Goal: Task Accomplishment & Management: Contribute content

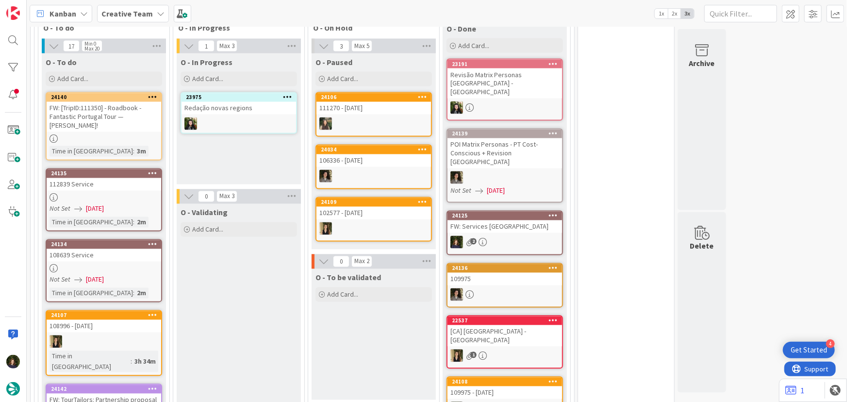
scroll to position [882, 0]
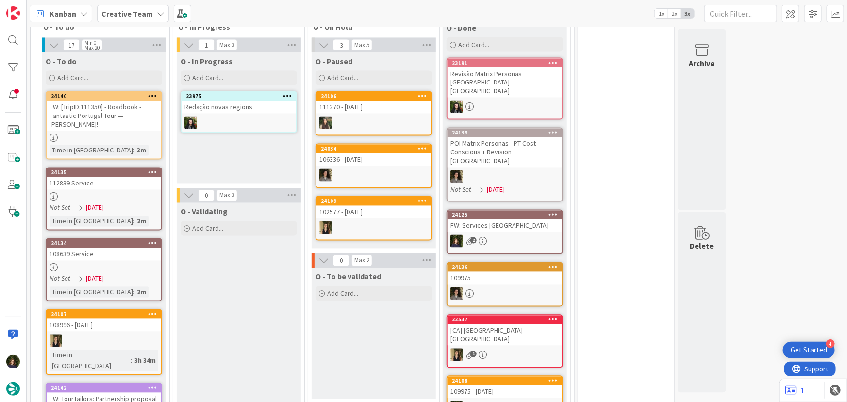
click at [110, 101] on div "FW: [TripID:111350] - Roadbook - Fantastic Portugal Tour — [PERSON_NAME]!" at bounding box center [104, 116] width 115 height 30
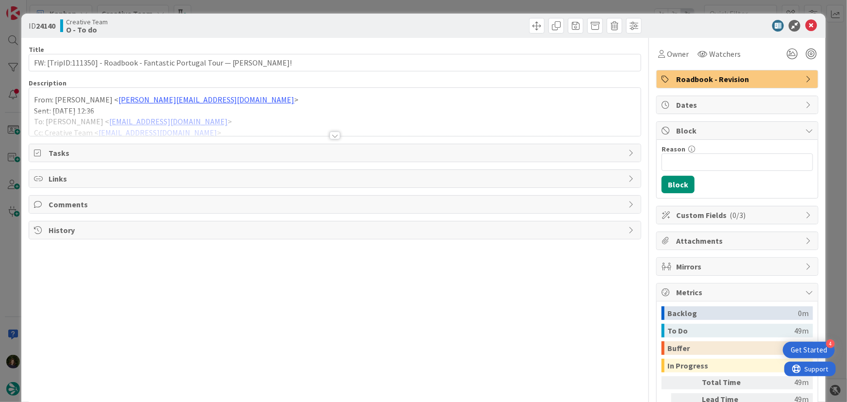
click at [333, 135] on div at bounding box center [334, 135] width 11 height 8
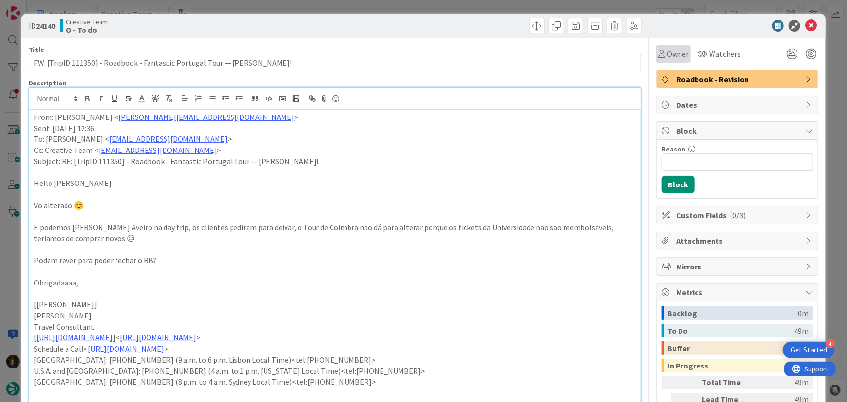
click at [672, 58] on span "Owner" at bounding box center [678, 54] width 22 height 12
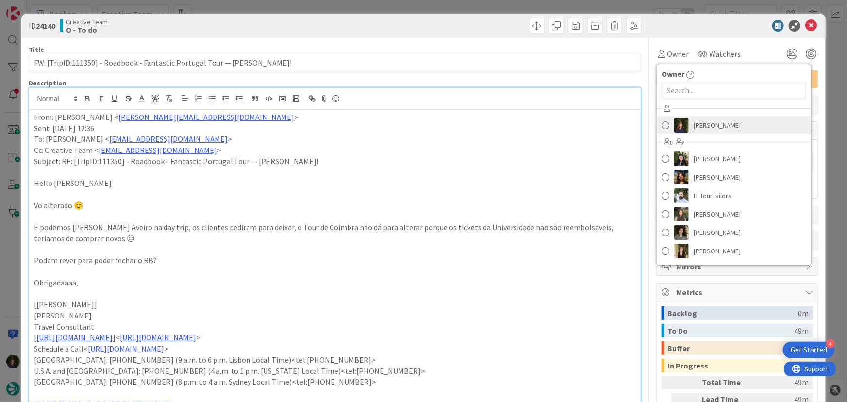
click at [693, 129] on span "[PERSON_NAME]" at bounding box center [716, 125] width 47 height 15
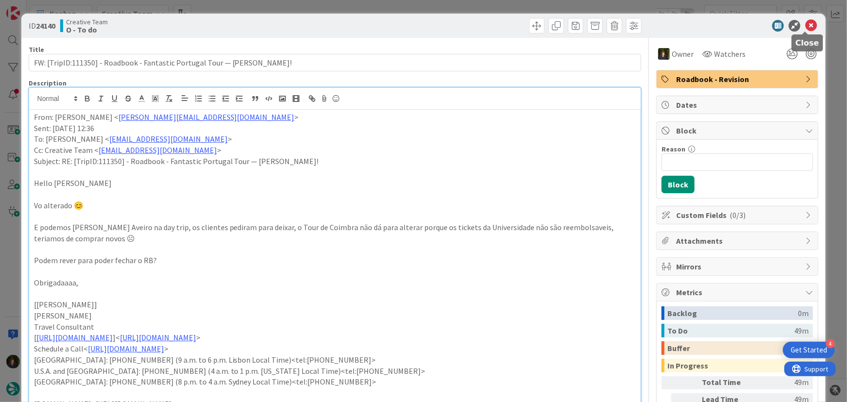
drag, startPoint x: 804, startPoint y: 26, endPoint x: 755, endPoint y: 67, distance: 64.1
click at [805, 25] on icon at bounding box center [811, 26] width 12 height 12
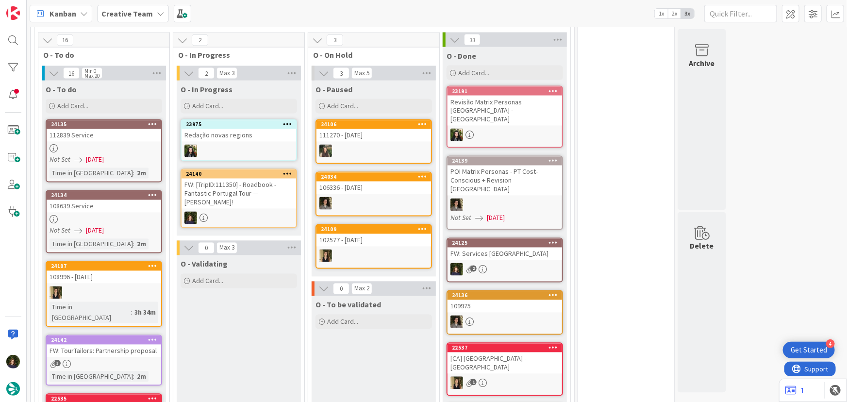
click at [249, 179] on div "FW: [TripID:111350] - Roadbook - Fantastic Portugal Tour — [PERSON_NAME]!" at bounding box center [238, 194] width 115 height 30
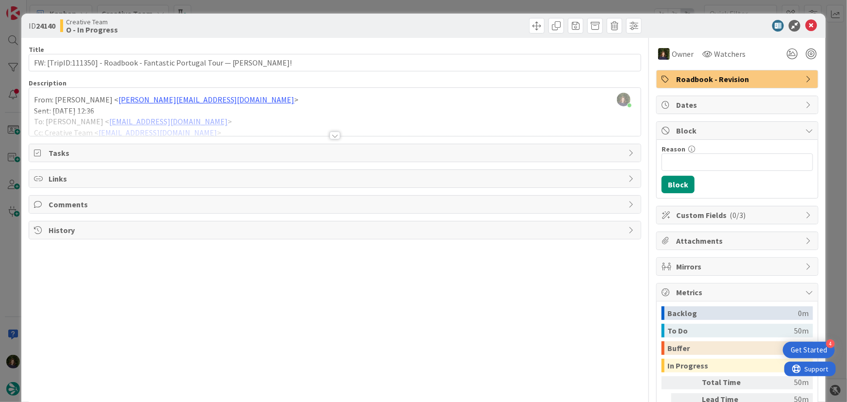
click at [333, 134] on div at bounding box center [334, 135] width 11 height 8
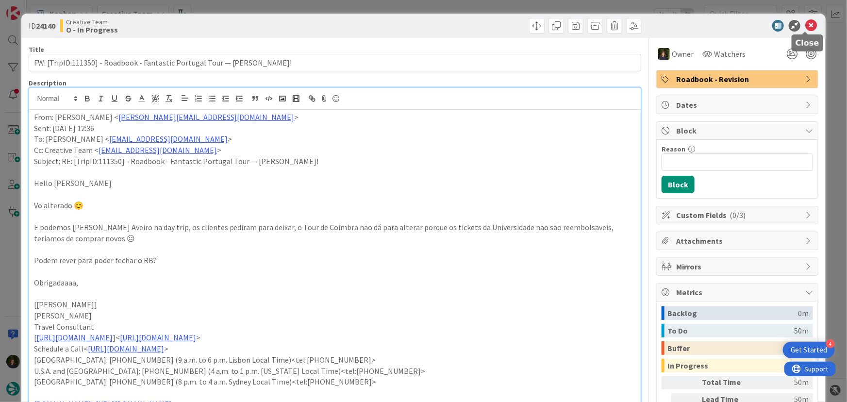
click at [805, 27] on icon at bounding box center [811, 26] width 12 height 12
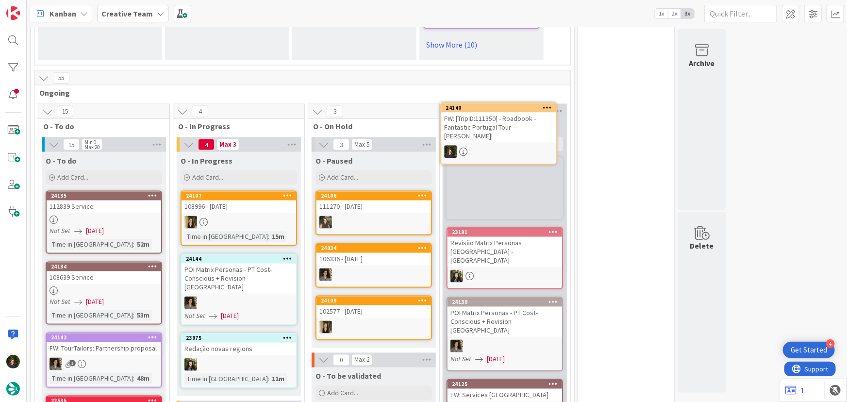
scroll to position [774, 0]
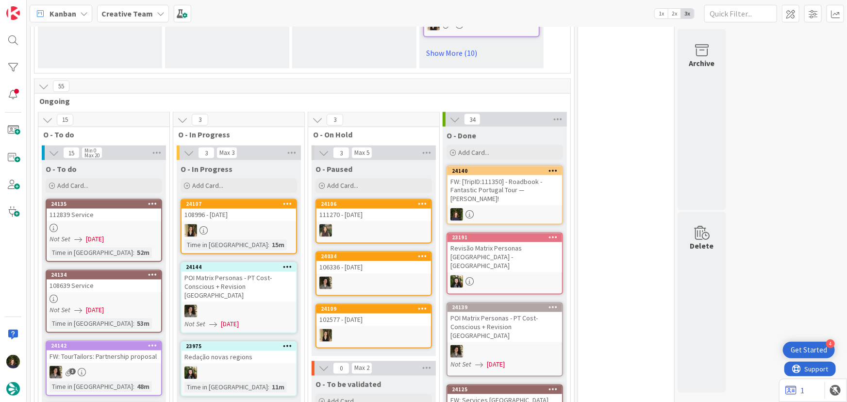
click at [108, 224] on div at bounding box center [104, 228] width 115 height 8
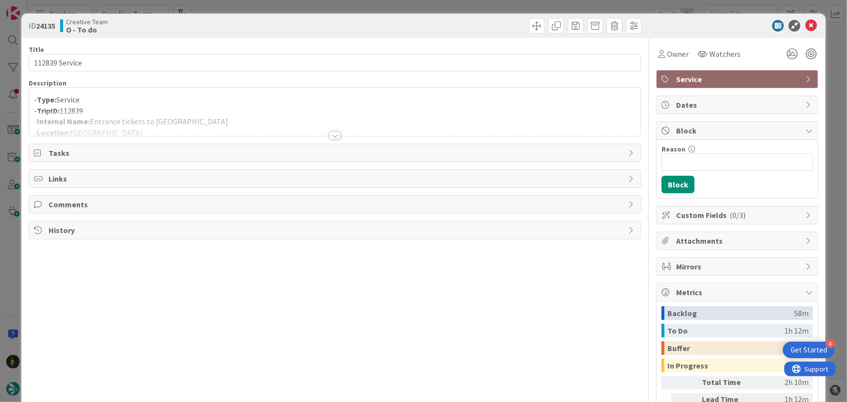
click at [334, 135] on div at bounding box center [334, 135] width 11 height 8
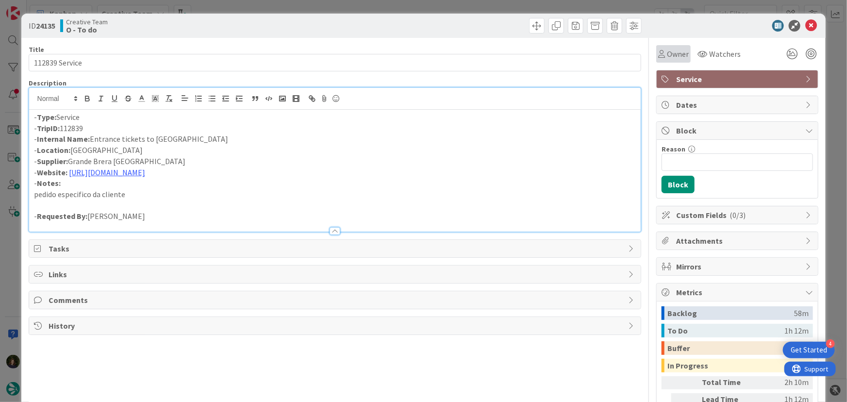
drag, startPoint x: 671, startPoint y: 53, endPoint x: 673, endPoint y: 62, distance: 9.1
click at [671, 53] on span "Owner" at bounding box center [678, 54] width 22 height 12
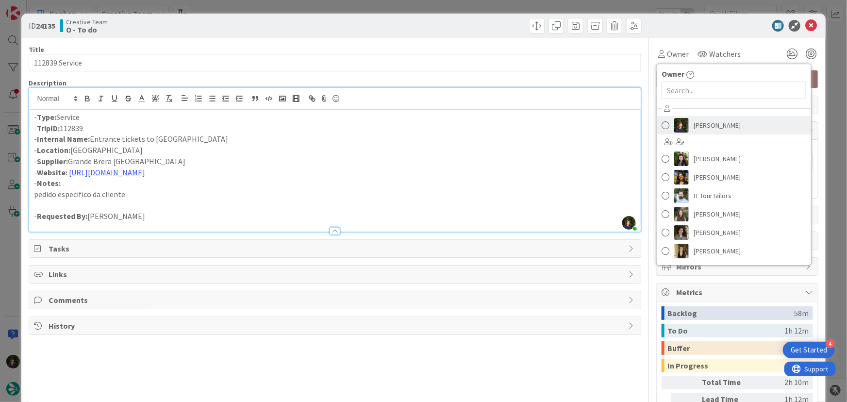
click at [705, 126] on span "[PERSON_NAME]" at bounding box center [716, 125] width 47 height 15
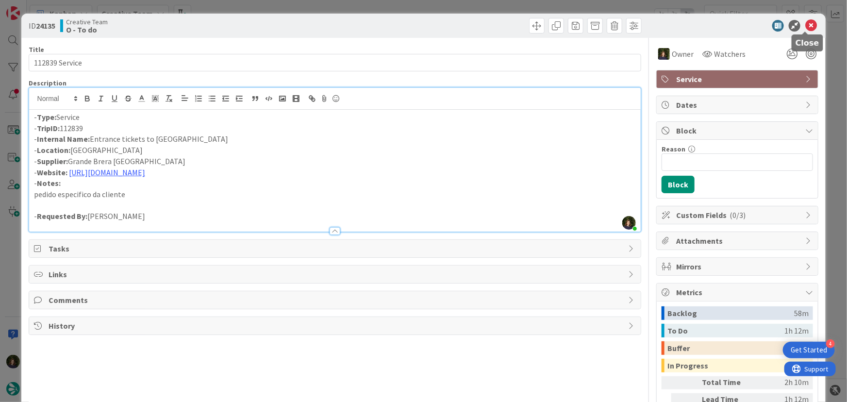
click at [805, 25] on icon at bounding box center [811, 26] width 12 height 12
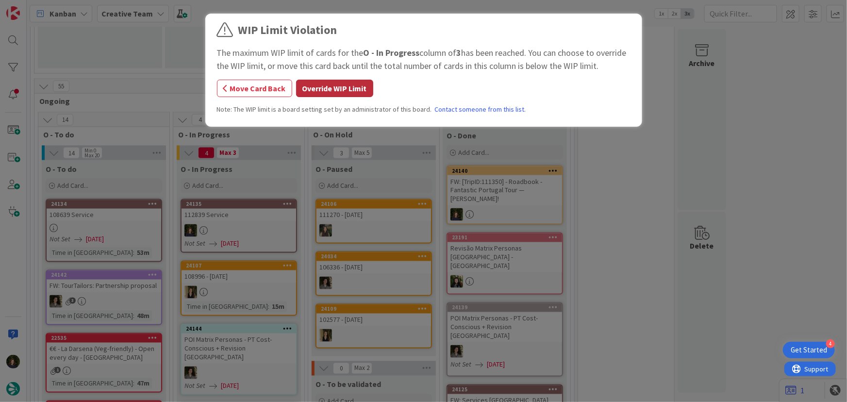
click at [309, 86] on button "Override WIP Limit" at bounding box center [334, 88] width 77 height 17
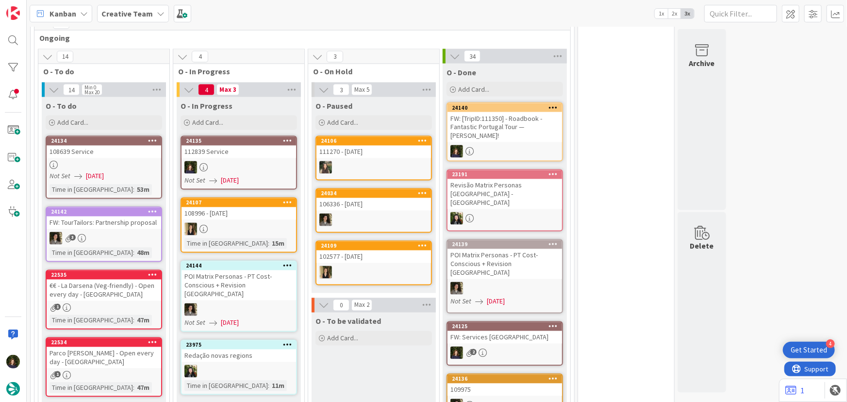
scroll to position [838, 0]
click at [232, 161] on div at bounding box center [238, 167] width 115 height 13
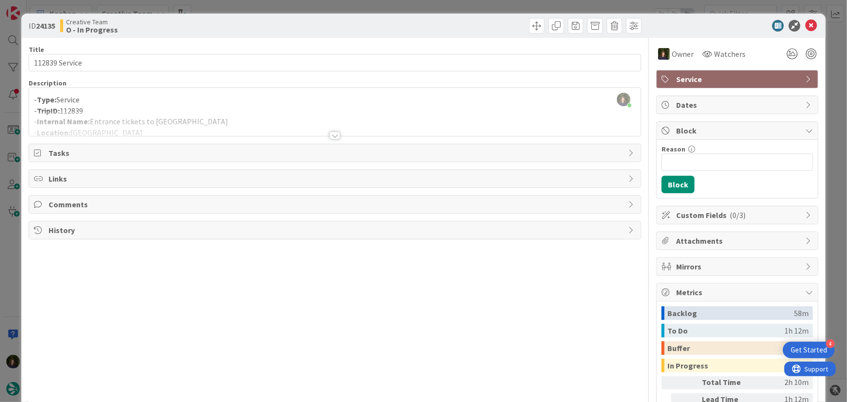
click at [361, 128] on div at bounding box center [335, 123] width 612 height 25
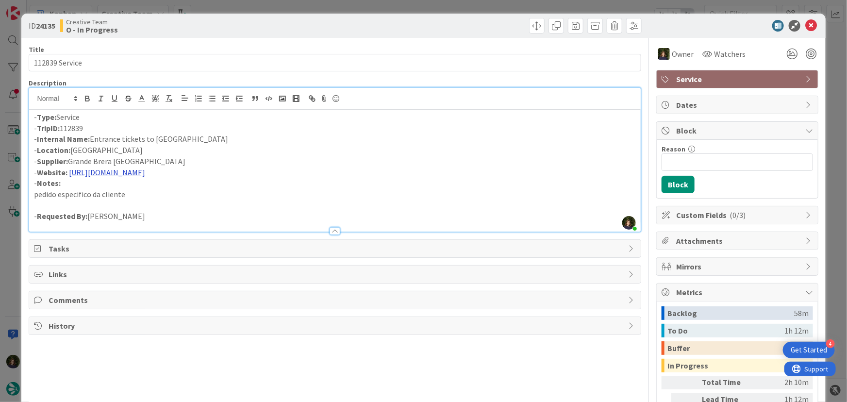
click at [145, 171] on link "[URL][DOMAIN_NAME]" at bounding box center [107, 172] width 76 height 10
click at [193, 190] on link "[URL][DOMAIN_NAME]" at bounding box center [167, 190] width 66 height 13
drag, startPoint x: 411, startPoint y: 145, endPoint x: 409, endPoint y: 151, distance: 7.4
click at [409, 151] on div "- Type: Service - TripID: 112839 - Internal Name: Entrance tickets to [GEOGRAPH…" at bounding box center [335, 171] width 612 height 122
drag, startPoint x: 90, startPoint y: 139, endPoint x: 228, endPoint y: 143, distance: 137.4
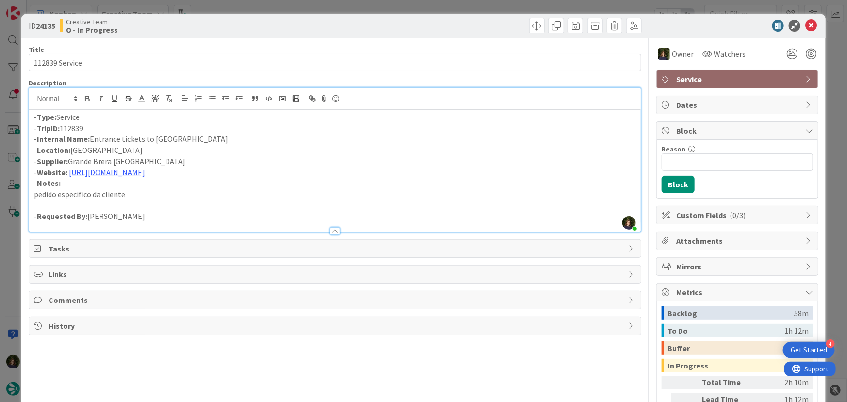
click at [231, 141] on p "- Internal Name: Entrance tickets to [GEOGRAPHIC_DATA]" at bounding box center [335, 138] width 602 height 11
click at [232, 138] on p "- Internal Name: Entrance tickets to [GEOGRAPHIC_DATA]" at bounding box center [335, 138] width 602 height 11
drag, startPoint x: 143, startPoint y: 146, endPoint x: 138, endPoint y: 143, distance: 5.7
click at [142, 146] on p "- Location: [GEOGRAPHIC_DATA]" at bounding box center [335, 150] width 602 height 11
drag, startPoint x: 121, startPoint y: 140, endPoint x: 216, endPoint y: 140, distance: 95.1
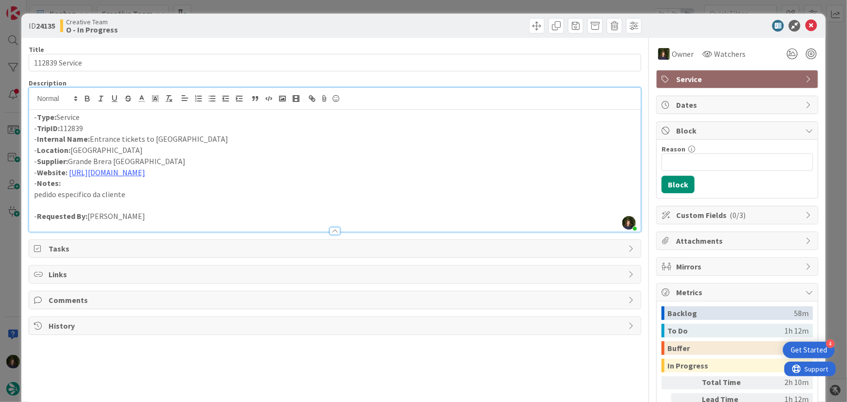
click at [216, 140] on p "- Internal Name: Entrance tickets to [GEOGRAPHIC_DATA]" at bounding box center [335, 138] width 602 height 11
copy p "tickets to [GEOGRAPHIC_DATA]"
click at [254, 139] on p "- Internal Name: Entrance tickets to [GEOGRAPHIC_DATA]" at bounding box center [335, 138] width 602 height 11
drag, startPoint x: 121, startPoint y: 138, endPoint x: 228, endPoint y: 133, distance: 106.9
click at [228, 133] on p "- Internal Name: Entrance tickets to [GEOGRAPHIC_DATA]" at bounding box center [335, 138] width 602 height 11
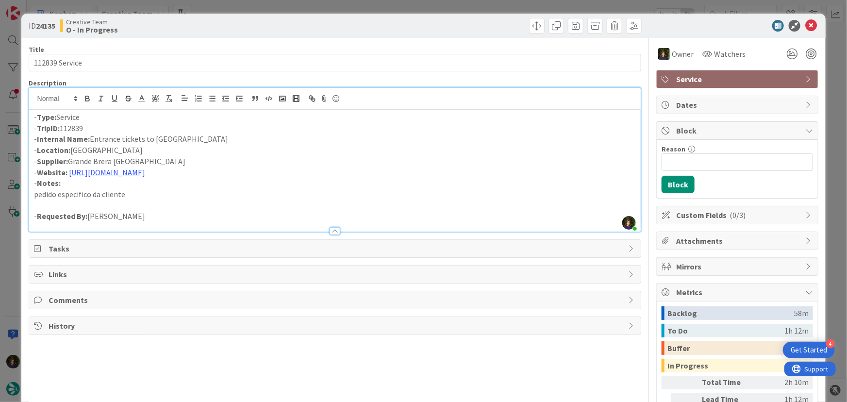
copy p "tickets to [GEOGRAPHIC_DATA]"
drag, startPoint x: 137, startPoint y: 161, endPoint x: 69, endPoint y: 164, distance: 68.0
click at [69, 164] on p "- Supplier: Grande Brera [GEOGRAPHIC_DATA]" at bounding box center [335, 161] width 602 height 11
copy p "Grande Brera [GEOGRAPHIC_DATA]"
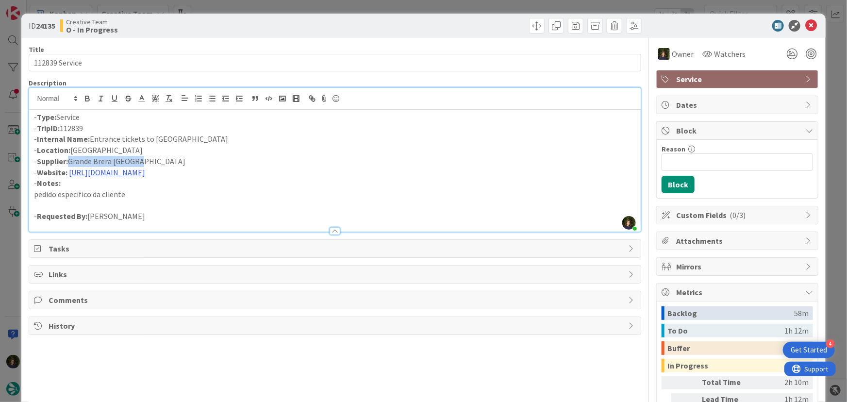
drag, startPoint x: 91, startPoint y: 141, endPoint x: 218, endPoint y: 139, distance: 127.1
click at [218, 139] on p "- Internal Name: Entrance tickets to [GEOGRAPHIC_DATA]" at bounding box center [335, 138] width 602 height 11
copy p "Entrance tickets to [GEOGRAPHIC_DATA]"
drag, startPoint x: 92, startPoint y: 128, endPoint x: 38, endPoint y: 127, distance: 54.3
click at [38, 127] on p "- TripID: 112839" at bounding box center [335, 128] width 602 height 11
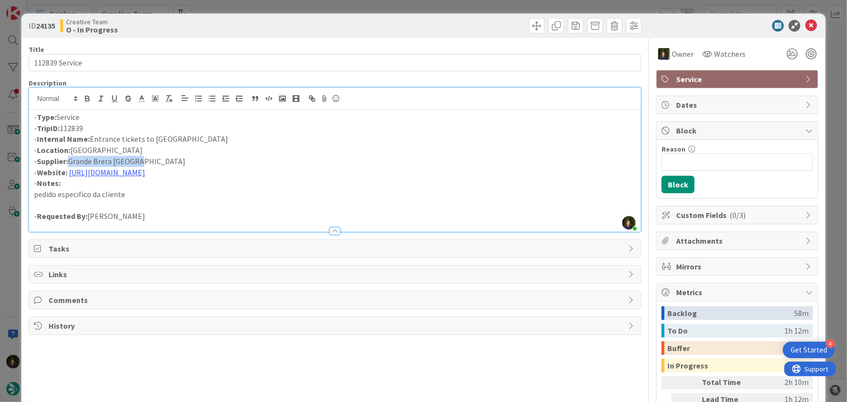
copy p "TripID: 112839"
click at [805, 23] on icon at bounding box center [811, 26] width 12 height 12
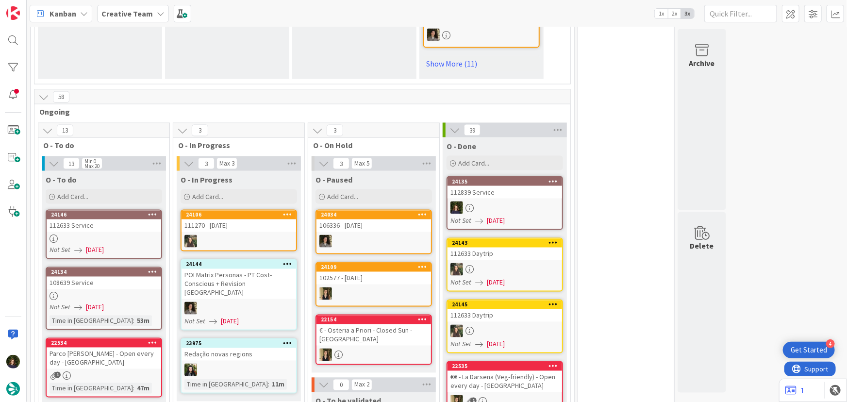
click at [71, 210] on div "24146 112633 Service Not Set [DATE]" at bounding box center [104, 234] width 116 height 49
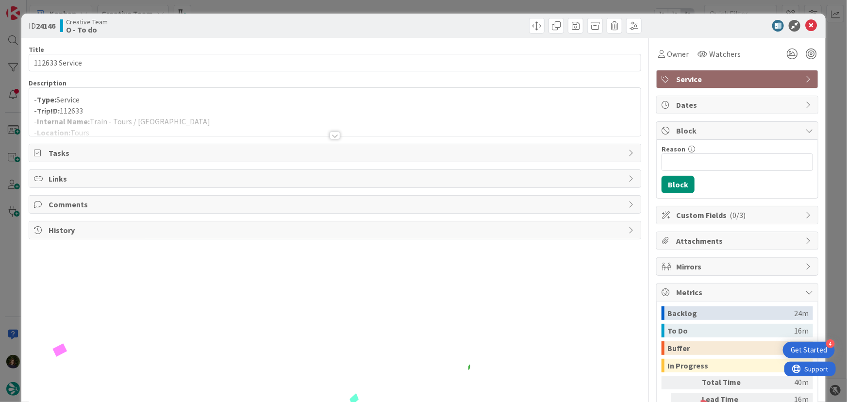
click at [330, 135] on div at bounding box center [334, 135] width 11 height 8
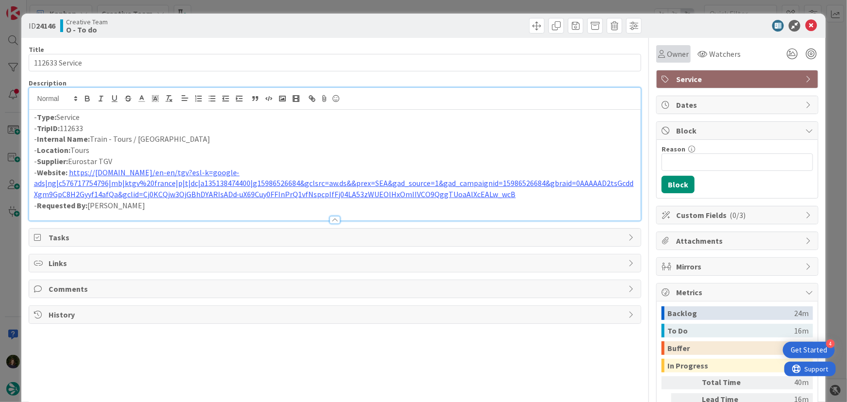
click at [673, 50] on span "Owner" at bounding box center [678, 54] width 22 height 12
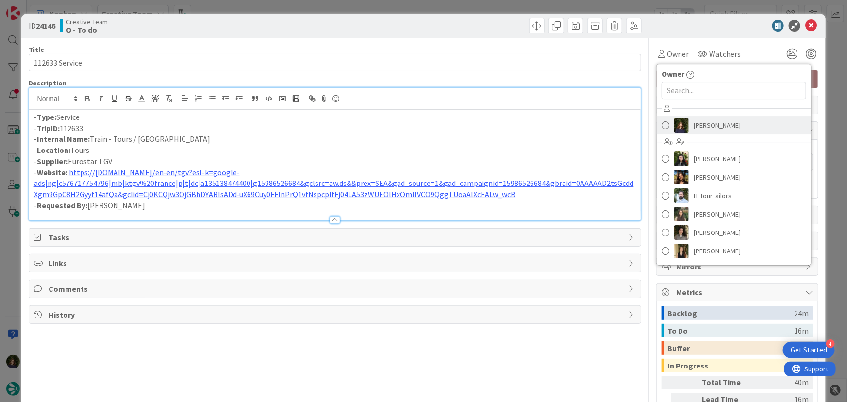
click at [712, 123] on span "[PERSON_NAME]" at bounding box center [716, 125] width 47 height 15
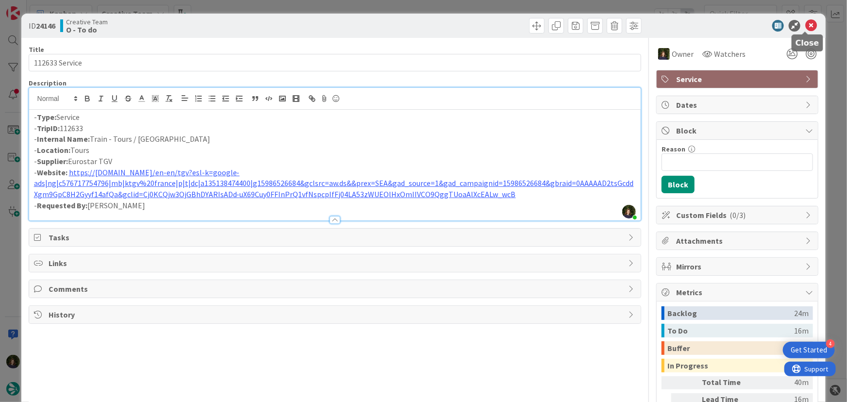
click at [807, 28] on icon at bounding box center [811, 26] width 12 height 12
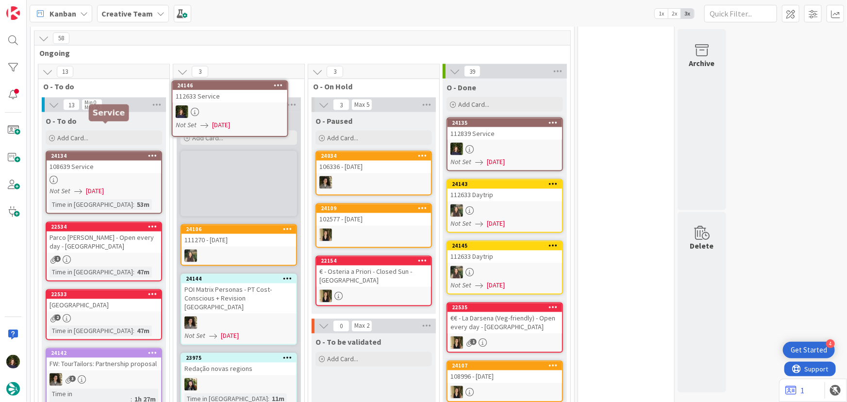
scroll to position [781, 0]
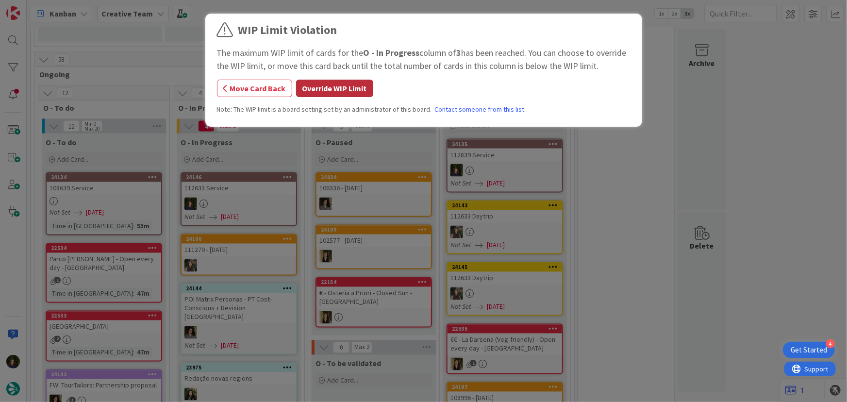
click at [335, 86] on button "Override WIP Limit" at bounding box center [334, 88] width 77 height 17
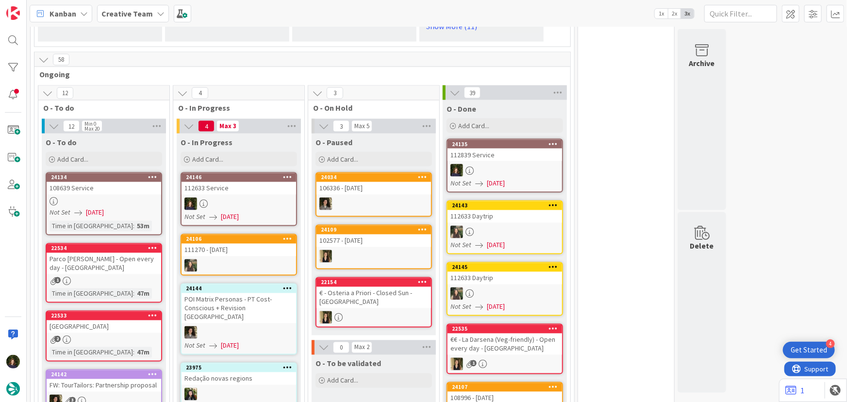
click at [237, 197] on div at bounding box center [238, 203] width 115 height 13
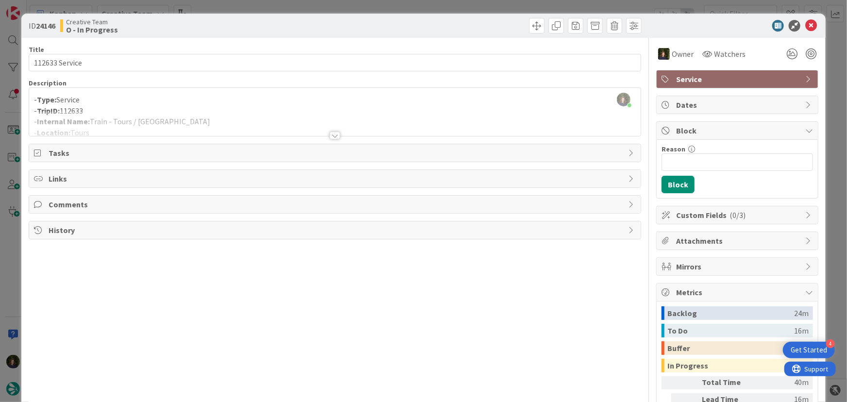
click at [329, 136] on div at bounding box center [334, 135] width 11 height 8
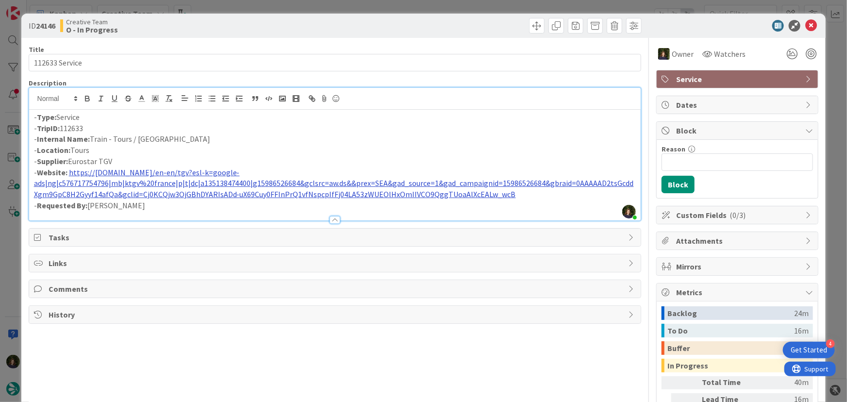
click at [185, 171] on link "https://[DOMAIN_NAME]/en-en/tgv?esl-k=google-ads|ng|c576717754796|mb|ktgv%20fra…" at bounding box center [334, 183] width 600 height 32
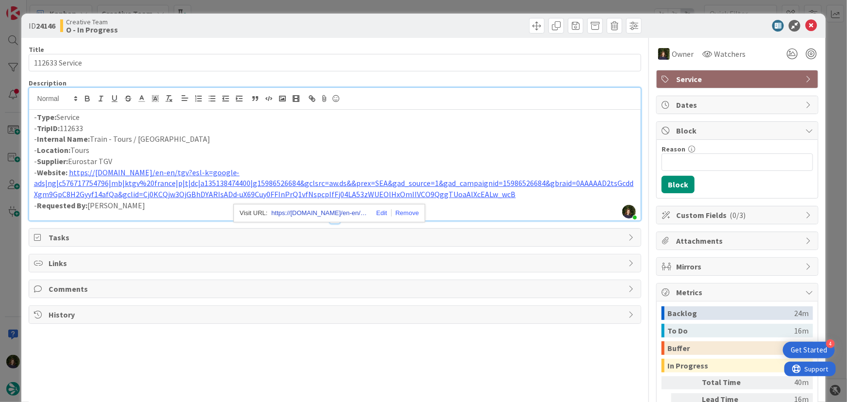
click at [306, 213] on link "https://[DOMAIN_NAME]/en-en/tgv?esl-k=google-ads|ng|c576717754796|mb|ktgv+franc…" at bounding box center [319, 213] width 97 height 13
click at [435, 140] on p "- Internal Name: Train - Tours / [GEOGRAPHIC_DATA]" at bounding box center [335, 138] width 602 height 11
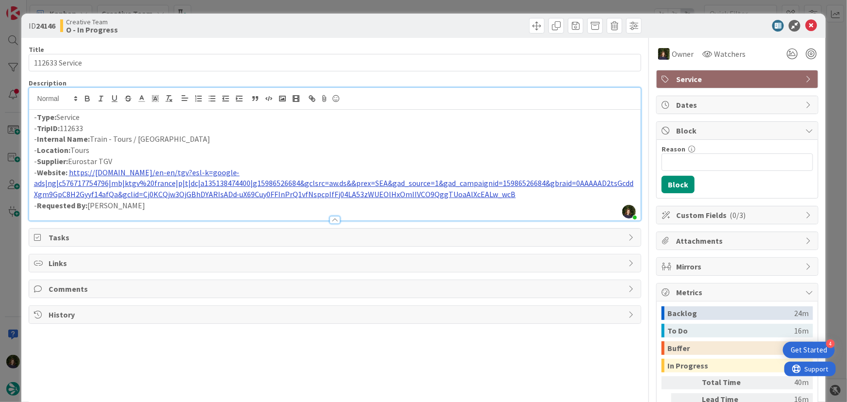
click at [416, 193] on link "https://[DOMAIN_NAME]/en-en/tgv?esl-k=google-ads|ng|c576717754796|mb|ktgv%20fra…" at bounding box center [334, 183] width 600 height 32
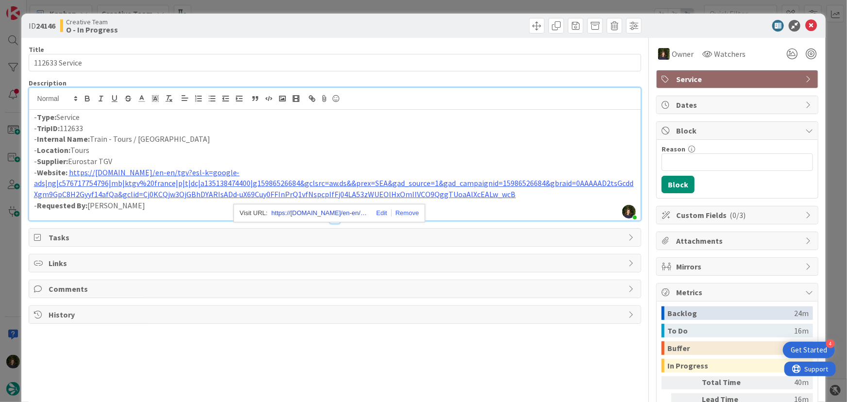
click at [312, 211] on link "https://[DOMAIN_NAME]/en-en/tgv?esl-k=google-ads|ng|c576717754796|mb|ktgv+franc…" at bounding box center [319, 213] width 97 height 13
drag, startPoint x: 91, startPoint y: 138, endPoint x: 174, endPoint y: 142, distance: 83.5
click at [174, 142] on p "- Internal Name: Train - Tours / [GEOGRAPHIC_DATA]" at bounding box center [335, 138] width 602 height 11
copy p "Train - Tours / [GEOGRAPHIC_DATA]"
drag, startPoint x: 97, startPoint y: 128, endPoint x: 39, endPoint y: 126, distance: 58.2
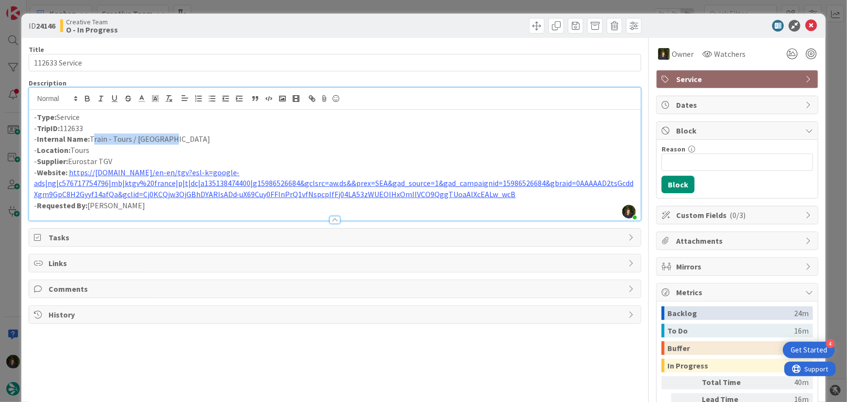
click at [38, 127] on p "- TripID: 112633" at bounding box center [335, 128] width 602 height 11
copy p "TripID: 112633"
drag, startPoint x: 170, startPoint y: 139, endPoint x: 88, endPoint y: 137, distance: 82.0
click at [88, 137] on p "- Internal Name: Train - Tours / [GEOGRAPHIC_DATA]" at bounding box center [335, 138] width 602 height 11
copy p "Train - Tours / [GEOGRAPHIC_DATA]"
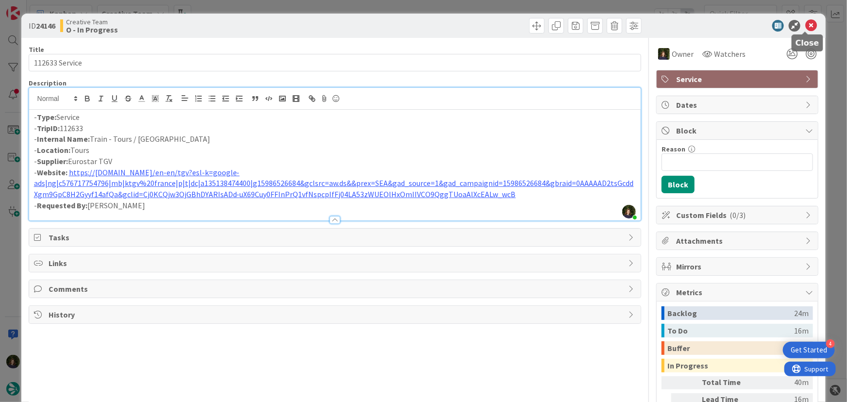
click at [805, 26] on icon at bounding box center [811, 26] width 12 height 12
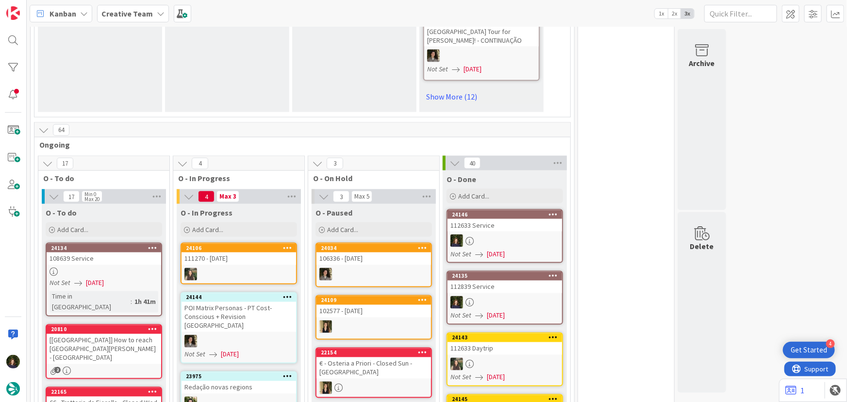
scroll to position [684, 0]
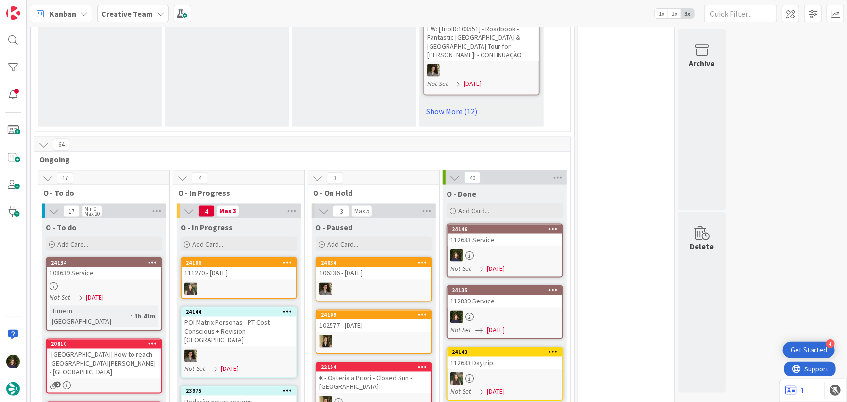
click at [139, 13] on b "Creative Team" at bounding box center [126, 14] width 51 height 10
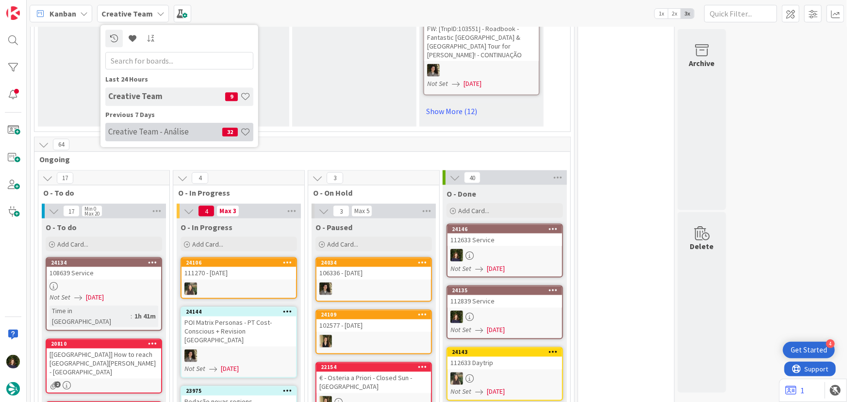
drag, startPoint x: 128, startPoint y: 134, endPoint x: 248, endPoint y: 126, distance: 121.1
click at [128, 135] on h4 "Creative Team - Análise" at bounding box center [165, 132] width 114 height 10
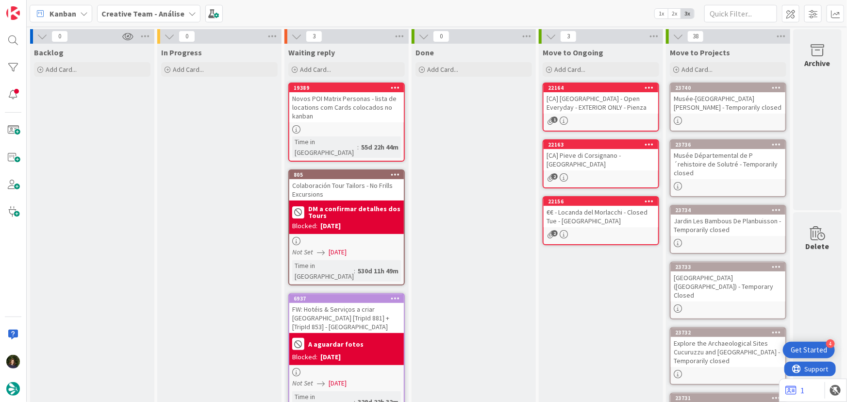
click at [129, 16] on b "Creative Team - Análise" at bounding box center [142, 14] width 83 height 10
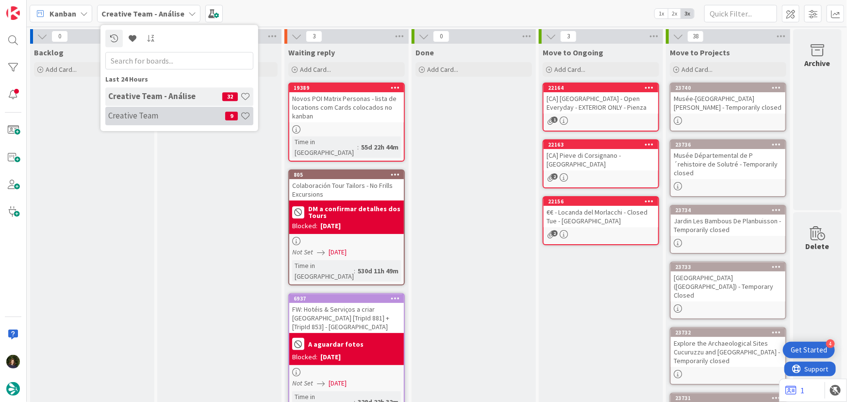
click at [134, 114] on h4 "Creative Team" at bounding box center [166, 116] width 117 height 10
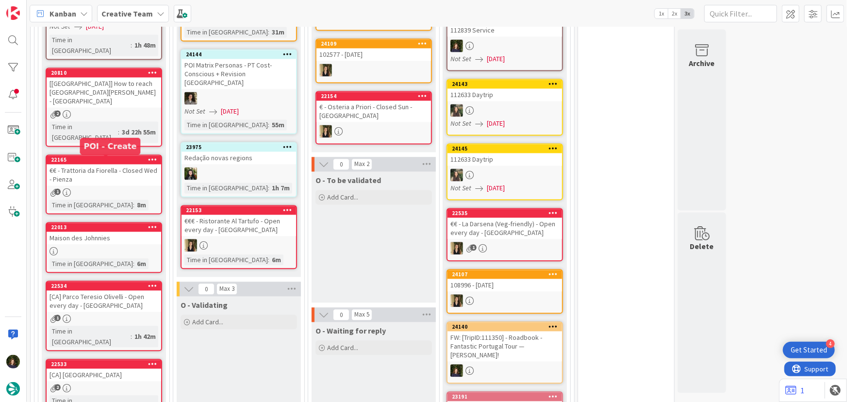
scroll to position [1102, 0]
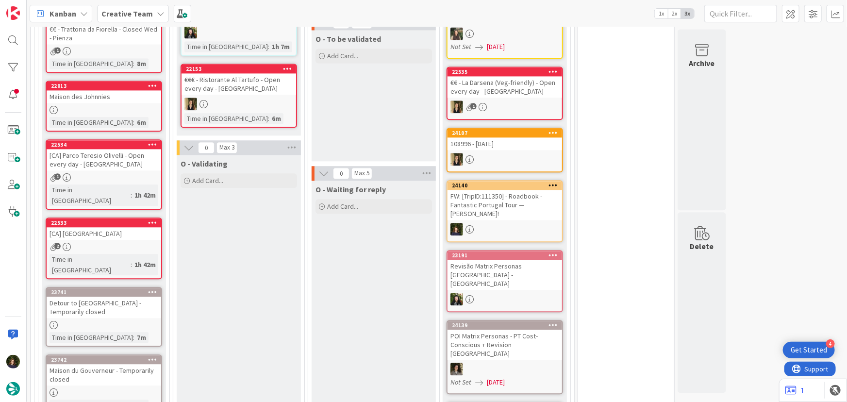
click at [149, 16] on div "Creative Team" at bounding box center [133, 13] width 72 height 17
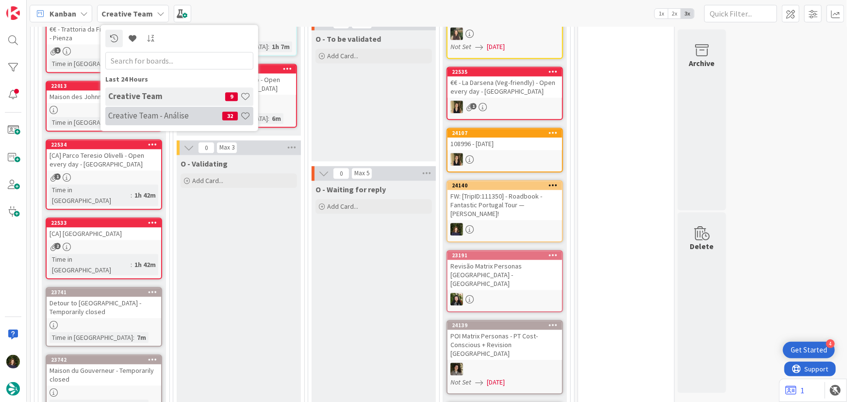
click at [124, 119] on h4 "Creative Team - Análise" at bounding box center [165, 116] width 114 height 10
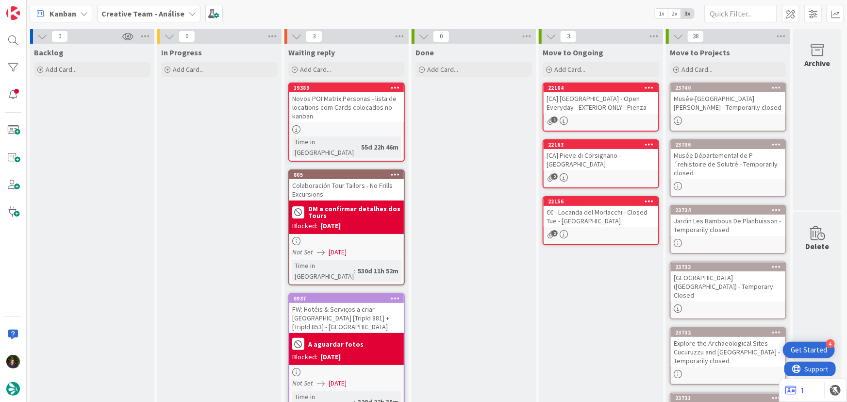
click at [148, 12] on b "Creative Team - Análise" at bounding box center [142, 14] width 83 height 10
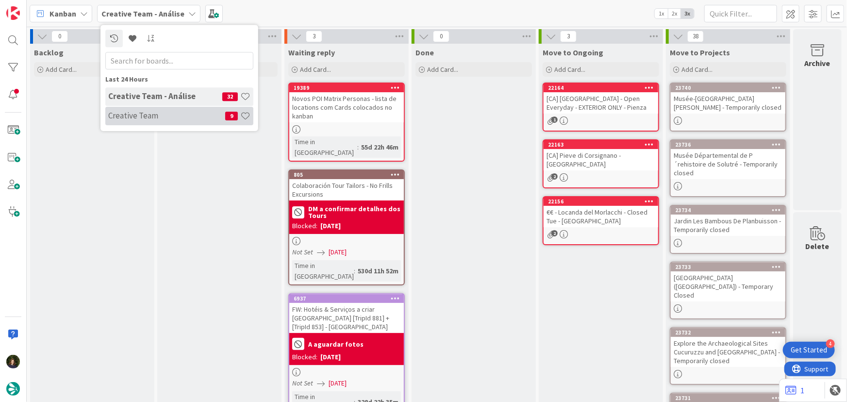
click at [132, 111] on h4 "Creative Team" at bounding box center [166, 116] width 117 height 10
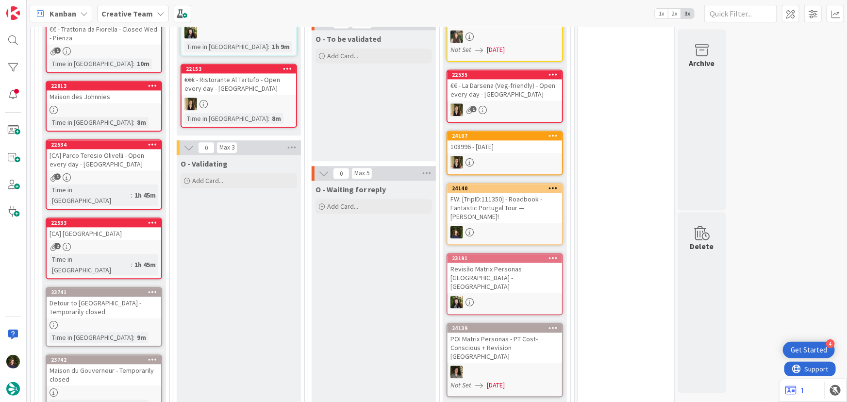
scroll to position [1235, 0]
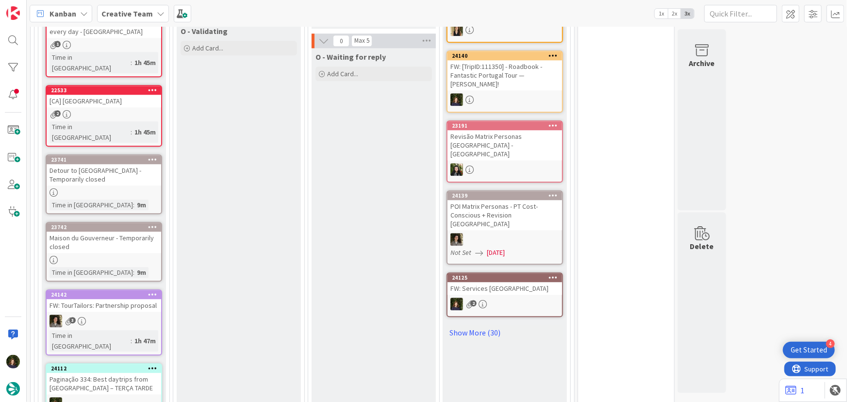
click at [150, 11] on div "Creative Team" at bounding box center [133, 13] width 72 height 17
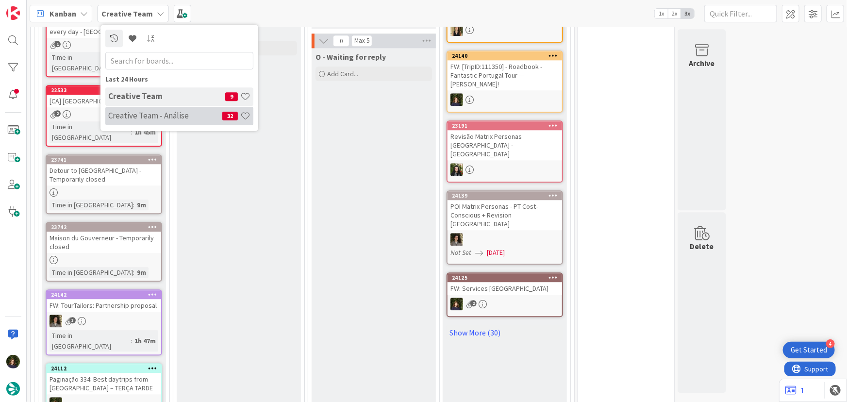
click at [148, 116] on h4 "Creative Team - Análise" at bounding box center [165, 116] width 114 height 10
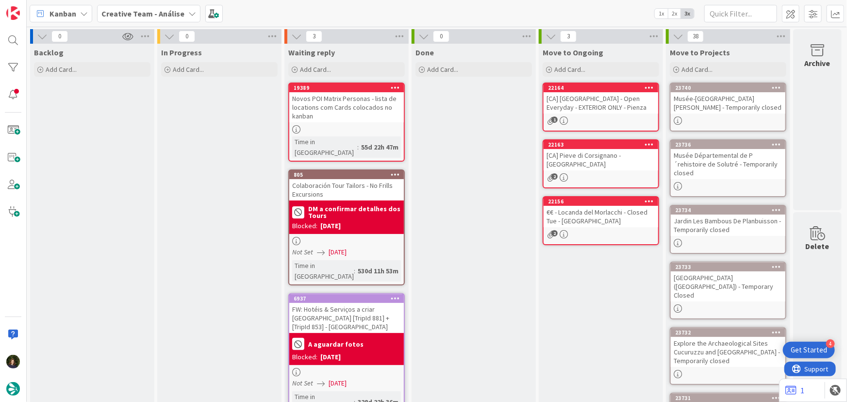
click at [154, 13] on b "Creative Team - Análise" at bounding box center [142, 14] width 83 height 10
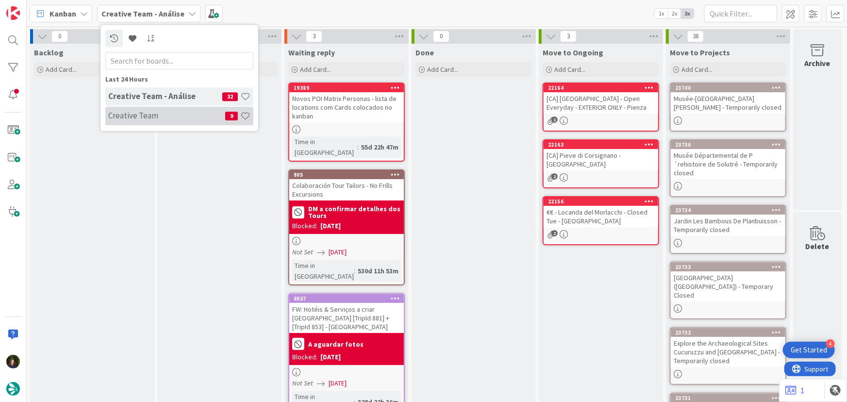
click at [158, 112] on h4 "Creative Team" at bounding box center [166, 116] width 117 height 10
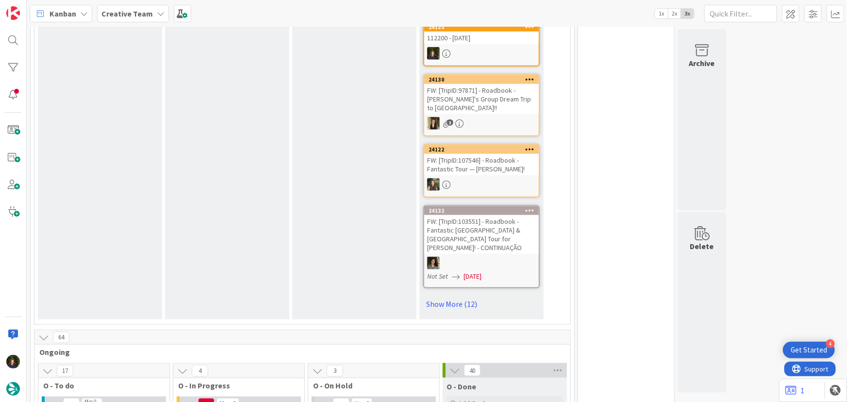
scroll to position [485, 0]
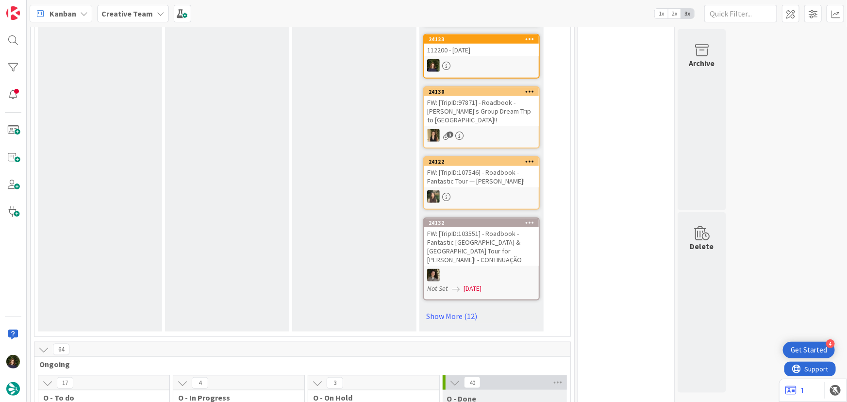
click at [152, 10] on div "Creative Team" at bounding box center [133, 13] width 72 height 17
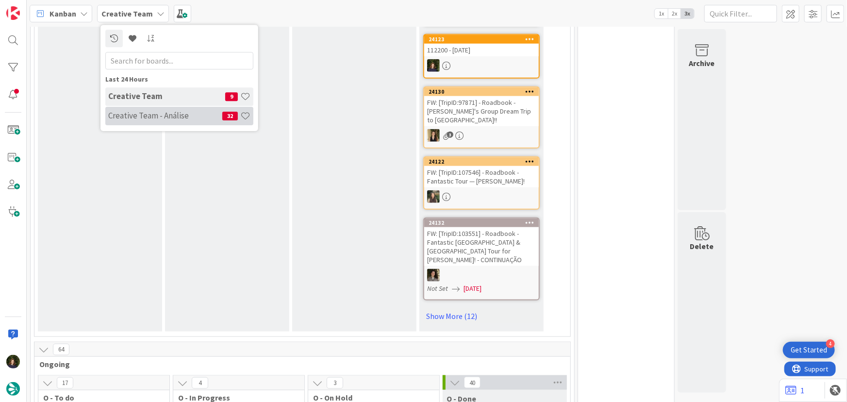
click at [155, 111] on h4 "Creative Team - Análise" at bounding box center [165, 116] width 114 height 10
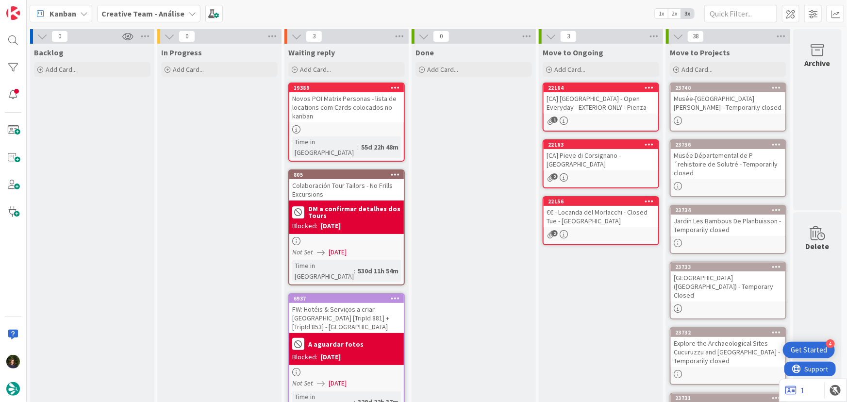
click at [188, 13] on icon at bounding box center [192, 14] width 8 height 8
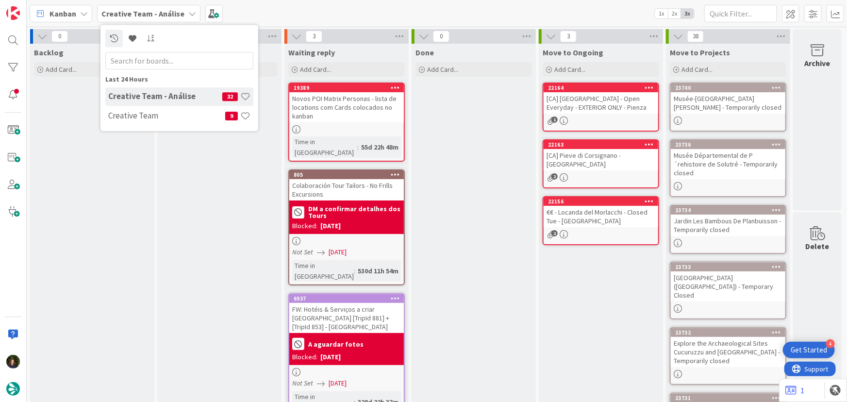
click at [163, 126] on div "Creative Team - Análise 32 Creative Team 9" at bounding box center [179, 106] width 148 height 39
click at [163, 115] on h4 "Creative Team" at bounding box center [166, 116] width 117 height 10
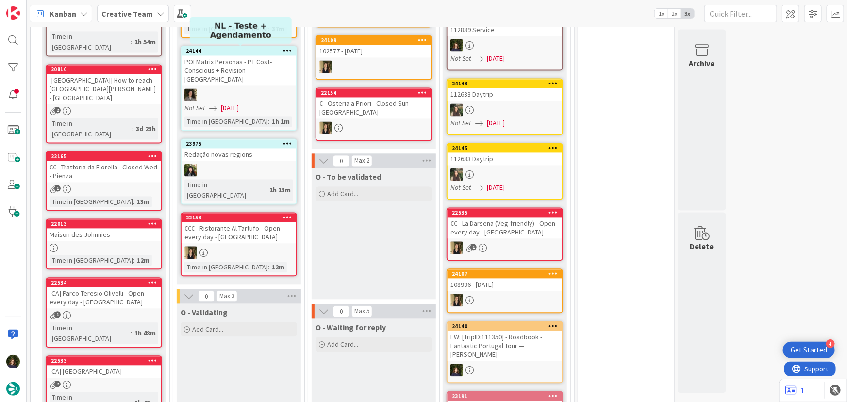
scroll to position [970, 0]
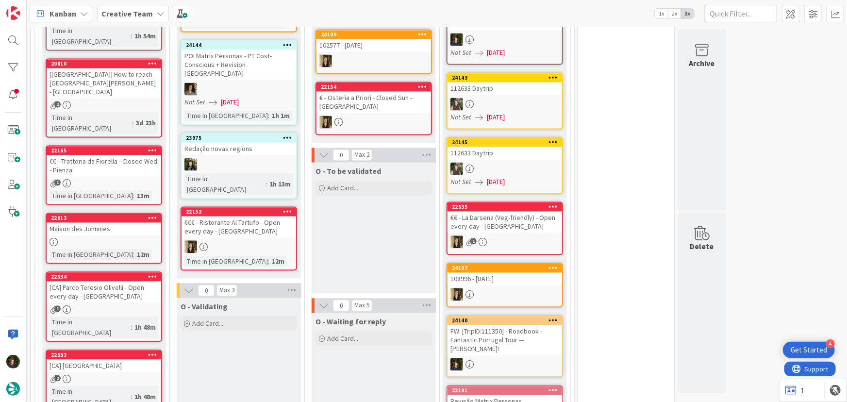
click at [150, 14] on div "Creative Team" at bounding box center [133, 13] width 72 height 17
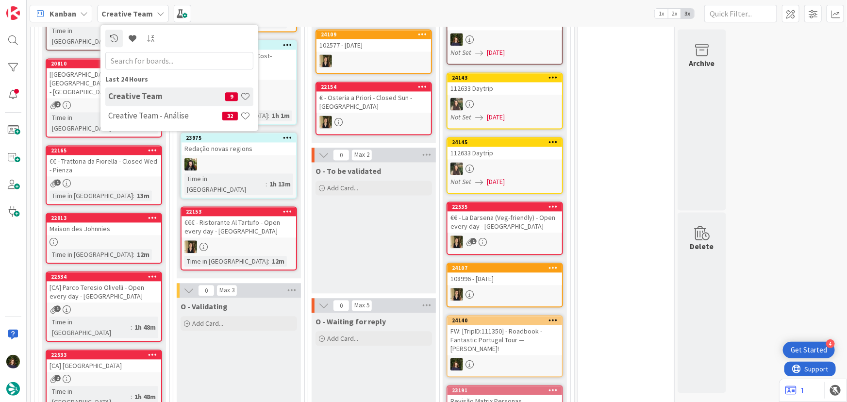
click at [144, 118] on h4 "Creative Team - Análise" at bounding box center [165, 116] width 114 height 10
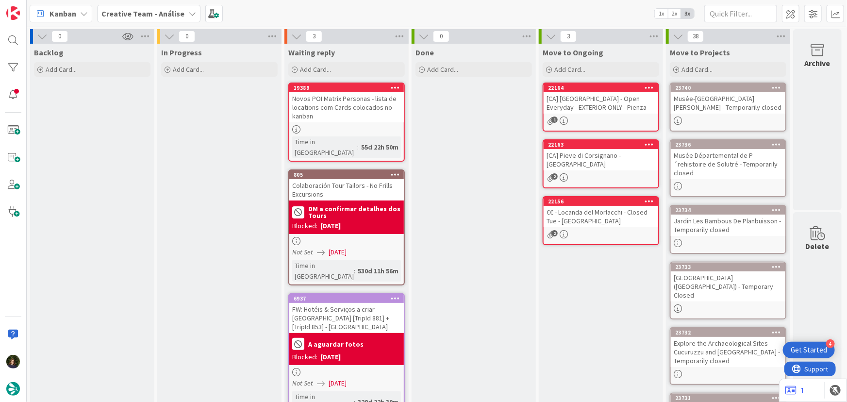
click at [170, 10] on b "Creative Team - Análise" at bounding box center [142, 14] width 83 height 10
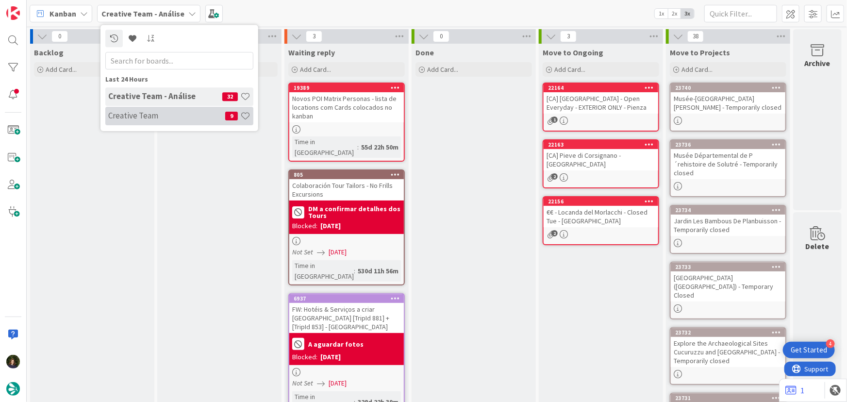
click at [152, 111] on h4 "Creative Team" at bounding box center [166, 116] width 117 height 10
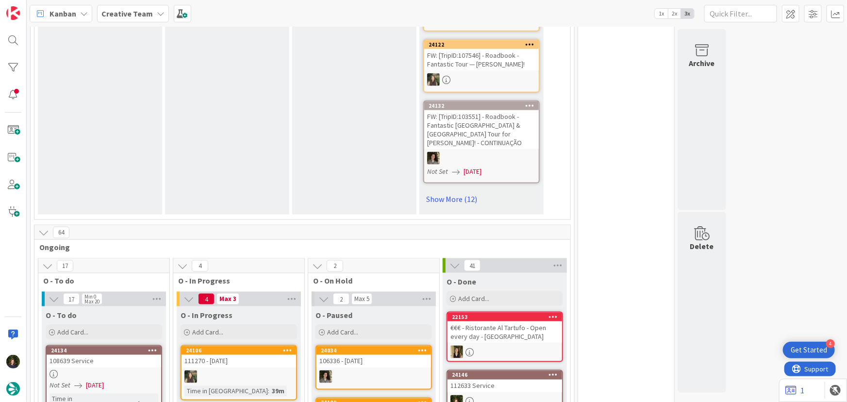
scroll to position [529, 0]
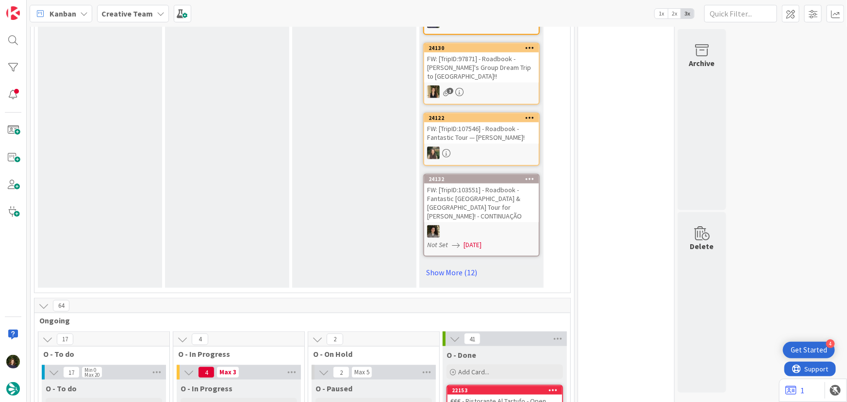
click at [135, 15] on b "Creative Team" at bounding box center [126, 14] width 51 height 10
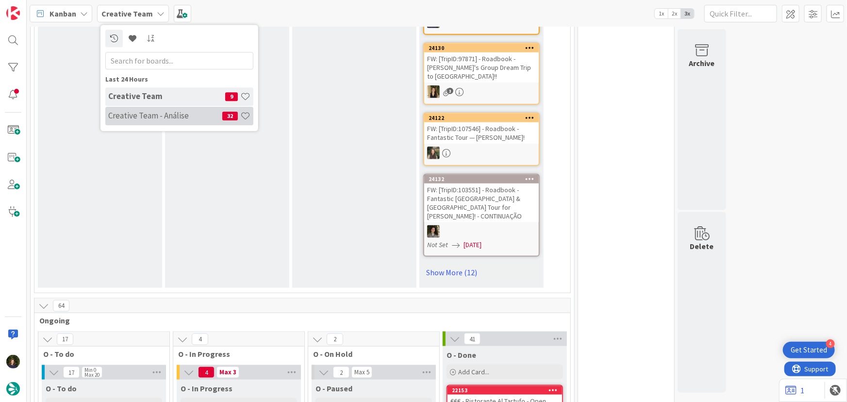
click at [136, 120] on h4 "Creative Team - Análise" at bounding box center [165, 116] width 114 height 10
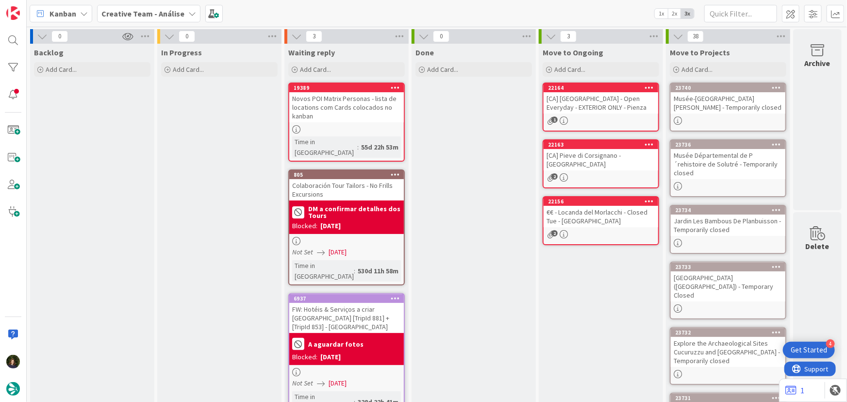
click at [121, 13] on b "Creative Team - Análise" at bounding box center [142, 14] width 83 height 10
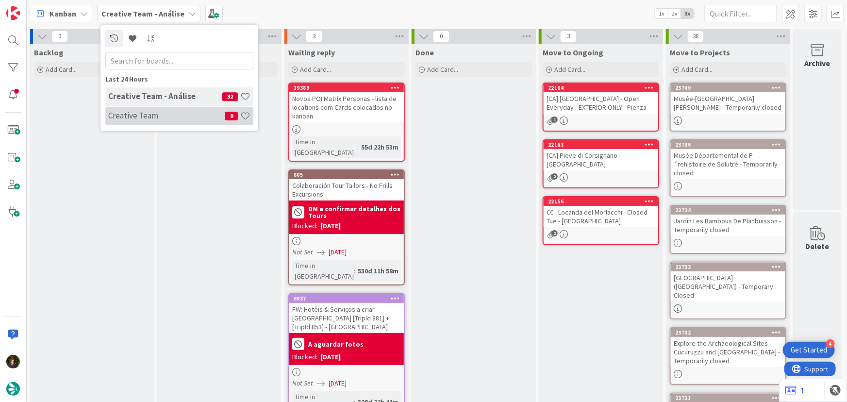
click at [131, 117] on h4 "Creative Team" at bounding box center [166, 116] width 117 height 10
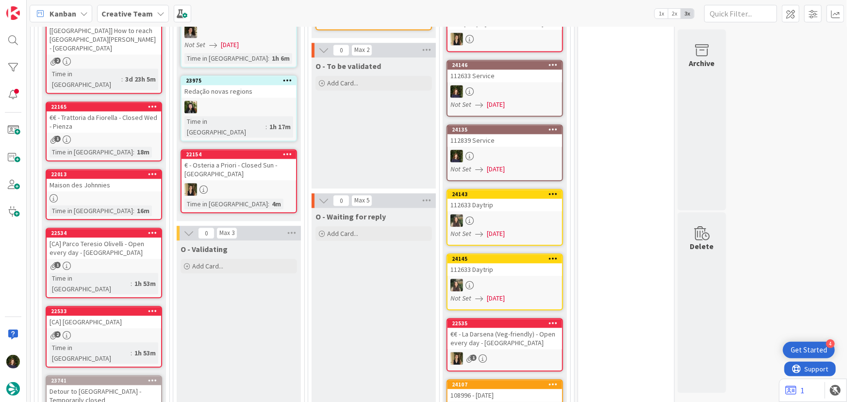
scroll to position [882, 0]
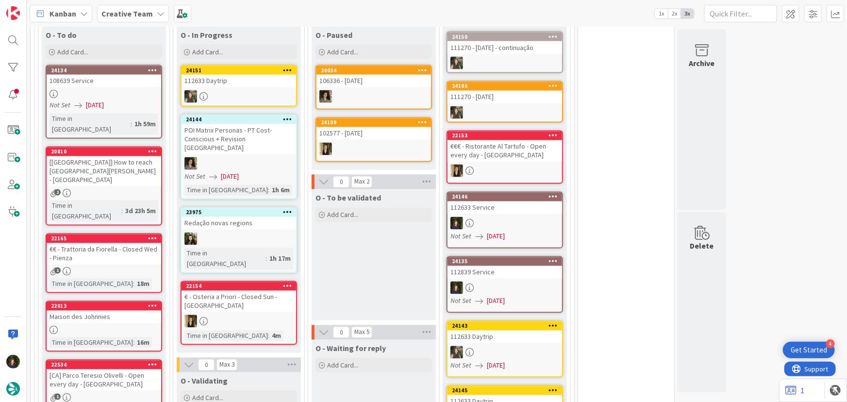
click at [152, 17] on div "Creative Team" at bounding box center [133, 13] width 72 height 17
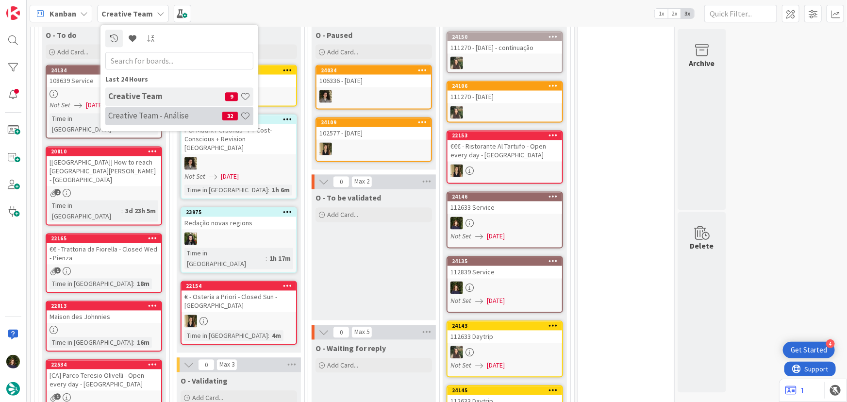
click at [161, 121] on div "Creative Team - Análise 32" at bounding box center [179, 116] width 148 height 18
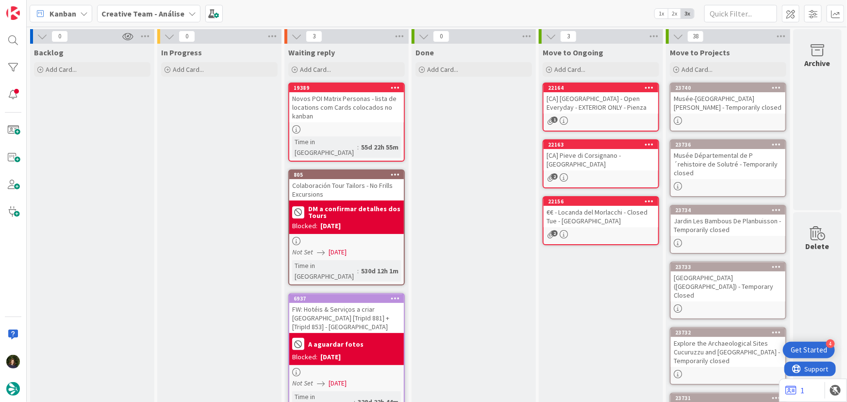
click at [175, 14] on b "Creative Team - Análise" at bounding box center [142, 14] width 83 height 10
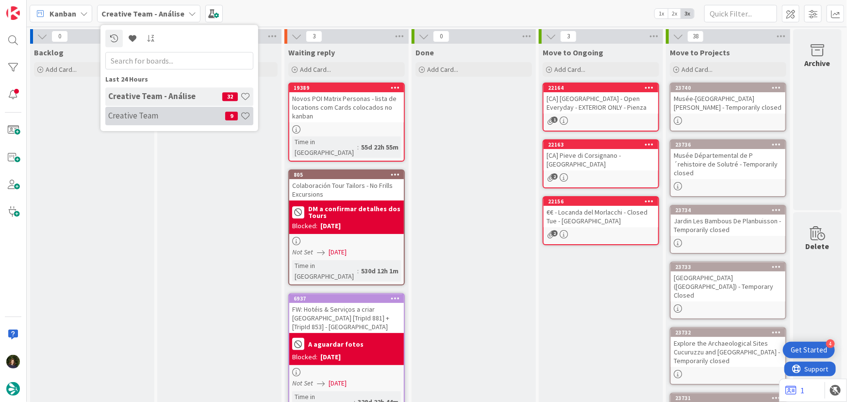
click at [147, 118] on h4 "Creative Team" at bounding box center [166, 116] width 117 height 10
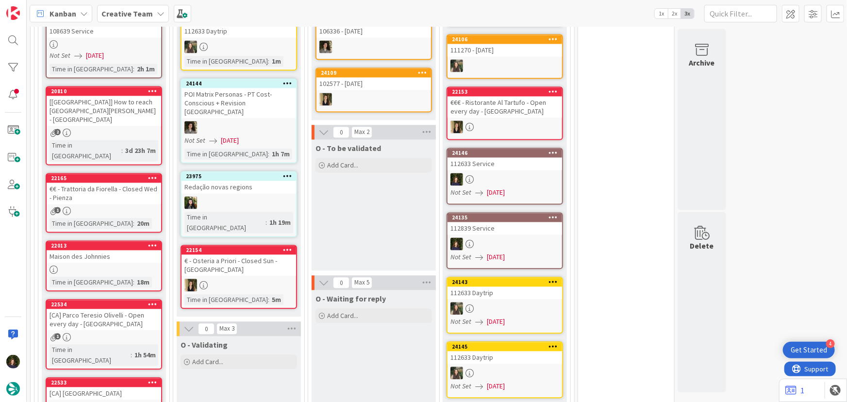
scroll to position [882, 0]
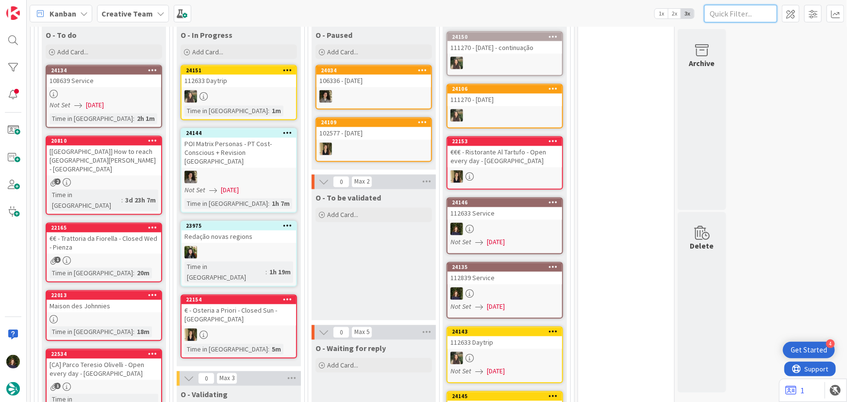
paste input "Osteria Fillet"
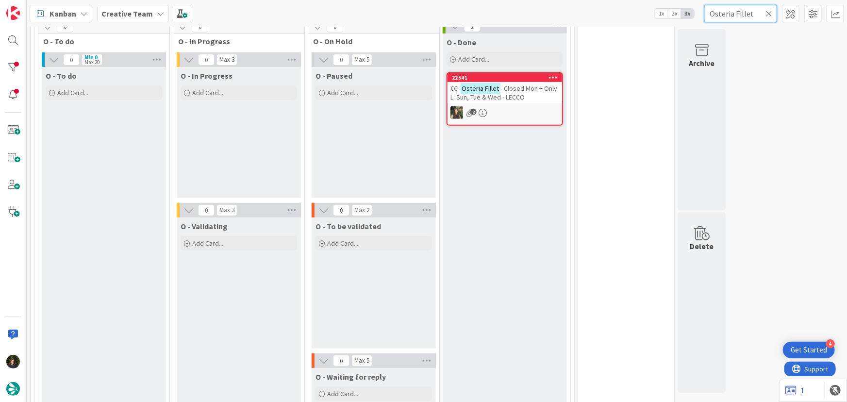
scroll to position [206, 0]
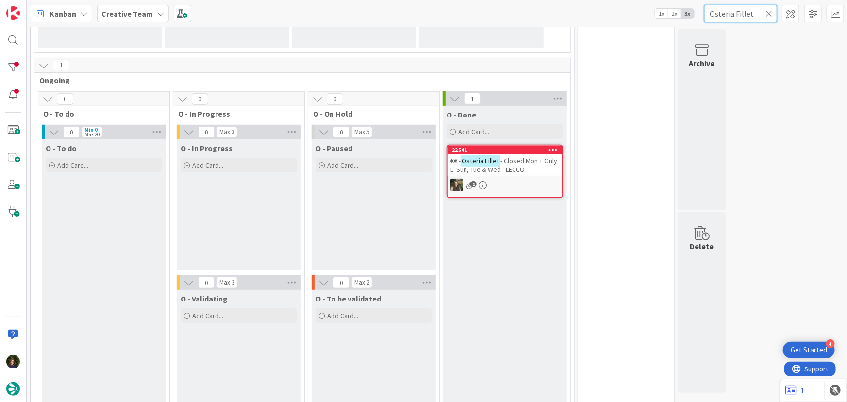
type input "Osteria Fillet"
click at [771, 10] on icon at bounding box center [768, 13] width 7 height 9
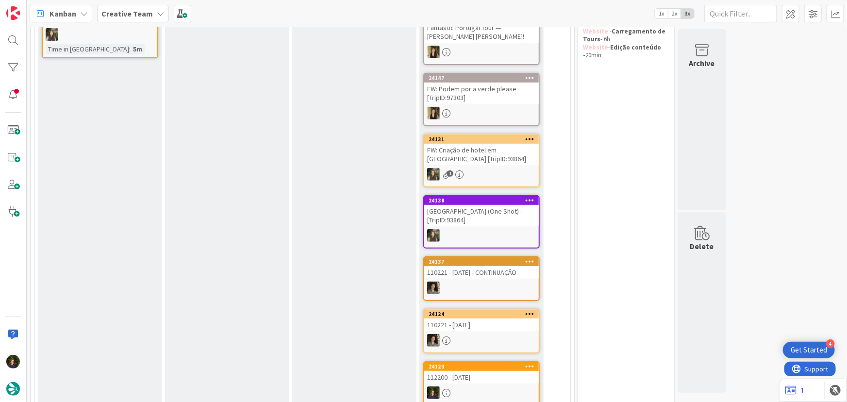
scroll to position [0, 0]
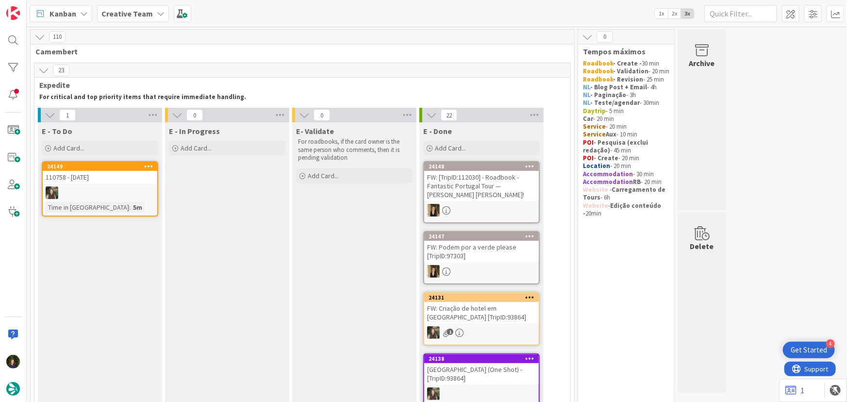
click at [146, 9] on b "Creative Team" at bounding box center [126, 14] width 51 height 10
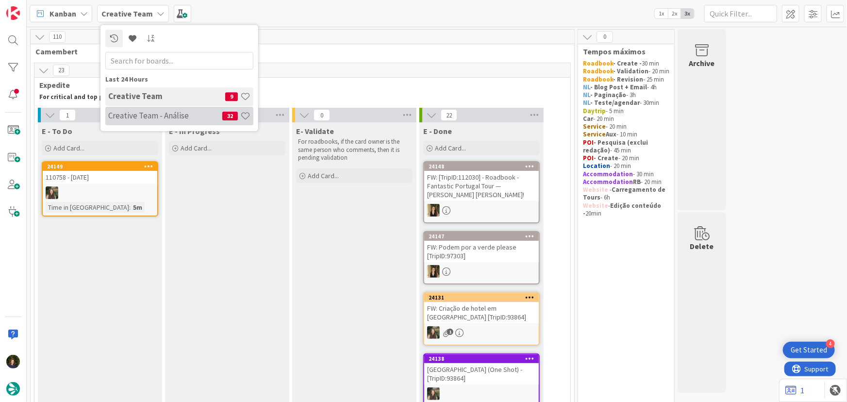
click at [140, 119] on h4 "Creative Team - Análise" at bounding box center [165, 116] width 114 height 10
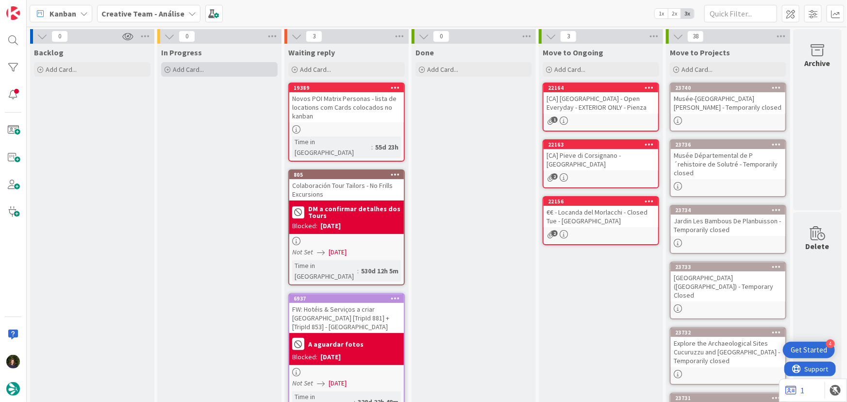
click at [216, 70] on div "Add Card..." at bounding box center [219, 69] width 116 height 15
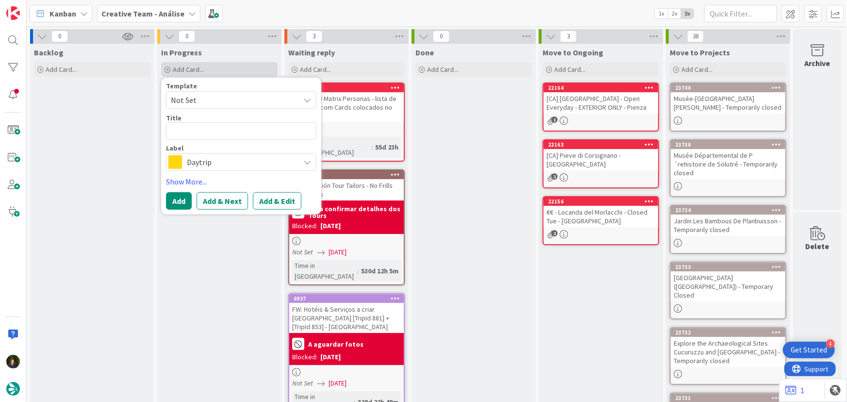
type textarea "x"
type textarea "C"
type textarea "x"
type textarea "CC"
type textarea "x"
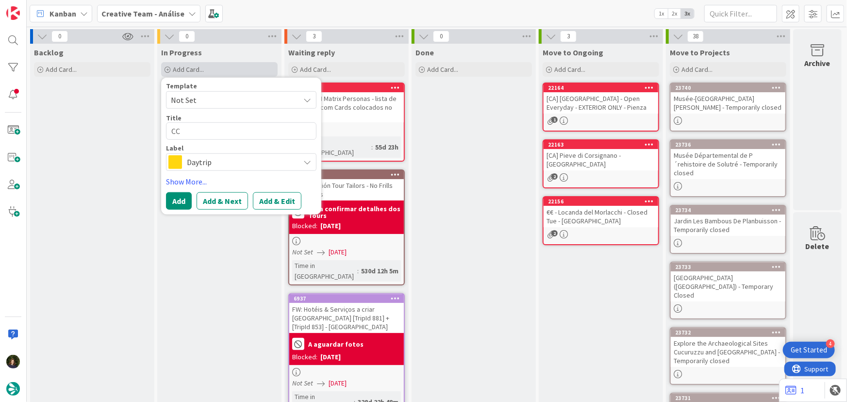
type textarea "[CC"
type textarea "x"
type textarea "[CC]"
type textarea "x"
type textarea "[CC]"
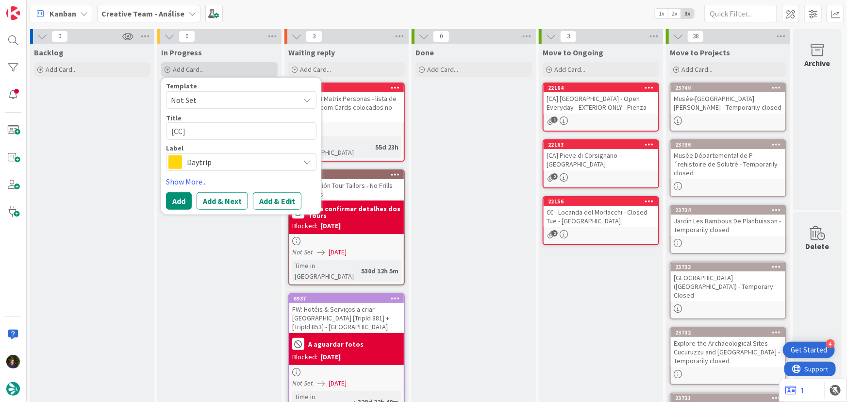
type textarea "x"
type textarea "[CC] ."
type textarea "x"
type textarea "[CC] ."
type textarea "x"
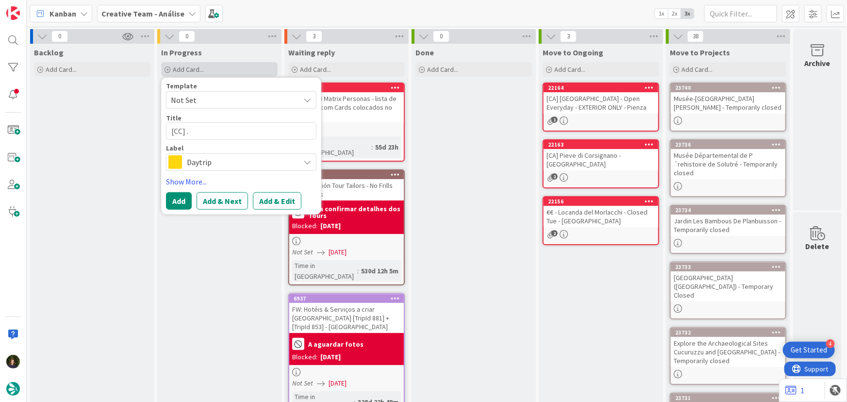
type textarea "[CC] ."
type textarea "x"
type textarea "[CC]"
type textarea "x"
type textarea "[CC] -"
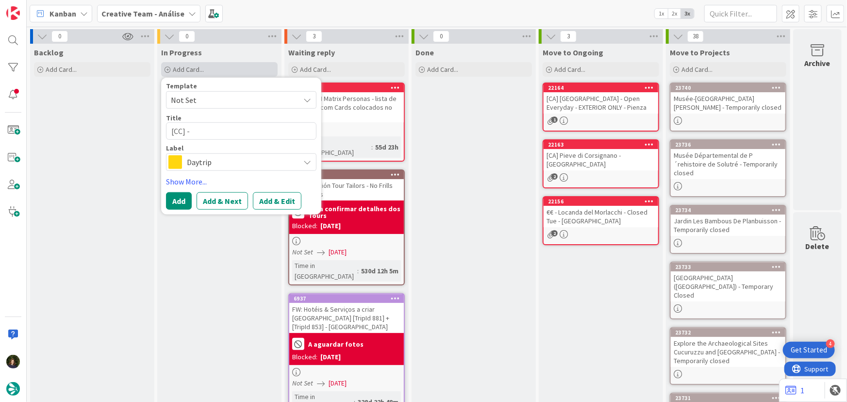
type textarea "x"
type textarea "[CC] -"
paste textarea "ACTR - Roman Forum (view from via dei Fori Imperiali)"
type textarea "x"
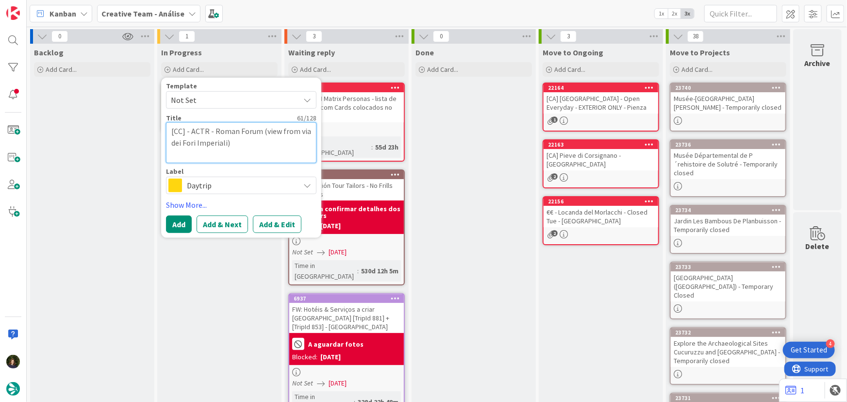
type textarea "[CC] - ACTR - Roman Forum (view from via dei Fori Imperiali)"
click at [210, 185] on span "Daytrip" at bounding box center [241, 186] width 108 height 14
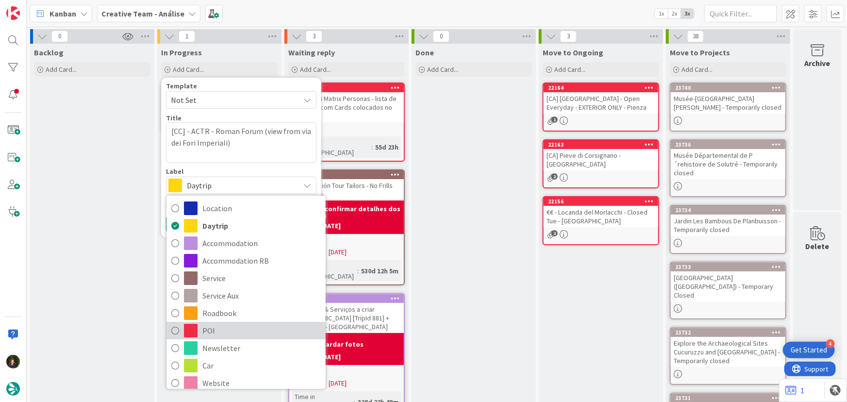
click at [217, 328] on span "POI" at bounding box center [261, 330] width 118 height 15
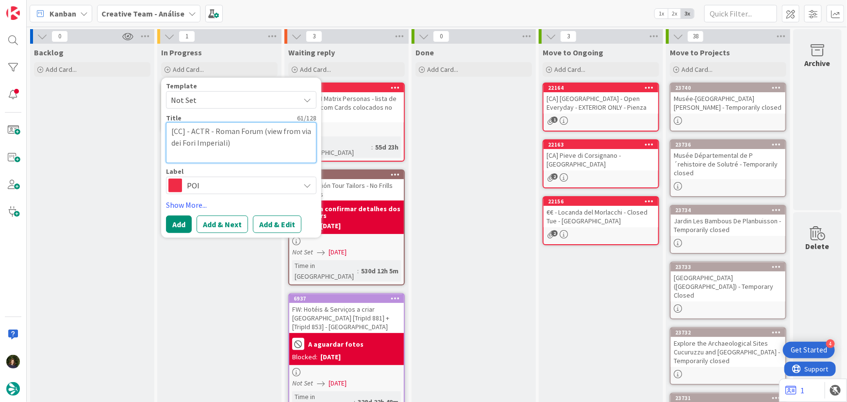
click at [245, 142] on textarea "[CC] - ACTR - Roman Forum (view from via dei Fori Imperiali)" at bounding box center [241, 142] width 150 height 41
type textarea "x"
type textarea "[CC] - ACTR - Roman Forum (view from via dei Fori Imperiali)"
type textarea "x"
type textarea "[CC] - ACTR - Roman Forum (view from via dei Fori Imperiali)"
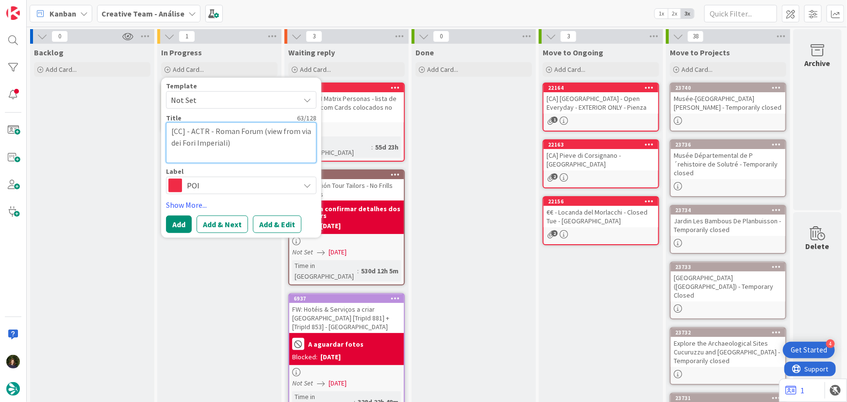
type textarea "x"
type textarea "[CC] - ACTR - Roman Forum (view from via dei Fori Imperiali)"
type textarea "x"
type textarea "[CC] - ACTR - Roman Forum (view from via dei Fori Imperiali) -"
type textarea "x"
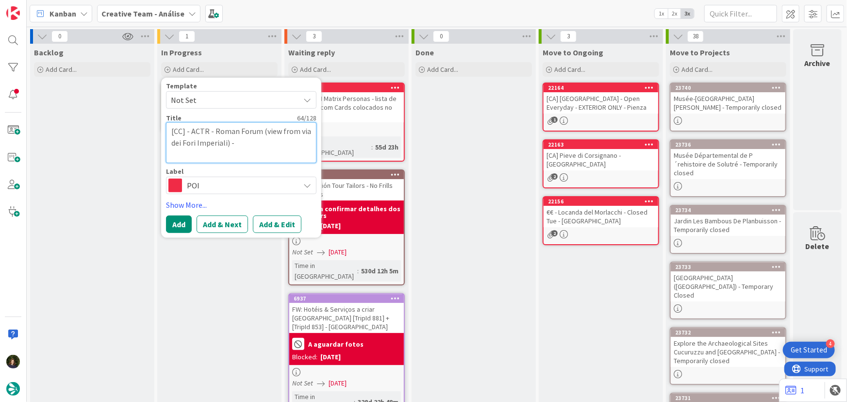
type textarea "[CC] - ACTR - Roman Forum (view from via dei Fori Imperiali) -"
click at [239, 145] on textarea "[CC] - ACTR - Roman Forum (view from via dei Fori Imperiali) -" at bounding box center [241, 142] width 150 height 41
type textarea "x"
type textarea "[CC] - ACTR - Roman Forum (view from via dei Fori Imperiali) - R"
type textarea "x"
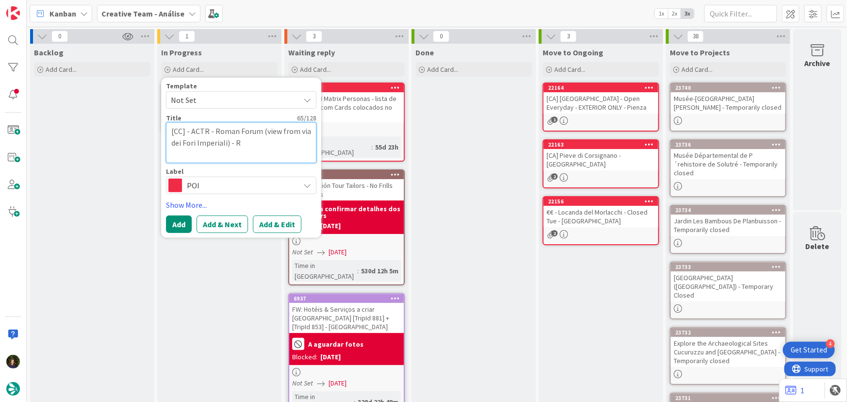
type textarea "[CC] - ACTR - Roman Forum (view from via dei Fori Imperiali) - RO"
type textarea "x"
type textarea "[CC] - ACTR - Roman Forum (view from via dei Fori Imperiali) - [GEOGRAPHIC_DATA]"
type textarea "x"
type textarea "[CC] - ACTR - Roman Forum (view from via dei Fori Imperiali) - [GEOGRAPHIC_DATA]"
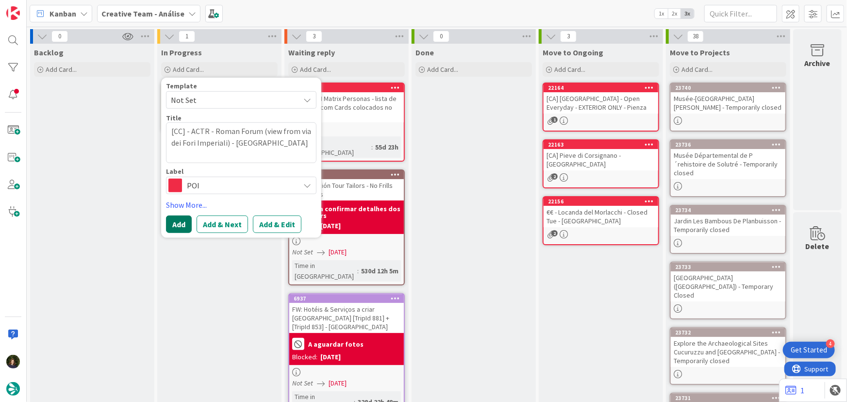
click at [172, 226] on button "Add" at bounding box center [179, 223] width 26 height 17
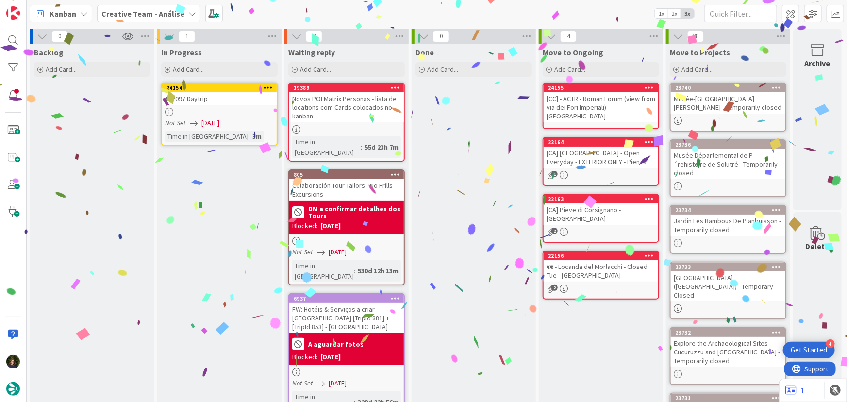
click at [585, 97] on div "[CC] - ACTR - Roman Forum (view from via dei Fori Imperiali) - [GEOGRAPHIC_DATA]" at bounding box center [600, 107] width 115 height 30
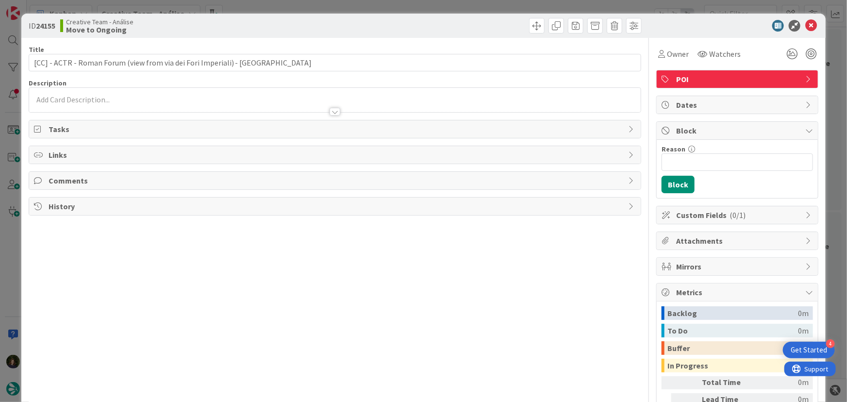
click at [109, 99] on p at bounding box center [335, 99] width 602 height 11
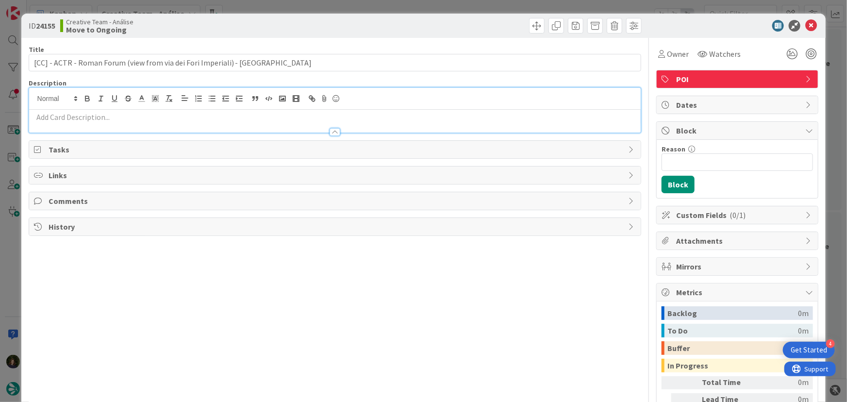
click at [93, 116] on p at bounding box center [335, 117] width 602 height 11
click at [133, 118] on p at bounding box center [335, 117] width 602 height 11
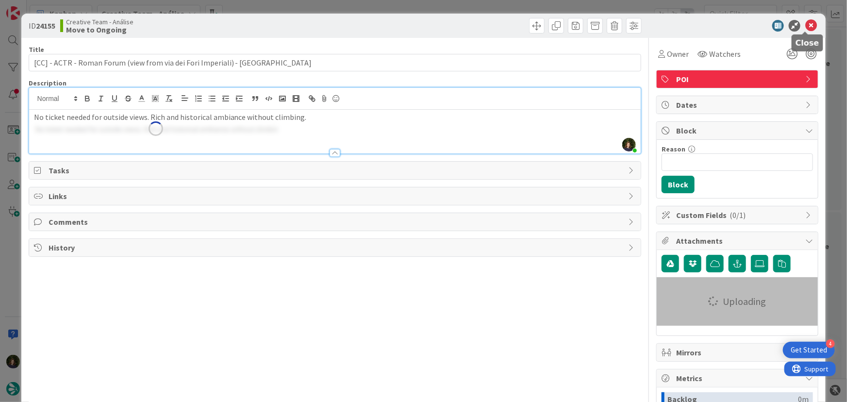
type input "[CC] - ACTR - Roman Forum (view from via dei Fori Imperiali) - [GEOGRAPHIC_DATA]"
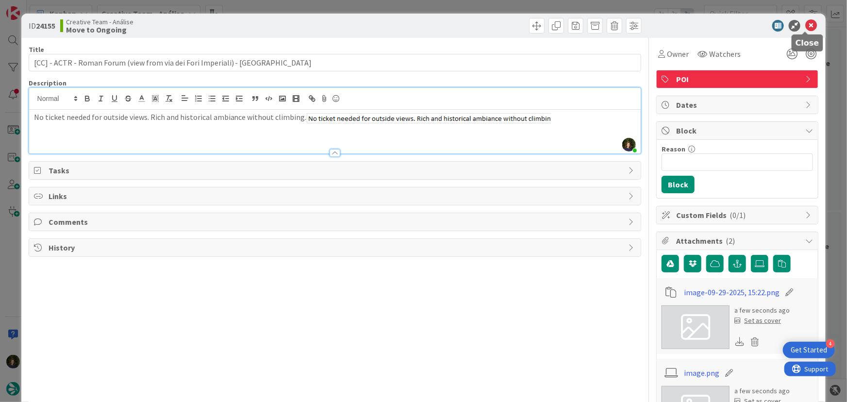
click at [805, 24] on icon at bounding box center [811, 26] width 12 height 12
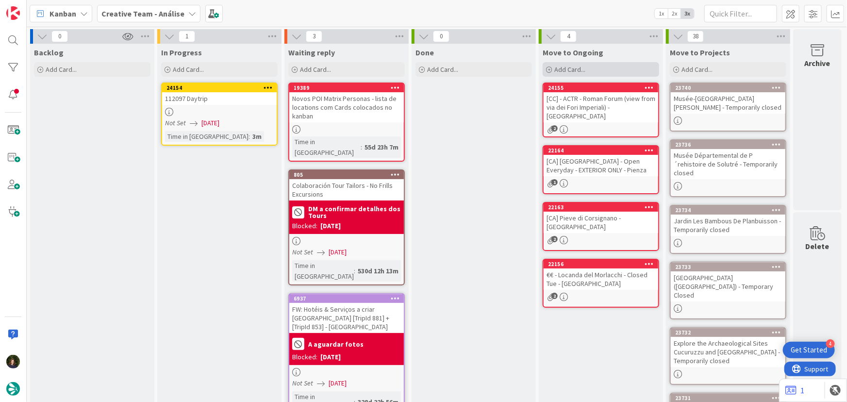
click at [587, 68] on div "Add Card..." at bounding box center [600, 69] width 116 height 15
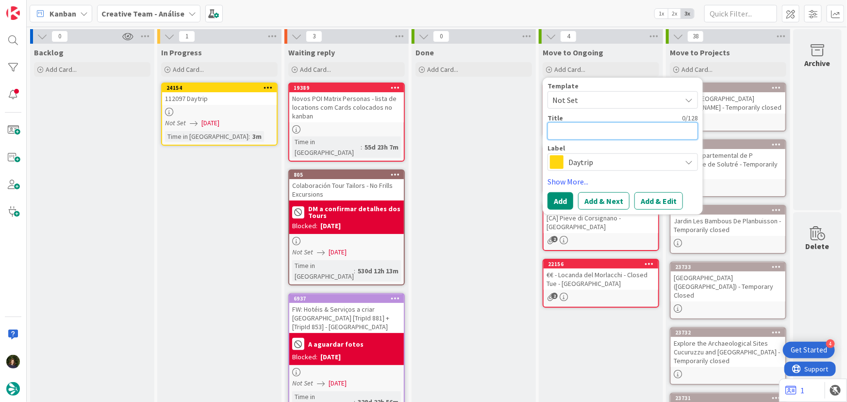
click at [594, 131] on textarea at bounding box center [622, 130] width 150 height 17
type textarea "x"
type textarea "["
type textarea "x"
type textarea "[C"
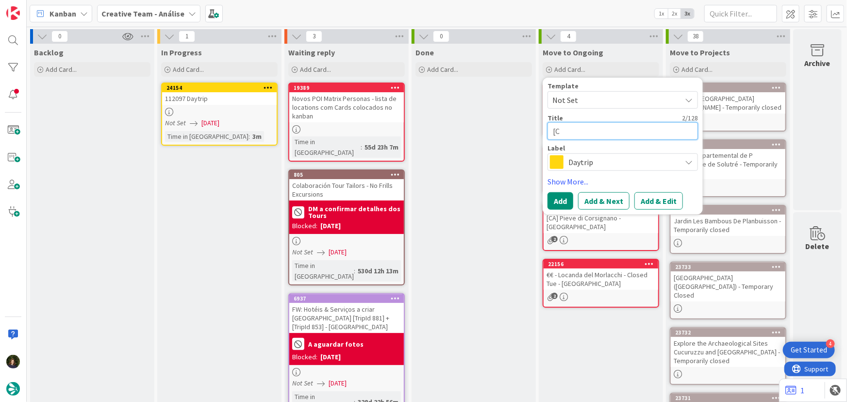
type textarea "x"
type textarea "[CC"
type textarea "x"
type textarea "[CC]"
type textarea "x"
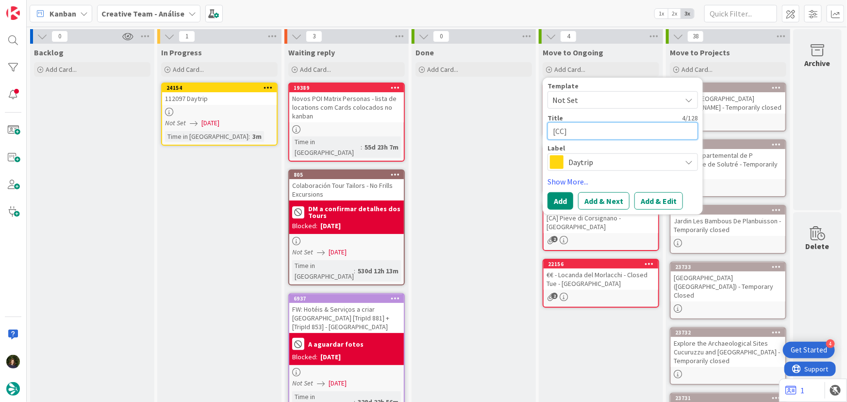
type textarea "[CC]"
paste textarea "CENTRE - [PERSON_NAME][GEOGRAPHIC_DATA]"
type textarea "x"
type textarea "[CC] CENTRE - [GEOGRAPHIC_DATA]"
type textarea "x"
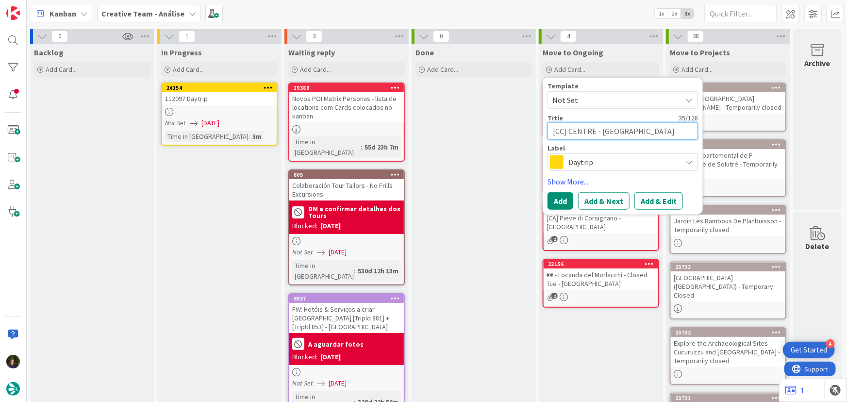
type textarea "[CC] CENTRE - [PERSON_NAME][GEOGRAPHIC_DATA] -"
type textarea "x"
type textarea "[CC] CENTRE - [PERSON_NAME][GEOGRAPHIC_DATA] -"
type textarea "x"
type textarea "[CC] CENTRE - [GEOGRAPHIC_DATA] - R"
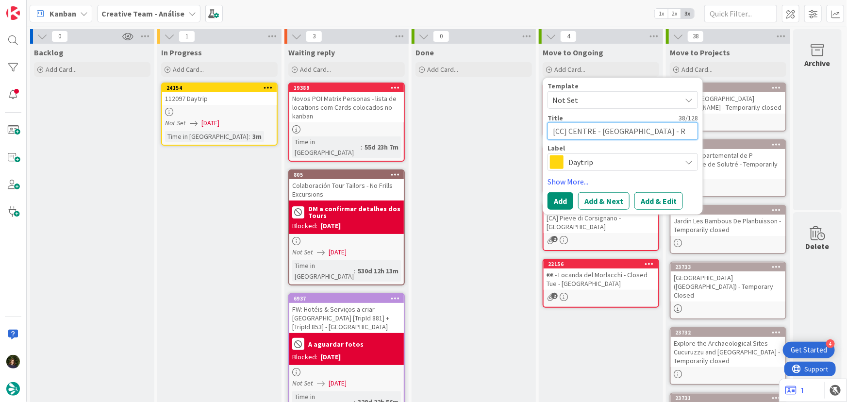
type textarea "x"
type textarea "[CC] CENTRE - [GEOGRAPHIC_DATA] - RO"
type textarea "x"
type textarea "[CC] CENTRE - [GEOGRAPHIC_DATA] - ROm"
type textarea "x"
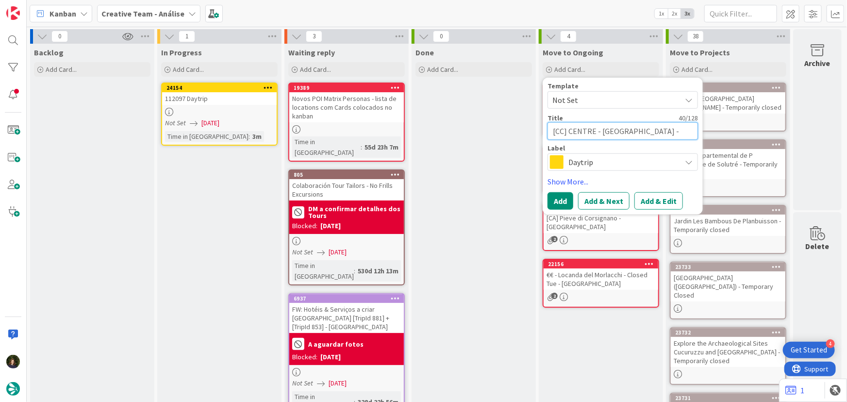
type textarea "[CC] CENTRE - [GEOGRAPHIC_DATA] - RO"
type textarea "x"
type textarea "[CC] CENTRE - [GEOGRAPHIC_DATA] - [GEOGRAPHIC_DATA]"
type textarea "x"
type textarea "[CC] CENTRE - [PERSON_NAME][GEOGRAPHIC_DATA] - [GEOGRAPHIC_DATA]"
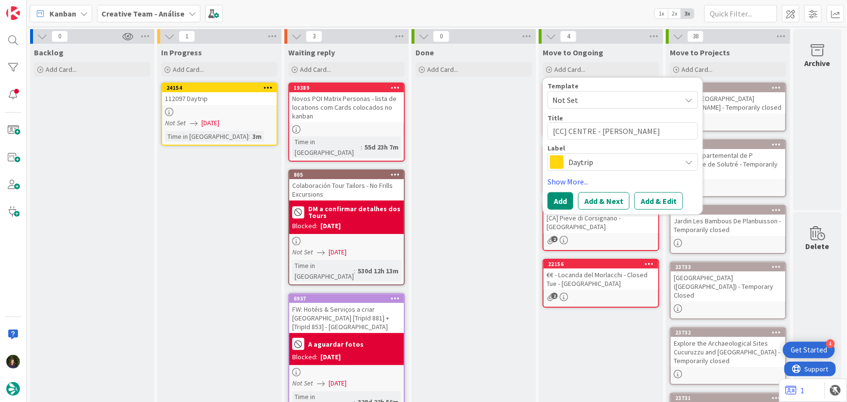
click at [603, 161] on span "Daytrip" at bounding box center [622, 162] width 108 height 14
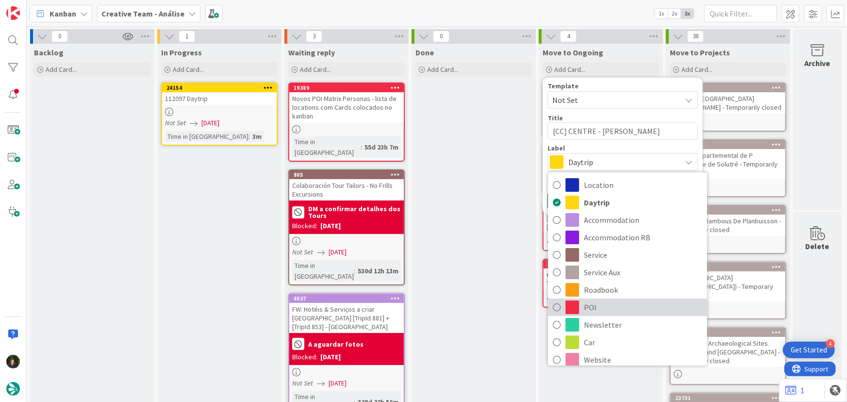
click at [607, 311] on span "POI" at bounding box center [643, 307] width 118 height 15
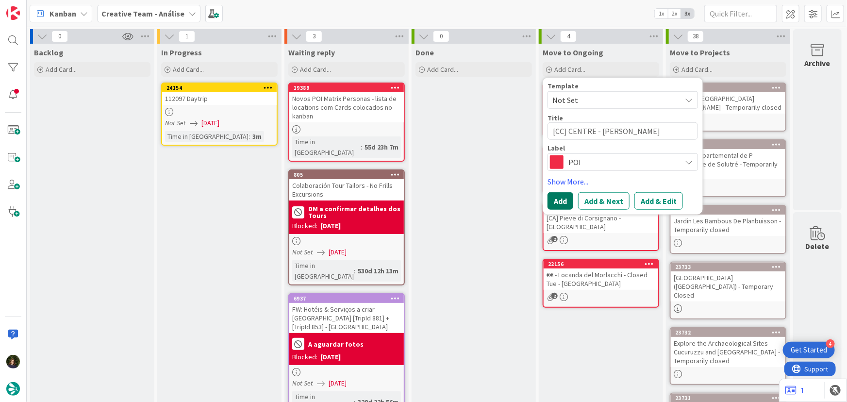
click at [550, 199] on button "Add" at bounding box center [560, 200] width 26 height 17
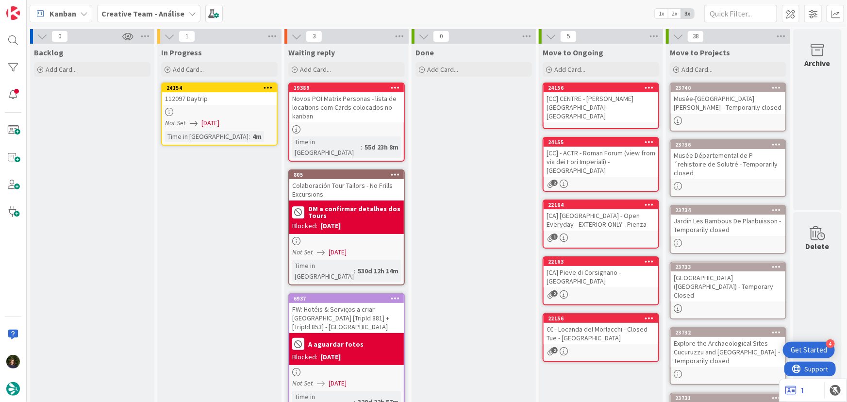
click at [581, 101] on div "[CC] CENTRE - [PERSON_NAME][GEOGRAPHIC_DATA] - [GEOGRAPHIC_DATA]" at bounding box center [600, 107] width 115 height 30
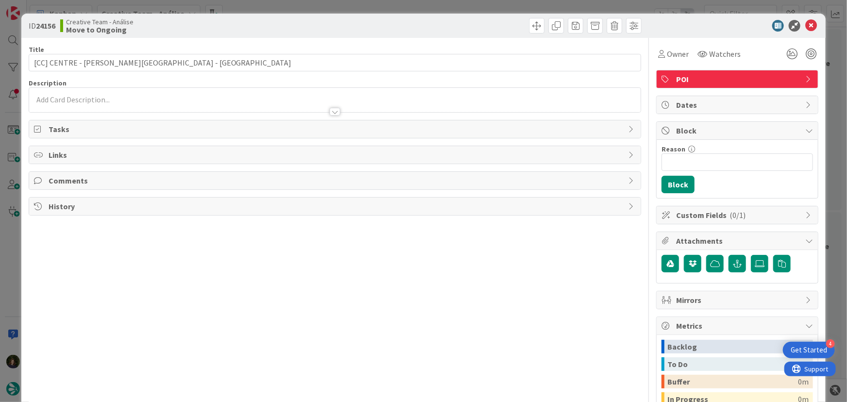
click at [109, 117] on div "Title 41 / 128 [CC] CENTRE - [GEOGRAPHIC_DATA] - [GEOGRAPHIC_DATA] Description …" at bounding box center [335, 269] width 613 height 462
click at [98, 104] on div at bounding box center [335, 107] width 612 height 10
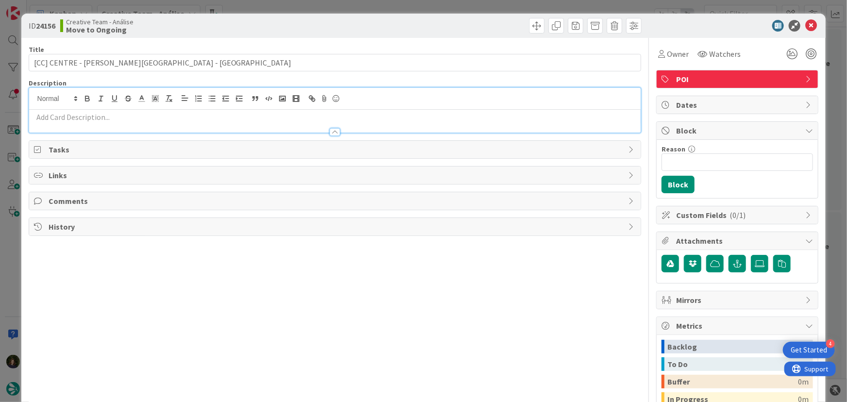
click at [92, 116] on p at bounding box center [335, 117] width 602 height 11
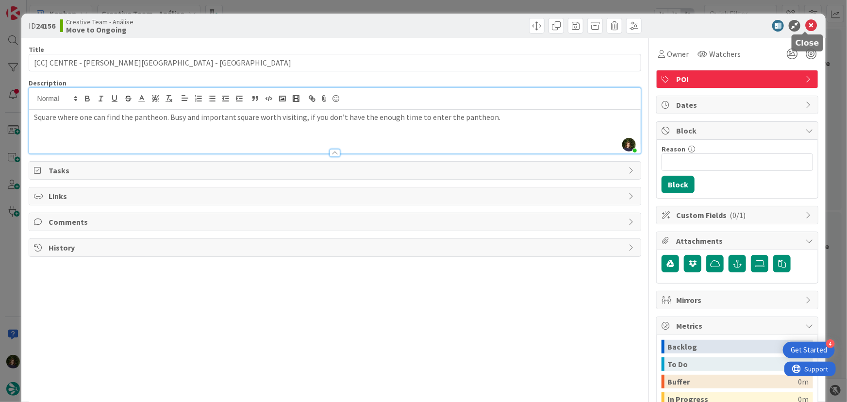
click at [805, 24] on icon at bounding box center [811, 26] width 12 height 12
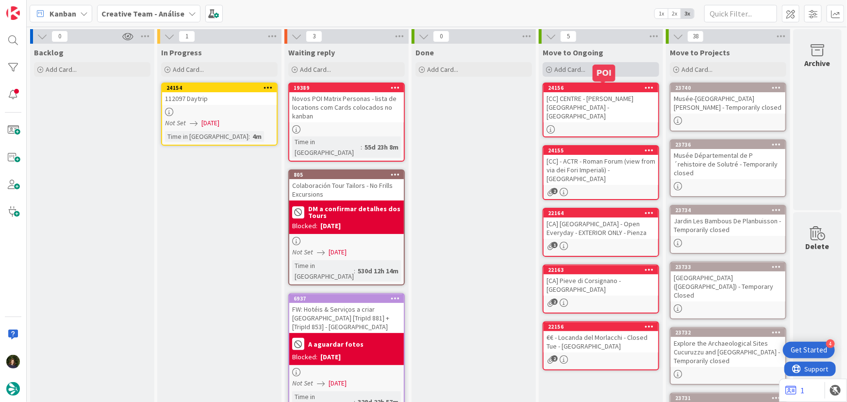
click at [585, 75] on div "Add Card..." at bounding box center [600, 69] width 116 height 15
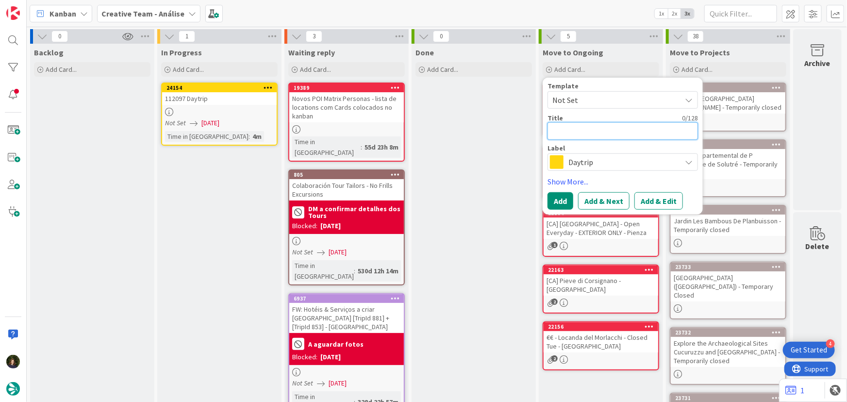
click at [591, 124] on textarea at bounding box center [622, 130] width 150 height 17
type textarea "x"
type textarea "["
type textarea "x"
type textarea "[C"
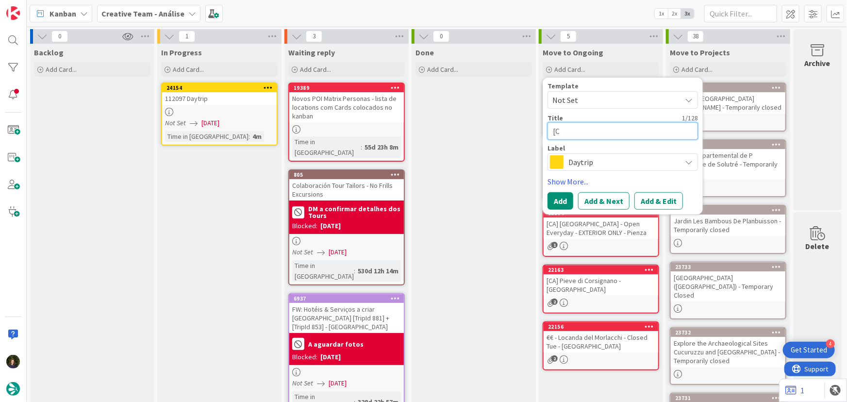
type textarea "x"
type textarea "[CC"
type textarea "x"
type textarea "[CC]"
type textarea "x"
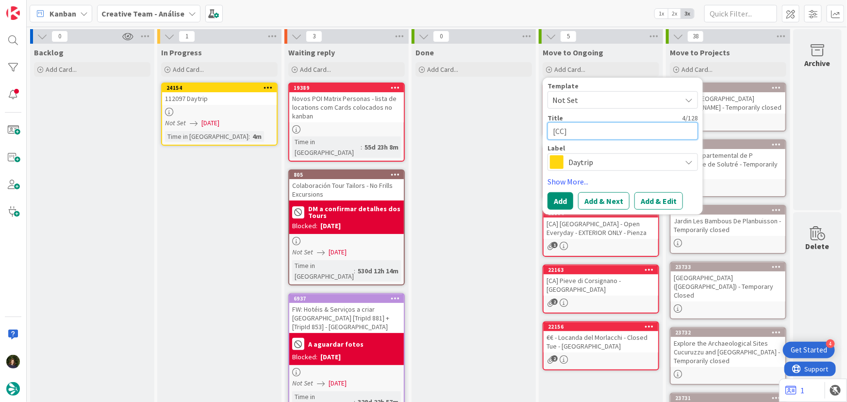
type textarea "[CC]"
paste textarea "CENTRE - [GEOGRAPHIC_DATA]"
type textarea "x"
type textarea "[CC] CENTRE - [GEOGRAPHIC_DATA]"
type textarea "x"
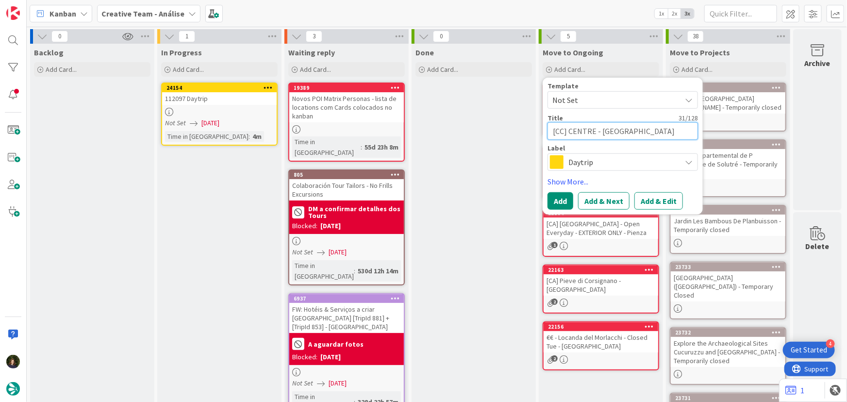
type textarea "[CC] CENTRE - [GEOGRAPHIC_DATA] -"
type textarea "x"
type textarea "[CC] CENTRE - [GEOGRAPHIC_DATA] -"
type textarea "x"
type textarea "[CC] CENTRE - [GEOGRAPHIC_DATA] - R"
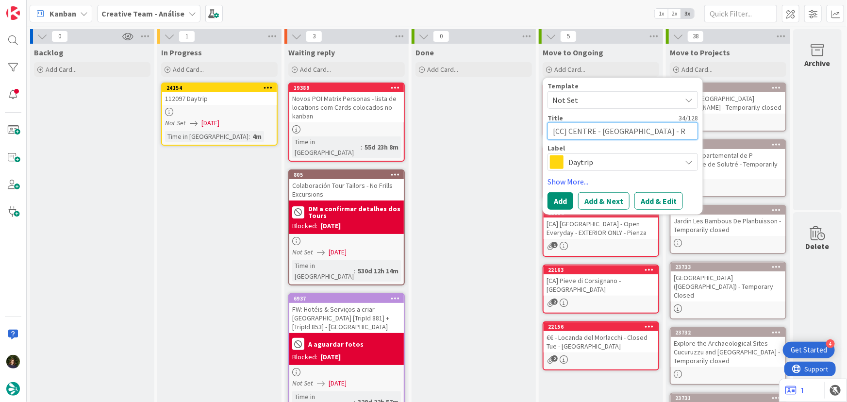
type textarea "x"
type textarea "[CC] CENTRE - [GEOGRAPHIC_DATA] - RO"
type textarea "x"
type textarea "[CC] CENTRE - [GEOGRAPHIC_DATA] - [GEOGRAPHIC_DATA]"
type textarea "x"
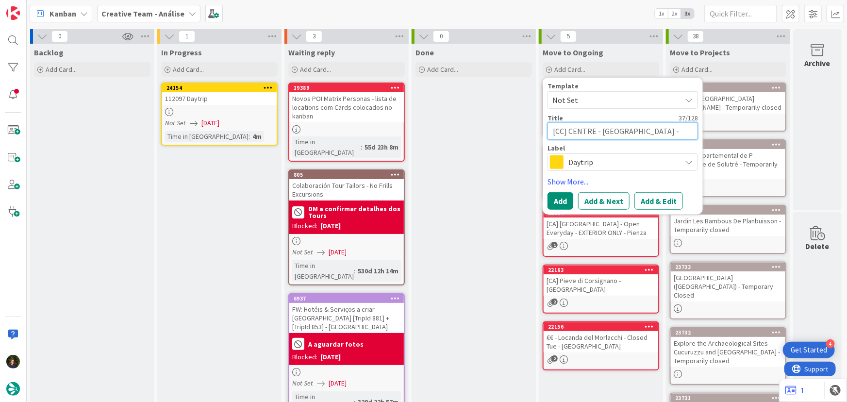
type textarea "[CC] CENTRE - [GEOGRAPHIC_DATA] - [GEOGRAPHIC_DATA]"
click at [594, 161] on span "Daytrip" at bounding box center [622, 162] width 108 height 14
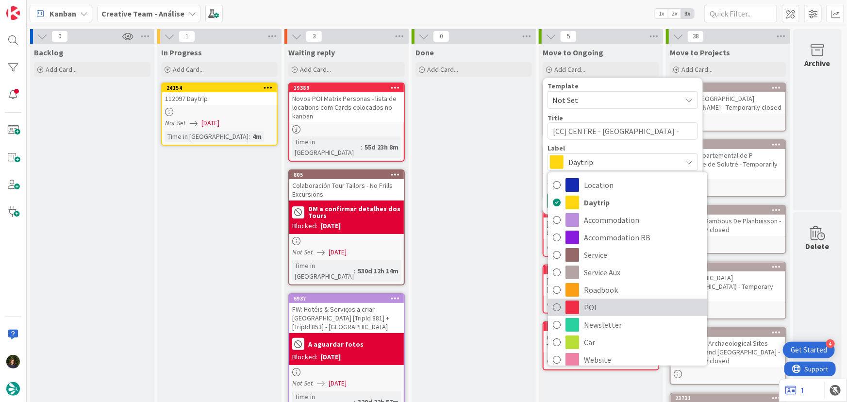
click at [597, 306] on span "POI" at bounding box center [643, 307] width 118 height 15
type textarea "x"
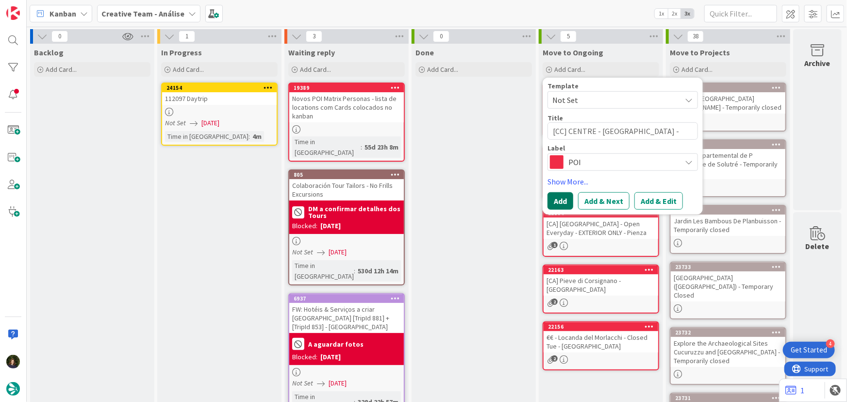
click at [552, 203] on button "Add" at bounding box center [560, 200] width 26 height 17
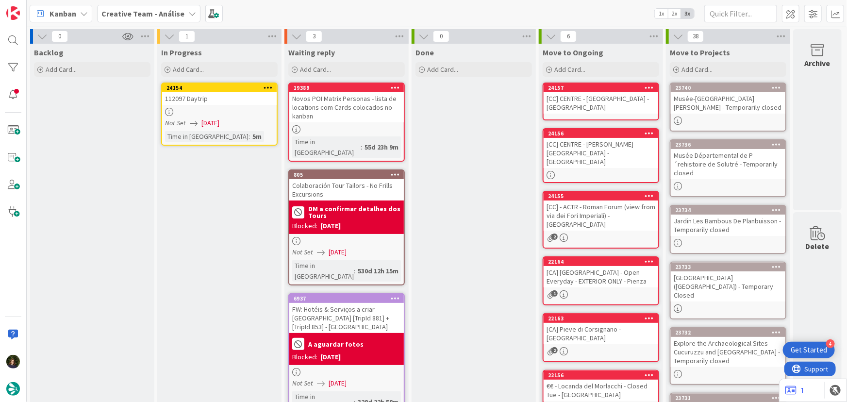
click at [587, 106] on div "[CC] CENTRE - [GEOGRAPHIC_DATA] - [GEOGRAPHIC_DATA]" at bounding box center [600, 102] width 115 height 21
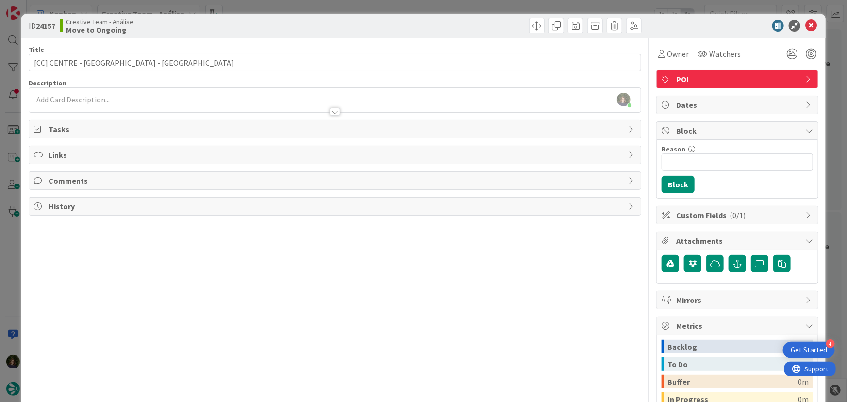
click at [152, 98] on div "[PERSON_NAME] just joined" at bounding box center [335, 100] width 612 height 24
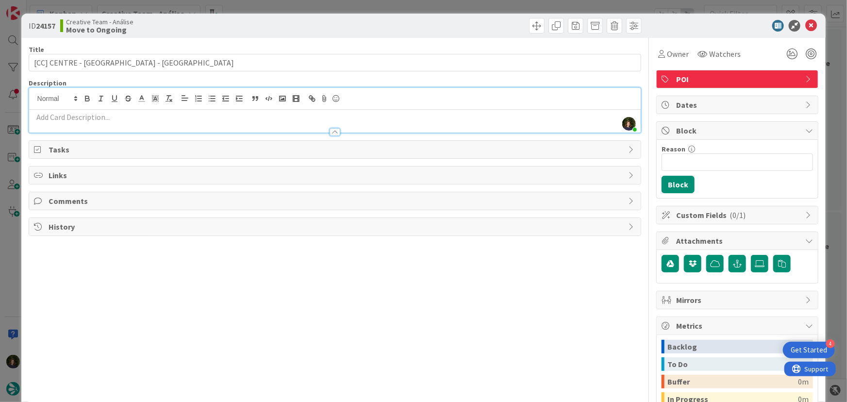
click at [115, 115] on p at bounding box center [335, 117] width 602 height 11
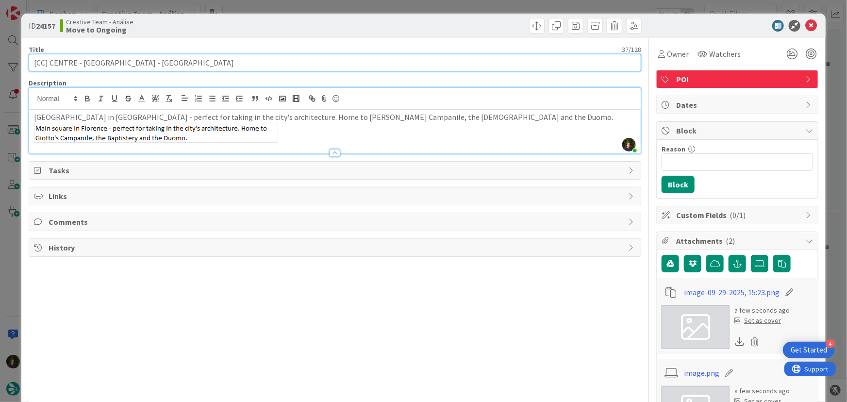
click at [180, 63] on input "[CC] CENTRE - [GEOGRAPHIC_DATA] - [GEOGRAPHIC_DATA]" at bounding box center [335, 62] width 613 height 17
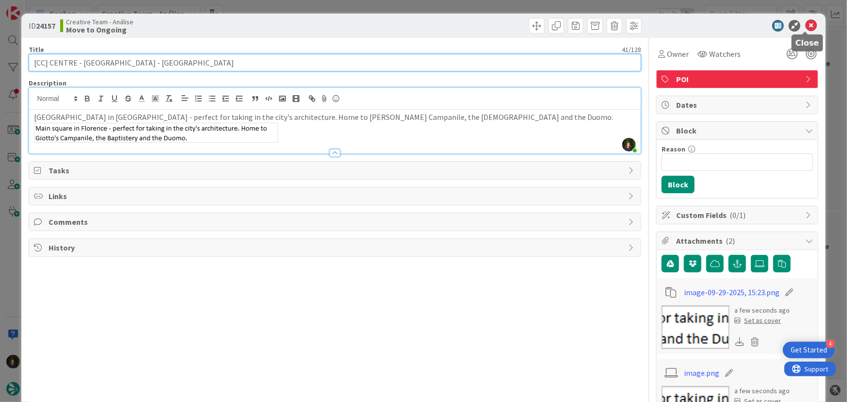
type input "[CC] CENTRE - [GEOGRAPHIC_DATA] - [GEOGRAPHIC_DATA]"
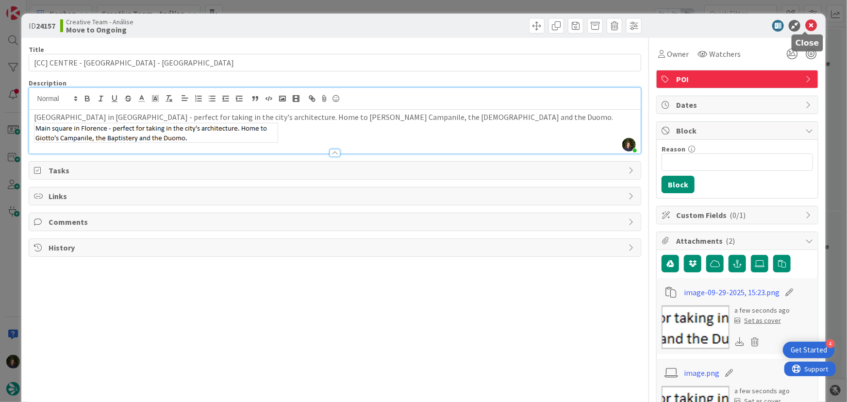
click at [808, 28] on icon at bounding box center [811, 26] width 12 height 12
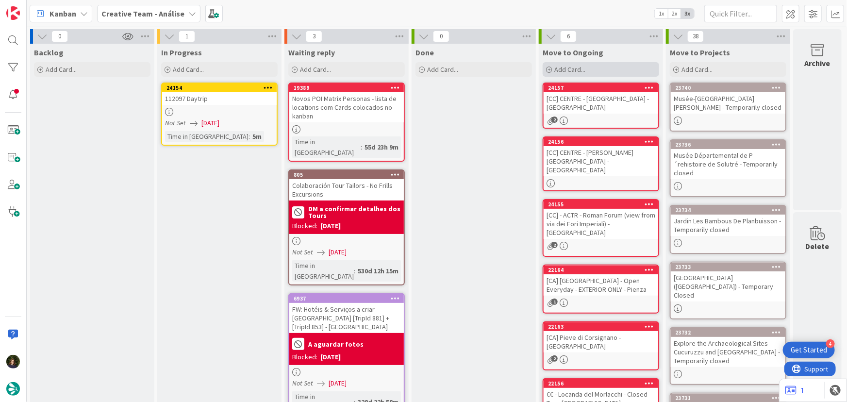
click at [575, 71] on span "Add Card..." at bounding box center [569, 69] width 31 height 9
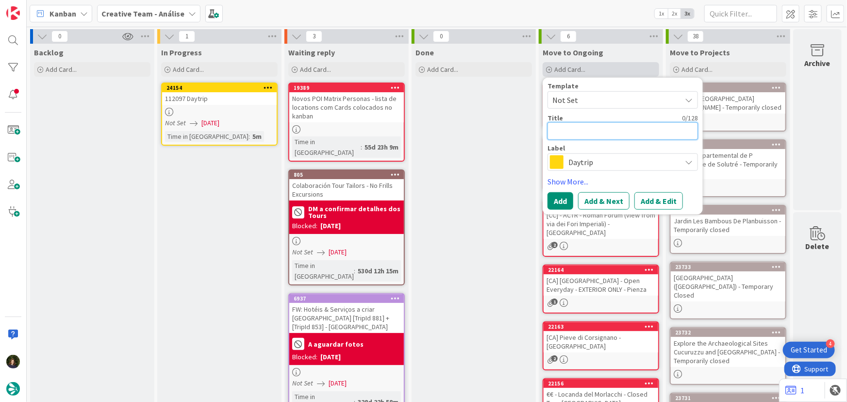
type textarea "x"
type textarea "["
type textarea "x"
type textarea "[C"
type textarea "x"
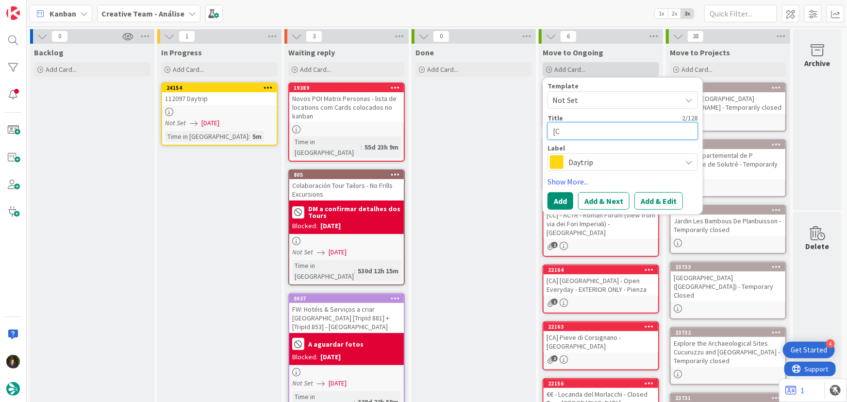
type textarea "[CC"
type textarea "x"
type textarea "[CC]"
type textarea "x"
type textarea "[CC]"
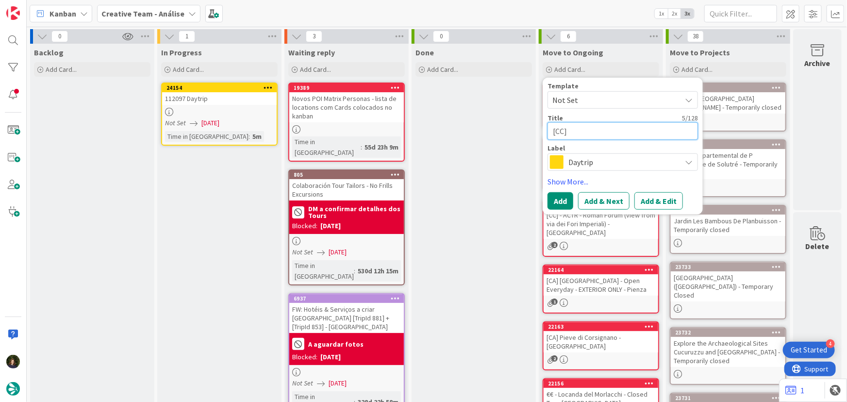
click at [587, 134] on textarea "[CC]" at bounding box center [622, 130] width 150 height 17
paste textarea "CENTRE - [GEOGRAPHIC_DATA][PERSON_NAME][PERSON_NAME] (Duomo)"
type textarea "x"
type textarea "[CC] CENTRE - [GEOGRAPHIC_DATA] ([GEOGRAPHIC_DATA])"
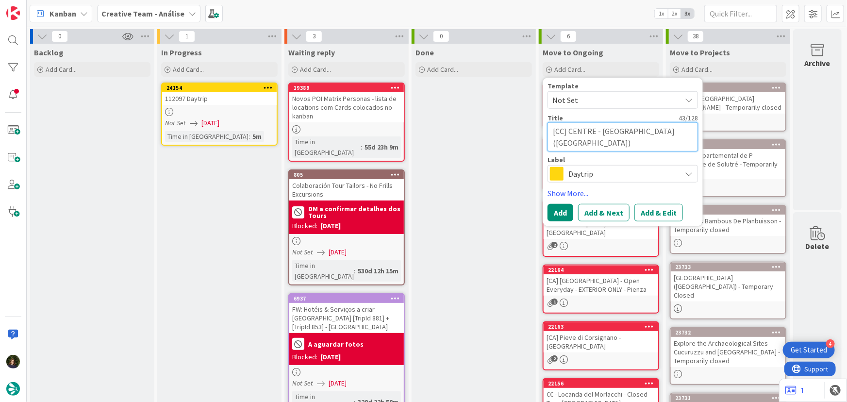
type textarea "x"
type textarea "[CC] CENTRE - [GEOGRAPHIC_DATA] ([GEOGRAPHIC_DATA])"
type textarea "x"
type textarea "[CC] CENTRE - [GEOGRAPHIC_DATA][PERSON_NAME][PERSON_NAME] ([GEOGRAPHIC_DATA]) -"
type textarea "x"
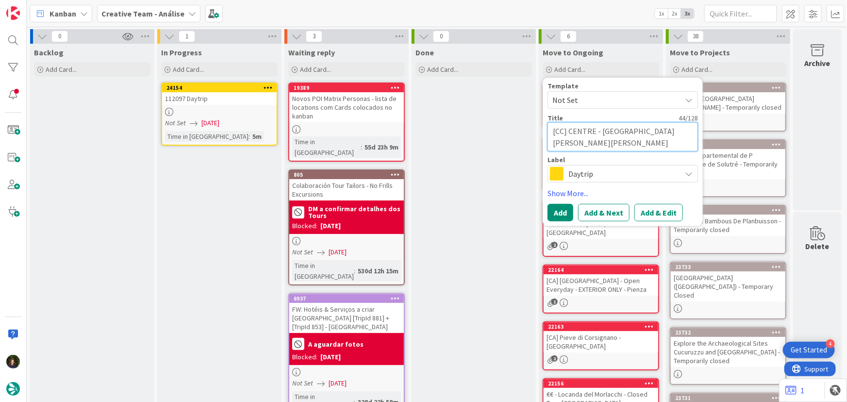
type textarea "[CC] CENTRE - [GEOGRAPHIC_DATA][PERSON_NAME][PERSON_NAME] ([GEOGRAPHIC_DATA]) -"
type textarea "x"
type textarea "[CC] CENTRE - [GEOGRAPHIC_DATA] (Duomo) - F"
type textarea "x"
type textarea "[CC] CENTRE - [GEOGRAPHIC_DATA][PERSON_NAME][PERSON_NAME] ([GEOGRAPHIC_DATA]) -…"
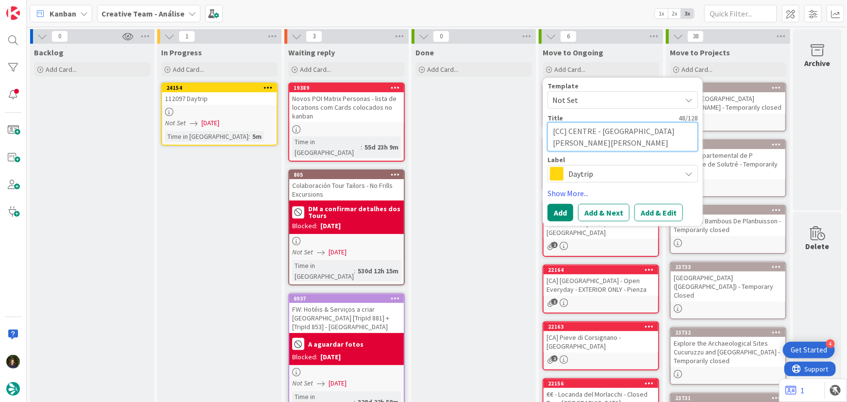
type textarea "x"
type textarea "[CC] CENTRE - [GEOGRAPHIC_DATA][PERSON_NAME][PERSON_NAME] (Duomo) - FLO"
type textarea "x"
type textarea "[CC] CENTRE - [GEOGRAPHIC_DATA] (Duomo) - FLOR"
type textarea "x"
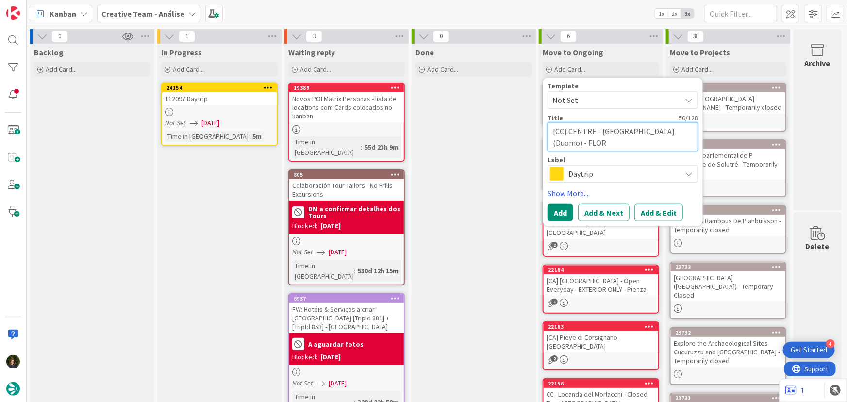
type textarea "[CC] CENTRE - [GEOGRAPHIC_DATA] ([GEOGRAPHIC_DATA]) - FLORE"
type textarea "x"
type textarea "[CC] CENTRE - [GEOGRAPHIC_DATA][PERSON_NAME][PERSON_NAME] ([GEOGRAPHIC_DATA]) -…"
type textarea "x"
type textarea "[CC] CENTRE - [GEOGRAPHIC_DATA][PERSON_NAME][PERSON_NAME] ([GEOGRAPHIC_DATA]) -…"
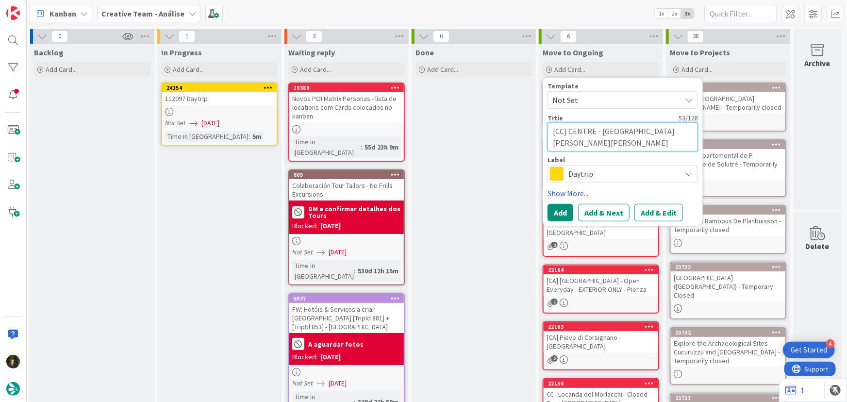
type textarea "x"
type textarea "[CC] CENTRE - [GEOGRAPHIC_DATA] ([GEOGRAPHIC_DATA]) - [GEOGRAPHIC_DATA]"
click at [603, 173] on span "Daytrip" at bounding box center [622, 174] width 108 height 14
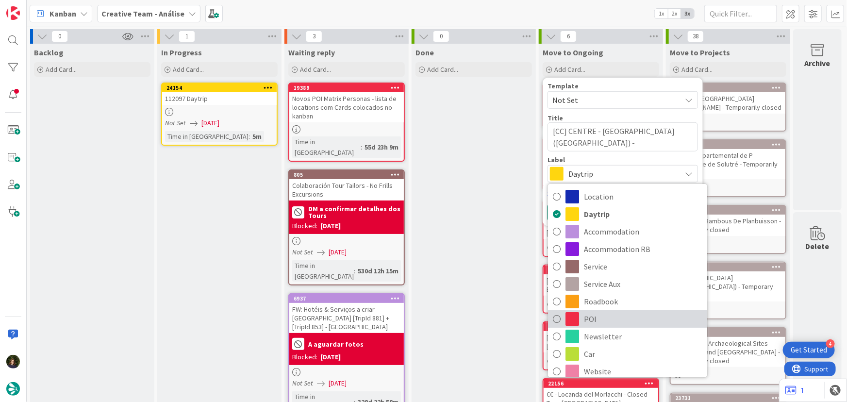
click at [627, 312] on span "POI" at bounding box center [643, 319] width 118 height 15
type textarea "x"
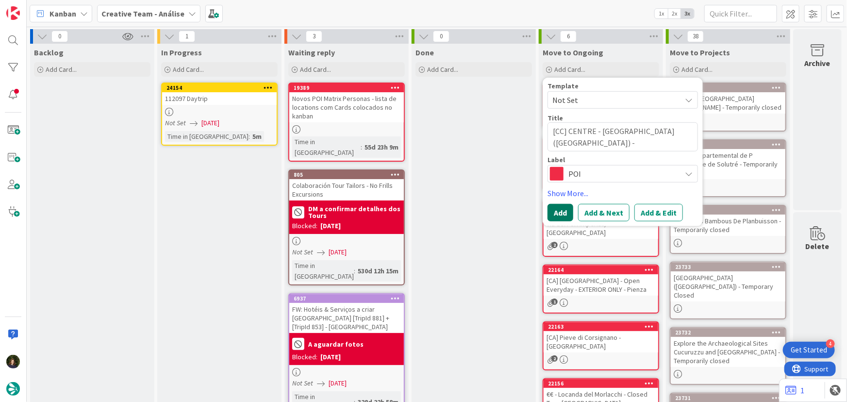
click at [558, 214] on button "Add" at bounding box center [560, 212] width 26 height 17
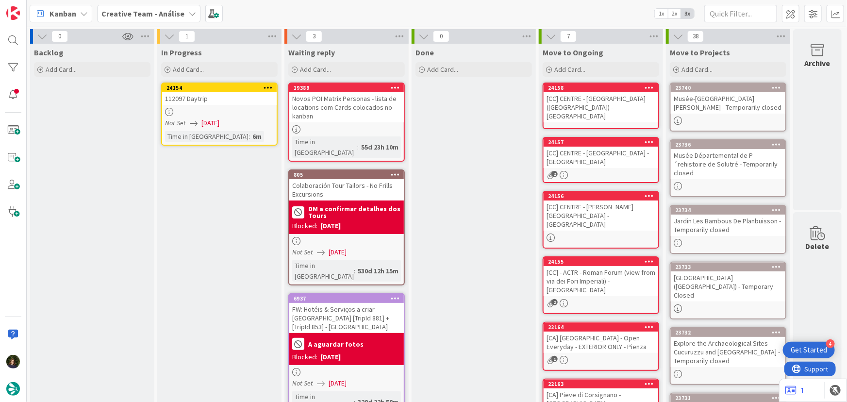
click at [578, 105] on div "[CC] CENTRE - [GEOGRAPHIC_DATA] ([GEOGRAPHIC_DATA]) - [GEOGRAPHIC_DATA]" at bounding box center [600, 107] width 115 height 30
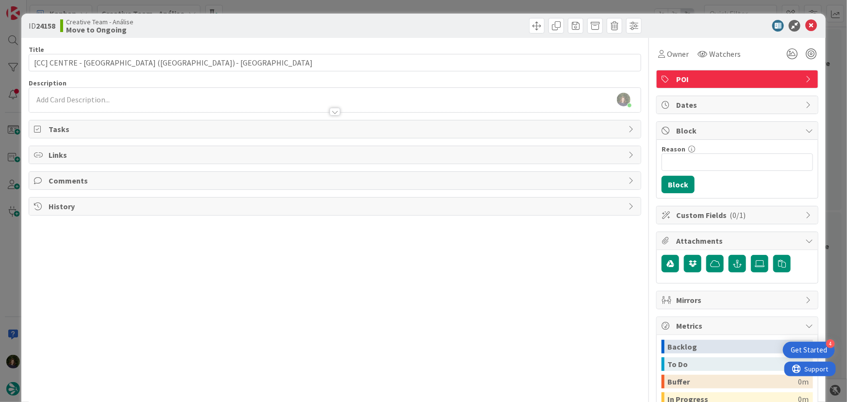
click at [149, 101] on div "[PERSON_NAME] just joined" at bounding box center [335, 100] width 612 height 24
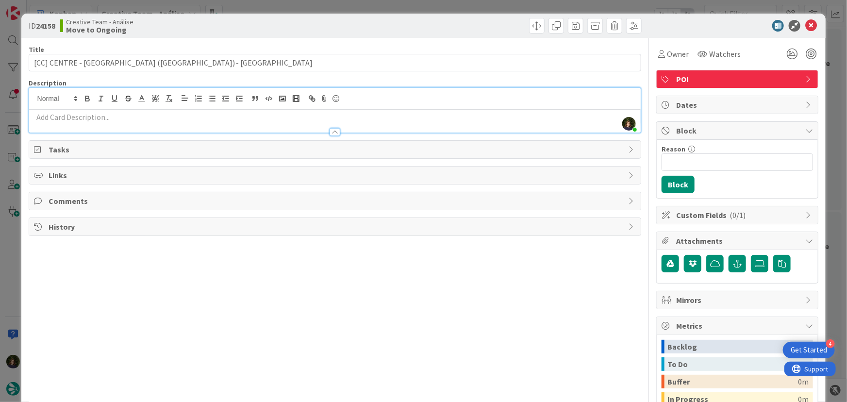
click at [148, 119] on p at bounding box center [335, 117] width 602 height 11
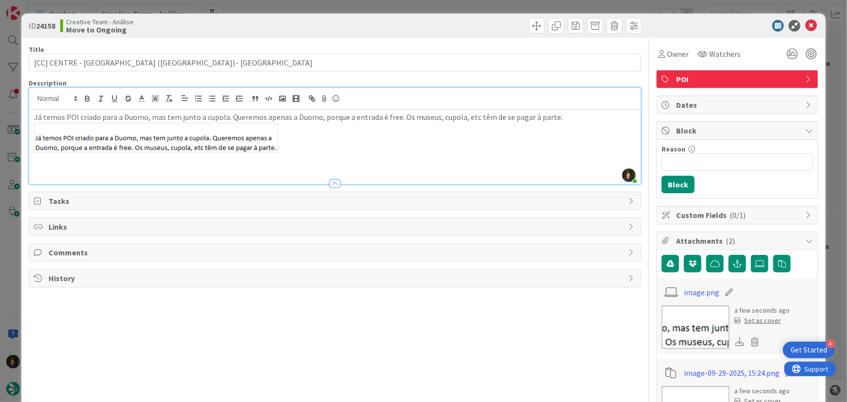
paste div
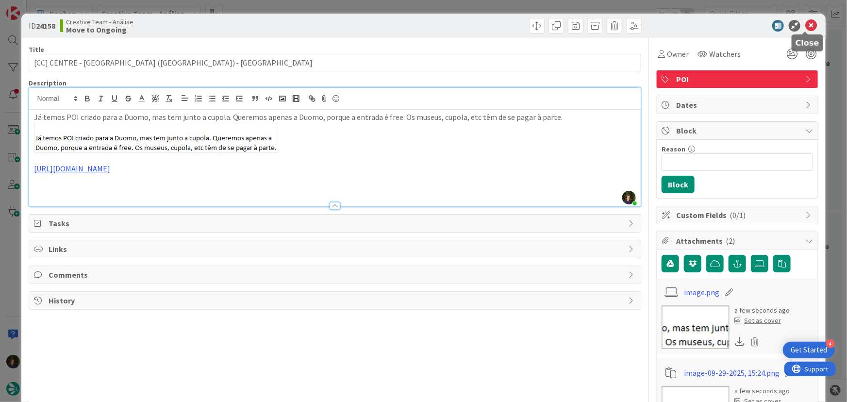
click at [805, 25] on icon at bounding box center [811, 26] width 12 height 12
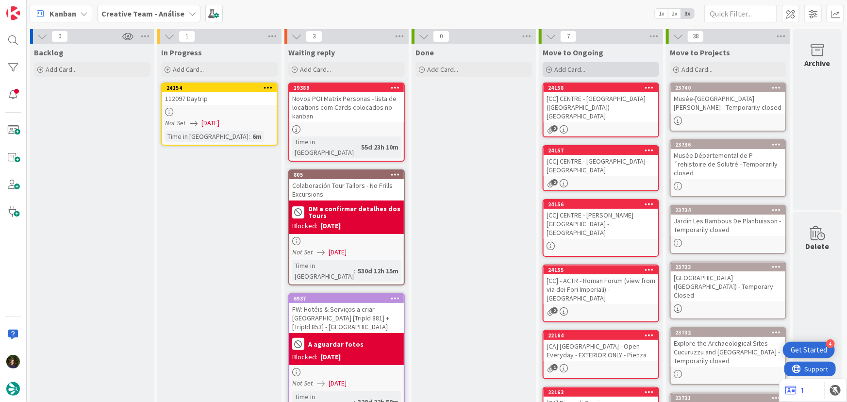
click at [588, 72] on div "Add Card..." at bounding box center [600, 69] width 116 height 15
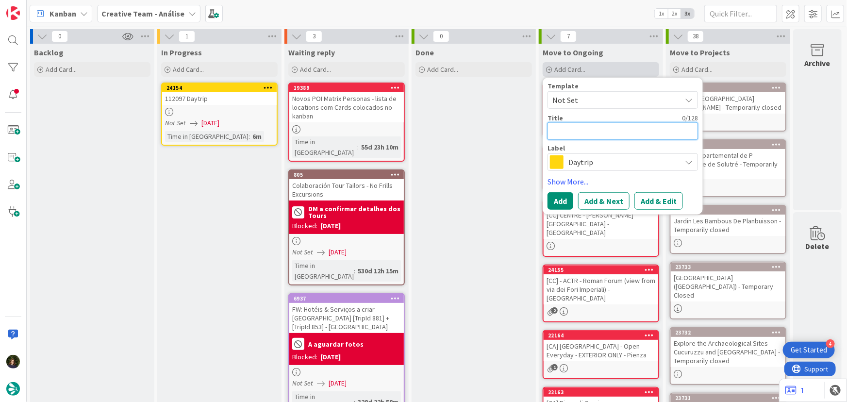
type textarea "x"
type textarea "["
type textarea "x"
type textarea "[C"
type textarea "x"
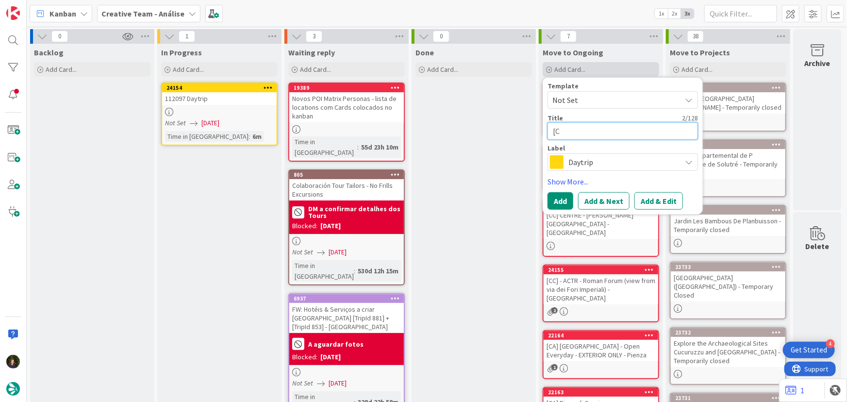
type textarea "[CC"
type textarea "x"
type textarea "[CC]"
type textarea "x"
type textarea "[CC]"
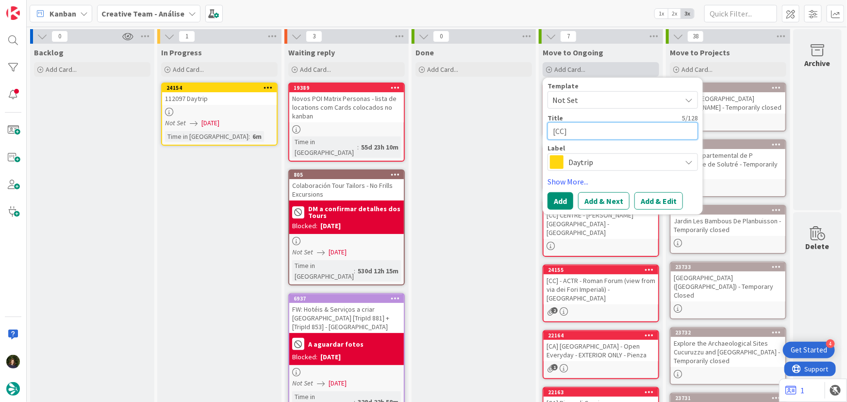
paste textarea "CENTRE - Admire the Battistero's Doors"
type textarea "x"
type textarea "[CC] CENTRE - Admire the Battistero's Doors"
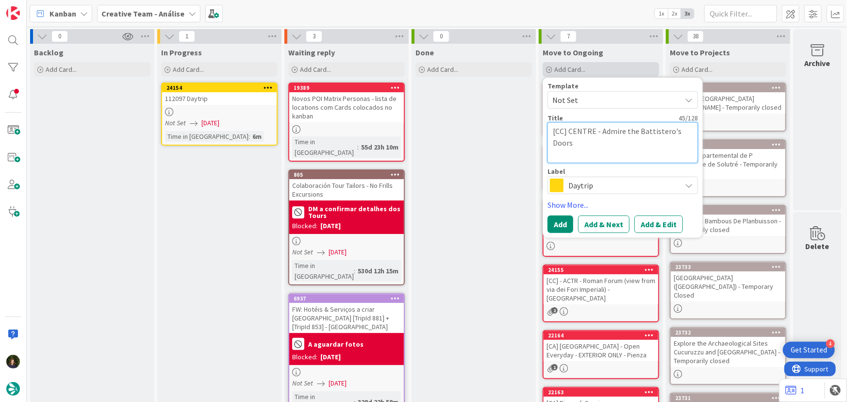
type textarea "x"
type textarea "[CC] CENTRE - Admire the Battistero's Doors"
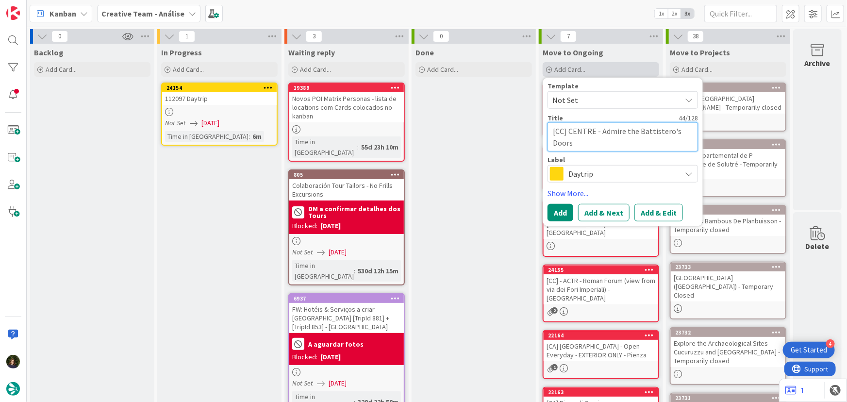
type textarea "x"
type textarea "[CC] CENTRE - Admire the Battistero's Doors"
type textarea "x"
type textarea "[CC] CENTRE - Admire the Battistero's Doors -"
type textarea "x"
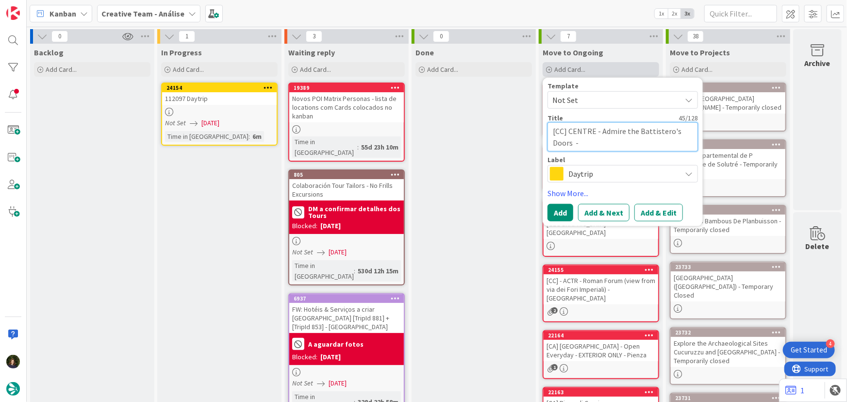
type textarea "[CC] CENTRE - Admire the Battistero's Doors -"
type textarea "x"
type textarea "[CC] CENTRE - Admire the Battistero's Doors - F"
type textarea "x"
type textarea "[CC] CENTRE - Admire the Battistero's Doors - [GEOGRAPHIC_DATA]"
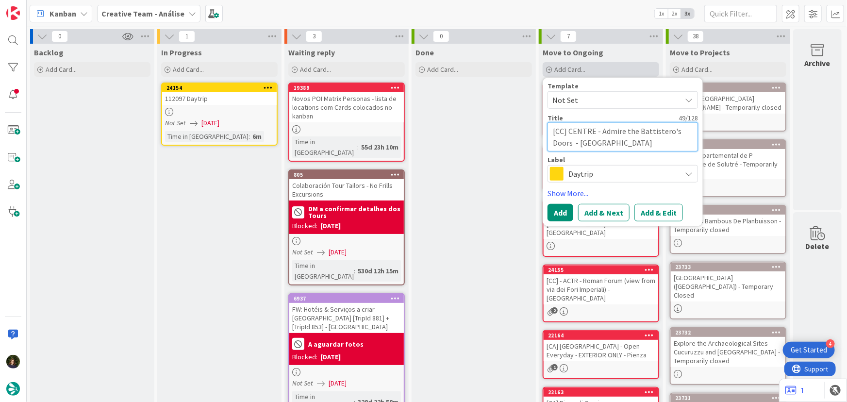
type textarea "x"
type textarea "[CC] CENTRE - Admire the Battistero's Doors - FLO"
type textarea "x"
type textarea "[CC] CENTRE - Admire the Battistero's Doors - [PERSON_NAME]"
type textarea "x"
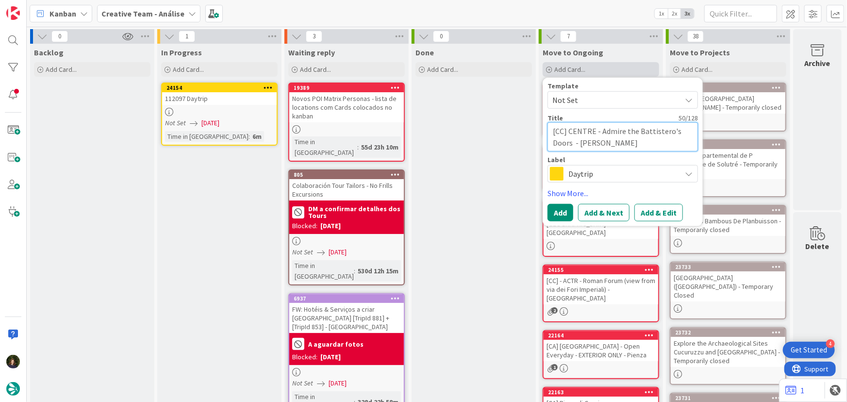
type textarea "[CC] CENTRE - Admire the Battistero's Doors - FLORE"
type textarea "x"
type textarea "[CC] CENTRE - Admire the Battistero's Doors - FLOREN"
type textarea "x"
type textarea "[CC] CENTRE - Admire the Battistero's Doors - FLORENC"
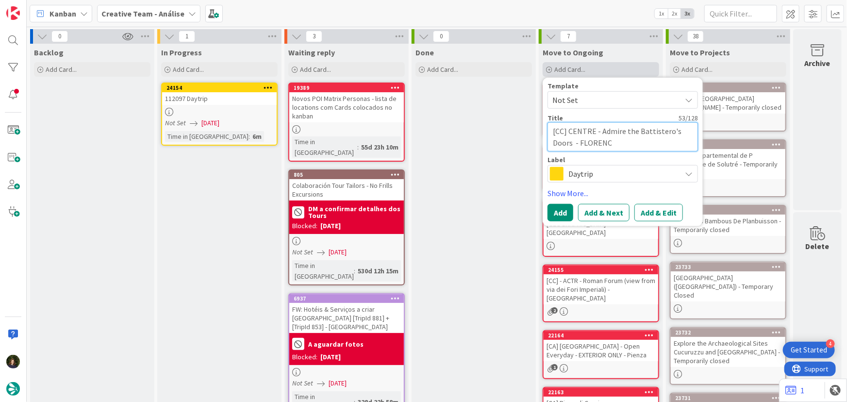
type textarea "x"
type textarea "[CC] CENTRE - Admire the Battistero's Doors - [GEOGRAPHIC_DATA]"
click at [592, 171] on span "Daytrip" at bounding box center [622, 174] width 108 height 14
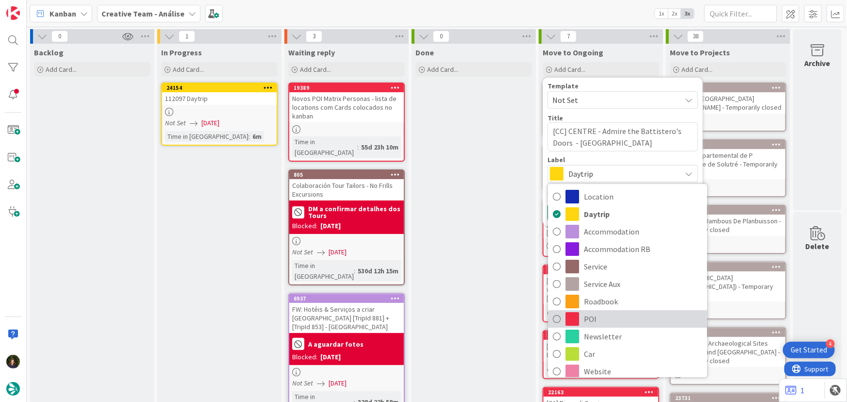
click at [594, 324] on span "POI" at bounding box center [643, 319] width 118 height 15
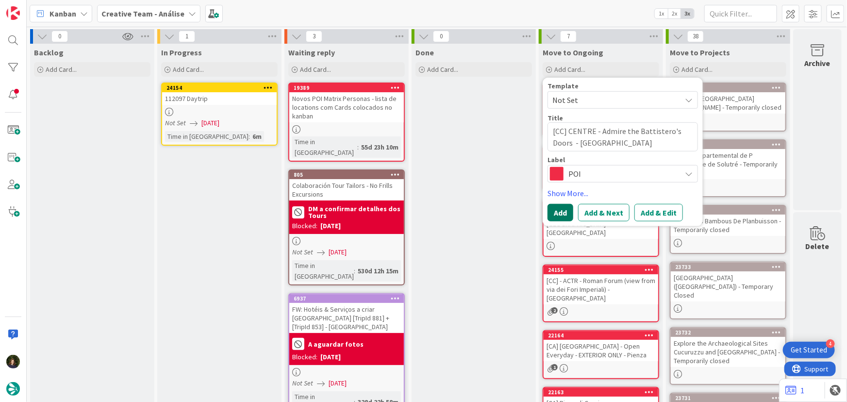
click at [562, 215] on button "Add" at bounding box center [560, 212] width 26 height 17
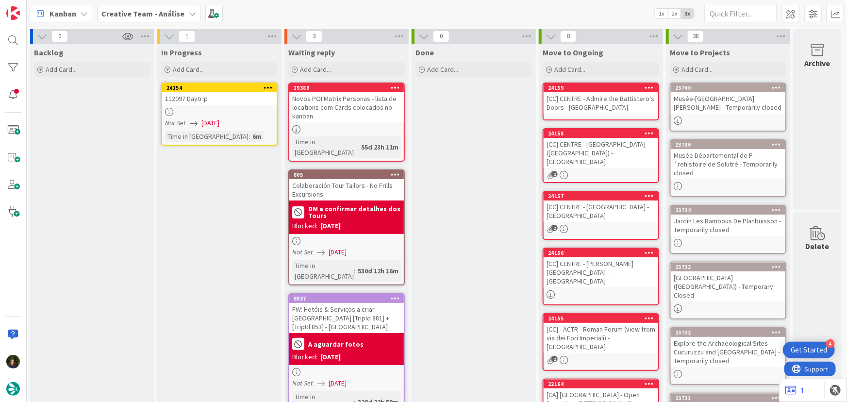
click at [595, 102] on div "[CC] CENTRE - Admire the Battistero's Doors - [GEOGRAPHIC_DATA]" at bounding box center [600, 102] width 115 height 21
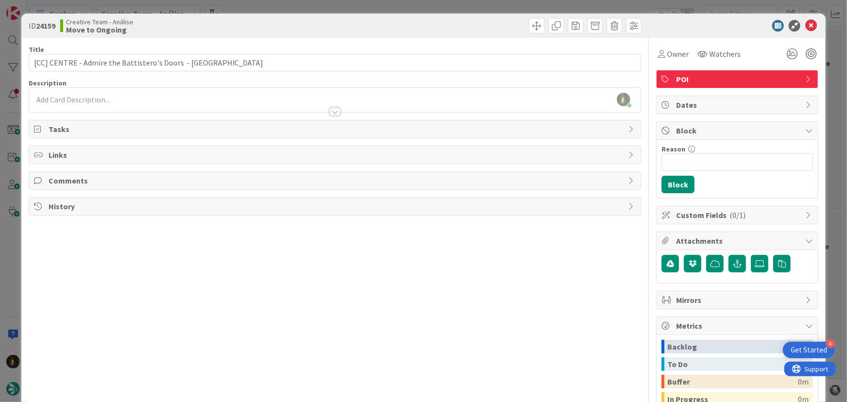
click at [82, 102] on div at bounding box center [335, 107] width 612 height 10
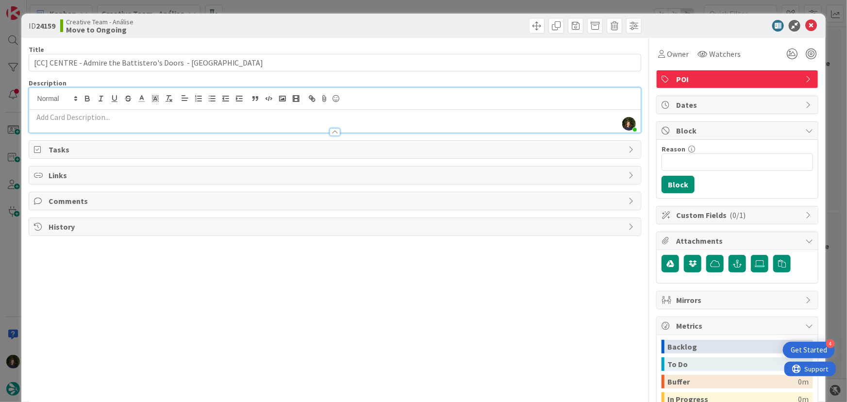
click at [90, 117] on p at bounding box center [335, 117] width 602 height 11
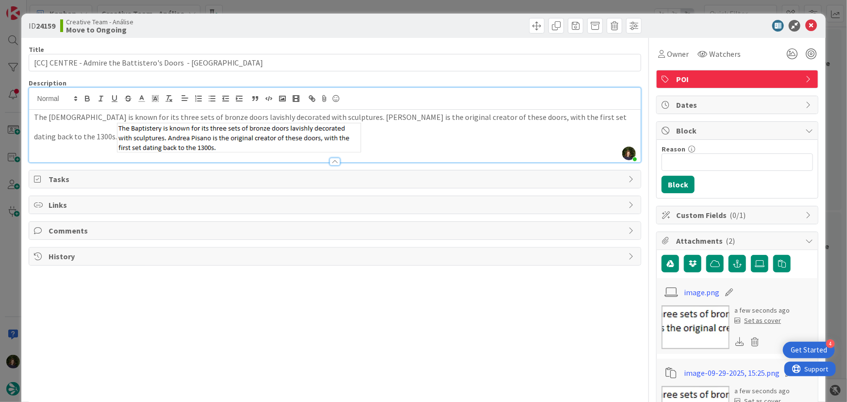
click at [314, 147] on p "The [DEMOGRAPHIC_DATA] is known for its three sets of bronze doors lavishly dec…" at bounding box center [335, 132] width 602 height 41
click at [807, 28] on icon at bounding box center [811, 26] width 12 height 12
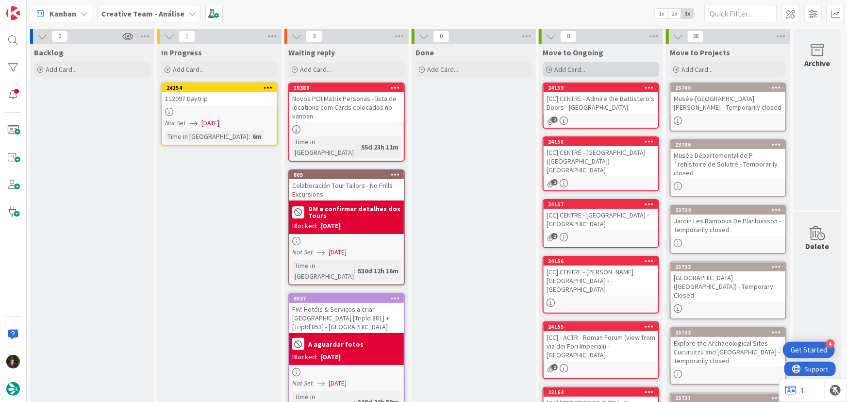
click at [596, 72] on div "Add Card..." at bounding box center [600, 69] width 116 height 15
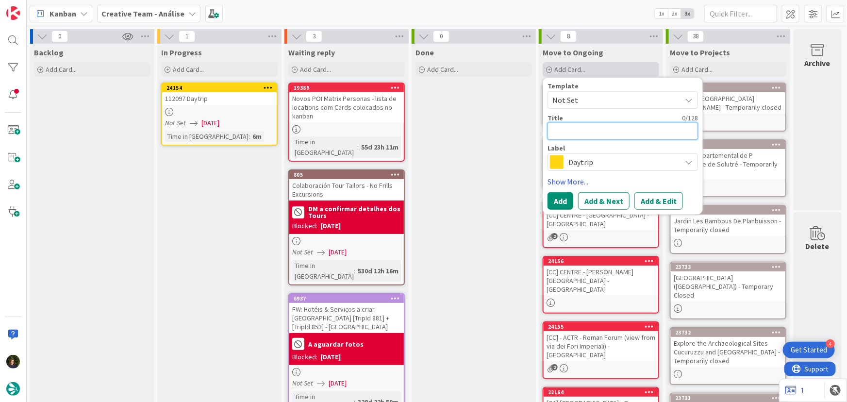
type textarea "x"
type textarea "["
type textarea "x"
type textarea "[C"
type textarea "x"
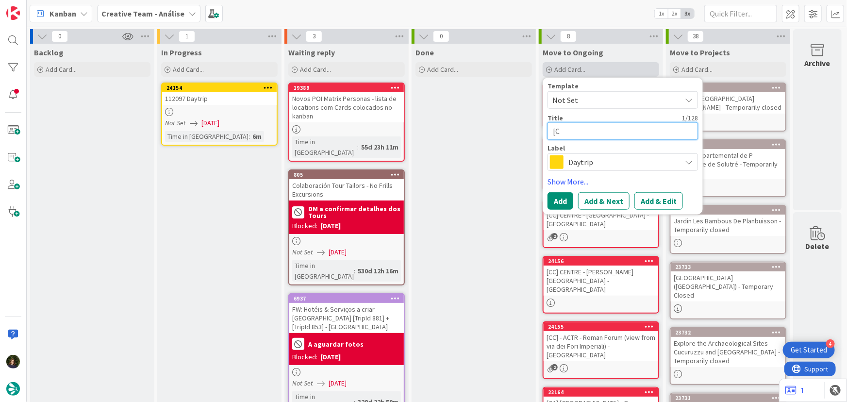
type textarea "[CC"
type textarea "x"
type textarea "[CC]"
type textarea "x"
type textarea "[CC]"
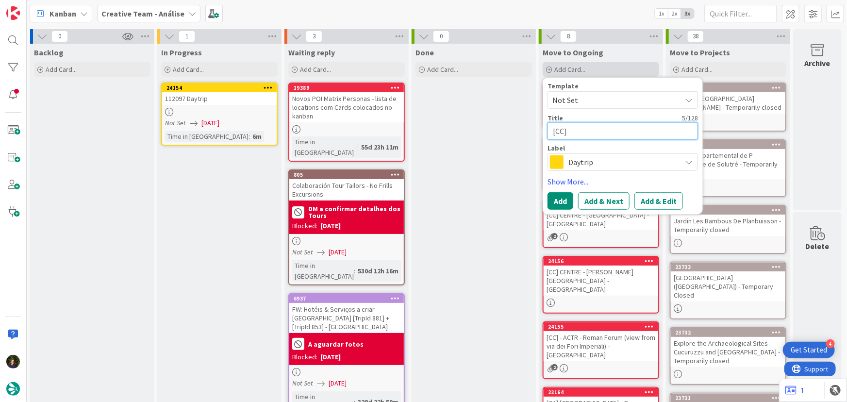
paste textarea "PSIG - [GEOGRAPHIC_DATA]"
type textarea "x"
type textarea "[CC] PSIG - [GEOGRAPHIC_DATA]"
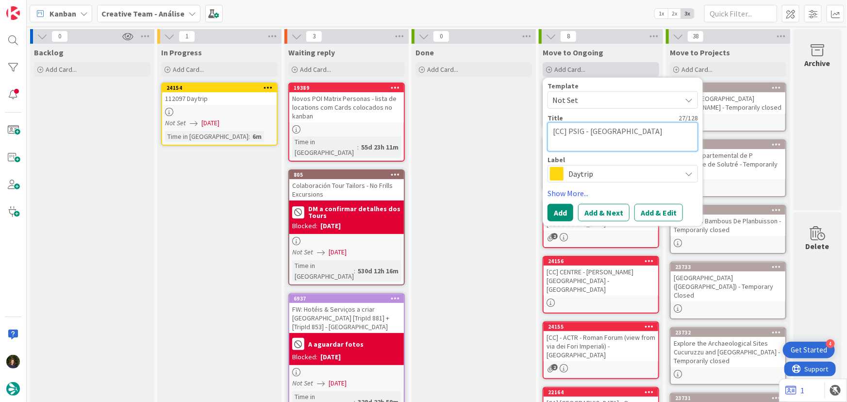
type textarea "x"
type textarea "[CC] PSIG - [GEOGRAPHIC_DATA]"
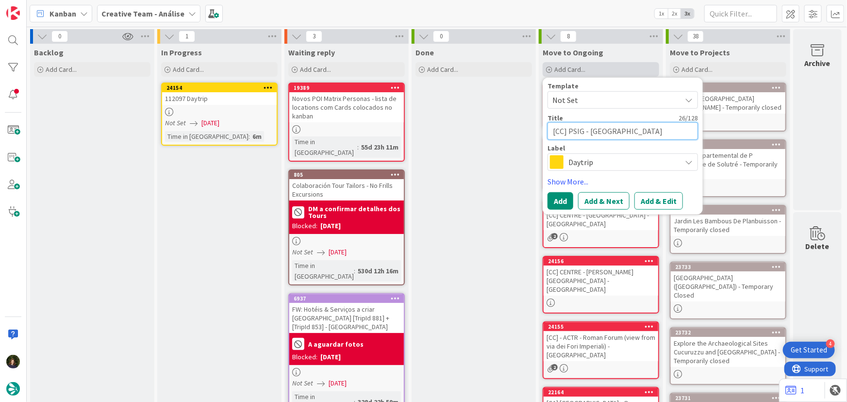
type textarea "x"
type textarea "[CC] PSIG - [GEOGRAPHIC_DATA]"
type textarea "x"
type textarea "[CC] PSIG - [GEOGRAPHIC_DATA] -"
type textarea "x"
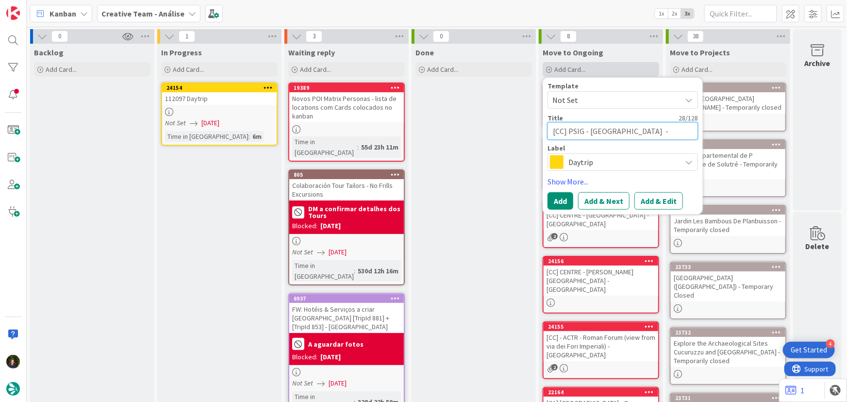
type textarea "[CC] PSIG - [GEOGRAPHIC_DATA] -"
type textarea "x"
type textarea "[CC] PSIG - [GEOGRAPHIC_DATA] - F"
type textarea "x"
type textarea "[CC] PSIG - [GEOGRAPHIC_DATA] - [GEOGRAPHIC_DATA]"
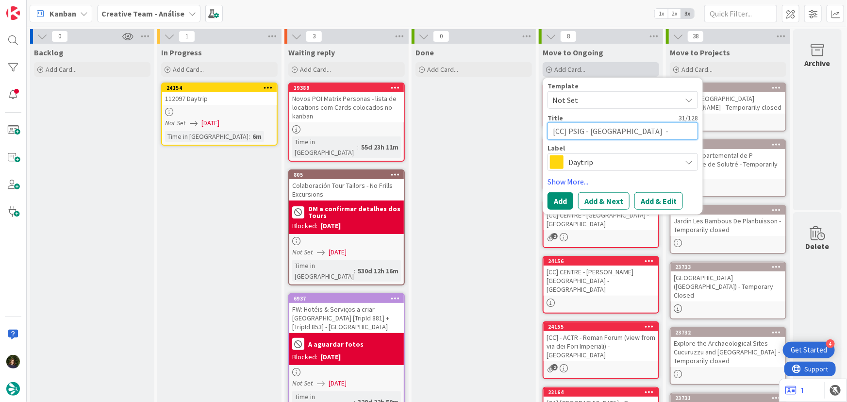
type textarea "x"
type textarea "[CC] PSIG - Ponte Vecchio - FLO"
type textarea "x"
type textarea "[CC] PSIG - [GEOGRAPHIC_DATA][PERSON_NAME]"
type textarea "x"
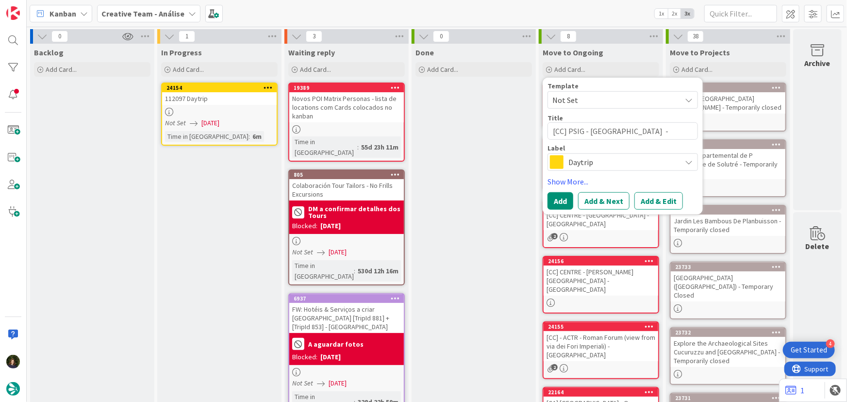
click at [584, 165] on span "Daytrip" at bounding box center [622, 162] width 108 height 14
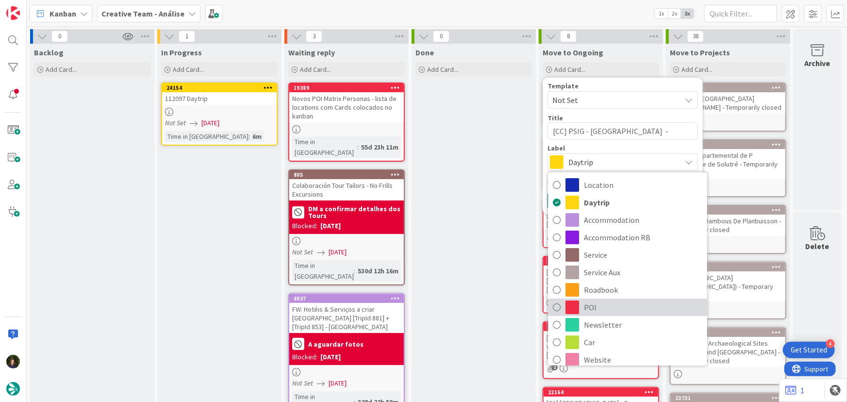
click at [621, 310] on span "POI" at bounding box center [643, 307] width 118 height 15
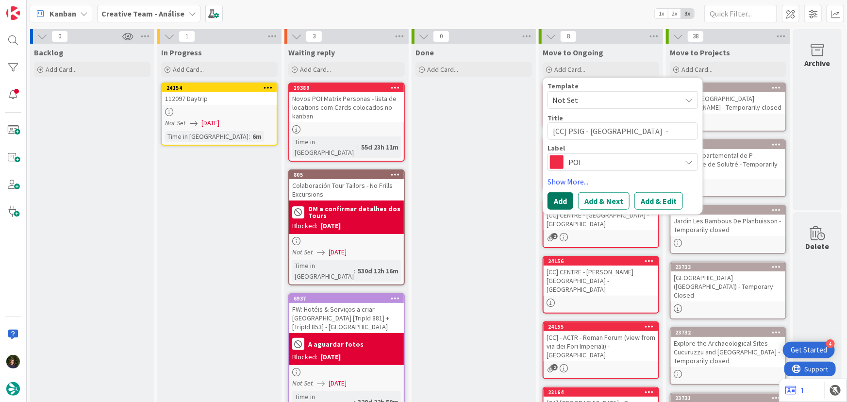
click at [554, 199] on button "Add" at bounding box center [560, 200] width 26 height 17
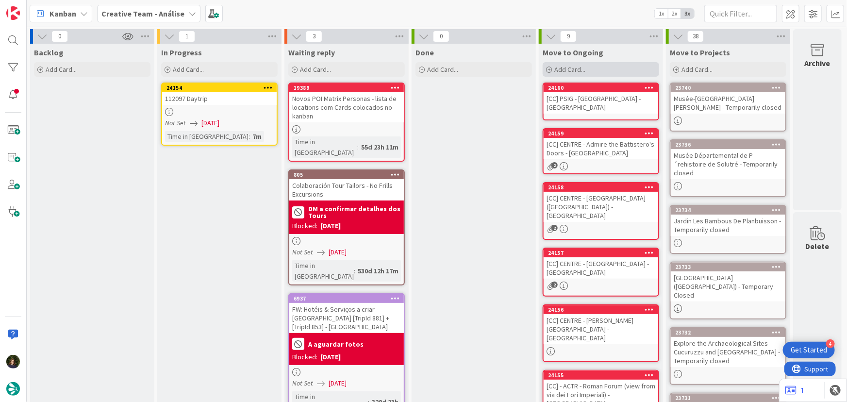
click at [582, 68] on span "Add Card..." at bounding box center [569, 69] width 31 height 9
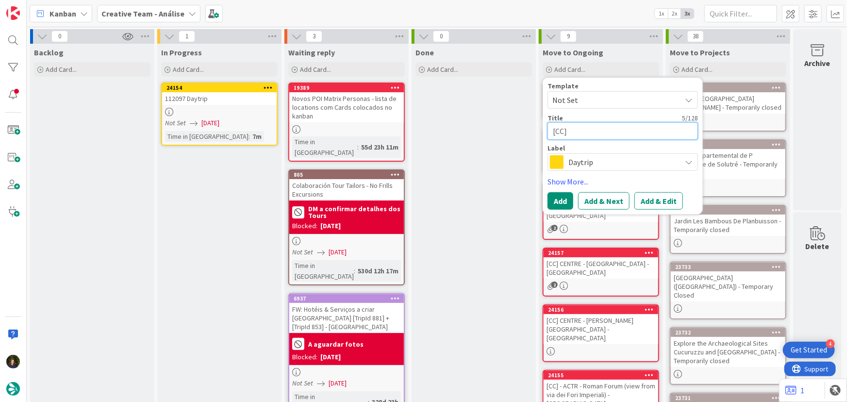
click at [604, 132] on textarea "[CC]" at bounding box center [622, 130] width 150 height 17
click at [604, 131] on textarea "[CC]" at bounding box center [622, 130] width 150 height 17
click at [616, 130] on textarea "[CC]" at bounding box center [622, 130] width 150 height 17
paste textarea "PSIG - [GEOGRAPHIC_DATA] (exterior only)"
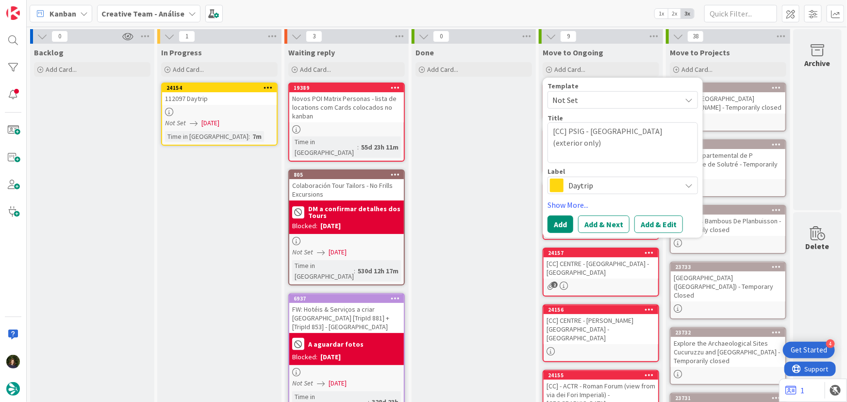
click at [473, 174] on div "Done Add Card..." at bounding box center [473, 367] width 124 height 647
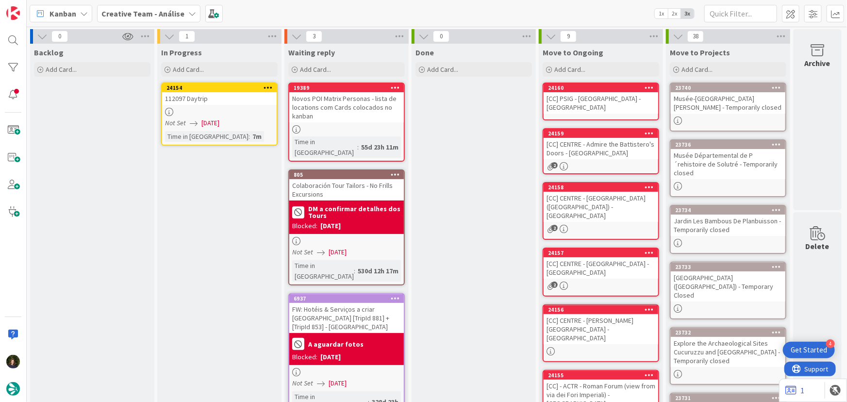
click at [587, 93] on div "[CC] PSIG - [GEOGRAPHIC_DATA] - [GEOGRAPHIC_DATA]" at bounding box center [600, 102] width 115 height 21
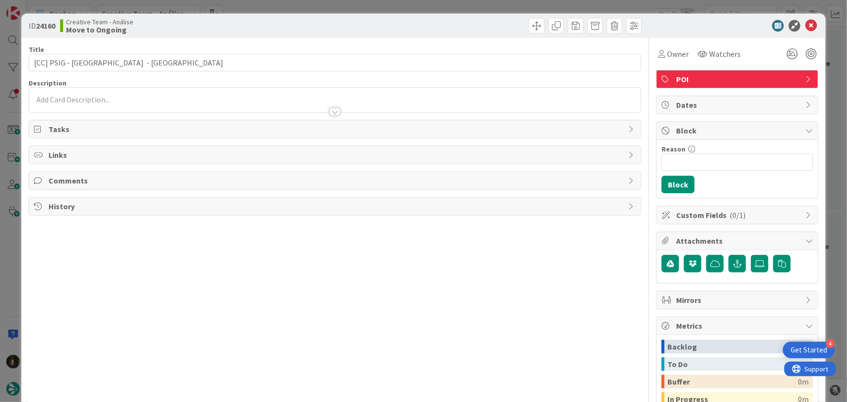
click at [151, 105] on div at bounding box center [335, 107] width 612 height 10
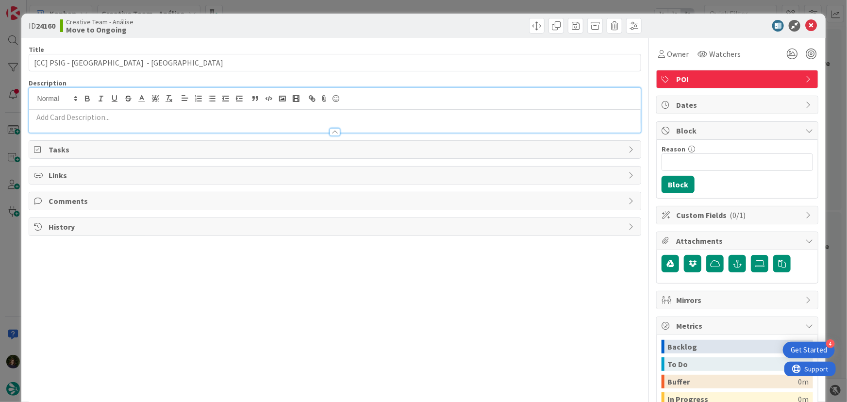
click at [128, 117] on p at bounding box center [335, 117] width 602 height 11
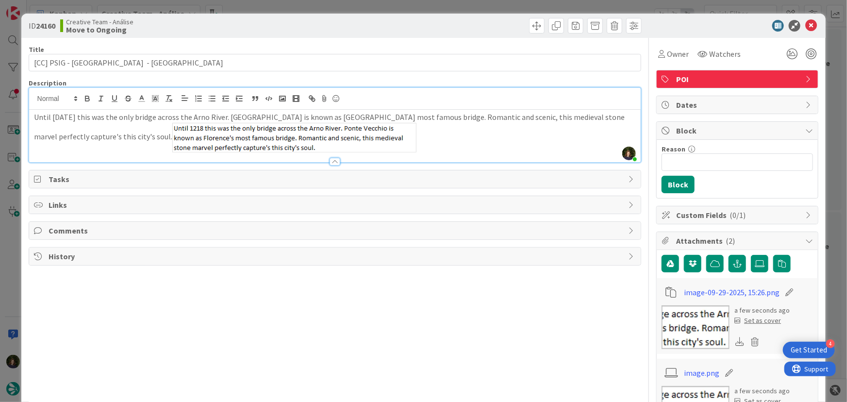
click at [369, 146] on p "Until [DATE] this was the only bridge across the Arno River. [GEOGRAPHIC_DATA] …" at bounding box center [335, 132] width 602 height 41
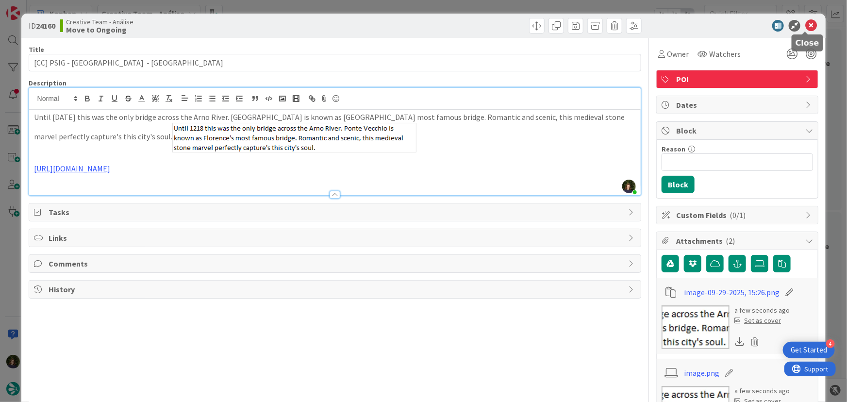
click at [806, 25] on icon at bounding box center [811, 26] width 12 height 12
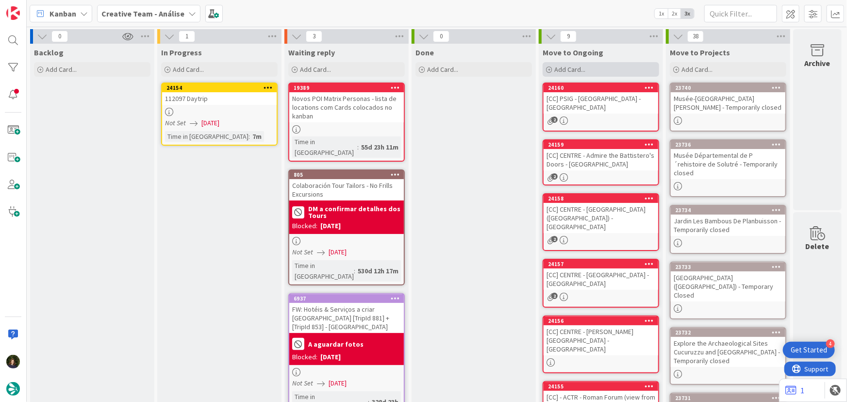
click at [579, 72] on span "Add Card..." at bounding box center [569, 69] width 31 height 9
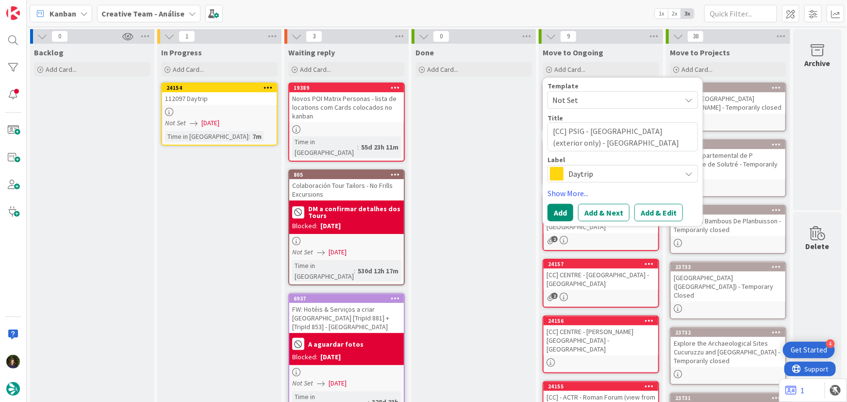
click at [625, 181] on div "Daytrip" at bounding box center [622, 173] width 150 height 17
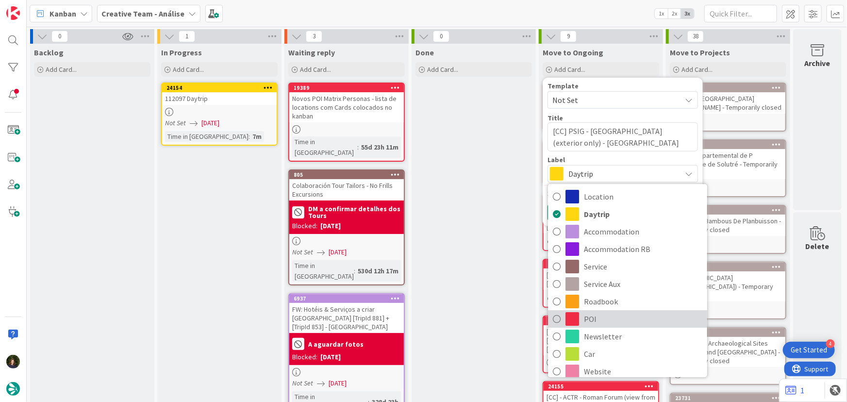
click at [596, 321] on span "POI" at bounding box center [643, 319] width 118 height 15
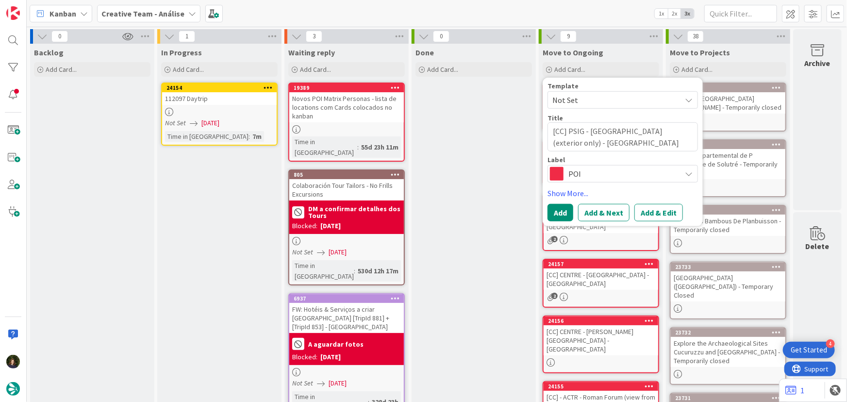
click at [564, 221] on div "Template Not Set Title 60 / 128 [CC] PSIG - [GEOGRAPHIC_DATA] (exterior only) -…" at bounding box center [622, 152] width 160 height 148
click at [561, 215] on button "Add" at bounding box center [560, 212] width 26 height 17
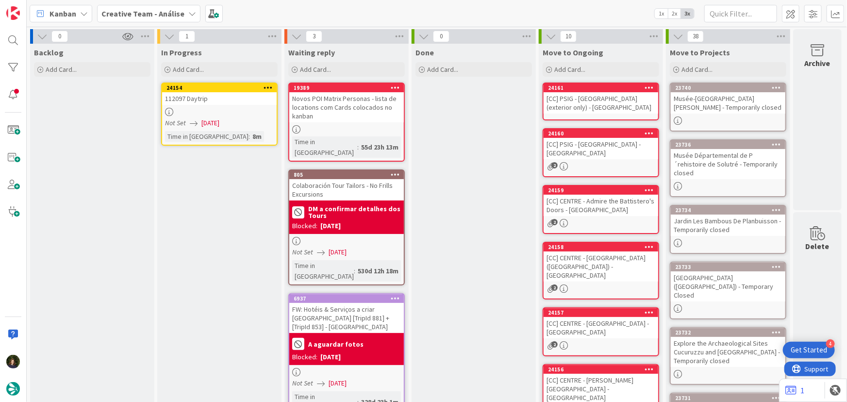
click at [607, 101] on div "[CC] PSIG - [GEOGRAPHIC_DATA] (exterior only) - [GEOGRAPHIC_DATA]" at bounding box center [600, 102] width 115 height 21
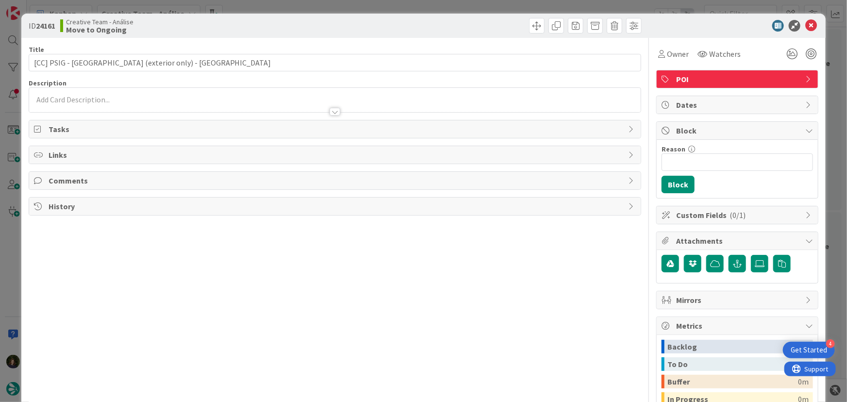
click at [123, 101] on p at bounding box center [335, 99] width 602 height 11
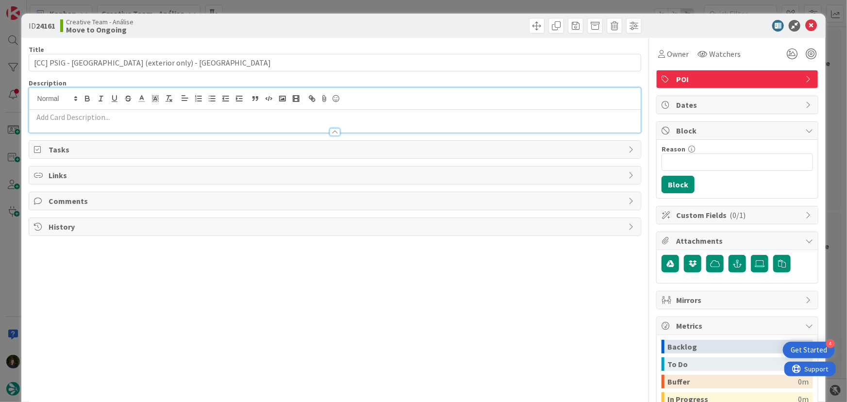
click at [120, 116] on p at bounding box center [335, 117] width 602 height 11
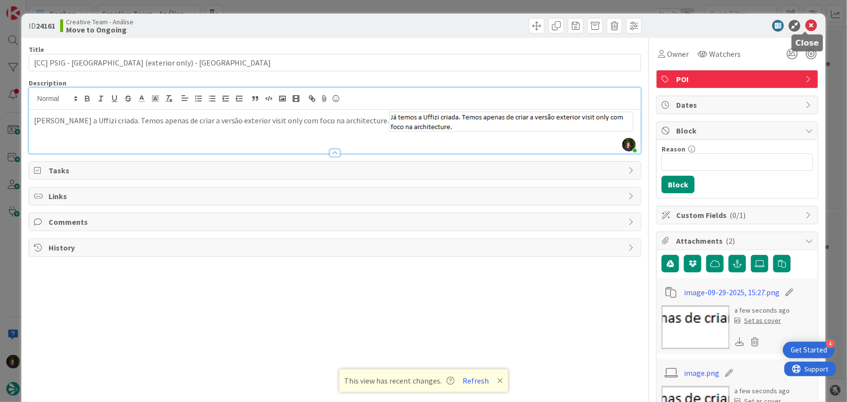
click at [805, 27] on icon at bounding box center [811, 26] width 12 height 12
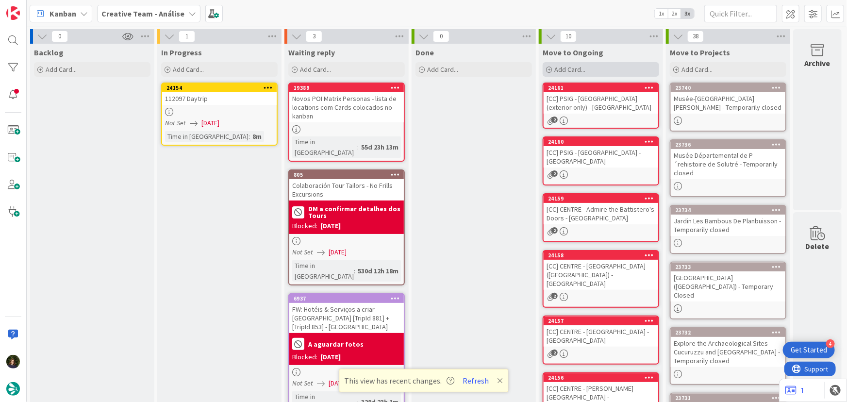
click at [570, 72] on span "Add Card..." at bounding box center [569, 69] width 31 height 9
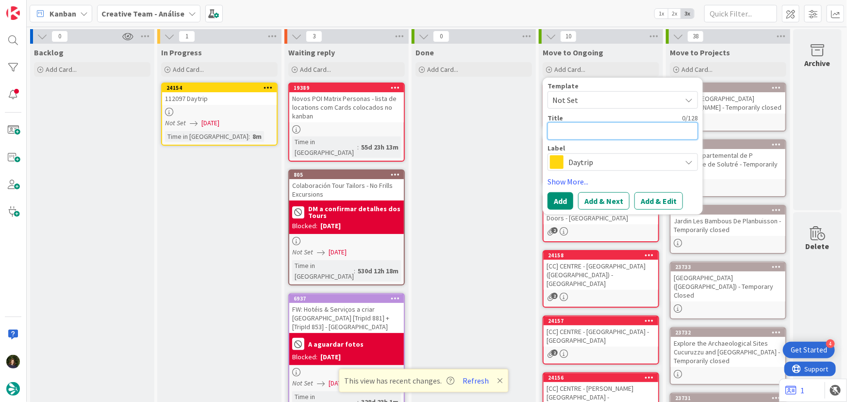
drag, startPoint x: 579, startPoint y: 124, endPoint x: 572, endPoint y: 132, distance: 10.7
click at [572, 132] on textarea at bounding box center [622, 130] width 150 height 17
paste textarea "PREP - € - Trattoria del Pennello - Open every day"
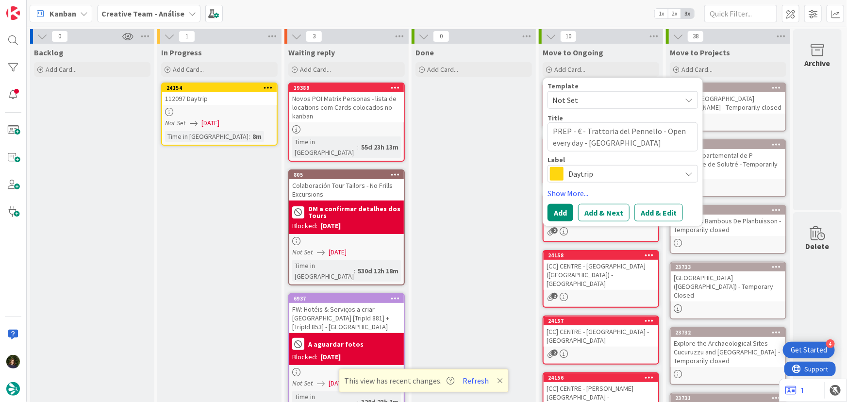
click at [578, 170] on span "Daytrip" at bounding box center [622, 174] width 108 height 14
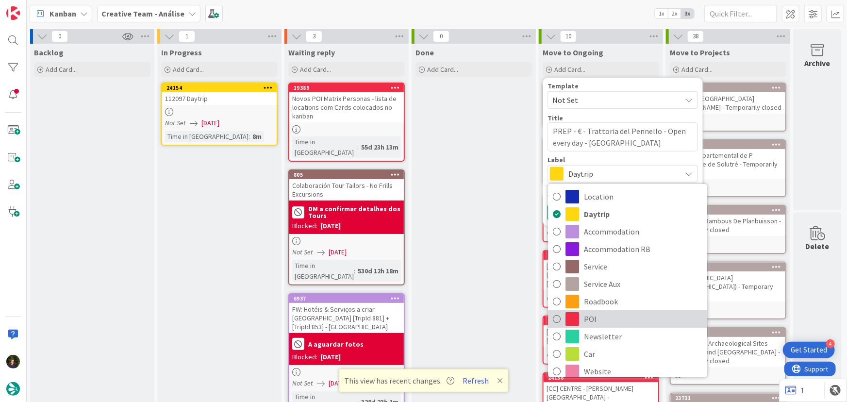
click at [602, 317] on span "POI" at bounding box center [643, 319] width 118 height 15
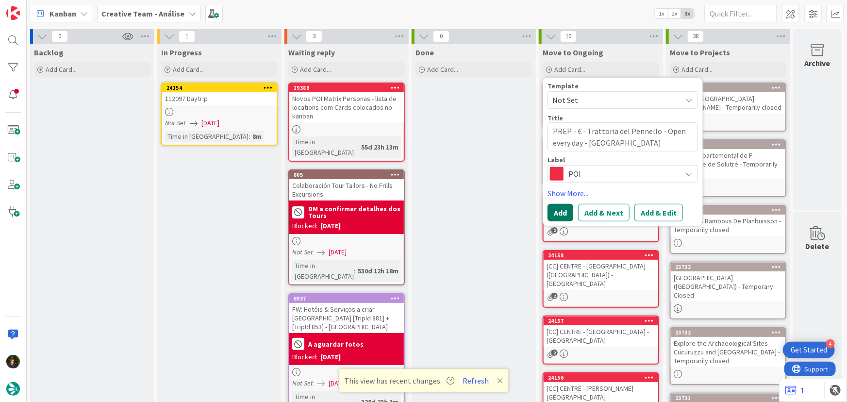
click at [561, 211] on button "Add" at bounding box center [560, 212] width 26 height 17
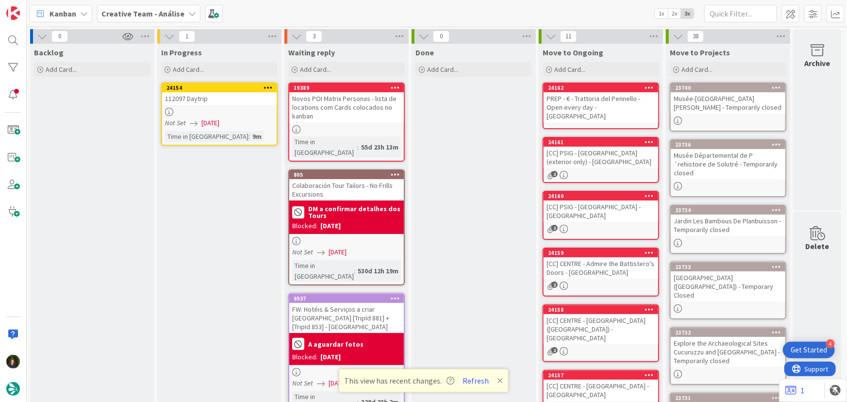
click at [576, 108] on div "PREP - € - Trattoria del Pennello - Open every day - [GEOGRAPHIC_DATA]" at bounding box center [600, 107] width 115 height 30
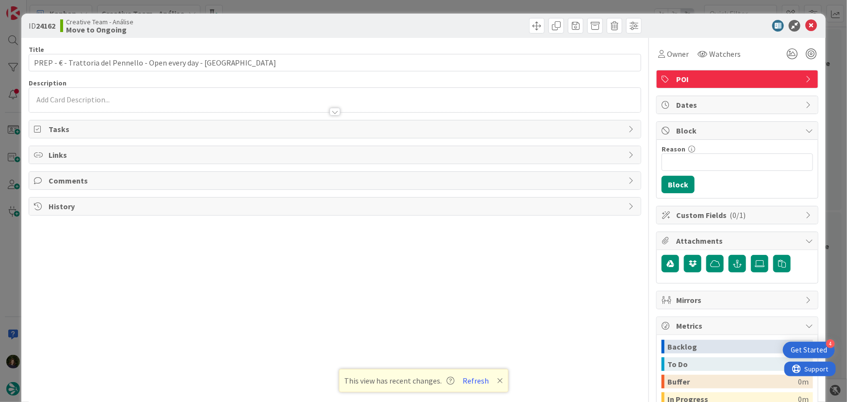
click at [146, 106] on div at bounding box center [335, 107] width 612 height 10
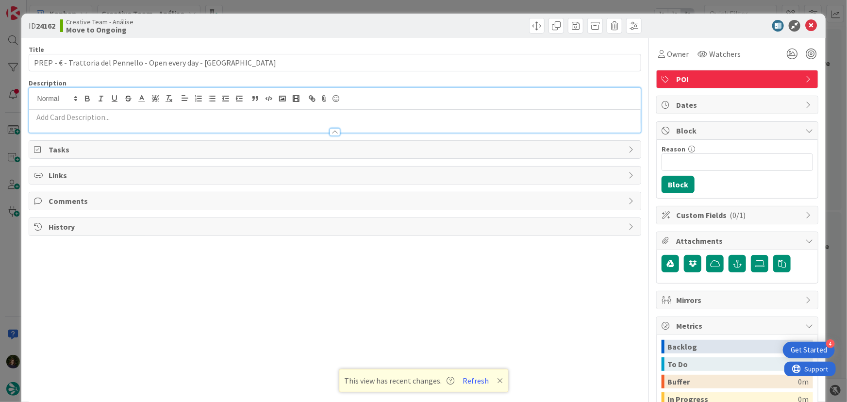
click at [135, 122] on div at bounding box center [335, 127] width 612 height 10
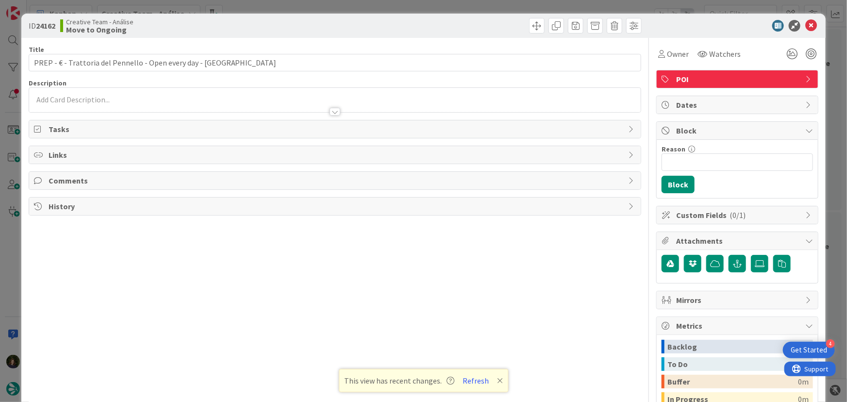
click at [108, 100] on p at bounding box center [335, 99] width 602 height 11
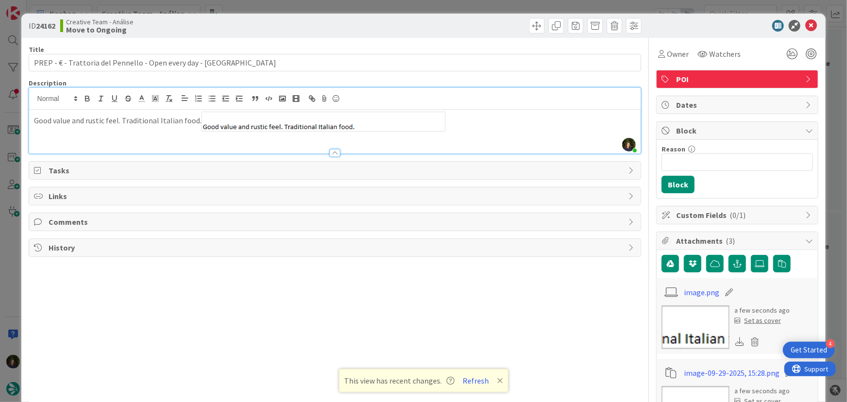
click at [461, 122] on p "Good value and rustic feel. Traditional Italian food." at bounding box center [335, 122] width 602 height 20
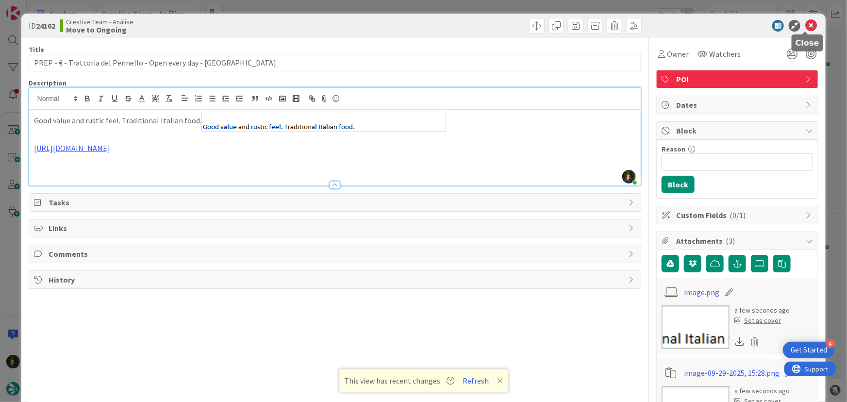
click at [805, 25] on icon at bounding box center [811, 26] width 12 height 12
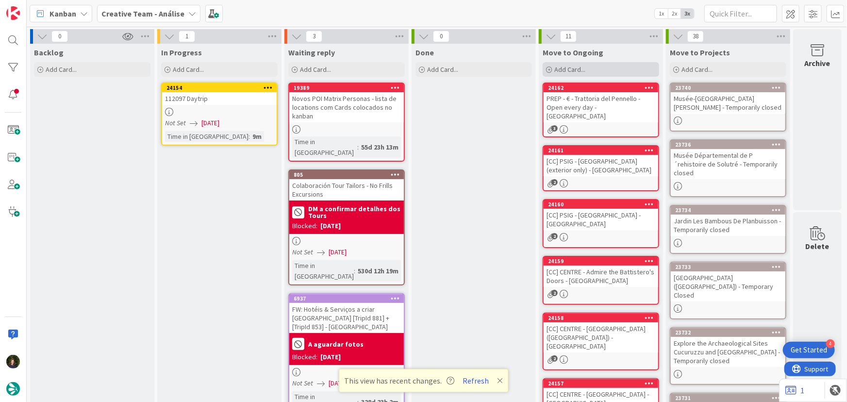
click at [579, 70] on span "Add Card..." at bounding box center [569, 69] width 31 height 9
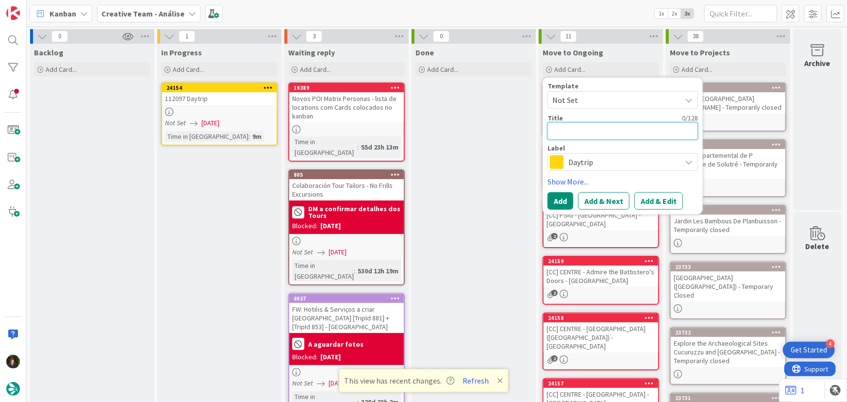
paste textarea "OLTR - € - Il Rifrullo - Open every day"
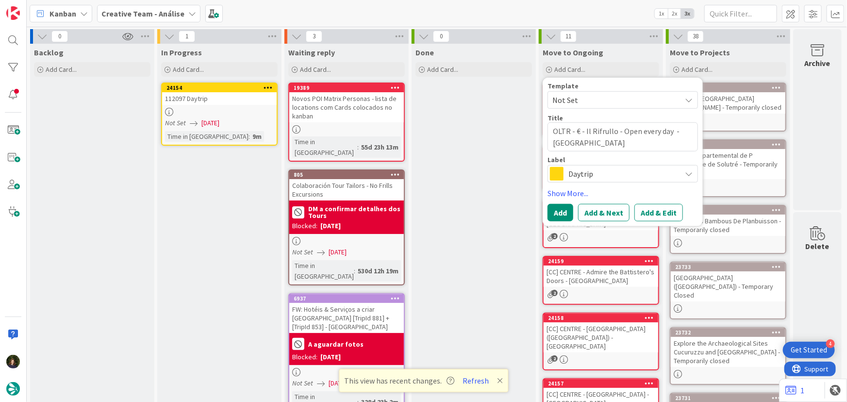
click at [591, 170] on span "Daytrip" at bounding box center [622, 174] width 108 height 14
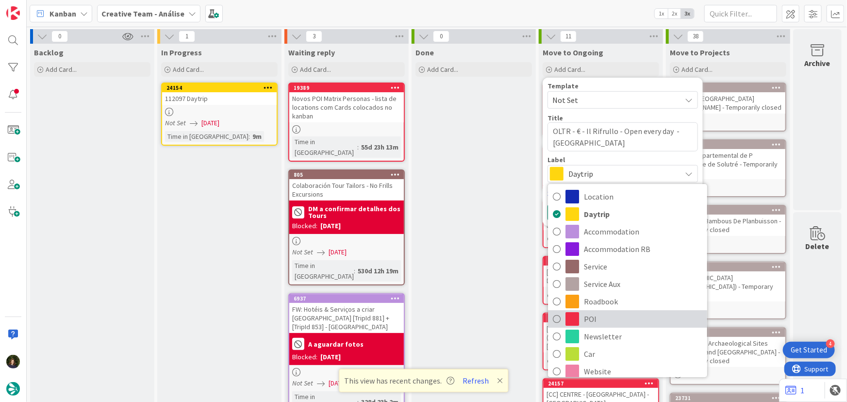
click at [600, 318] on span "POI" at bounding box center [643, 319] width 118 height 15
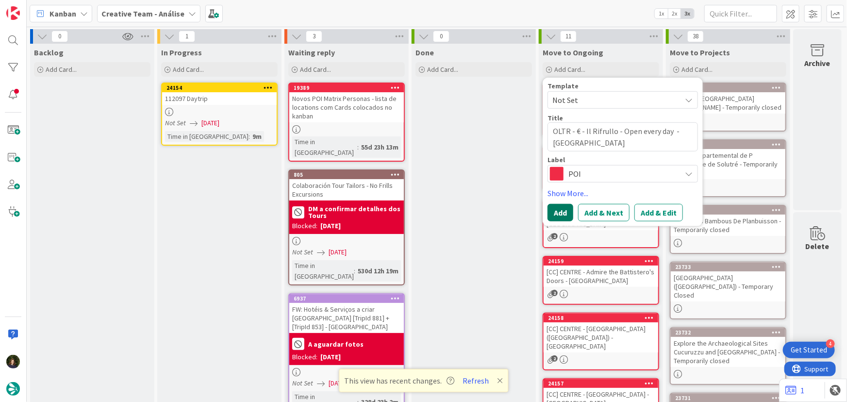
click at [560, 217] on button "Add" at bounding box center [560, 212] width 26 height 17
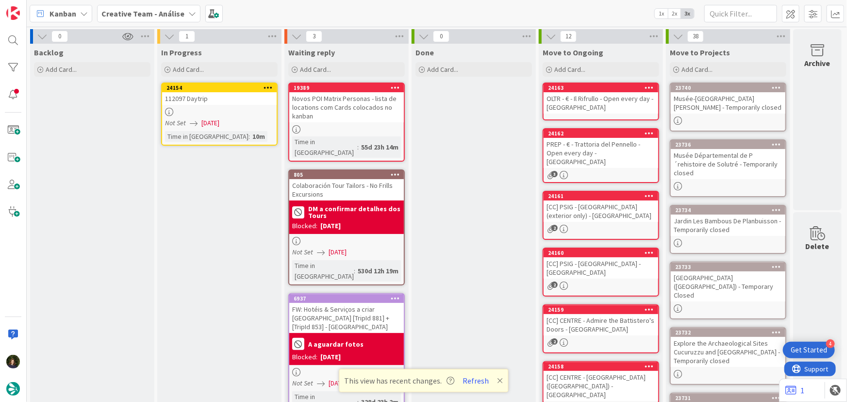
click at [598, 104] on div "OLTR - € - Il Rifrullo - Open every day - [GEOGRAPHIC_DATA]" at bounding box center [600, 102] width 115 height 21
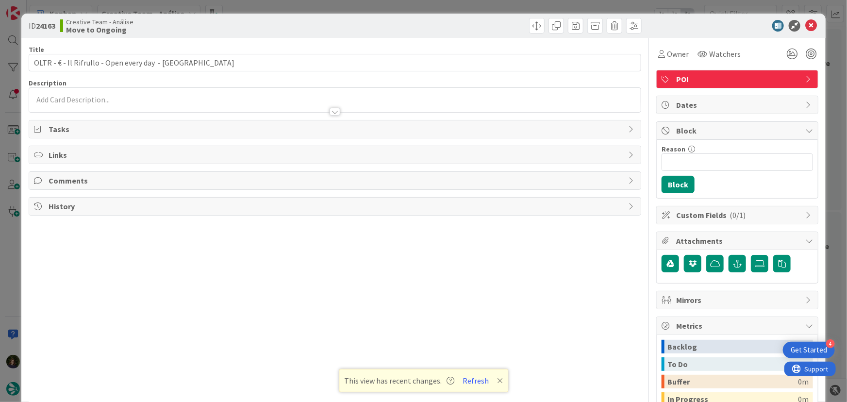
click at [97, 104] on div at bounding box center [335, 107] width 612 height 10
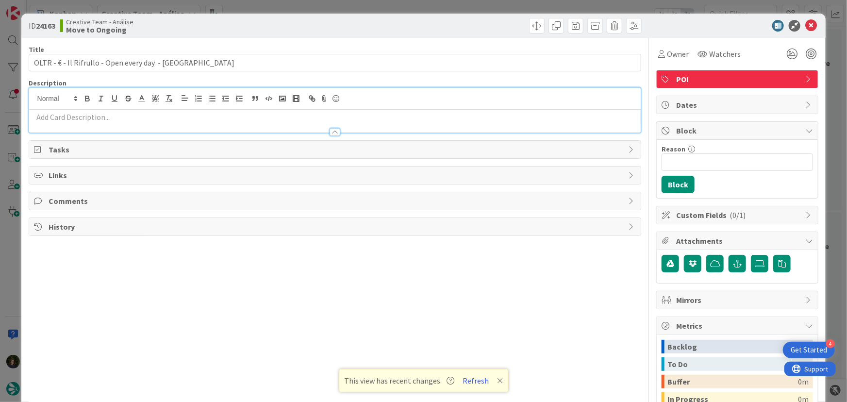
click at [103, 117] on p at bounding box center [335, 117] width 602 height 11
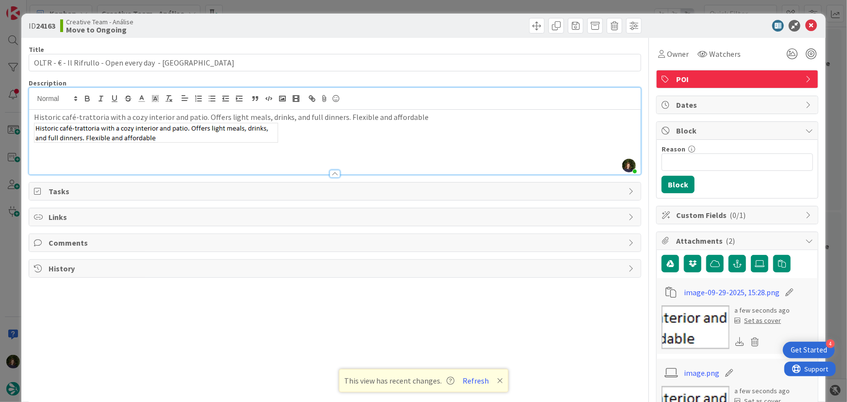
click at [306, 135] on p "Historic café-trattoria with a cozy interior and patio. Offers light meals, dri…" at bounding box center [335, 127] width 602 height 31
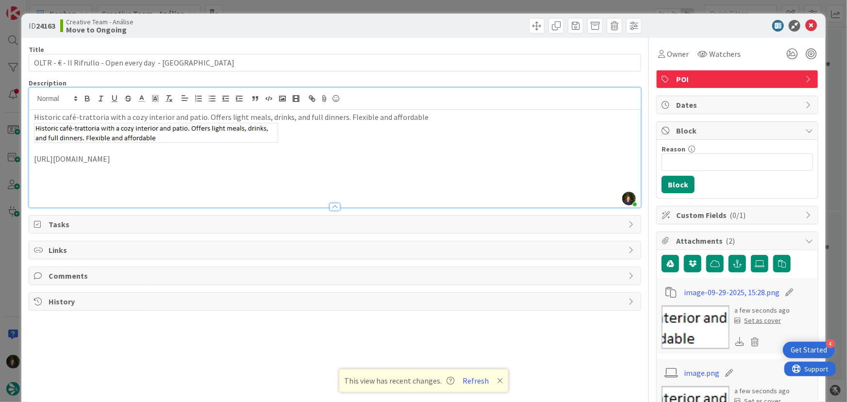
click at [442, 155] on p "[URL][DOMAIN_NAME]" at bounding box center [335, 158] width 602 height 11
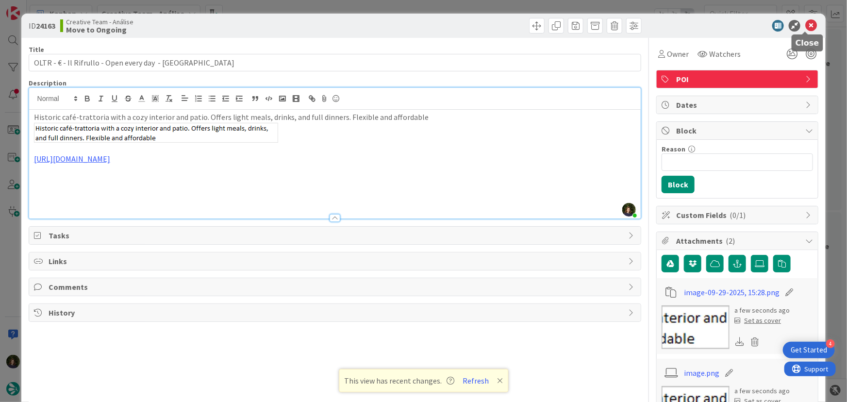
click at [807, 26] on icon at bounding box center [811, 26] width 12 height 12
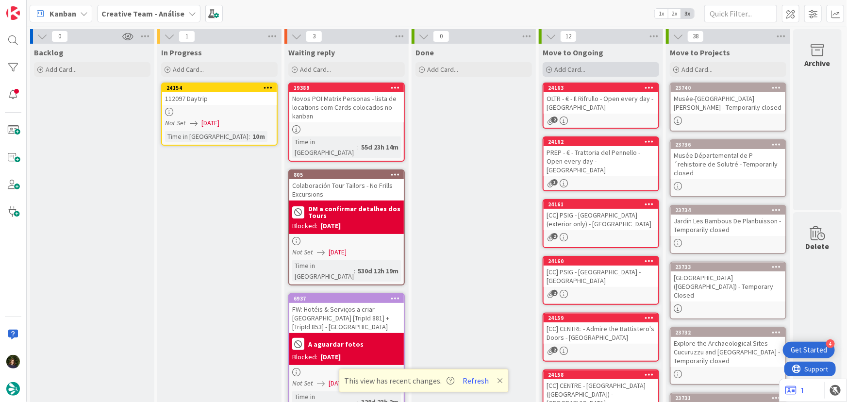
click at [597, 68] on div "Add Card..." at bounding box center [600, 69] width 116 height 15
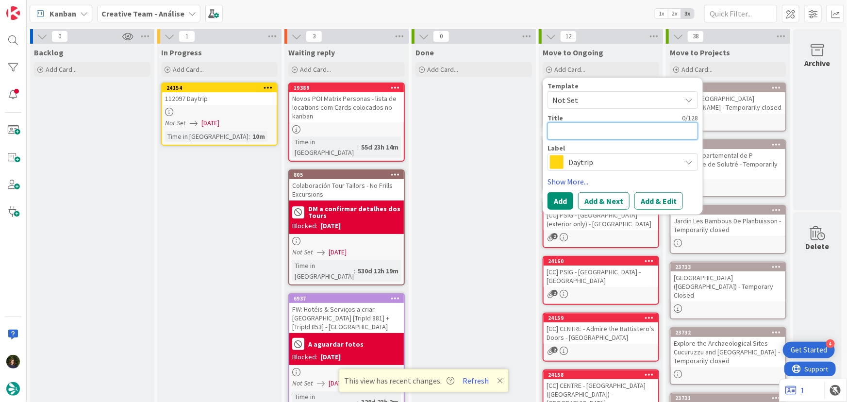
paste textarea "NOVL - €/€€ - La Cantinetta Osteria con Cucina - Open every day"
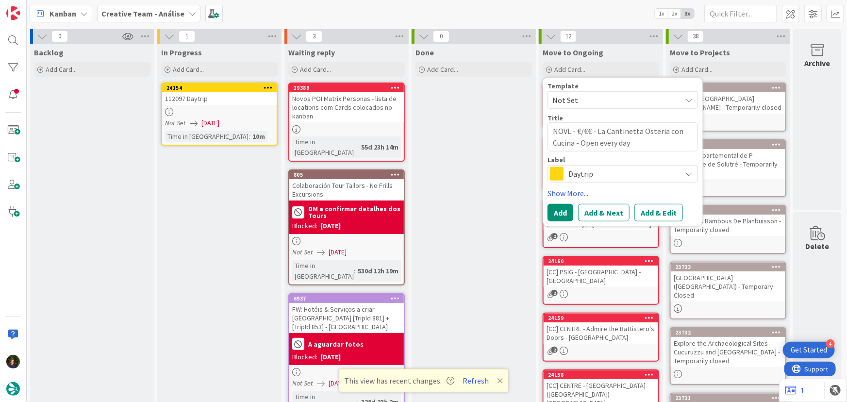
click at [584, 171] on span "Daytrip" at bounding box center [622, 174] width 108 height 14
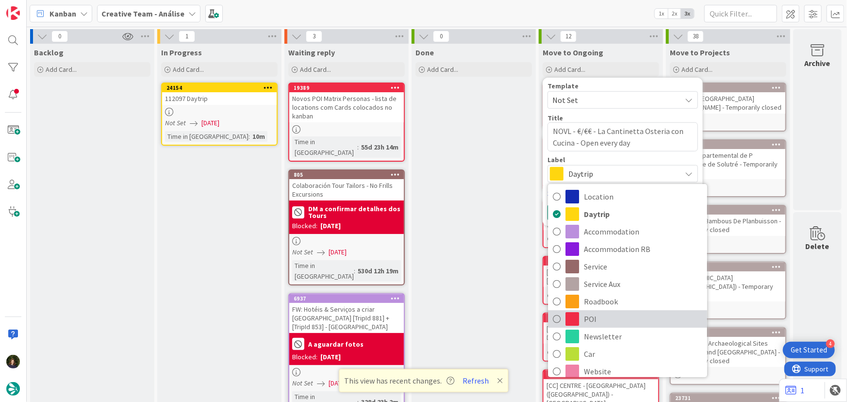
click at [591, 314] on span "POI" at bounding box center [643, 319] width 118 height 15
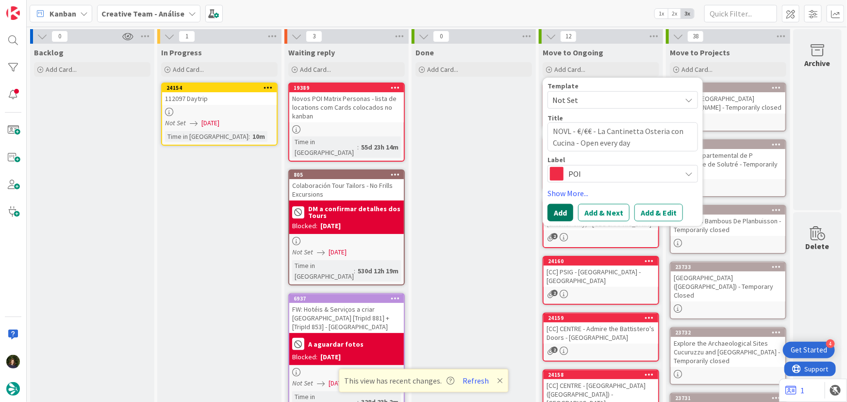
click at [563, 215] on button "Add" at bounding box center [560, 212] width 26 height 17
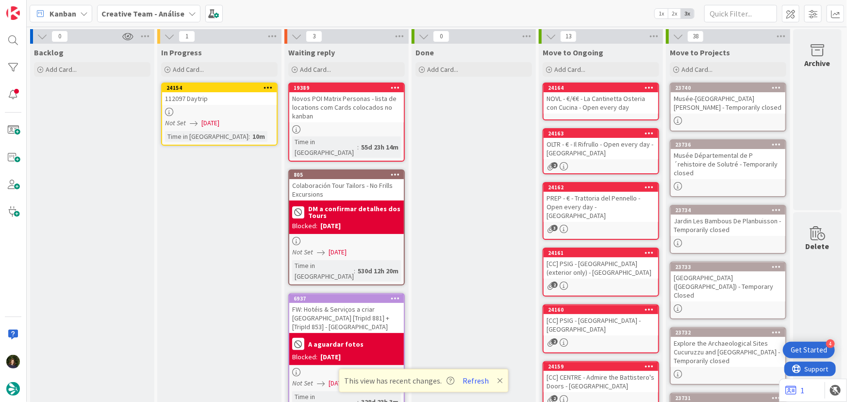
click at [580, 100] on div "NOVL - €/€€ - La Cantinetta Osteria con Cucina - Open every day" at bounding box center [600, 102] width 115 height 21
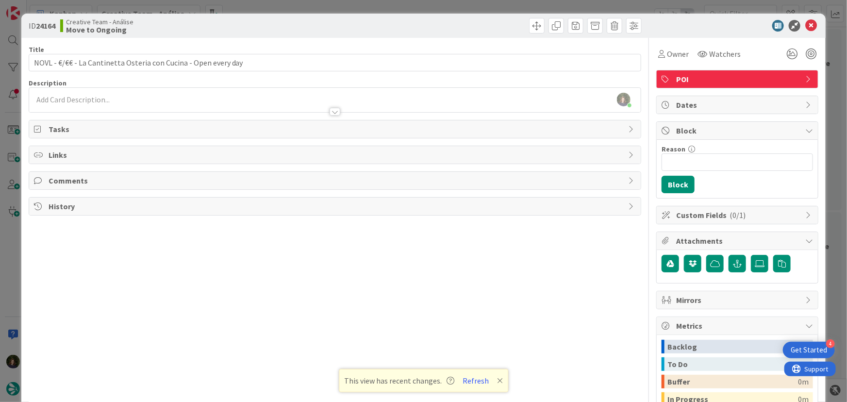
drag, startPoint x: 121, startPoint y: 84, endPoint x: 122, endPoint y: 93, distance: 8.4
click at [121, 88] on div "Description [PERSON_NAME] just joined" at bounding box center [335, 96] width 613 height 34
click at [122, 103] on div at bounding box center [335, 107] width 612 height 10
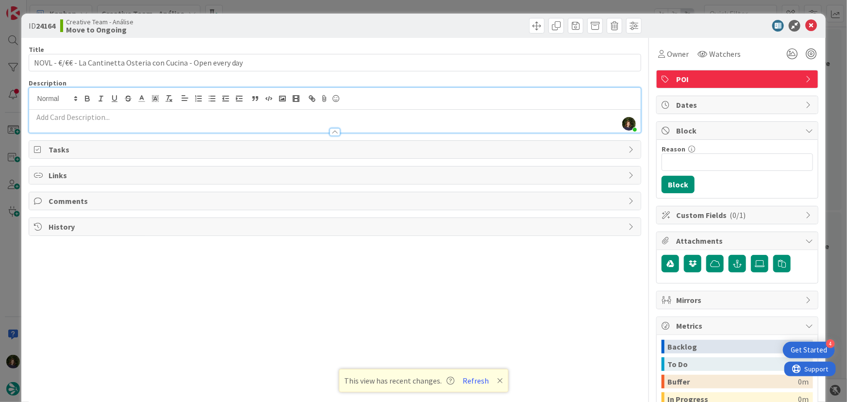
click at [110, 121] on p at bounding box center [335, 117] width 602 height 11
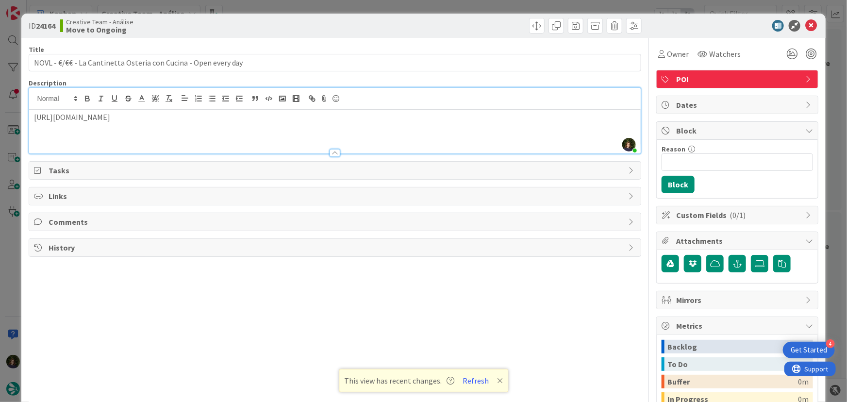
click at [431, 119] on p "[URL][DOMAIN_NAME]" at bounding box center [335, 117] width 602 height 11
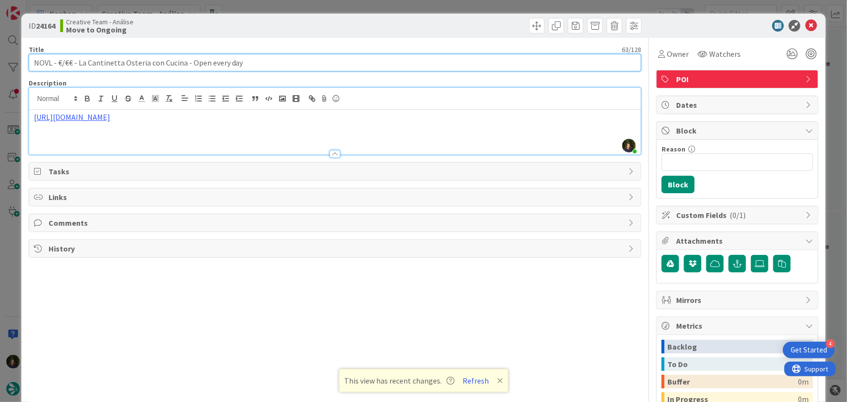
click at [264, 61] on input "NOVL - €/€€ - La Cantinetta Osteria con Cucina - Open every day" at bounding box center [335, 62] width 613 height 17
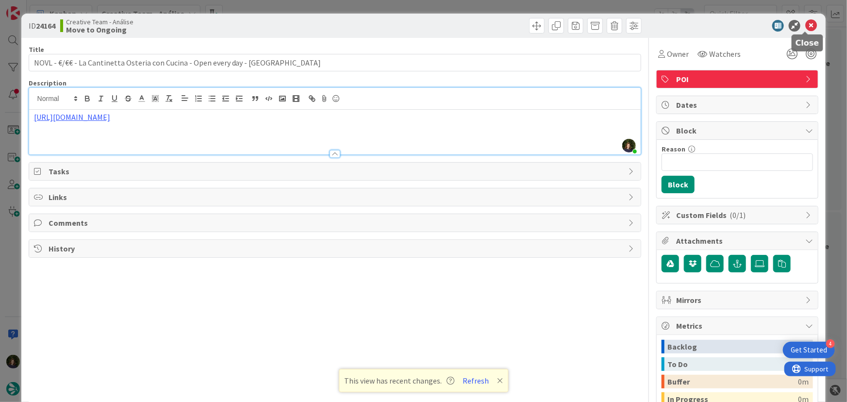
click at [805, 28] on icon at bounding box center [811, 26] width 12 height 12
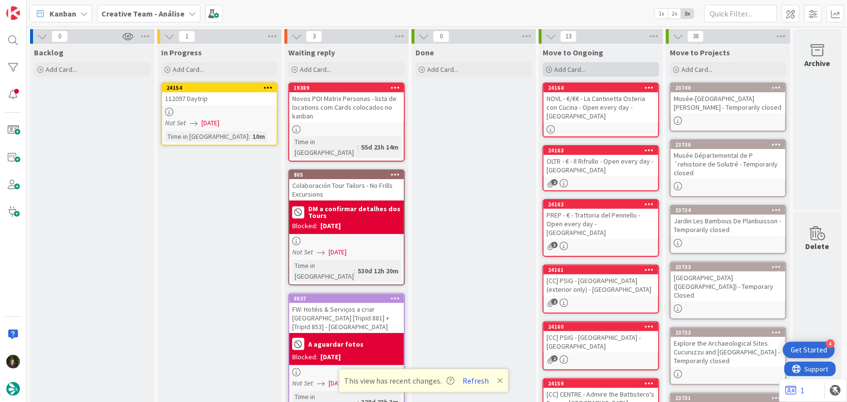
click at [588, 69] on div "Add Card..." at bounding box center [600, 69] width 116 height 15
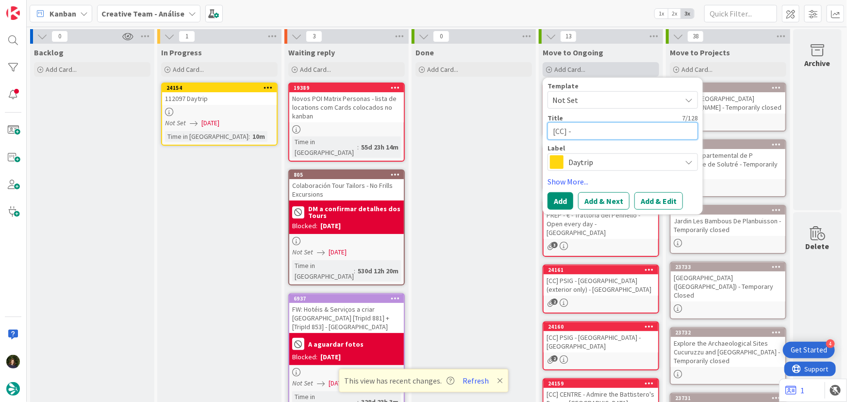
paste textarea "Via Fillungo"
click at [570, 167] on span "Daytrip" at bounding box center [622, 162] width 108 height 14
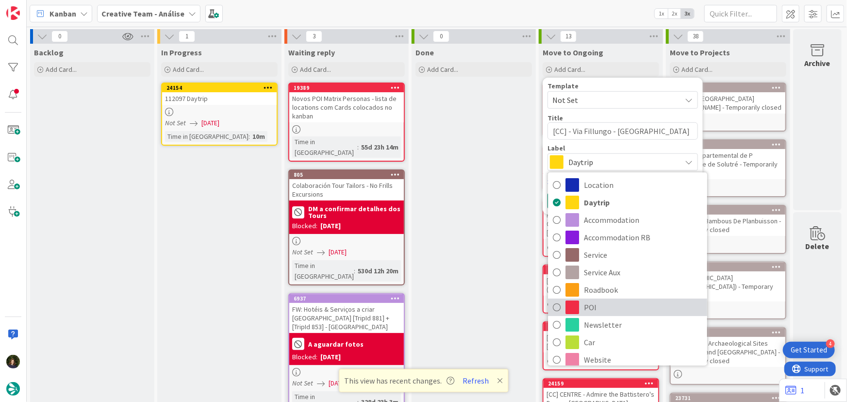
click at [600, 306] on span "POI" at bounding box center [643, 307] width 118 height 15
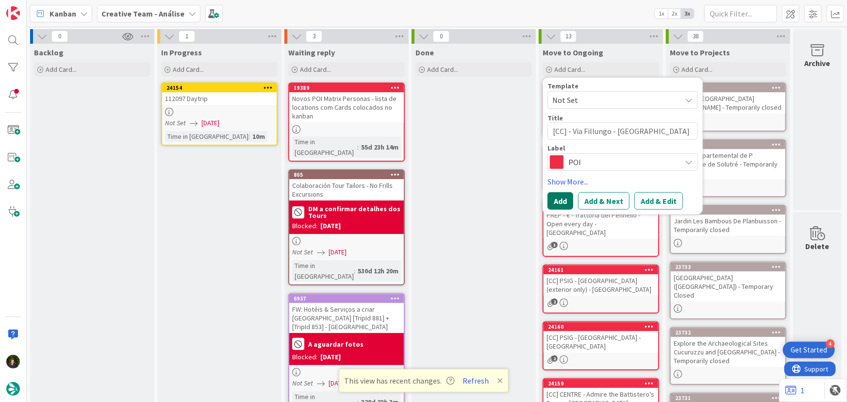
click at [558, 204] on button "Add" at bounding box center [560, 200] width 26 height 17
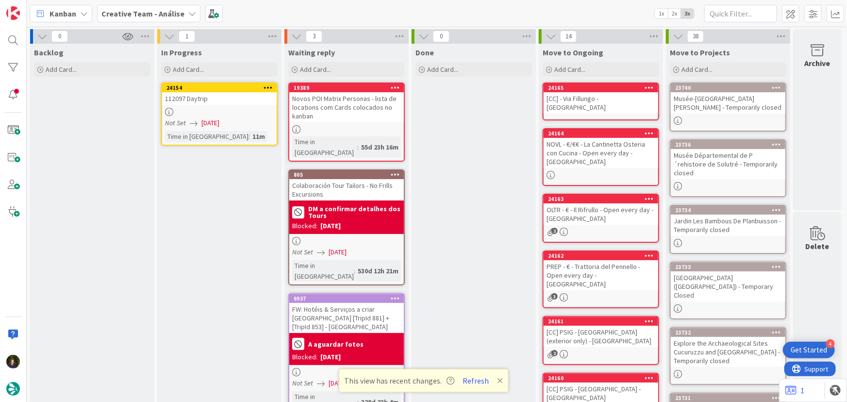
click at [587, 98] on div "[CC] - Via Fillungo - [GEOGRAPHIC_DATA]" at bounding box center [600, 102] width 115 height 21
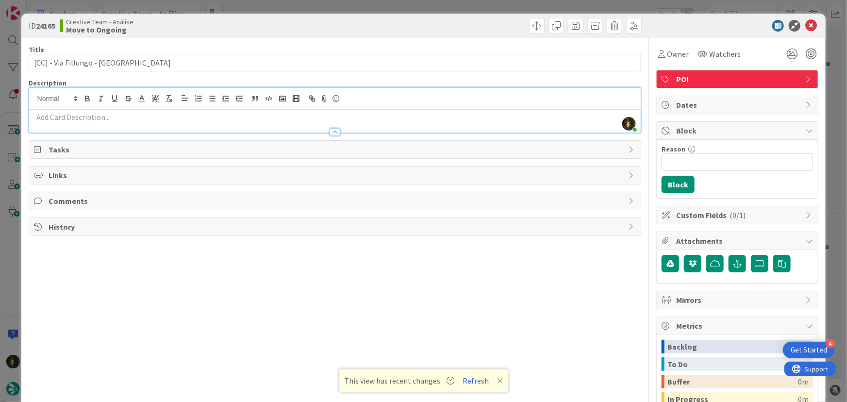
click at [233, 92] on div "[PERSON_NAME] just joined" at bounding box center [335, 110] width 612 height 45
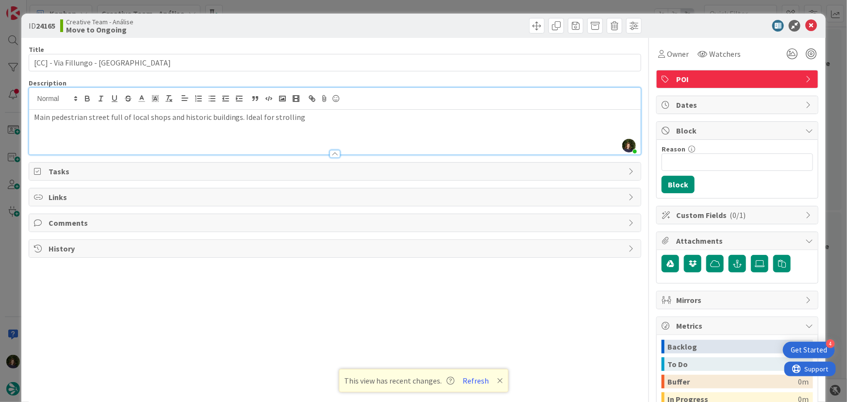
drag, startPoint x: 312, startPoint y: 123, endPoint x: 369, endPoint y: 128, distance: 57.0
click at [312, 123] on p at bounding box center [335, 128] width 602 height 11
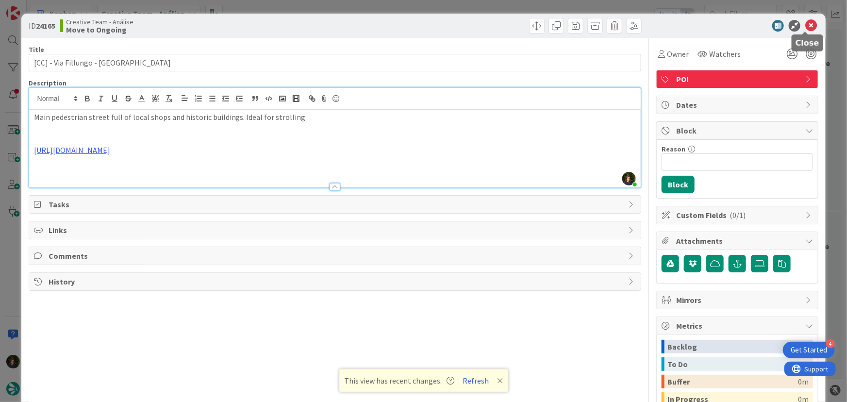
click at [808, 24] on icon at bounding box center [811, 26] width 12 height 12
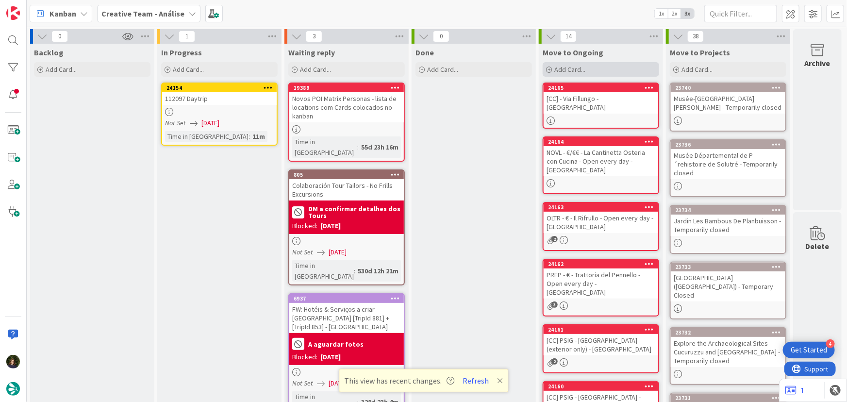
click at [583, 69] on span "Add Card..." at bounding box center [569, 69] width 31 height 9
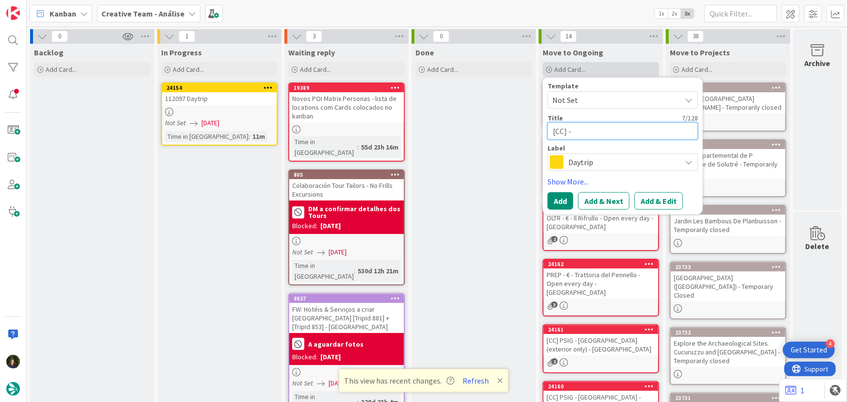
paste textarea "Piazza Napoleone"
click at [568, 159] on span "Daytrip" at bounding box center [622, 162] width 108 height 14
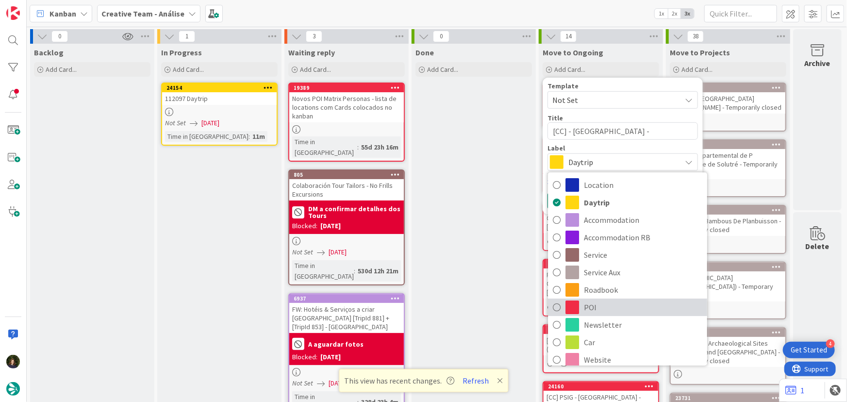
click at [596, 306] on span "POI" at bounding box center [643, 307] width 118 height 15
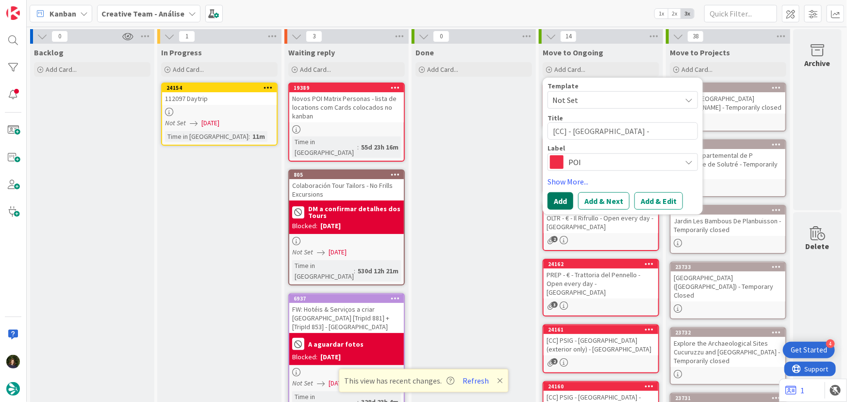
click at [552, 202] on button "Add" at bounding box center [560, 200] width 26 height 17
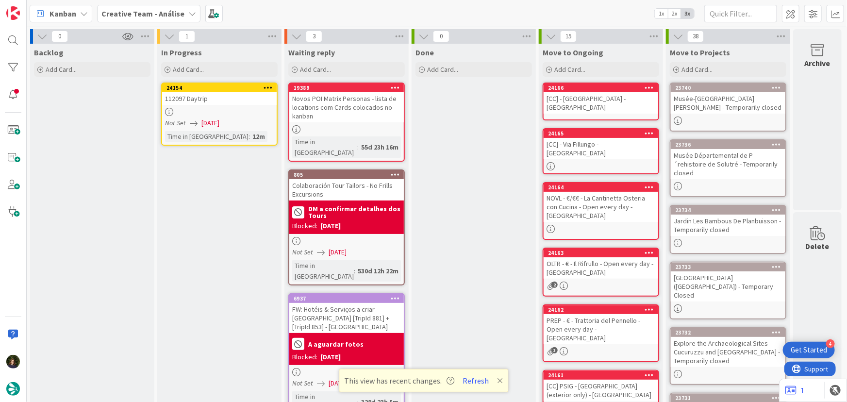
click at [592, 140] on div "[CC] - Via Fillungo - [GEOGRAPHIC_DATA]" at bounding box center [600, 148] width 115 height 21
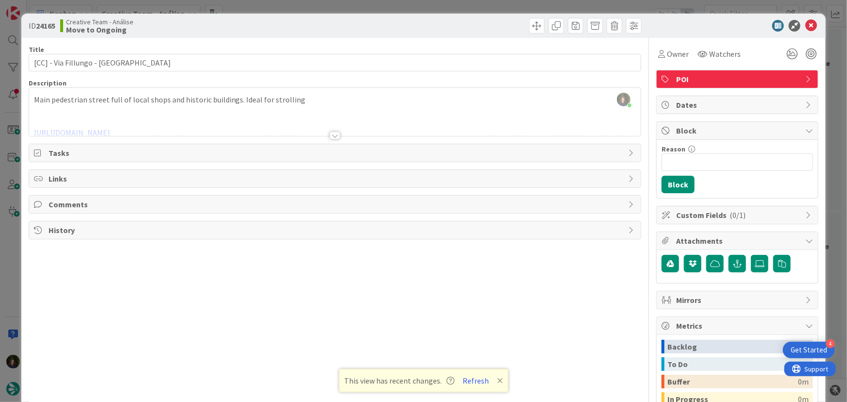
click at [340, 97] on div "[PERSON_NAME] just joined Main pedestrian street full of local shops and histor…" at bounding box center [335, 112] width 612 height 48
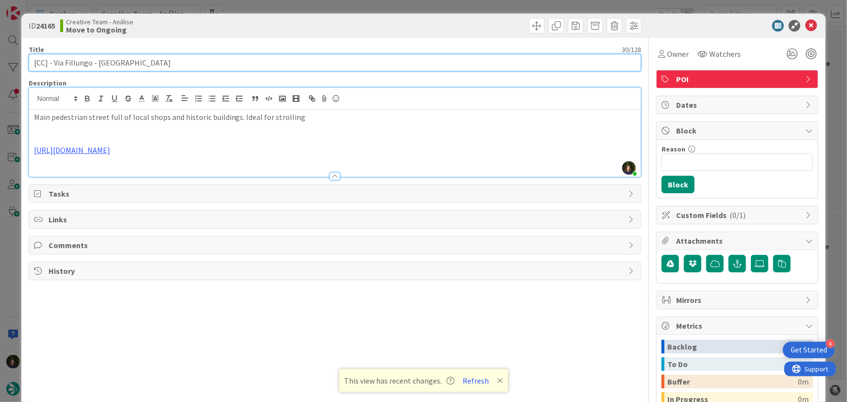
click at [150, 62] on input "[CC] - Via Fillungo - [GEOGRAPHIC_DATA]" at bounding box center [335, 62] width 613 height 17
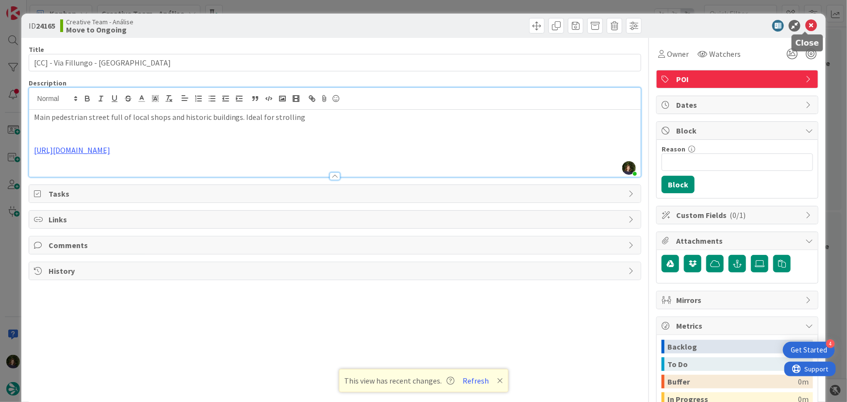
click at [807, 26] on icon at bounding box center [811, 26] width 12 height 12
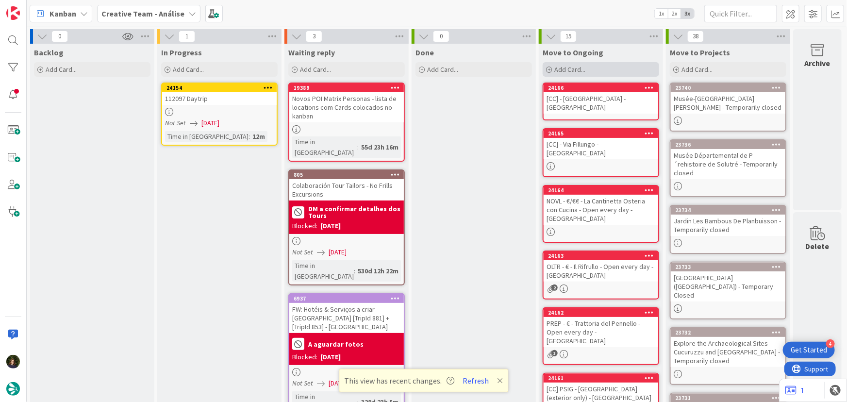
click at [585, 70] on span "Add Card..." at bounding box center [569, 69] width 31 height 9
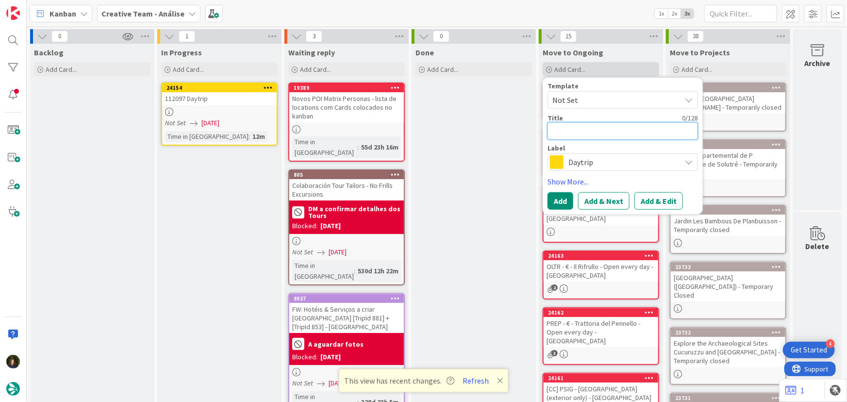
paste textarea "€ - In Pasta - Cibo e Convivio - ONLY L. Mon to Fri & Sun"
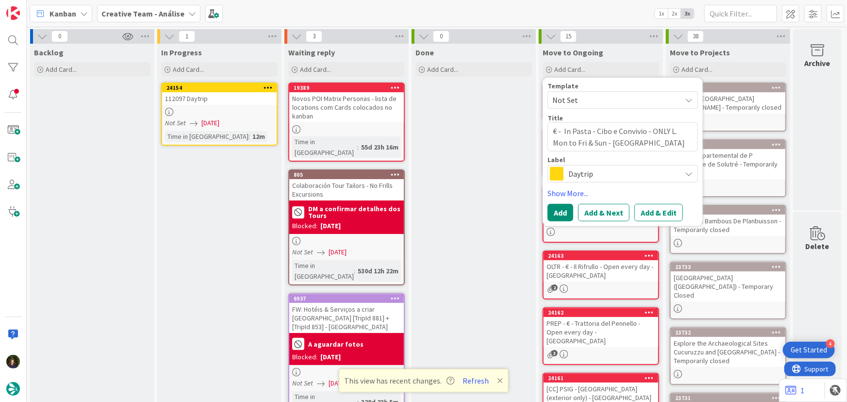
click at [588, 170] on span "Daytrip" at bounding box center [622, 174] width 108 height 14
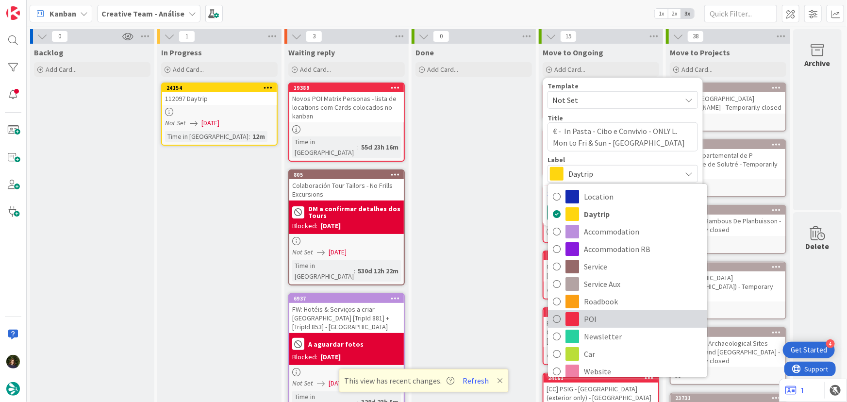
click at [596, 320] on span "POI" at bounding box center [643, 319] width 118 height 15
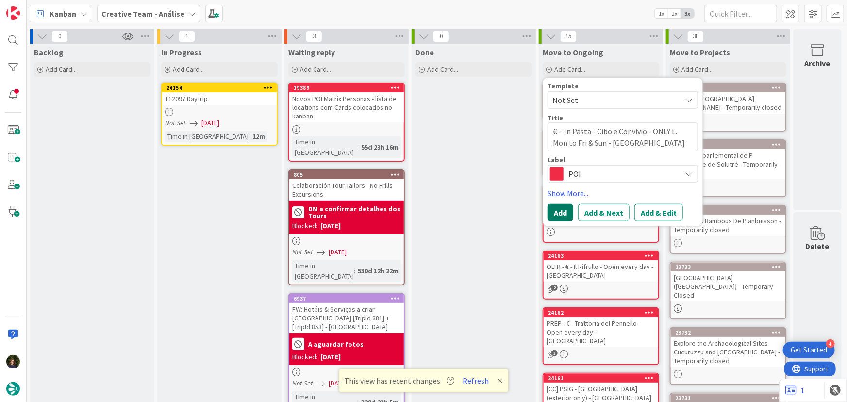
click at [555, 214] on button "Add" at bounding box center [560, 212] width 26 height 17
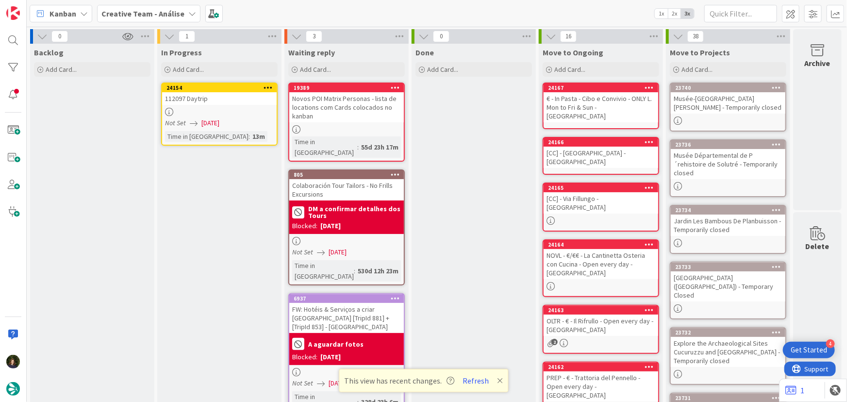
click at [586, 216] on div at bounding box center [600, 220] width 115 height 8
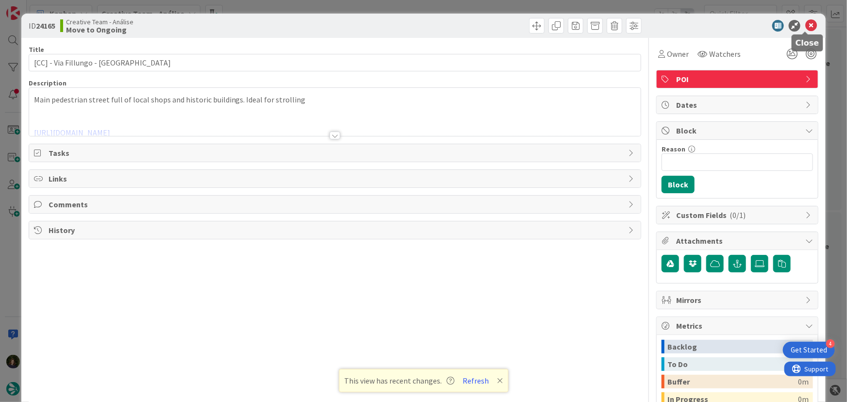
click at [805, 28] on icon at bounding box center [811, 26] width 12 height 12
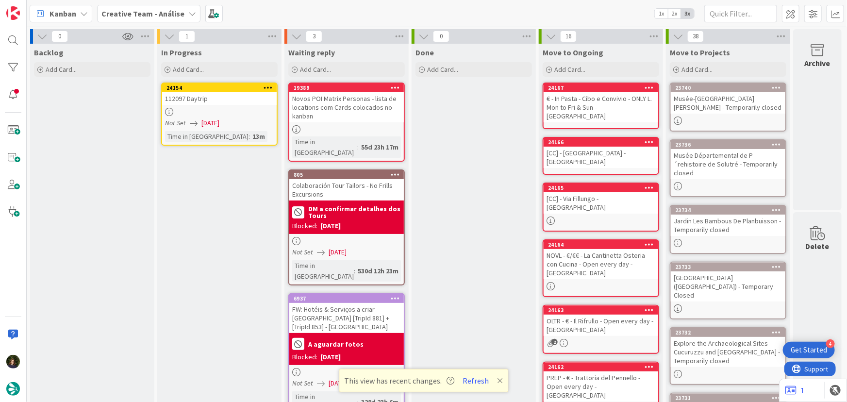
click at [580, 147] on div "[CC] - [GEOGRAPHIC_DATA] - [GEOGRAPHIC_DATA]" at bounding box center [600, 157] width 115 height 21
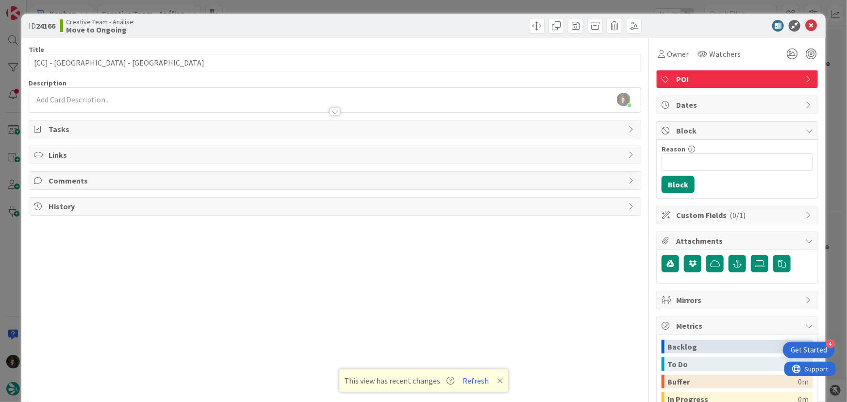
click at [131, 104] on div at bounding box center [335, 107] width 612 height 10
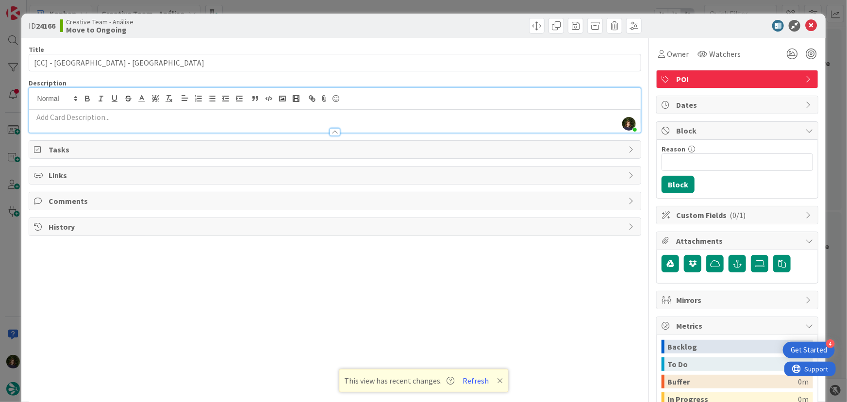
click at [112, 114] on p at bounding box center [335, 117] width 602 height 11
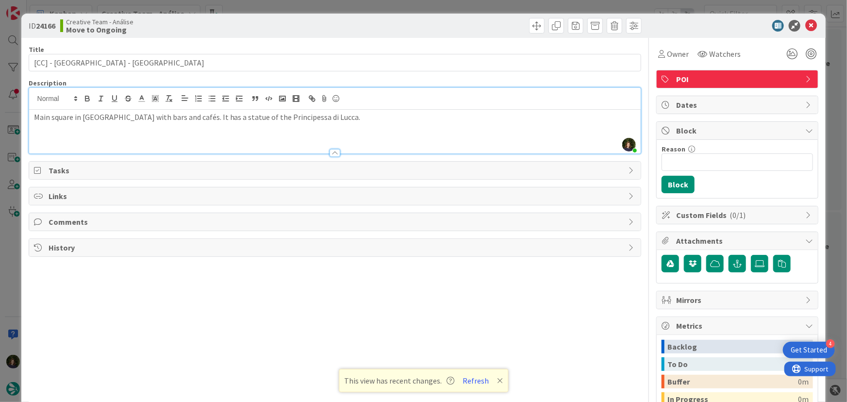
click at [329, 128] on p at bounding box center [335, 128] width 602 height 11
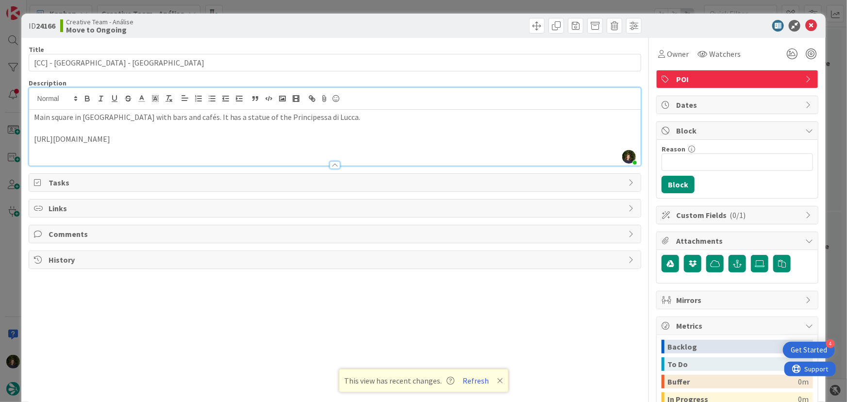
click at [486, 133] on p "[URL][DOMAIN_NAME]" at bounding box center [335, 138] width 602 height 11
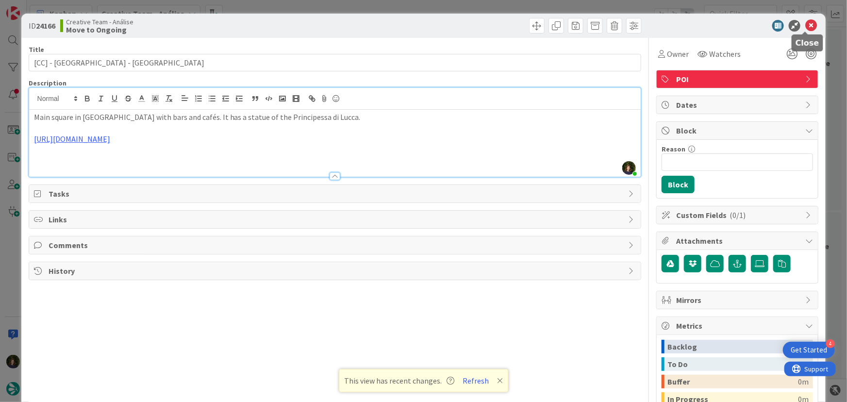
click at [805, 24] on icon at bounding box center [811, 26] width 12 height 12
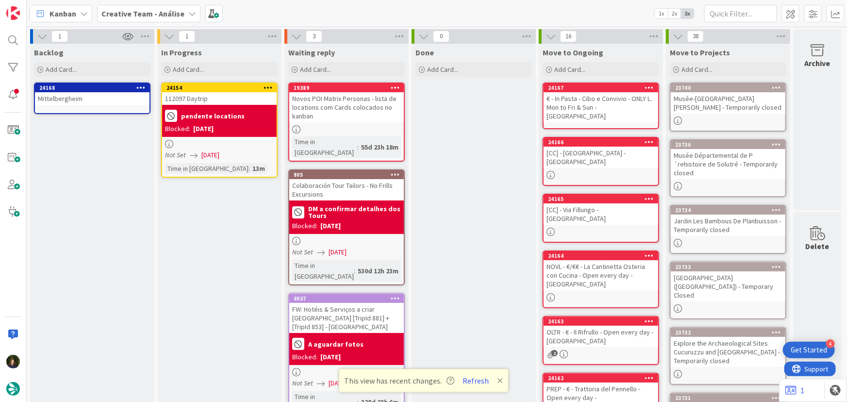
click at [582, 100] on div "€ - In Pasta - Cibo e Convivio - ONLY L. Mon to Fri & Sun - [GEOGRAPHIC_DATA]" at bounding box center [600, 107] width 115 height 30
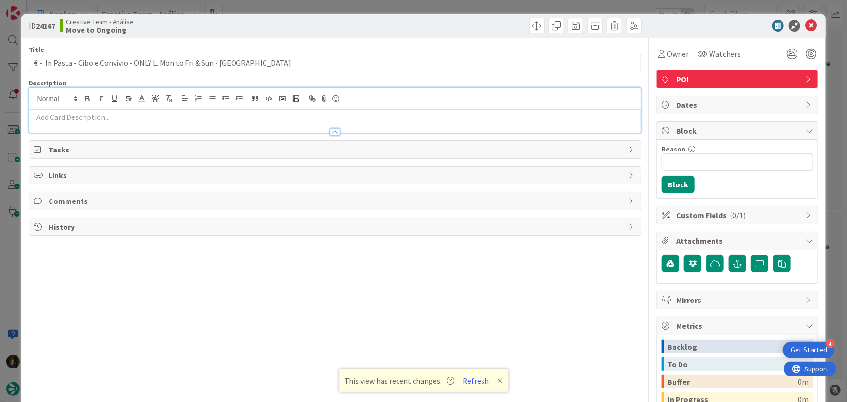
click at [158, 100] on div at bounding box center [335, 110] width 612 height 45
click at [89, 127] on div at bounding box center [335, 127] width 612 height 10
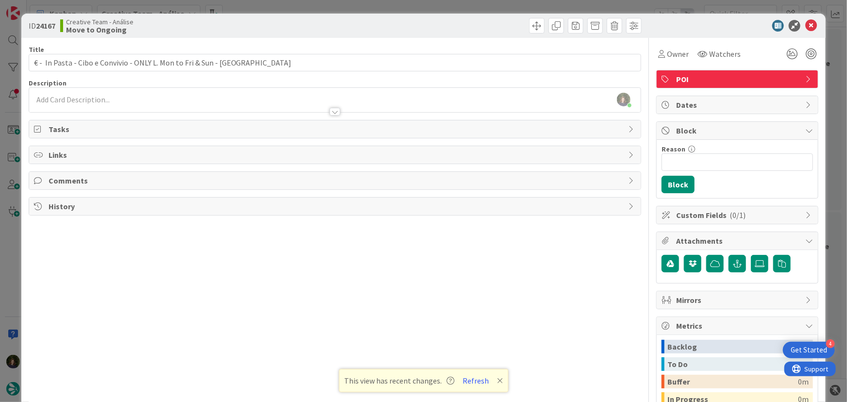
click at [84, 98] on p at bounding box center [335, 99] width 602 height 11
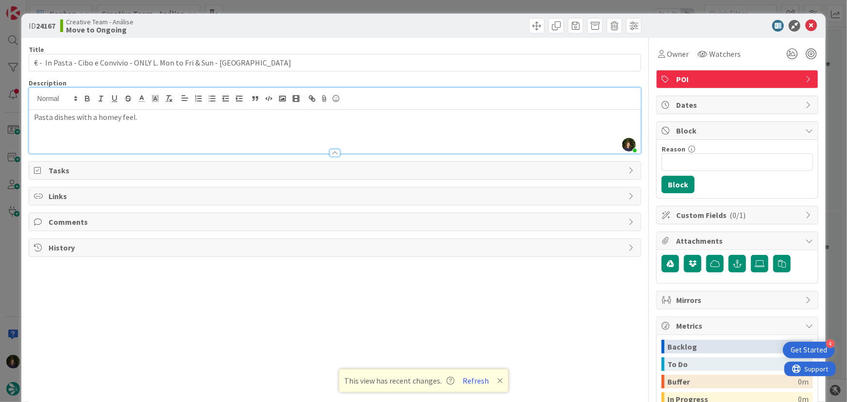
click at [177, 127] on p at bounding box center [335, 128] width 602 height 11
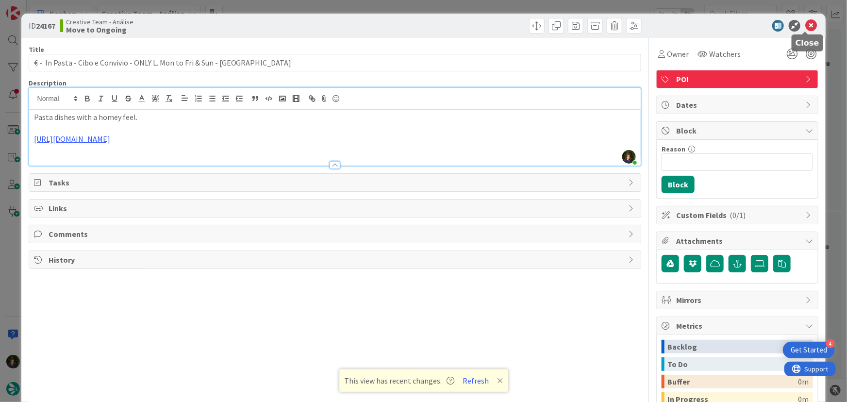
click at [805, 27] on icon at bounding box center [811, 26] width 12 height 12
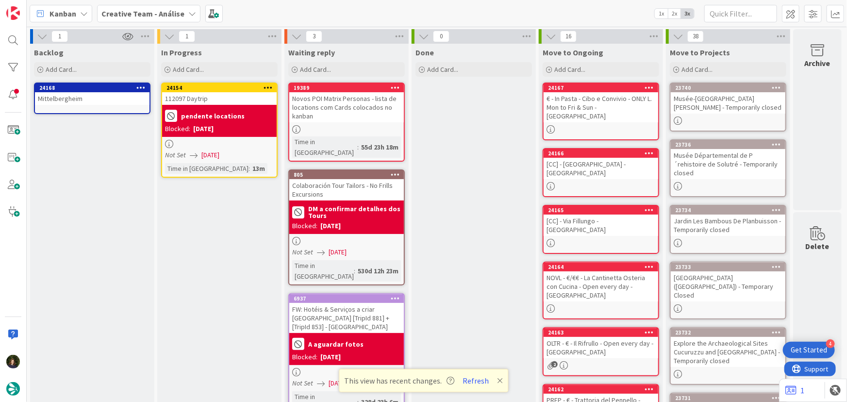
drag, startPoint x: 561, startPoint y: 69, endPoint x: 568, endPoint y: 82, distance: 14.1
click at [561, 69] on span "Add Card..." at bounding box center [569, 69] width 31 height 9
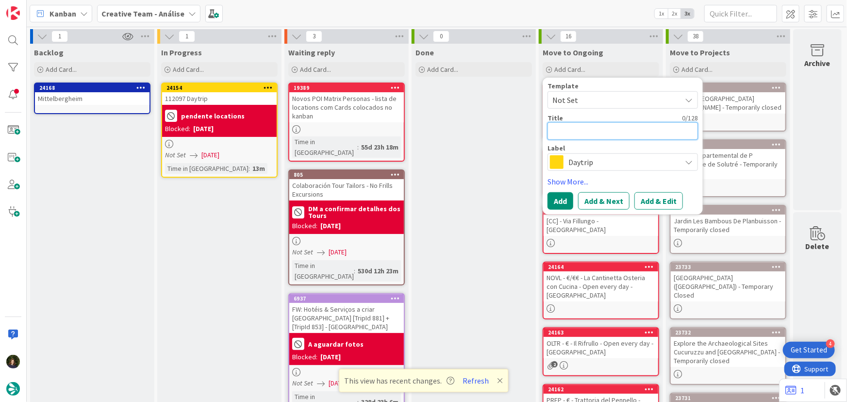
paste textarea "€ - Trattoria Gigi - Closed Wed"
click at [577, 163] on span "Daytrip" at bounding box center [622, 162] width 108 height 14
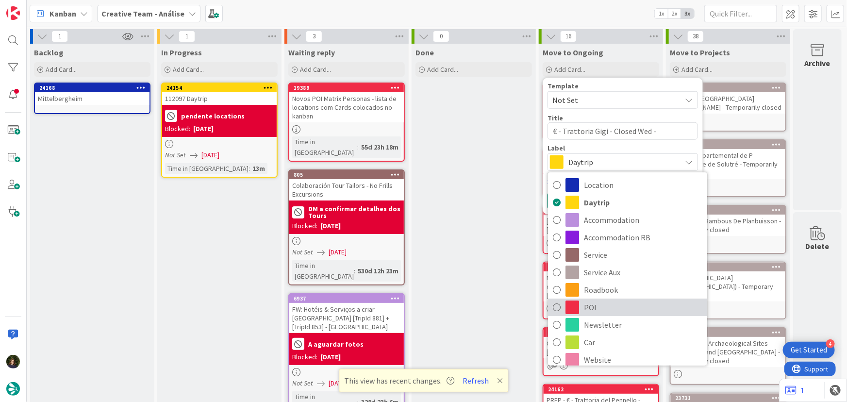
click at [592, 311] on span "POI" at bounding box center [643, 307] width 118 height 15
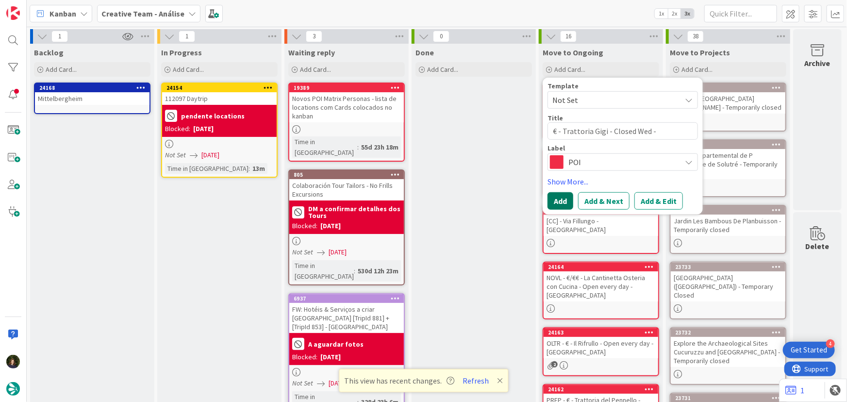
drag, startPoint x: 553, startPoint y: 202, endPoint x: 547, endPoint y: 202, distance: 6.3
click at [555, 202] on button "Add" at bounding box center [560, 200] width 26 height 17
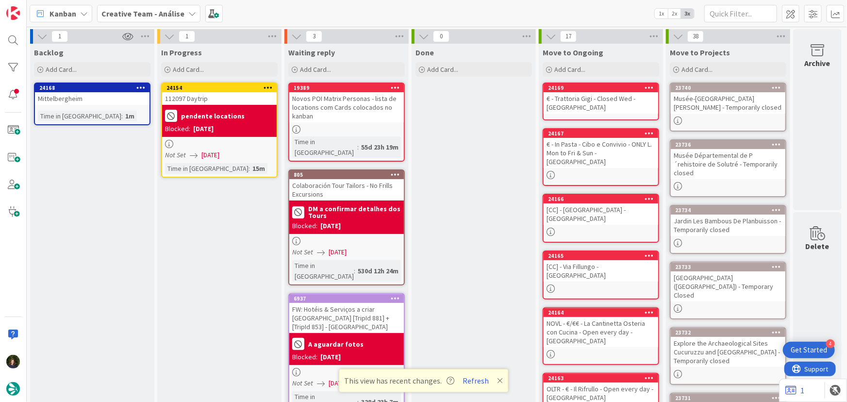
click at [603, 98] on div "€ - Trattoria Gigi - Closed Wed - [GEOGRAPHIC_DATA]" at bounding box center [600, 102] width 115 height 21
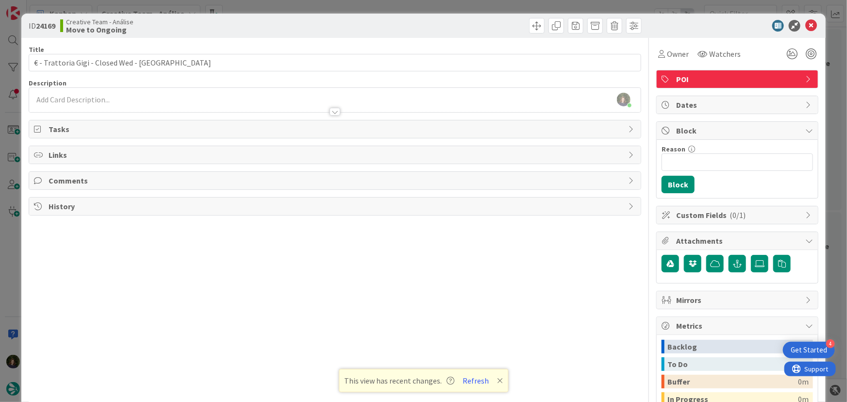
drag, startPoint x: 135, startPoint y: 96, endPoint x: 134, endPoint y: 101, distance: 5.4
click at [135, 96] on div "[PERSON_NAME] just joined" at bounding box center [335, 100] width 612 height 24
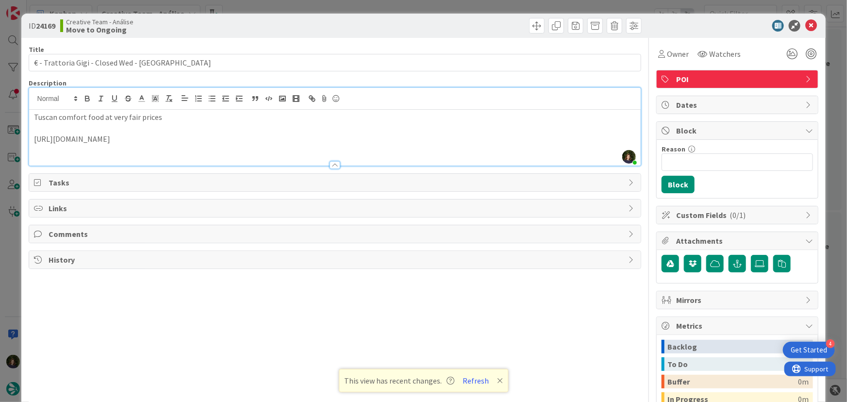
click at [475, 131] on p at bounding box center [335, 128] width 602 height 11
click at [475, 139] on p "[URL][DOMAIN_NAME]" at bounding box center [335, 138] width 602 height 11
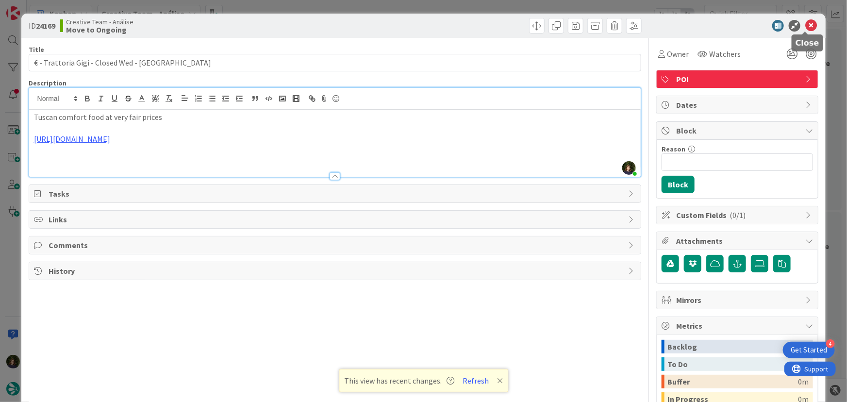
click at [805, 27] on icon at bounding box center [811, 26] width 12 height 12
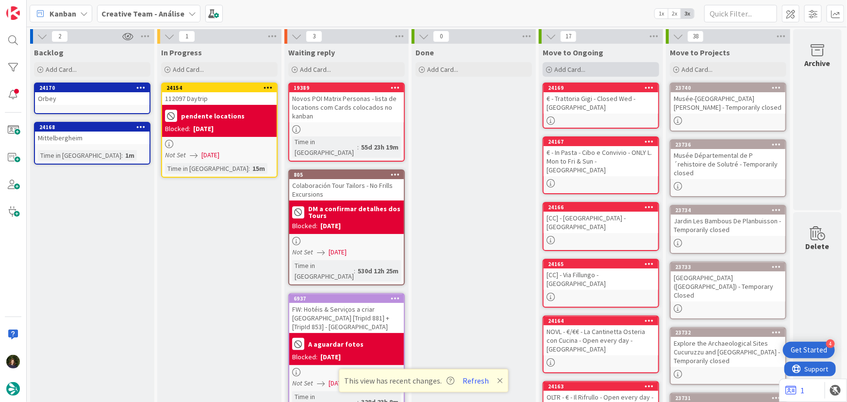
click at [576, 71] on span "Add Card..." at bounding box center [569, 69] width 31 height 9
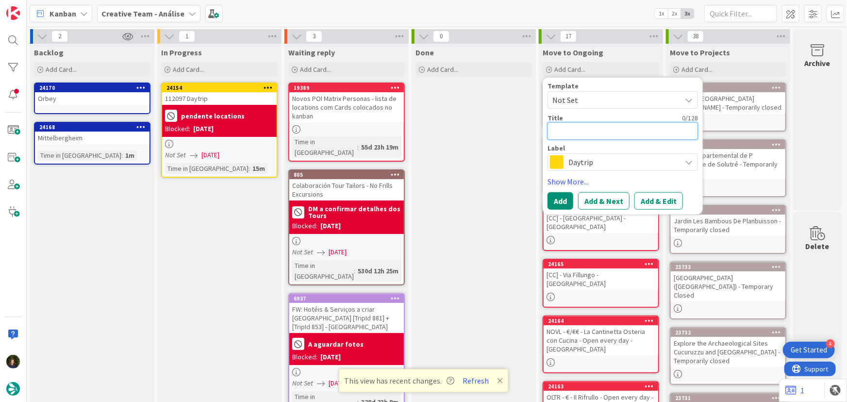
paste textarea "€€ - Osteria Nova - Closed Sun"
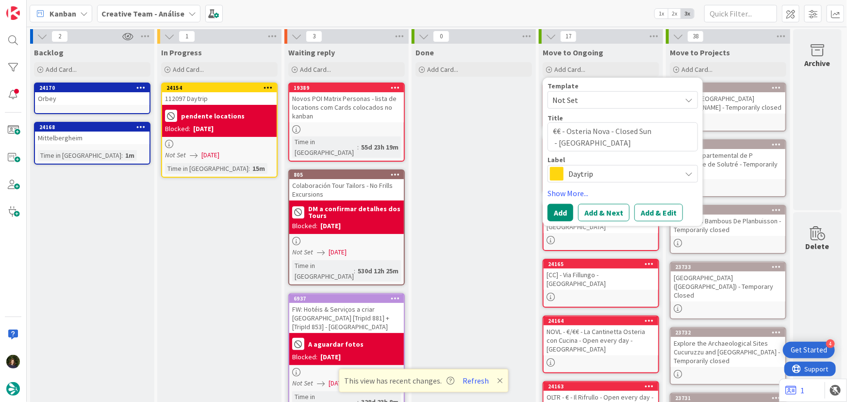
click at [581, 175] on span "Daytrip" at bounding box center [622, 174] width 108 height 14
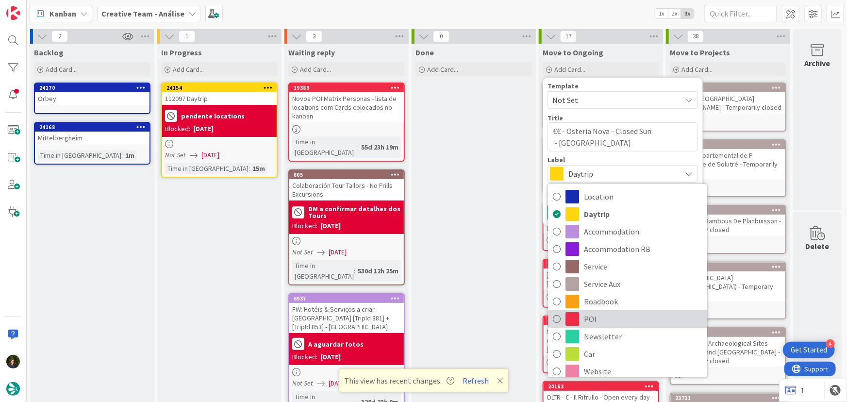
click at [591, 317] on span "POI" at bounding box center [643, 319] width 118 height 15
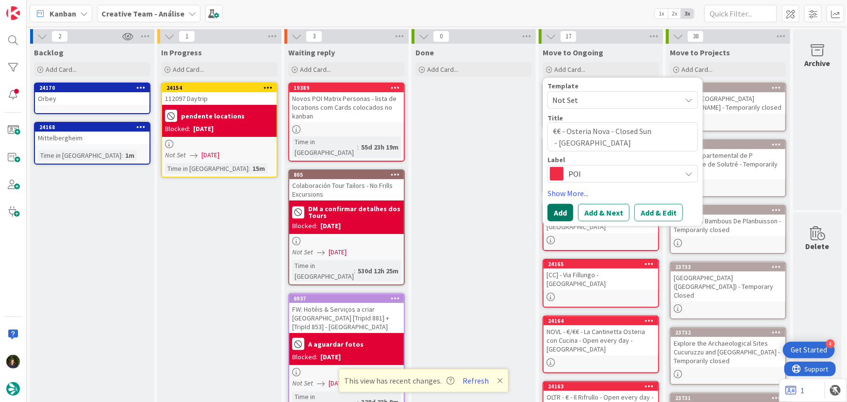
click at [558, 215] on button "Add" at bounding box center [560, 212] width 26 height 17
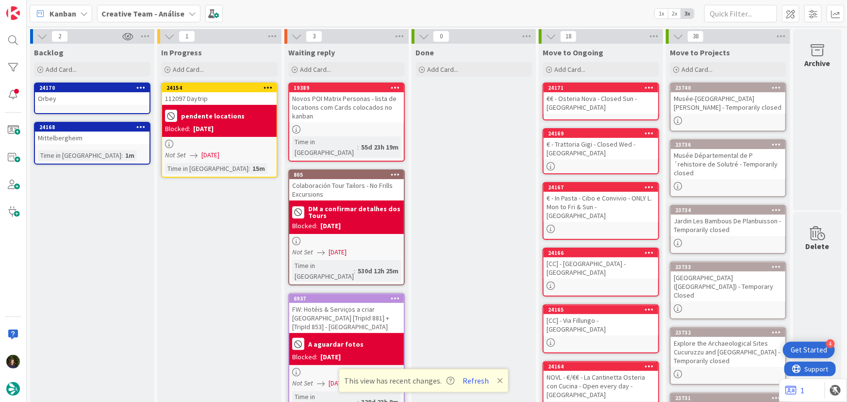
click at [602, 97] on div "€€ - Osteria Nova - Closed Sun - [GEOGRAPHIC_DATA]" at bounding box center [600, 102] width 115 height 21
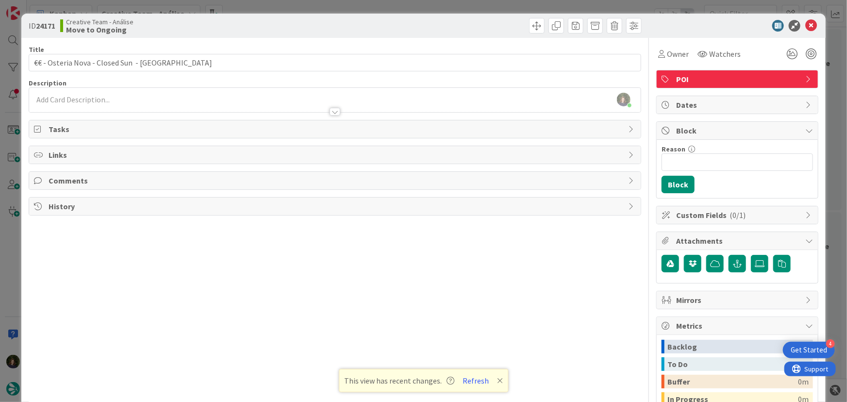
click at [135, 100] on div "[PERSON_NAME] just joined" at bounding box center [335, 100] width 612 height 24
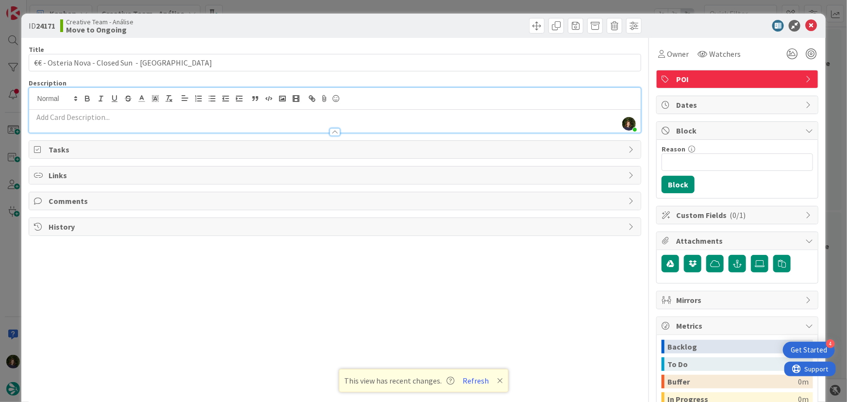
click at [129, 118] on p at bounding box center [335, 117] width 602 height 11
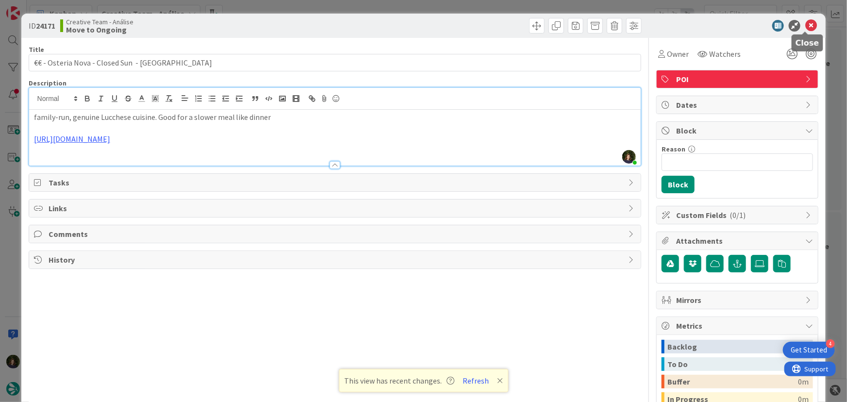
click at [805, 24] on icon at bounding box center [811, 26] width 12 height 12
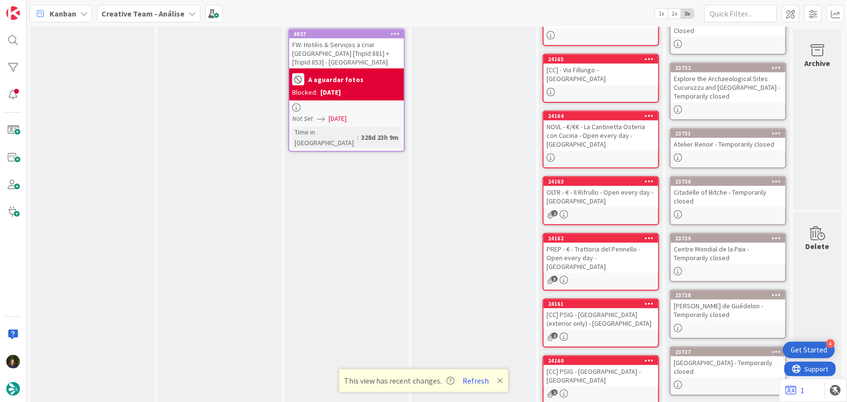
scroll to position [281, 0]
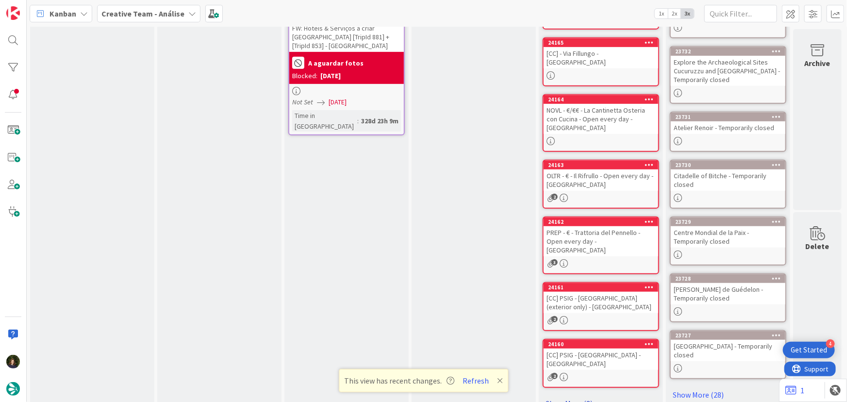
click at [563, 395] on link "Show More (8)" at bounding box center [600, 403] width 116 height 16
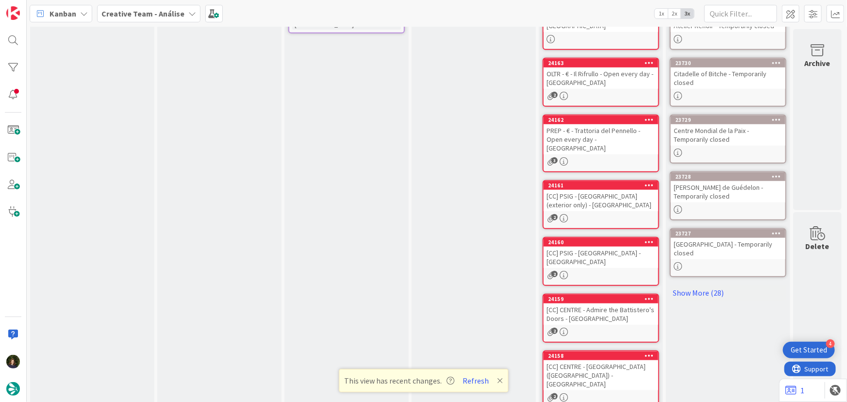
scroll to position [369, 0]
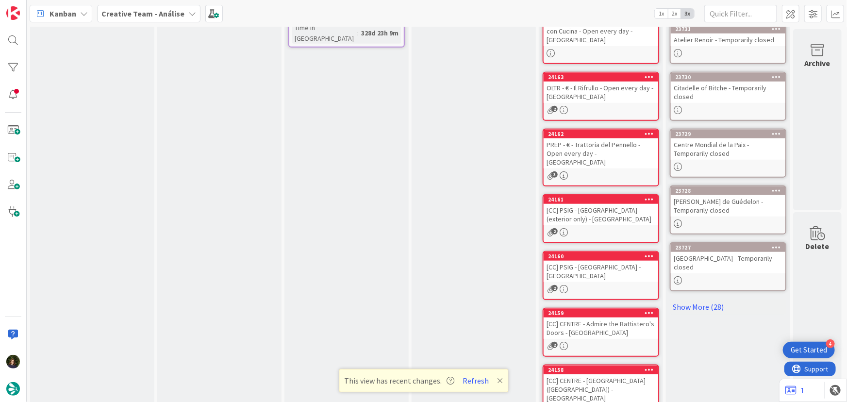
click at [650, 196] on icon at bounding box center [649, 199] width 9 height 7
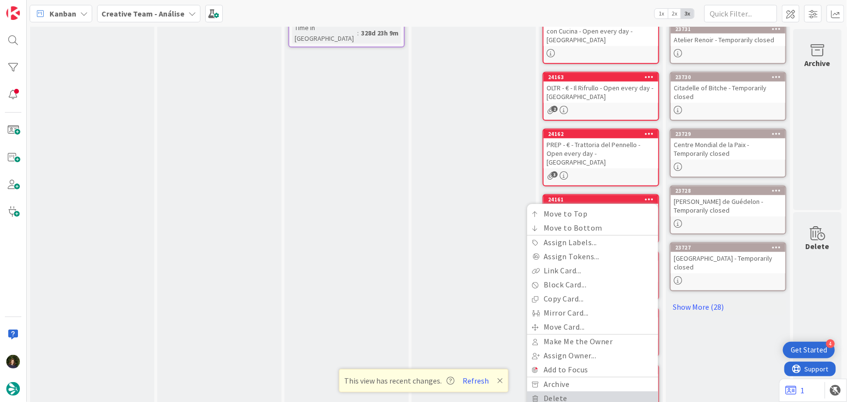
click at [564, 391] on link "Delete" at bounding box center [592, 398] width 131 height 14
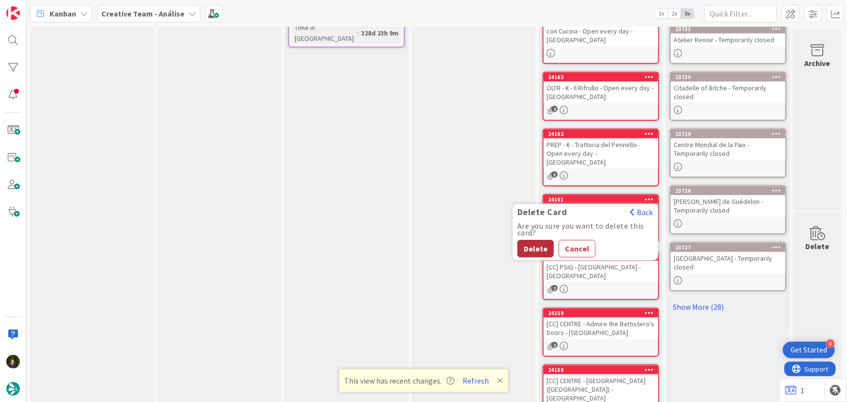
click at [533, 240] on button "Delete" at bounding box center [535, 248] width 36 height 17
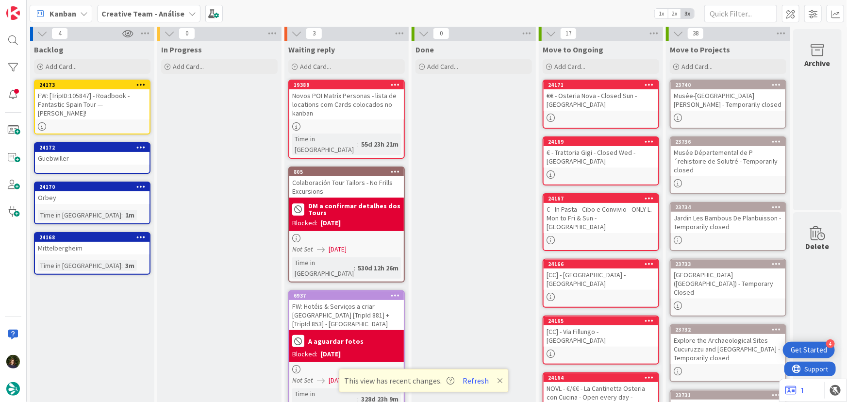
scroll to position [0, 0]
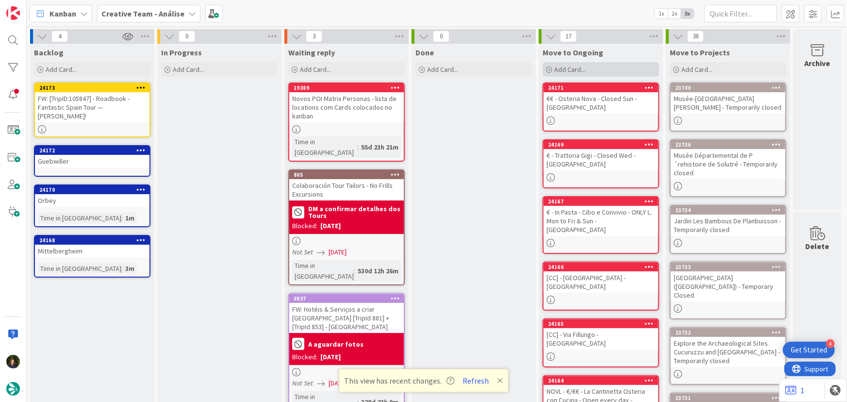
click at [587, 68] on div "Add Card..." at bounding box center [600, 69] width 116 height 15
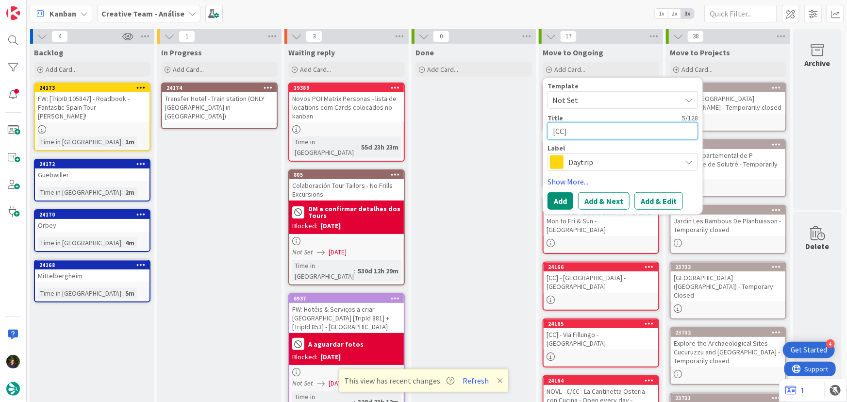
click at [588, 133] on textarea "[CC]" at bounding box center [622, 130] width 150 height 17
paste textarea "[GEOGRAPHIC_DATA]"
click at [582, 158] on span "Daytrip" at bounding box center [622, 162] width 108 height 14
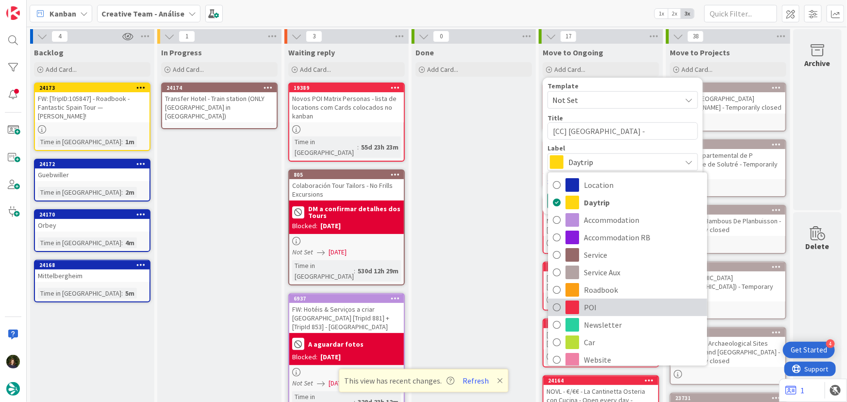
drag, startPoint x: 581, startPoint y: 313, endPoint x: 571, endPoint y: 297, distance: 19.0
click at [581, 314] on link "POI" at bounding box center [627, 306] width 159 height 17
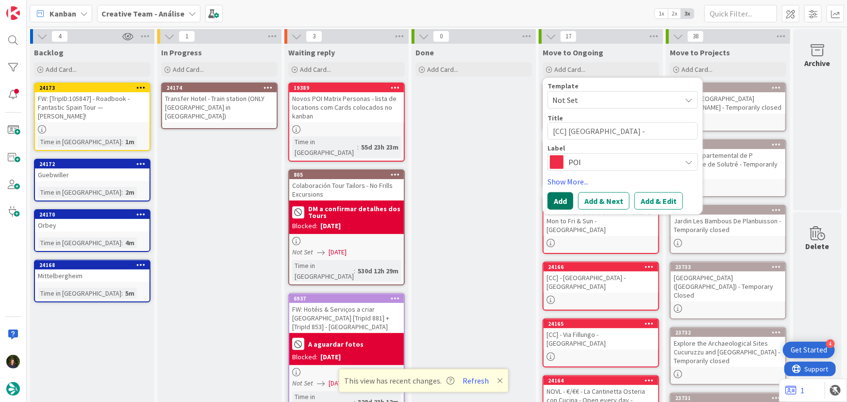
click at [566, 199] on button "Add" at bounding box center [560, 200] width 26 height 17
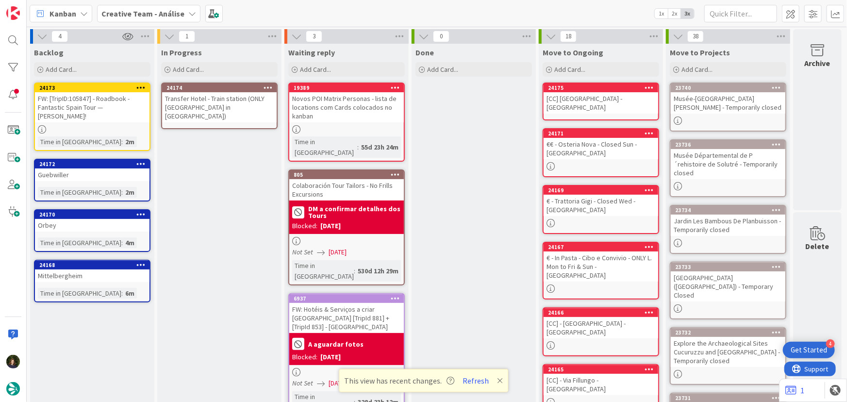
click at [591, 98] on div "[CC] [GEOGRAPHIC_DATA] - [GEOGRAPHIC_DATA]" at bounding box center [600, 102] width 115 height 21
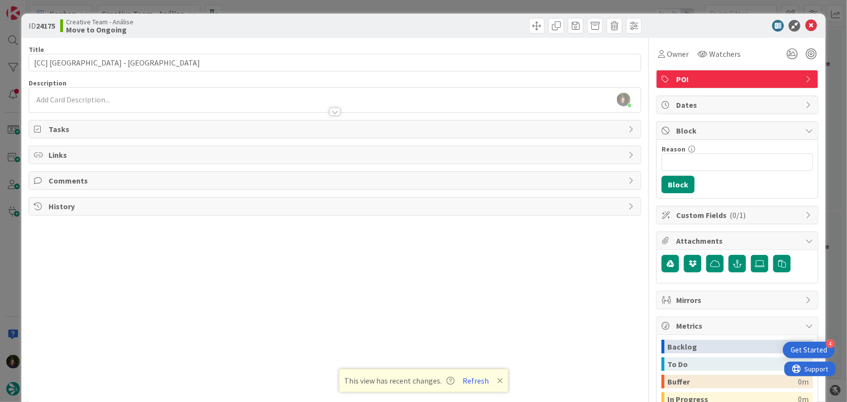
drag, startPoint x: 136, startPoint y: 89, endPoint x: 128, endPoint y: 104, distance: 16.7
click at [135, 92] on div "[PERSON_NAME] just joined" at bounding box center [335, 100] width 612 height 24
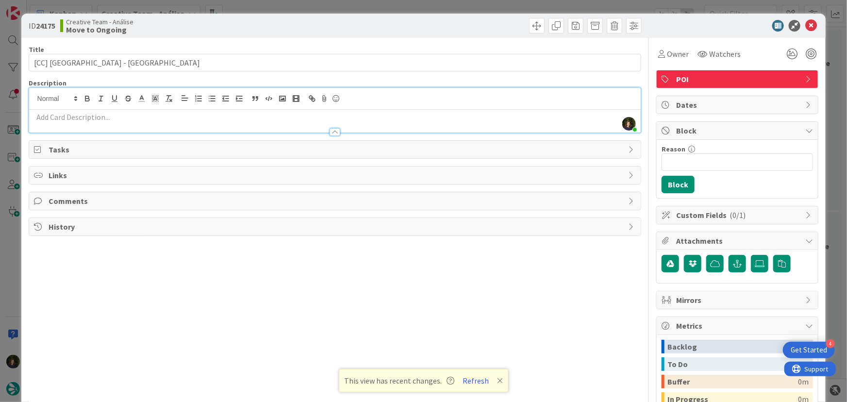
click at [99, 114] on p at bounding box center [335, 117] width 602 height 11
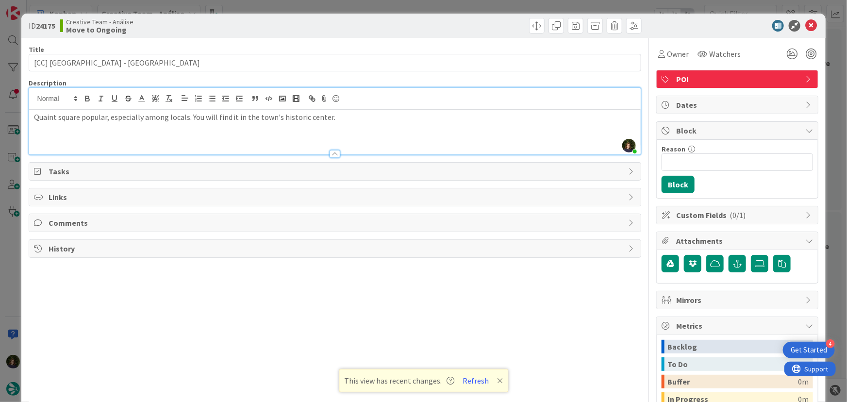
click at [60, 136] on p at bounding box center [335, 138] width 602 height 11
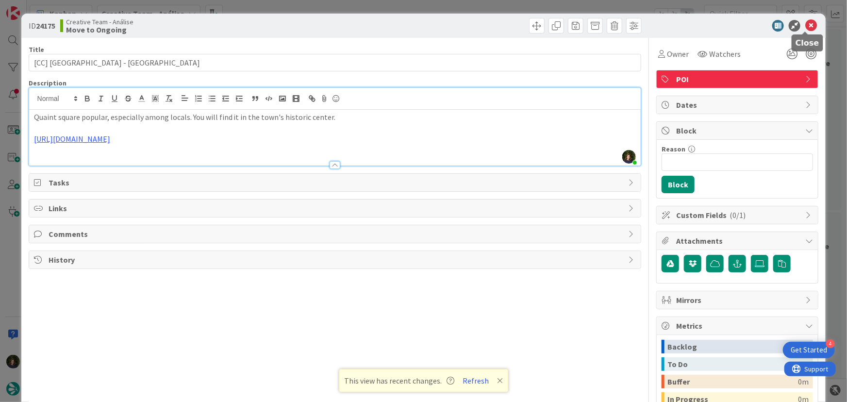
click at [805, 24] on icon at bounding box center [811, 26] width 12 height 12
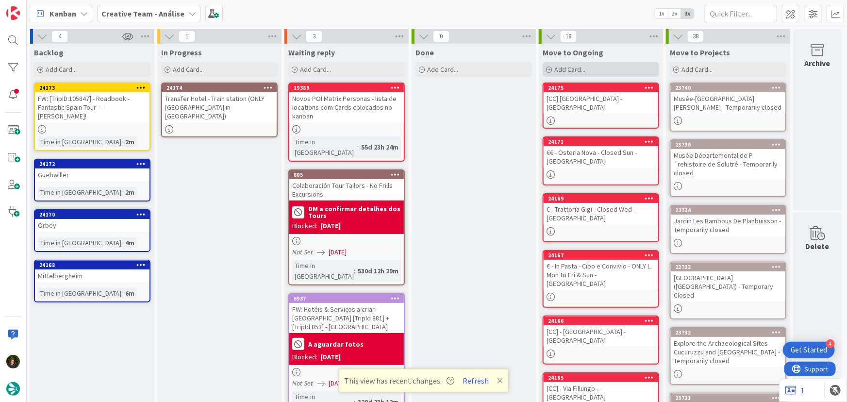
click at [573, 71] on span "Add Card..." at bounding box center [569, 69] width 31 height 9
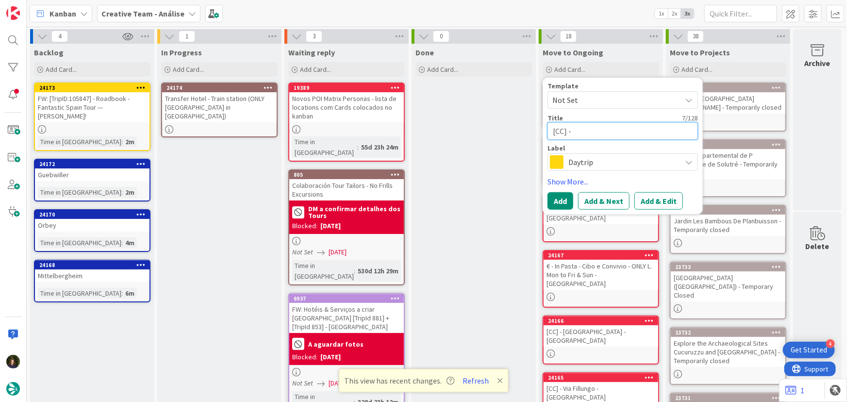
paste textarea "[GEOGRAPHIC_DATA]"
click at [571, 132] on textarea "[CC] - [GEOGRAPHIC_DATA]" at bounding box center [622, 130] width 150 height 17
click at [635, 126] on textarea "[CC] [GEOGRAPHIC_DATA]" at bounding box center [622, 130] width 150 height 17
click at [592, 158] on span "Daytrip" at bounding box center [622, 162] width 108 height 14
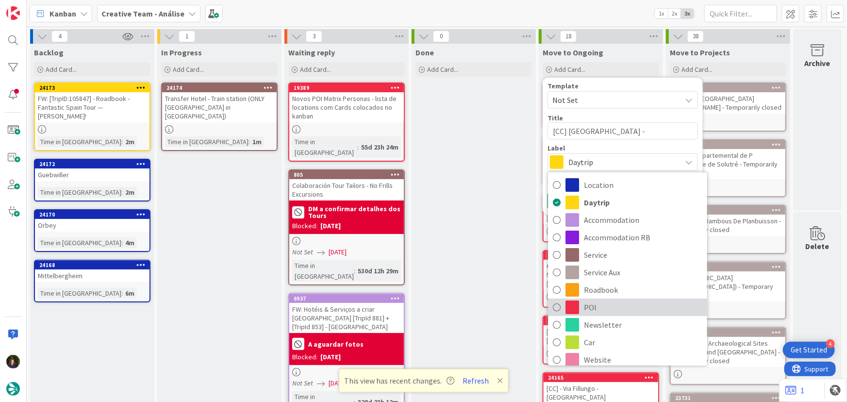
click at [600, 305] on span "POI" at bounding box center [643, 307] width 118 height 15
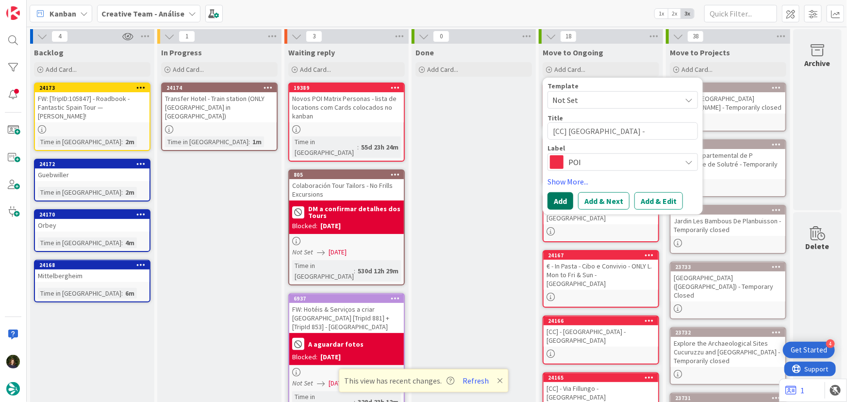
click at [553, 198] on button "Add" at bounding box center [560, 200] width 26 height 17
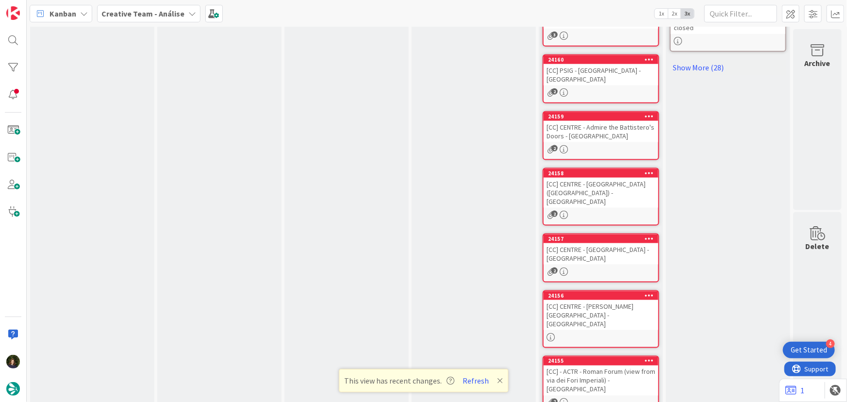
scroll to position [717, 0]
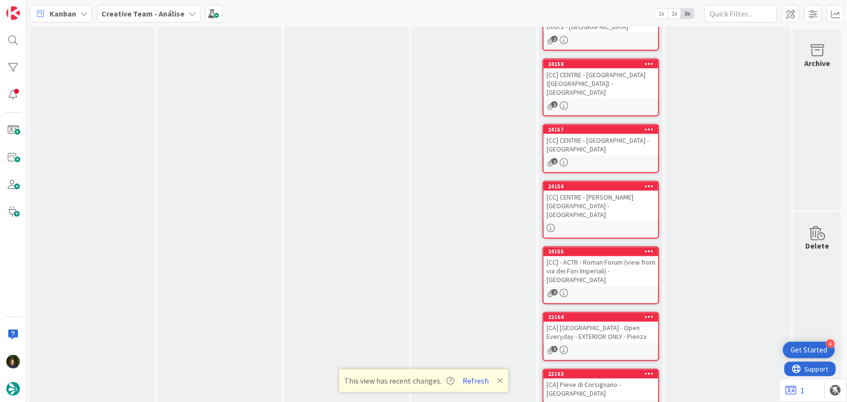
drag, startPoint x: 571, startPoint y: 376, endPoint x: 562, endPoint y: 368, distance: 11.7
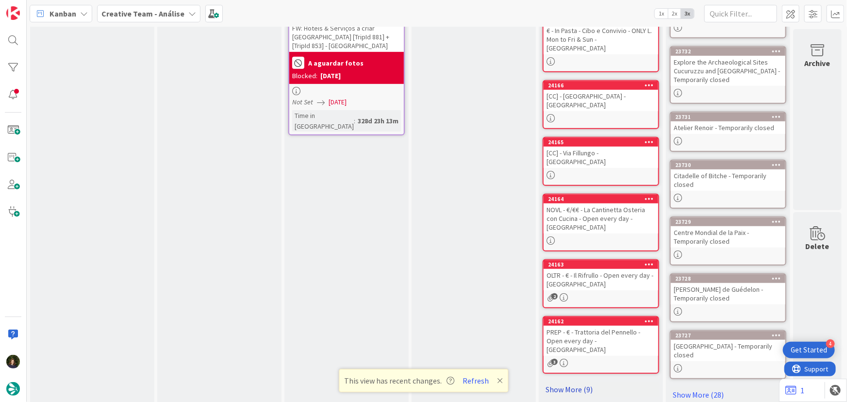
click at [562, 381] on link "Show More (9)" at bounding box center [600, 389] width 116 height 16
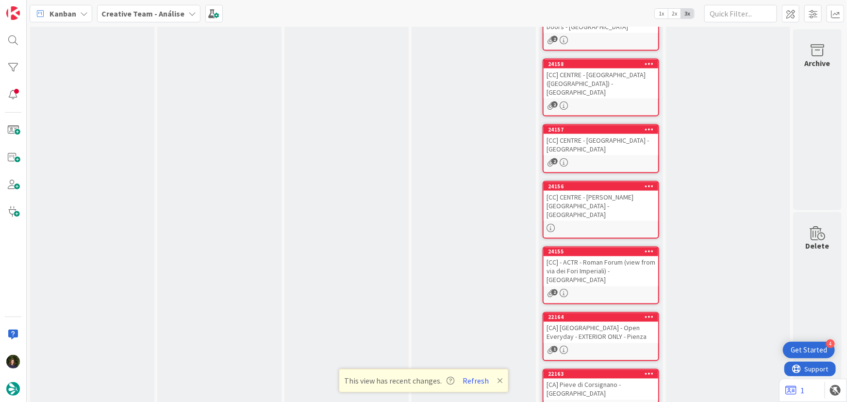
click at [604, 322] on div "[CA] [GEOGRAPHIC_DATA] - Open Everyday - EXTERIOR ONLY - Pienza" at bounding box center [600, 332] width 115 height 21
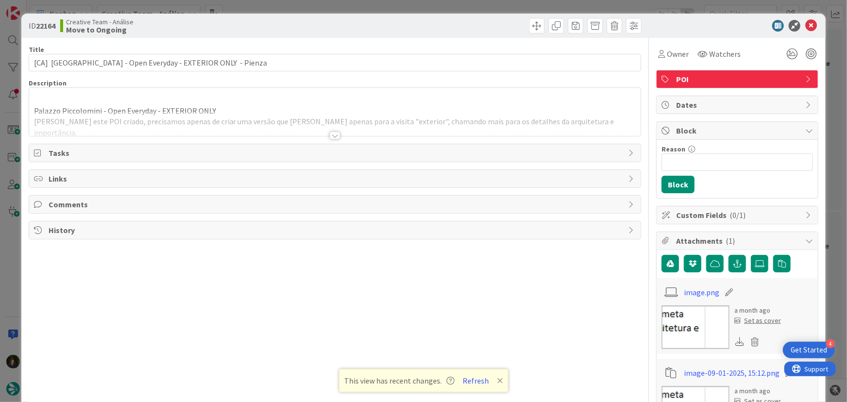
click at [329, 135] on div at bounding box center [334, 135] width 11 height 8
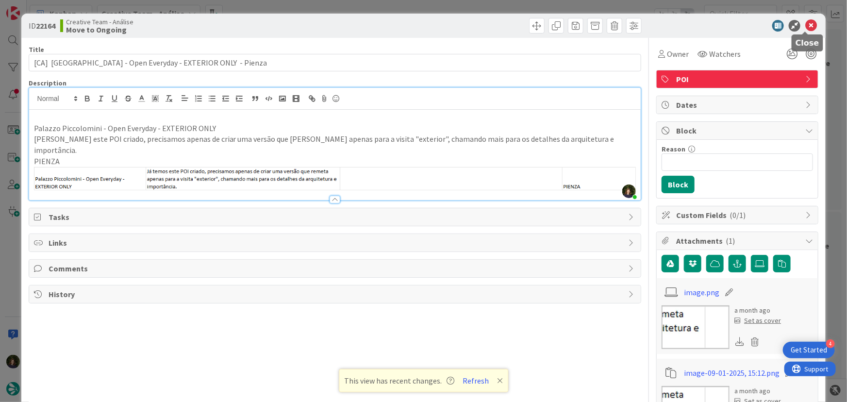
click at [807, 25] on icon at bounding box center [811, 26] width 12 height 12
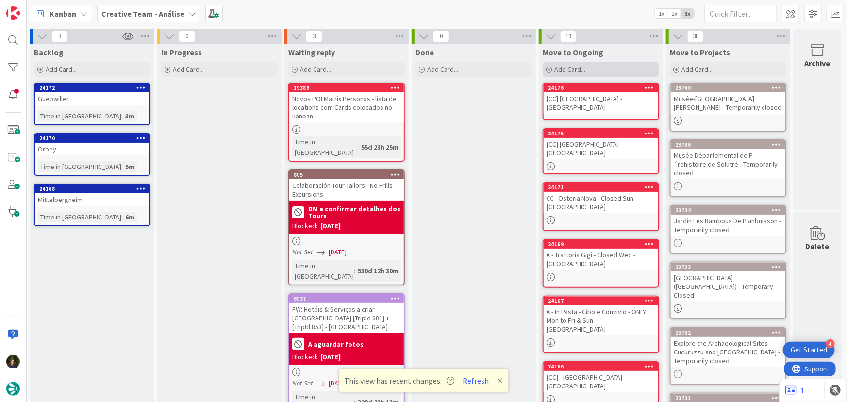
click at [574, 71] on span "Add Card..." at bounding box center [569, 69] width 31 height 9
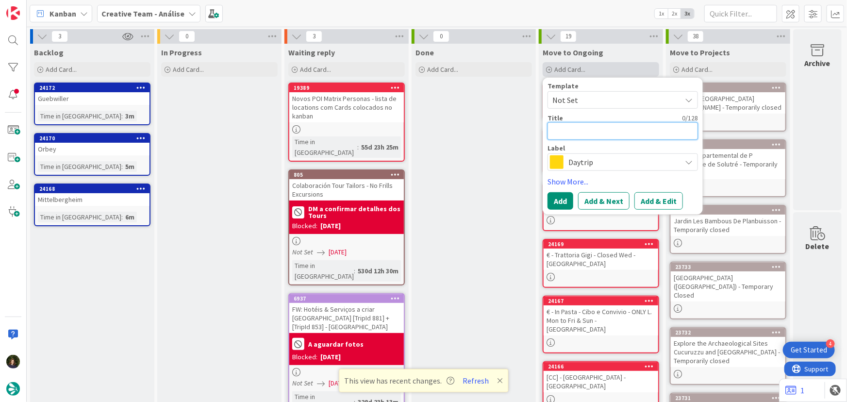
paste textarea "€ - Trattoria S. Omobono - Open every day"
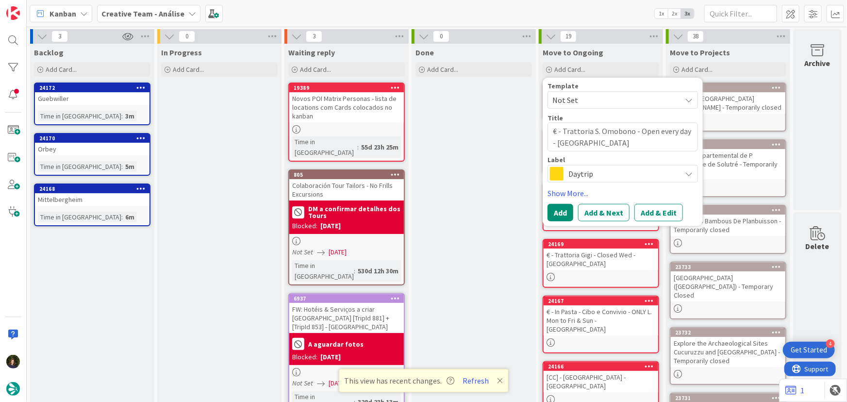
click at [590, 178] on span "Daytrip" at bounding box center [622, 174] width 108 height 14
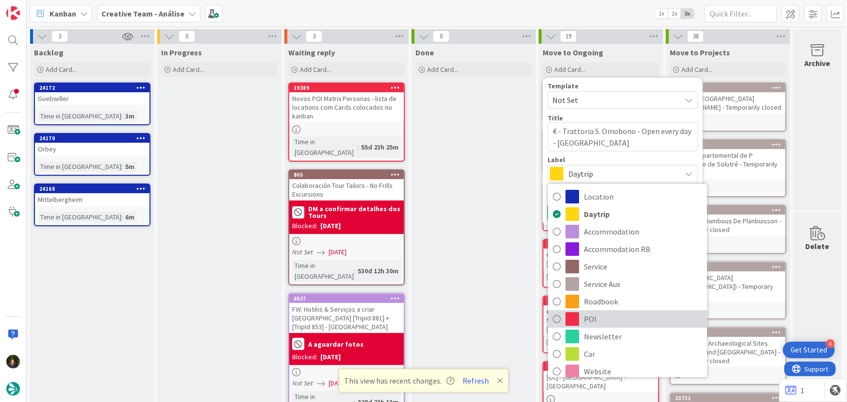
click at [590, 317] on span "POI" at bounding box center [643, 319] width 118 height 15
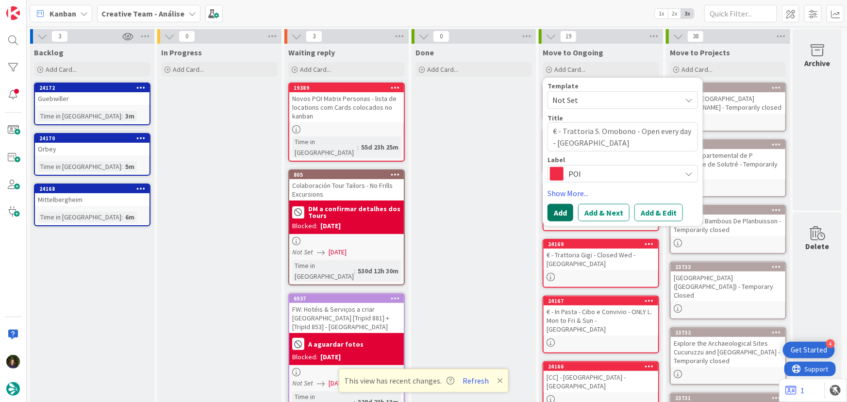
click at [553, 211] on button "Add" at bounding box center [560, 212] width 26 height 17
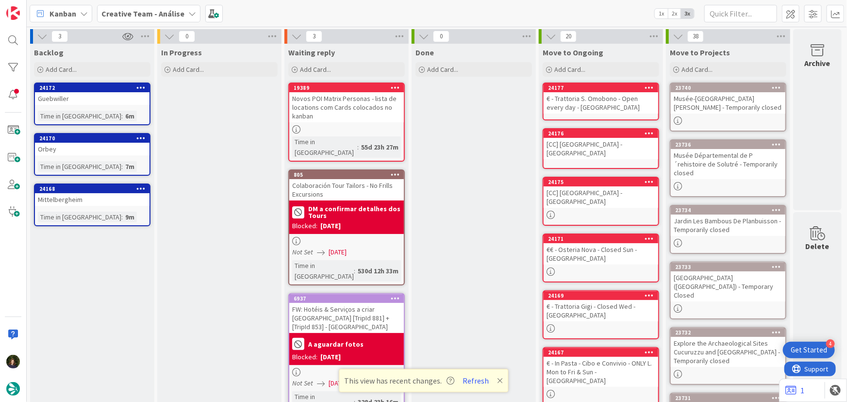
click at [586, 98] on div "€ - Trattoria S. Omobono - Open every day - [GEOGRAPHIC_DATA]" at bounding box center [600, 102] width 115 height 21
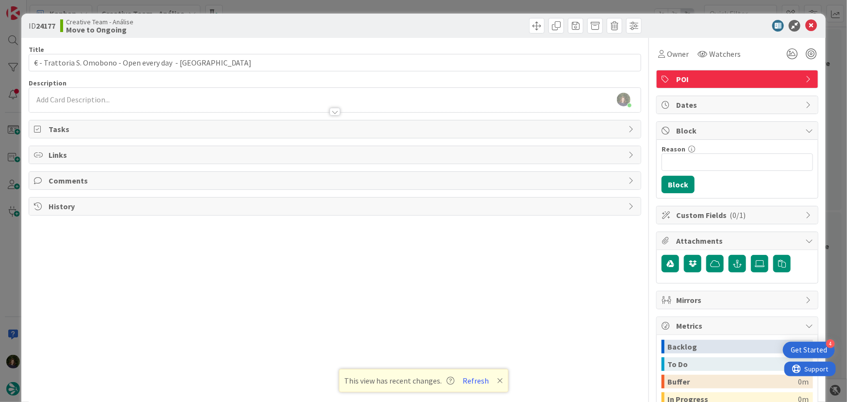
click at [99, 106] on div at bounding box center [335, 107] width 612 height 10
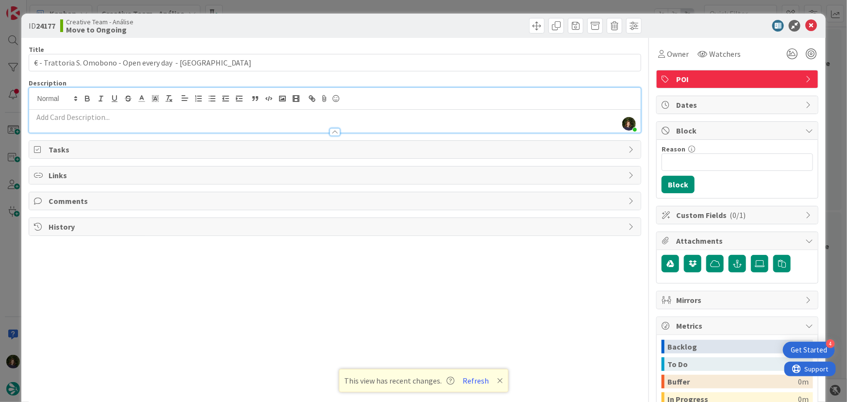
click at [102, 122] on div at bounding box center [335, 127] width 612 height 10
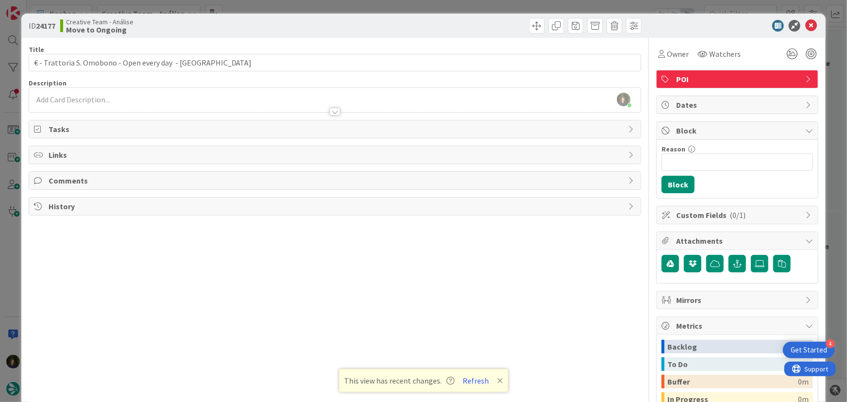
click at [89, 96] on p at bounding box center [335, 99] width 602 height 11
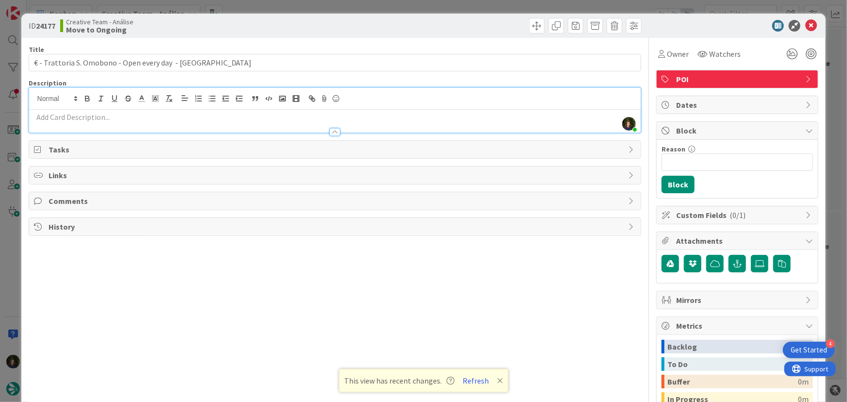
click at [89, 114] on p at bounding box center [335, 117] width 602 height 11
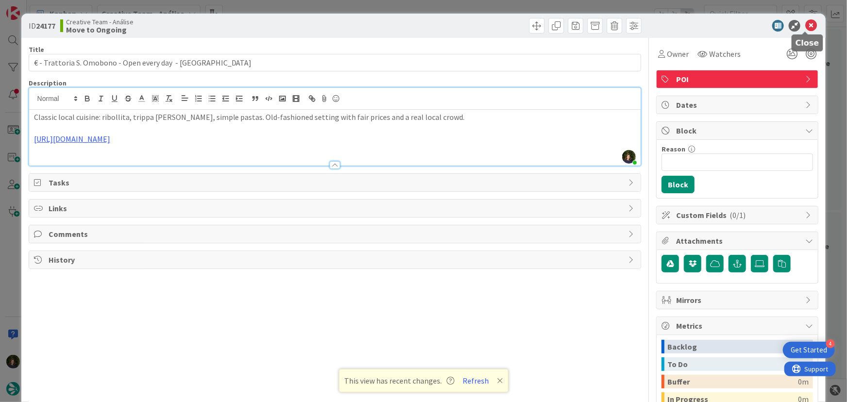
click at [806, 24] on icon at bounding box center [811, 26] width 12 height 12
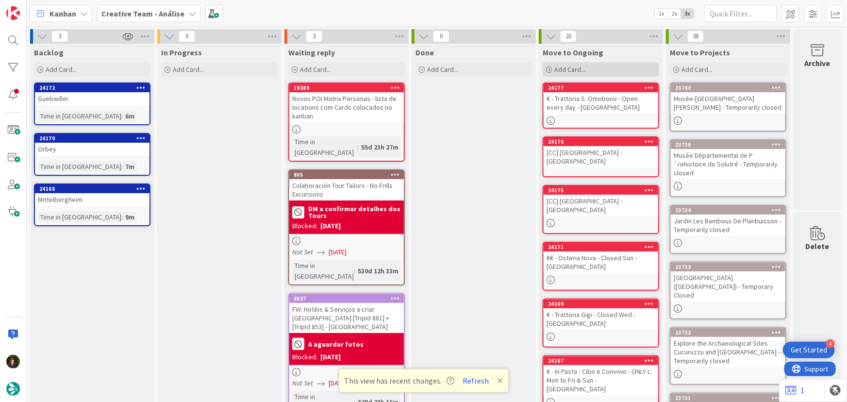
click at [586, 67] on div "Add Card..." at bounding box center [600, 69] width 116 height 15
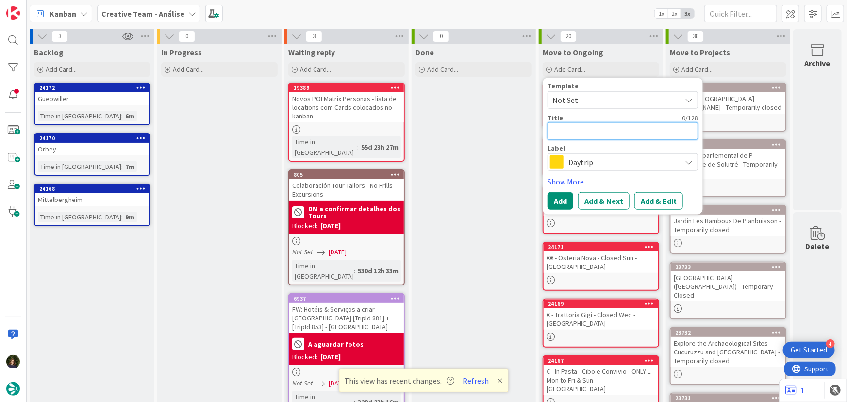
paste textarea "€ / €€ - Ristorante Galileo - Closed Sun"
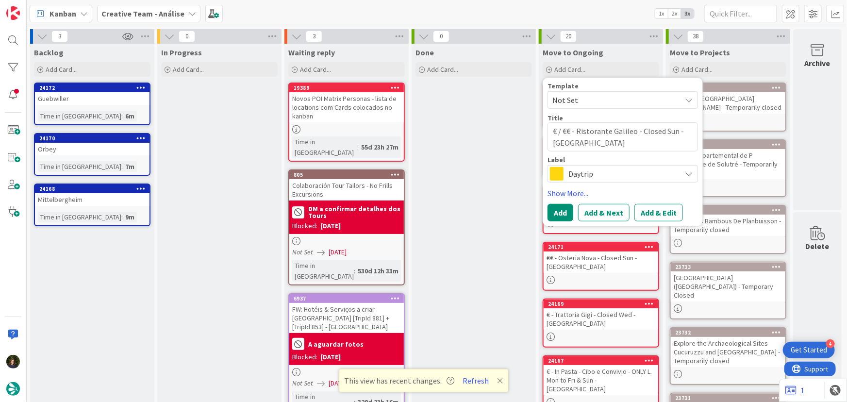
click at [590, 177] on span "Daytrip" at bounding box center [622, 174] width 108 height 14
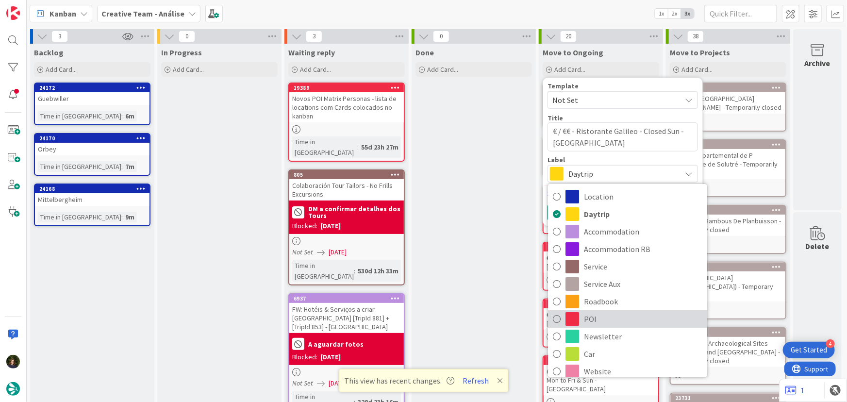
click at [607, 322] on span "POI" at bounding box center [643, 319] width 118 height 15
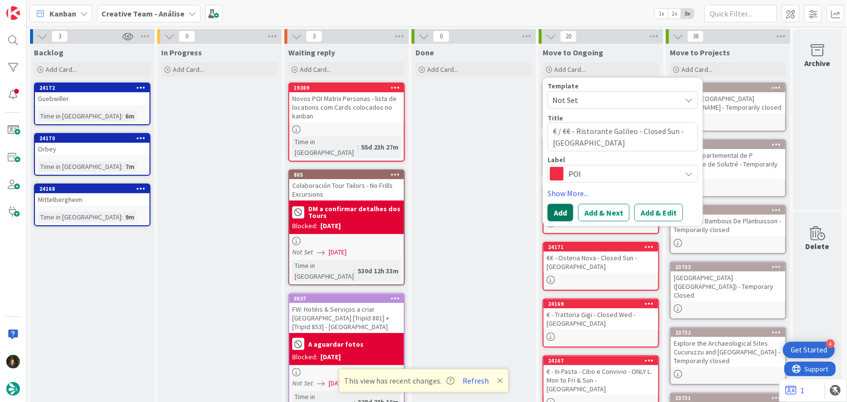
click at [552, 212] on button "Add" at bounding box center [560, 212] width 26 height 17
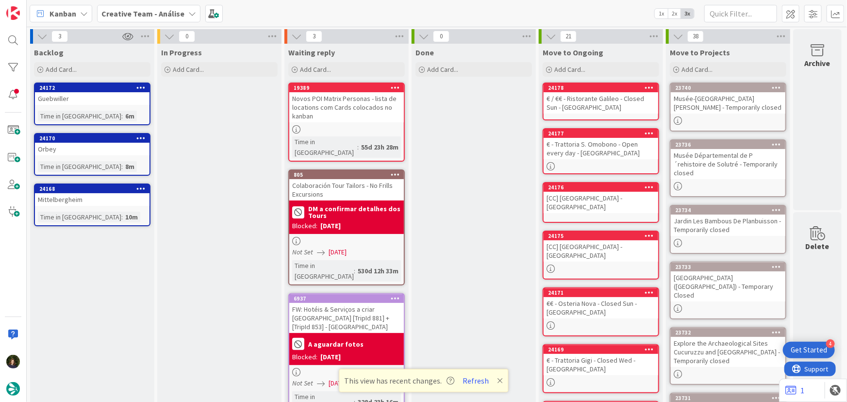
click at [574, 102] on div "€ / €€ - Ristorante Galileo - Closed Sun - [GEOGRAPHIC_DATA]" at bounding box center [600, 102] width 115 height 21
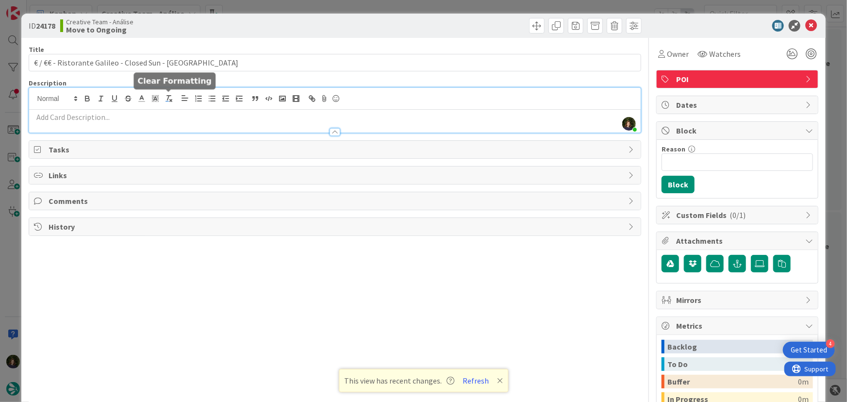
click at [172, 99] on div "[PERSON_NAME] just joined" at bounding box center [335, 110] width 612 height 45
click at [152, 119] on p at bounding box center [335, 117] width 602 height 11
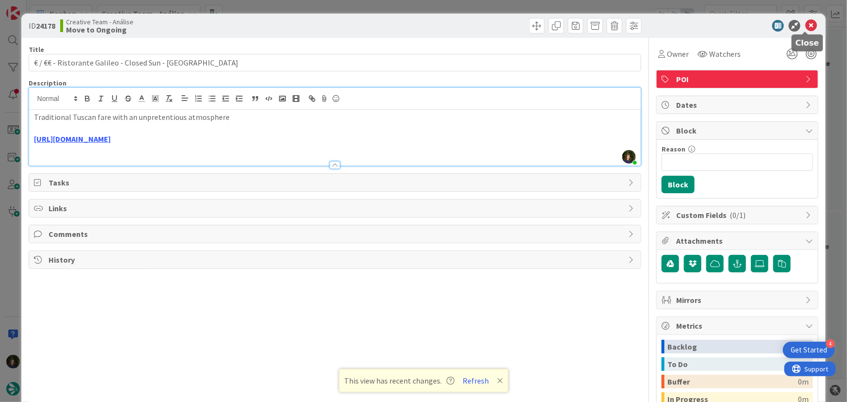
click at [805, 25] on icon at bounding box center [811, 26] width 12 height 12
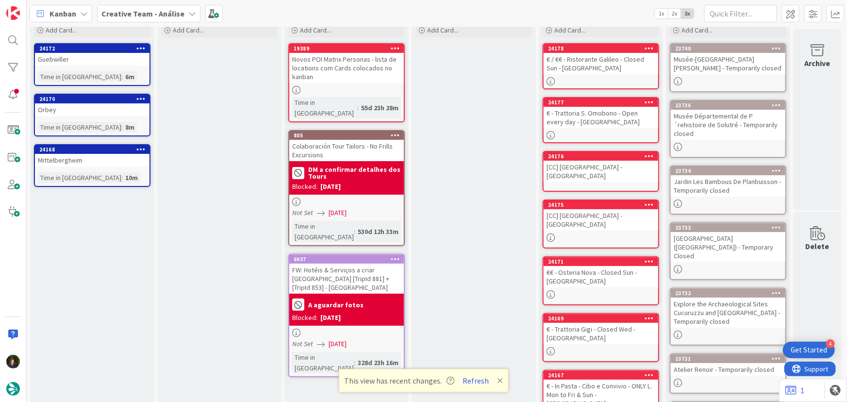
scroll to position [88, 0]
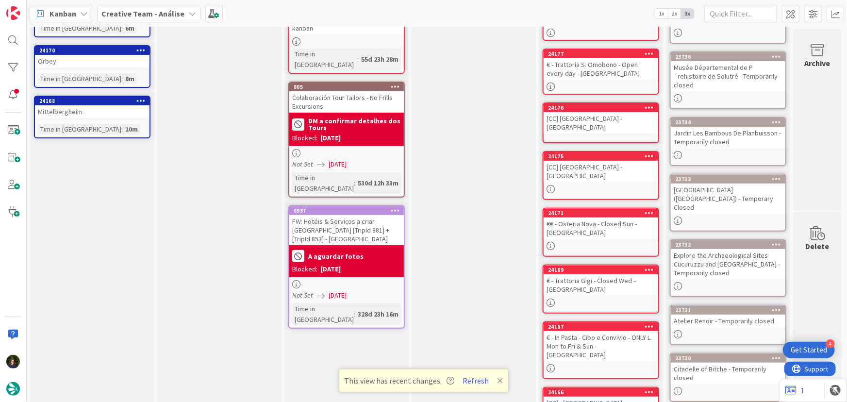
click at [175, 13] on b "Creative Team - Análise" at bounding box center [142, 14] width 83 height 10
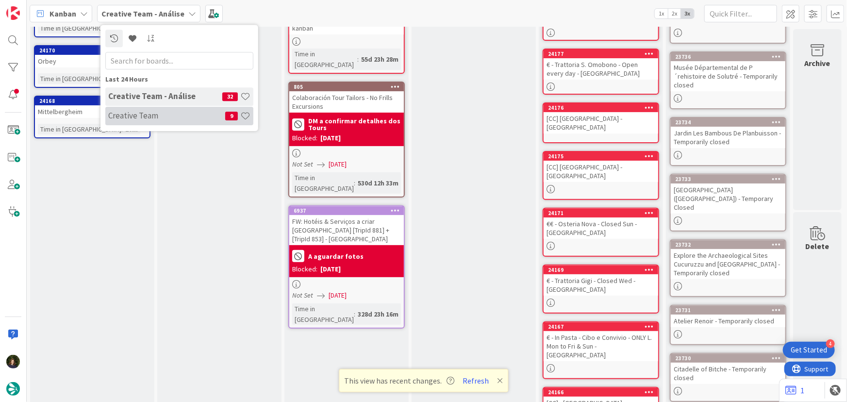
click at [169, 116] on h4 "Creative Team" at bounding box center [166, 116] width 117 height 10
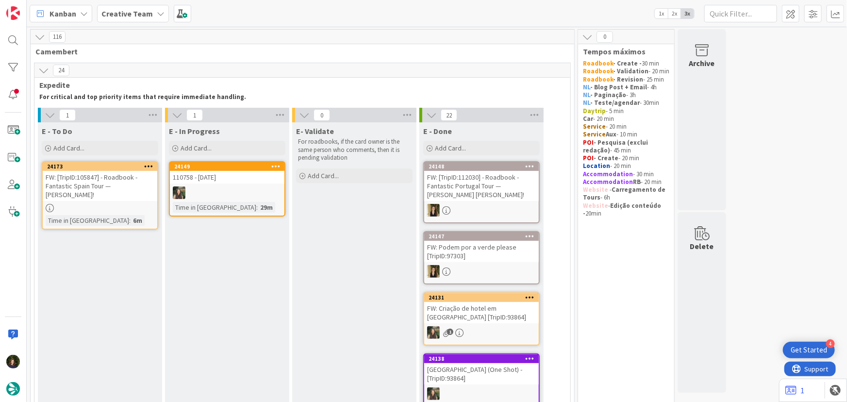
click at [70, 180] on div "FW: [TripID:105847] - Roadbook - Fantastic Spain Tour — [PERSON_NAME]!" at bounding box center [100, 186] width 115 height 30
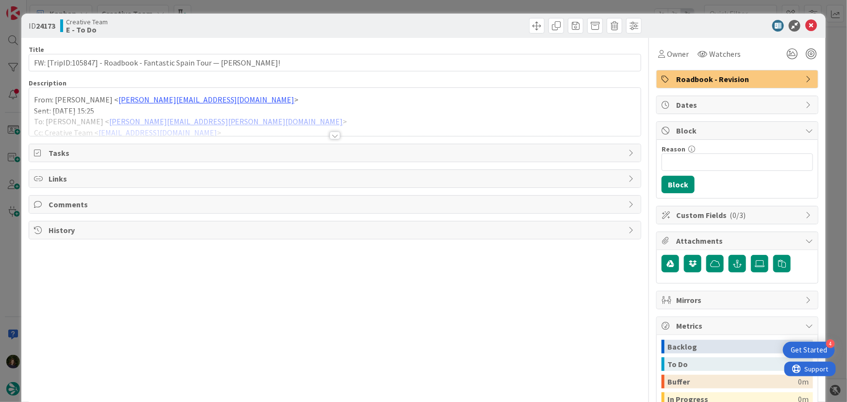
click at [333, 136] on div at bounding box center [334, 135] width 11 height 8
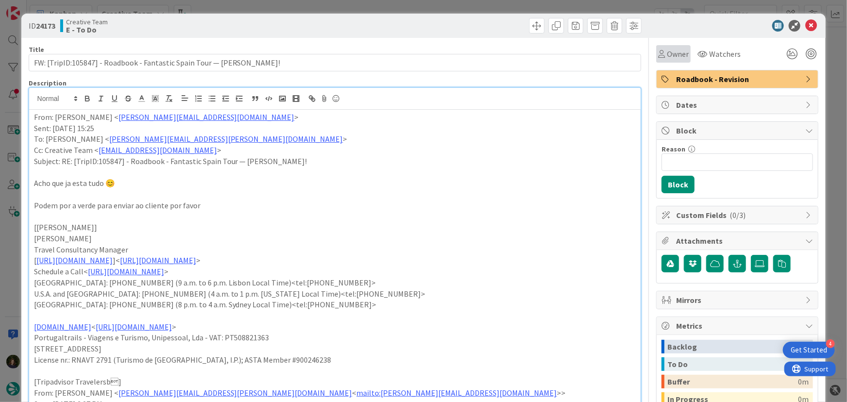
click at [669, 54] on span "Owner" at bounding box center [678, 54] width 22 height 12
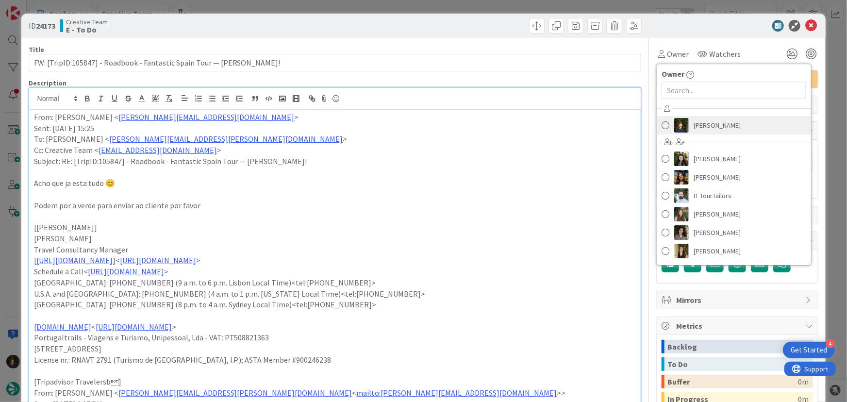
click at [705, 126] on span "[PERSON_NAME]" at bounding box center [716, 125] width 47 height 15
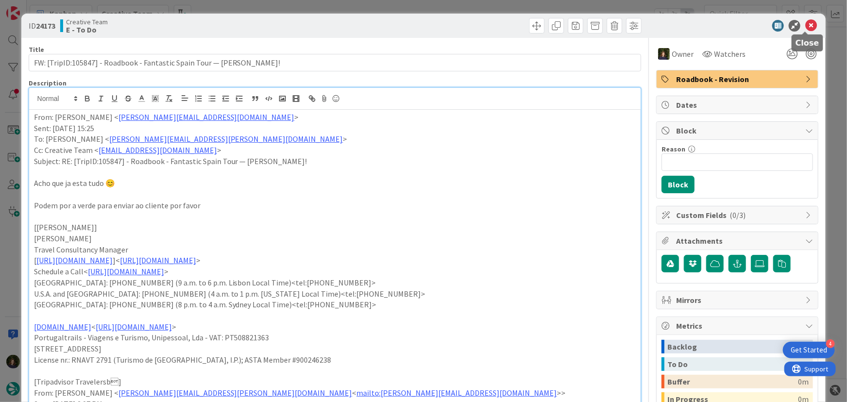
click at [805, 28] on icon at bounding box center [811, 26] width 12 height 12
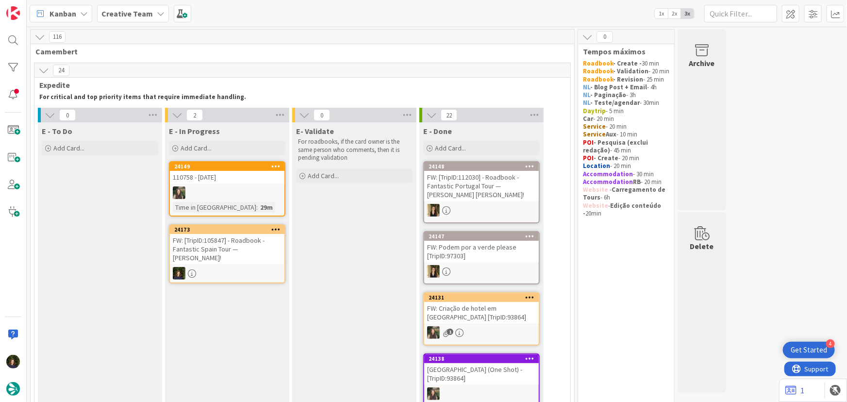
click at [220, 247] on div "FW: [TripID:105847] - Roadbook - Fantastic Spain Tour — [PERSON_NAME]!" at bounding box center [227, 249] width 115 height 30
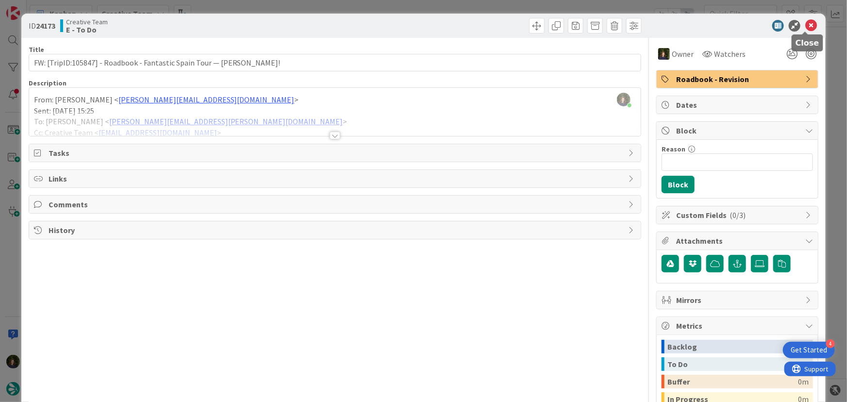
click at [806, 23] on icon at bounding box center [811, 26] width 12 height 12
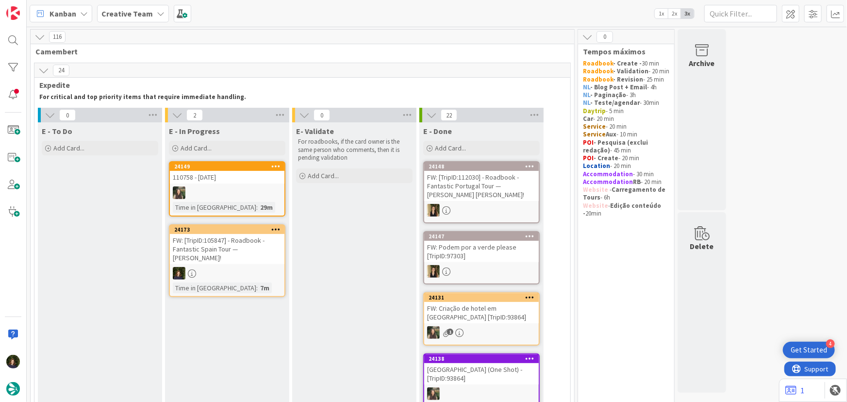
drag, startPoint x: 138, startPoint y: 10, endPoint x: 134, endPoint y: 14, distance: 5.8
click at [137, 10] on b "Creative Team" at bounding box center [126, 14] width 51 height 10
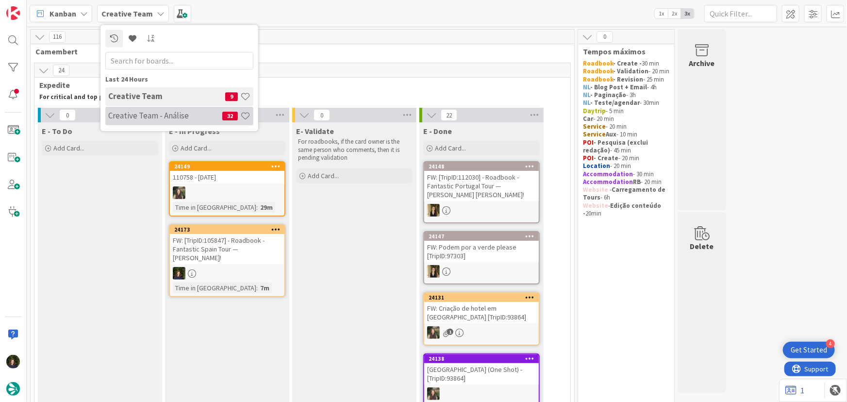
click at [142, 113] on h4 "Creative Team - Análise" at bounding box center [165, 116] width 114 height 10
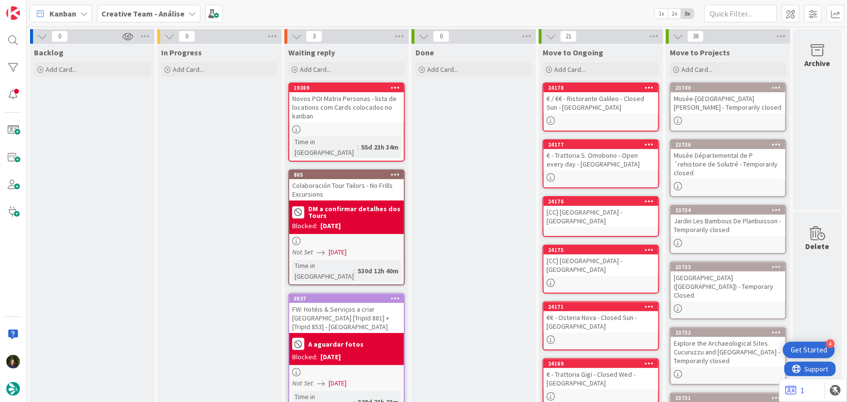
click at [337, 107] on div "Novos POI Matrix Personas - lista de locations com Cards colocados no kanban" at bounding box center [346, 107] width 115 height 30
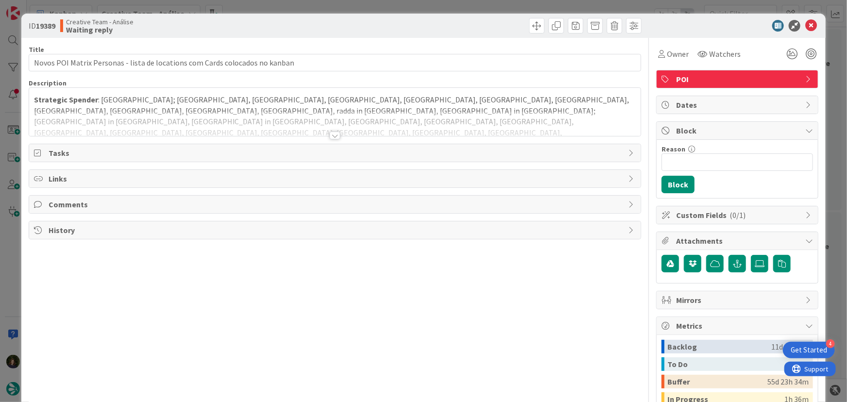
click at [329, 137] on div at bounding box center [334, 135] width 11 height 8
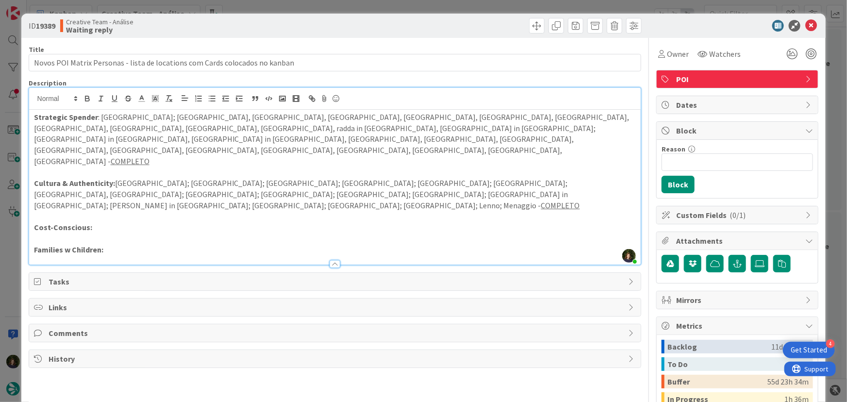
click at [131, 222] on p "Cost-Conscious:" at bounding box center [335, 227] width 602 height 11
drag, startPoint x: 165, startPoint y: 211, endPoint x: 156, endPoint y: 210, distance: 8.9
click at [164, 254] on div at bounding box center [335, 259] width 612 height 10
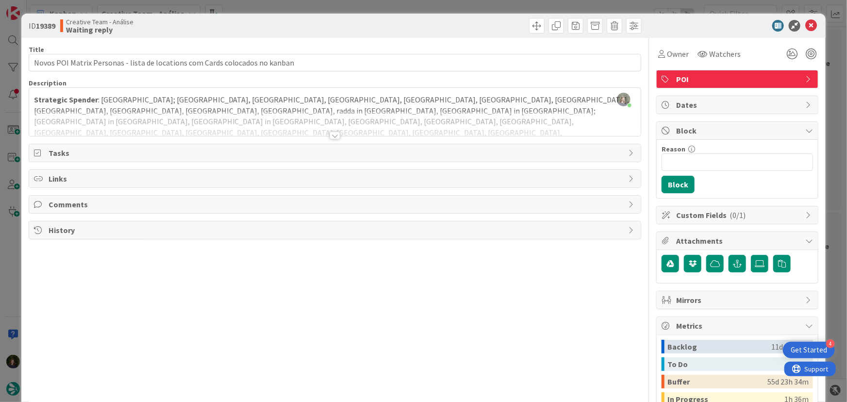
click at [333, 135] on div at bounding box center [334, 135] width 11 height 8
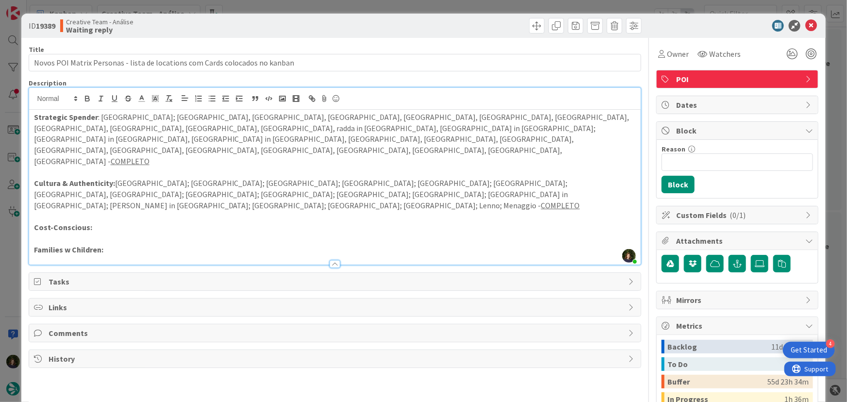
click at [102, 222] on p "Cost-Conscious:" at bounding box center [335, 227] width 602 height 11
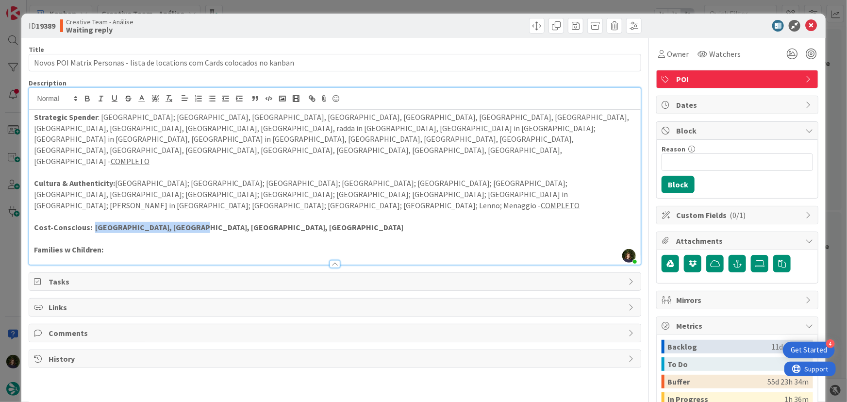
drag, startPoint x: 187, startPoint y: 178, endPoint x: 91, endPoint y: 181, distance: 96.1
click at [91, 222] on p "Cost-Conscious: [GEOGRAPHIC_DATA], [GEOGRAPHIC_DATA], [GEOGRAPHIC_DATA], [GEOGR…" at bounding box center [335, 227] width 602 height 11
click at [88, 98] on icon "button" at bounding box center [87, 98] width 9 height 9
click at [267, 188] on div "Strategic Spender : [GEOGRAPHIC_DATA]; [GEOGRAPHIC_DATA], [GEOGRAPHIC_DATA], [G…" at bounding box center [335, 187] width 612 height 155
click at [805, 25] on icon at bounding box center [811, 26] width 12 height 12
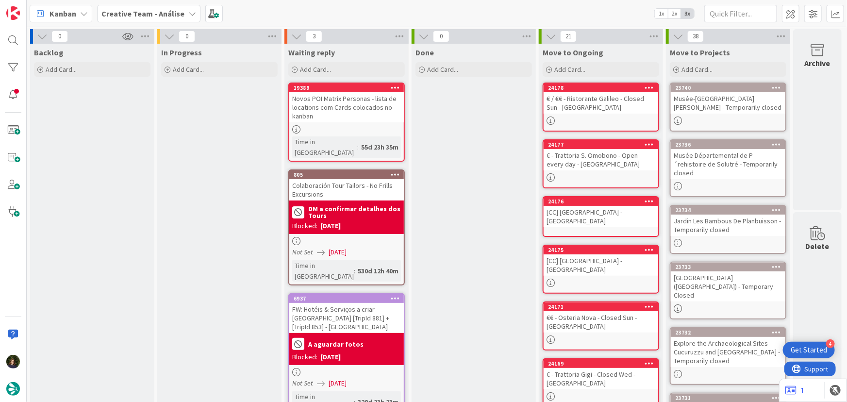
click at [174, 10] on b "Creative Team - Análise" at bounding box center [142, 14] width 83 height 10
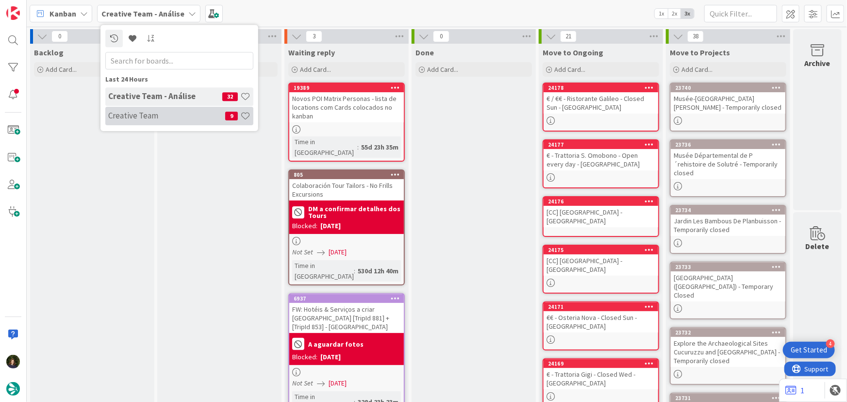
click at [152, 115] on h4 "Creative Team" at bounding box center [166, 116] width 117 height 10
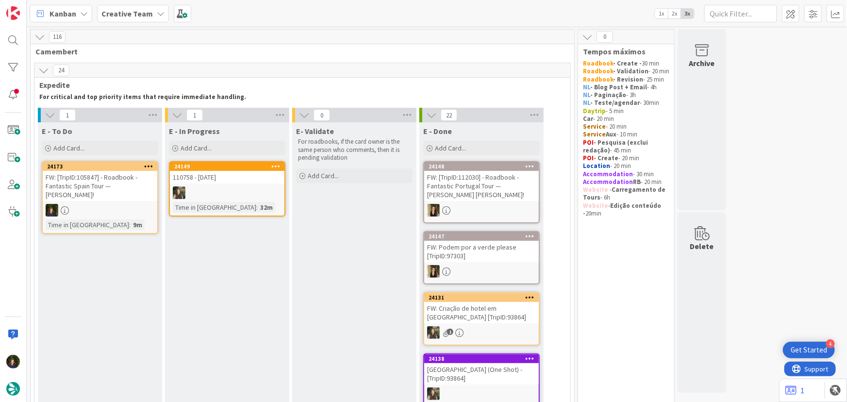
click at [99, 204] on div at bounding box center [100, 210] width 115 height 13
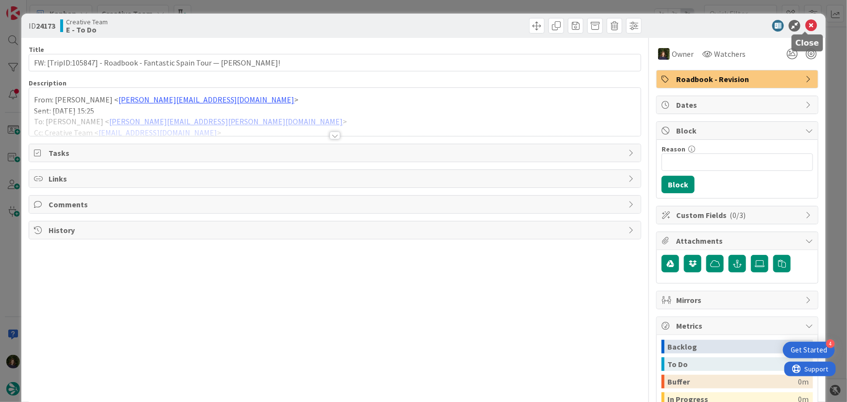
click at [805, 25] on icon at bounding box center [811, 26] width 12 height 12
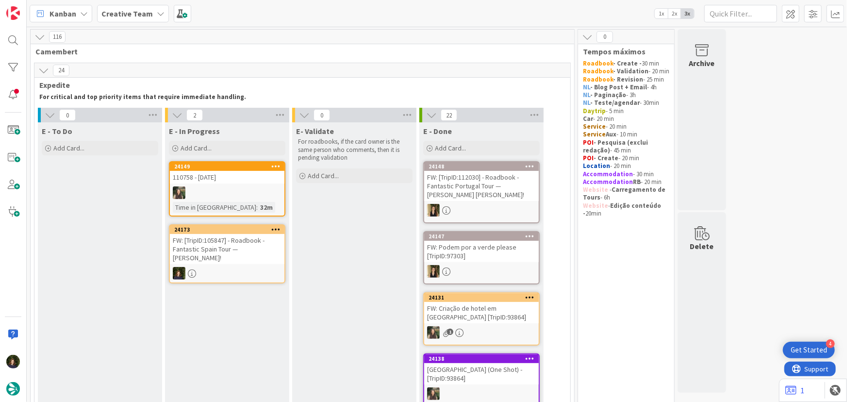
click at [242, 249] on div "FW: [TripID:105847] - Roadbook - Fantastic Spain Tour — [PERSON_NAME]!" at bounding box center [227, 249] width 115 height 30
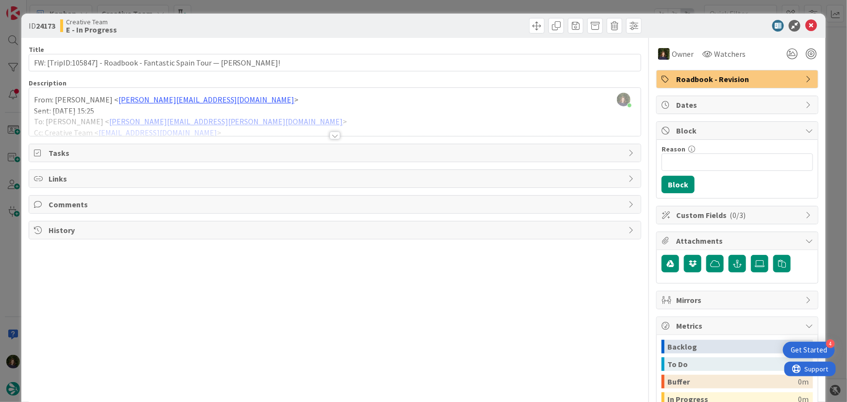
click at [331, 137] on div at bounding box center [334, 135] width 11 height 8
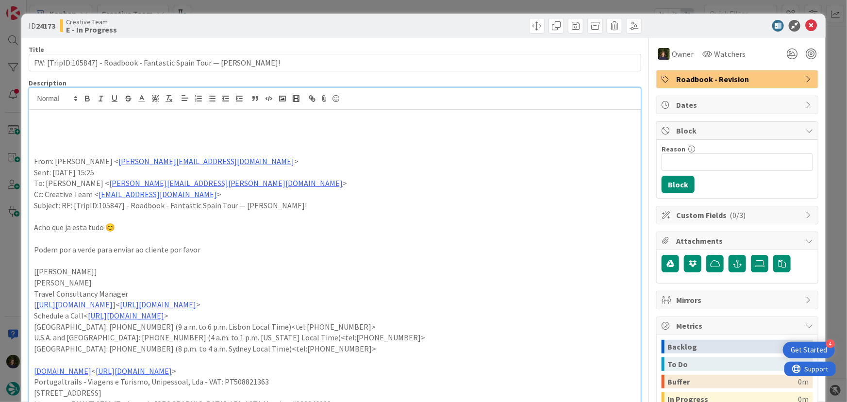
paste div
click at [211, 128] on p "279406 - alterar este service no Price, para este:" at bounding box center [335, 128] width 602 height 11
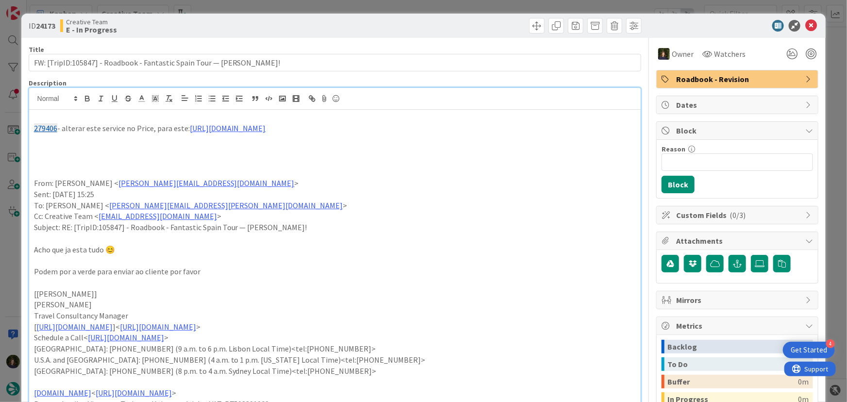
click at [148, 167] on p at bounding box center [335, 161] width 602 height 11
drag, startPoint x: 353, startPoint y: 145, endPoint x: 195, endPoint y: 128, distance: 159.6
click at [164, 154] on p at bounding box center [335, 150] width 602 height 11
click at [186, 130] on p "279406 - alterar este service no Price, para este: [URL][DOMAIN_NAME]" at bounding box center [335, 128] width 602 height 11
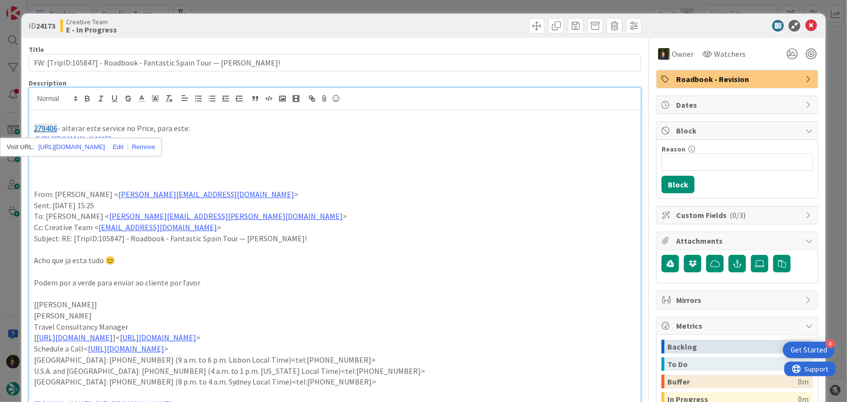
click at [225, 124] on p "279406 - alterar este service no Price, para este:" at bounding box center [335, 128] width 602 height 11
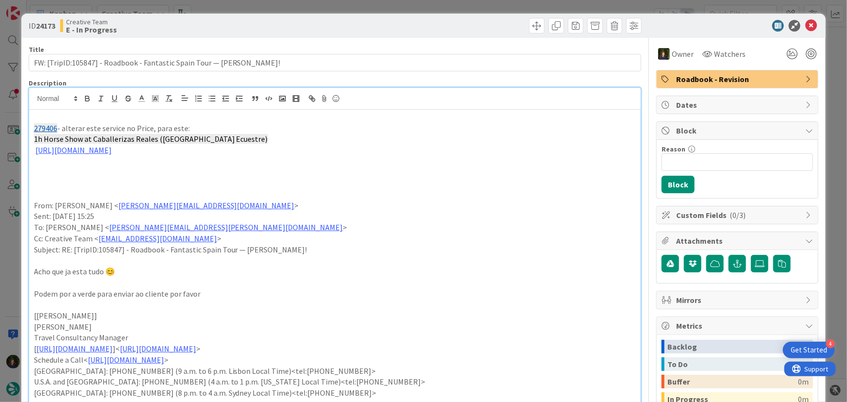
click at [113, 172] on p at bounding box center [335, 172] width 602 height 11
drag, startPoint x: 318, startPoint y: 150, endPoint x: 27, endPoint y: 128, distance: 291.5
copy div "279406 - alterar este service no Price, para este: 1h Horse Show at Caballeriza…"
click at [805, 26] on icon at bounding box center [811, 26] width 12 height 12
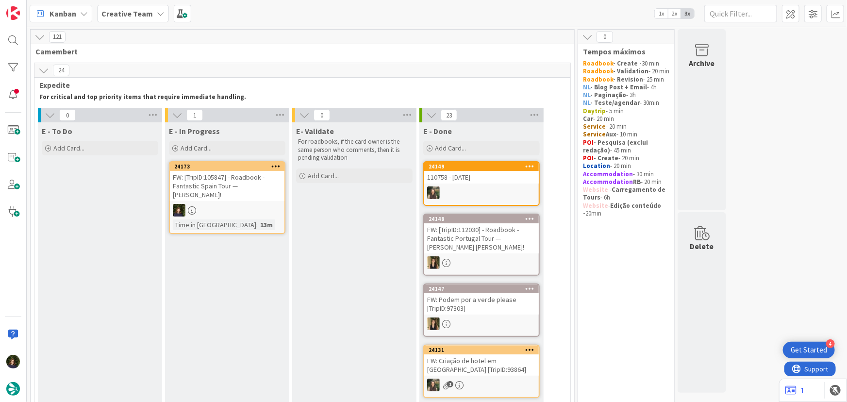
click at [223, 192] on div "24173 FW: [TripID:105847] - Roadbook - Fantastic Spain Tour — [PERSON_NAME]! Ti…" at bounding box center [227, 197] width 116 height 73
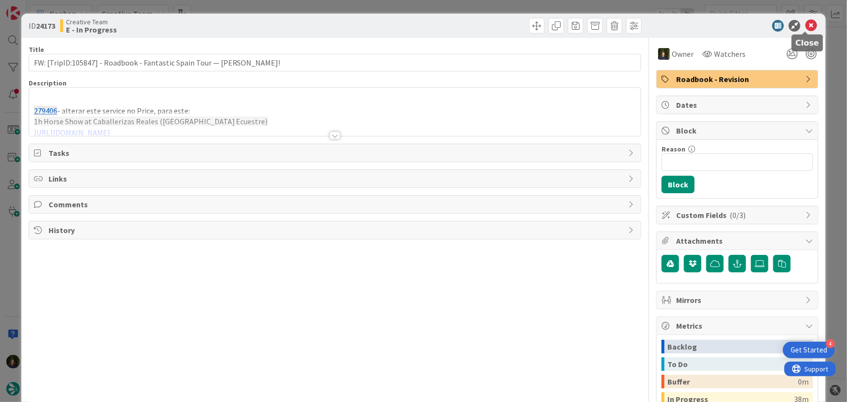
click at [805, 25] on icon at bounding box center [811, 26] width 12 height 12
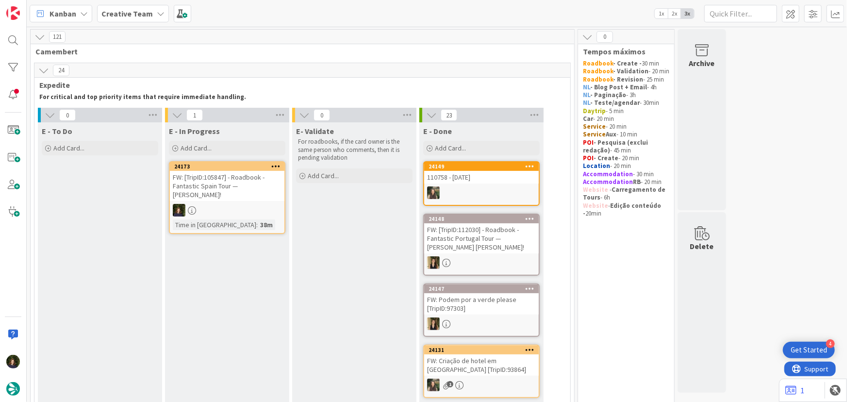
click at [278, 164] on icon at bounding box center [275, 166] width 9 height 7
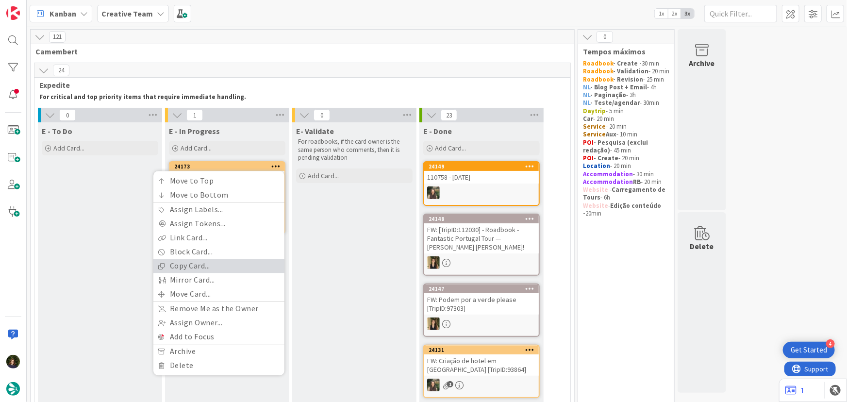
click at [213, 263] on link "Copy Card..." at bounding box center [218, 266] width 131 height 14
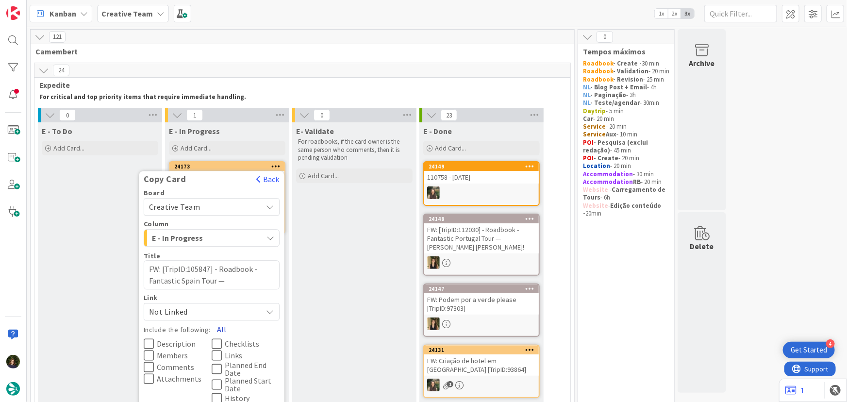
drag, startPoint x: 220, startPoint y: 328, endPoint x: 230, endPoint y: 328, distance: 9.7
click at [220, 328] on button "All" at bounding box center [222, 328] width 22 height 17
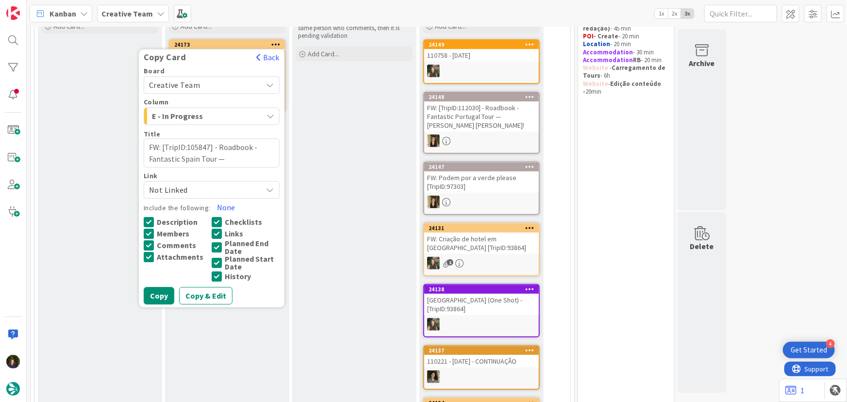
scroll to position [132, 0]
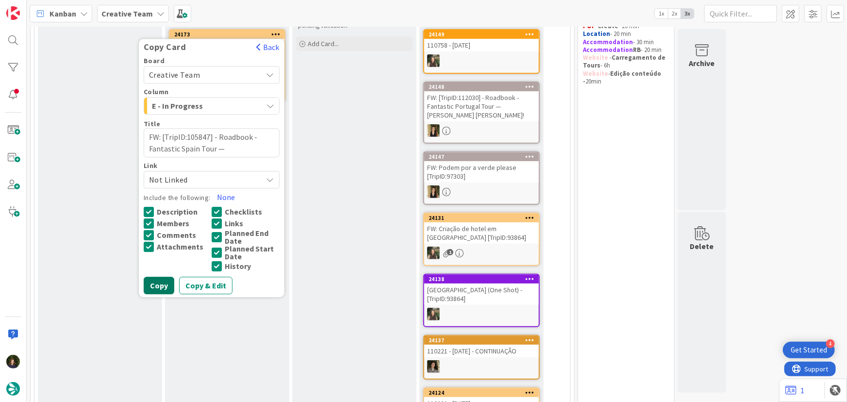
click at [163, 288] on button "Copy" at bounding box center [159, 285] width 31 height 17
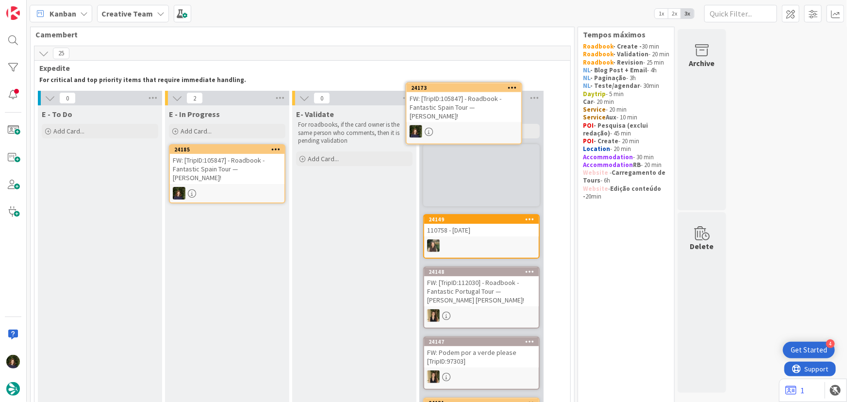
scroll to position [9, 0]
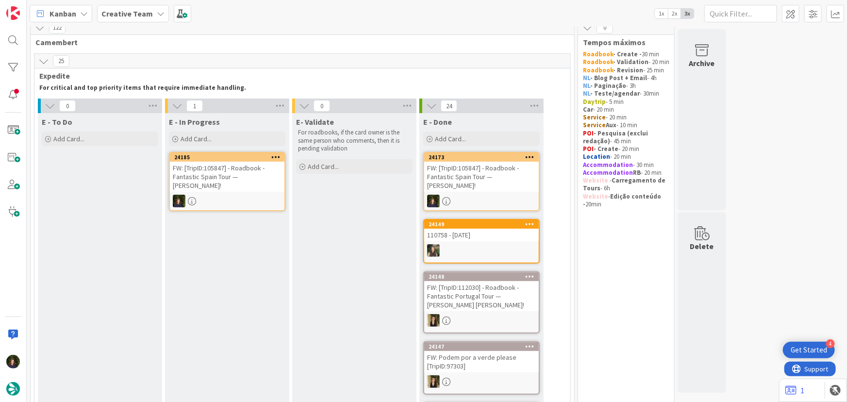
click at [275, 156] on icon at bounding box center [275, 156] width 9 height 7
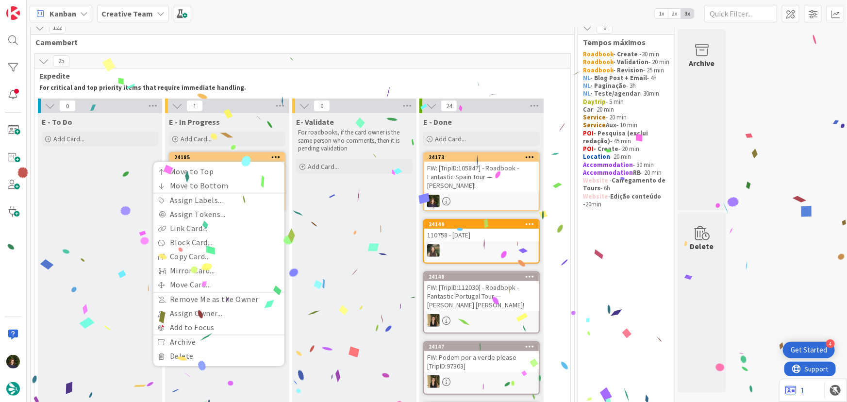
click at [228, 158] on div "24185" at bounding box center [229, 157] width 110 height 7
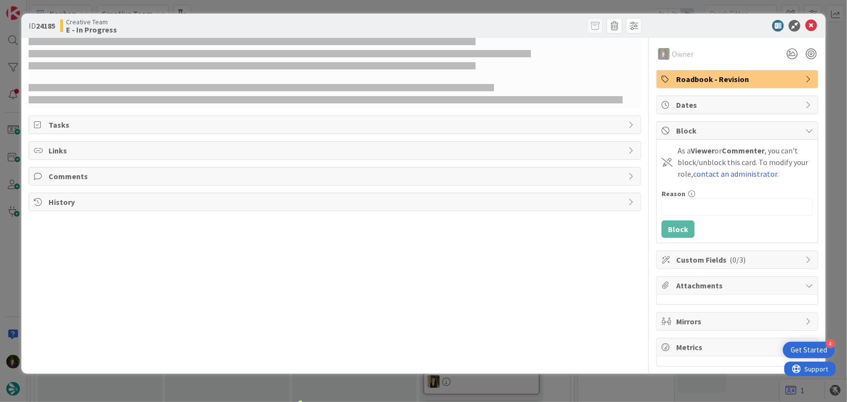
click at [227, 157] on div "Links" at bounding box center [335, 150] width 612 height 17
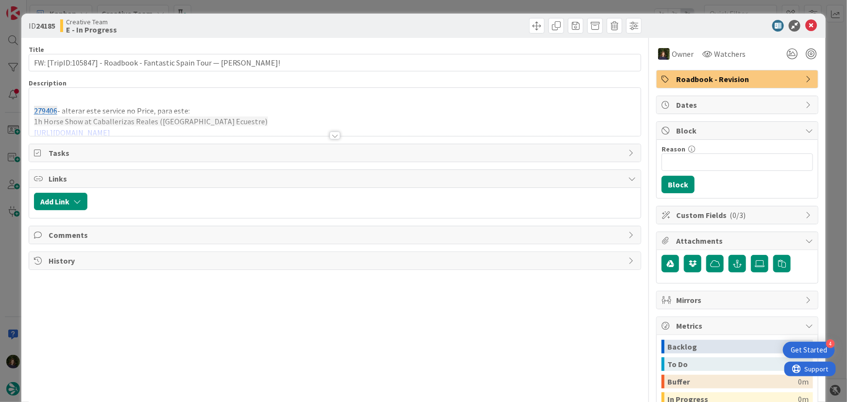
click at [694, 85] on div "Roadbook - Revision" at bounding box center [737, 78] width 161 height 17
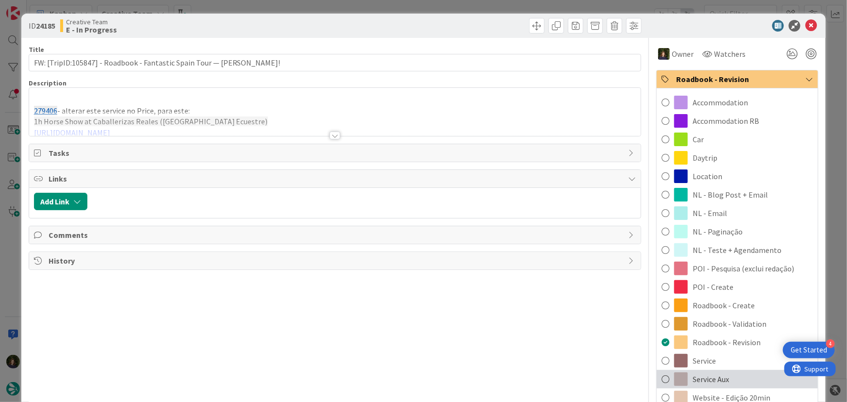
click at [706, 378] on span "Service Aux" at bounding box center [710, 379] width 36 height 12
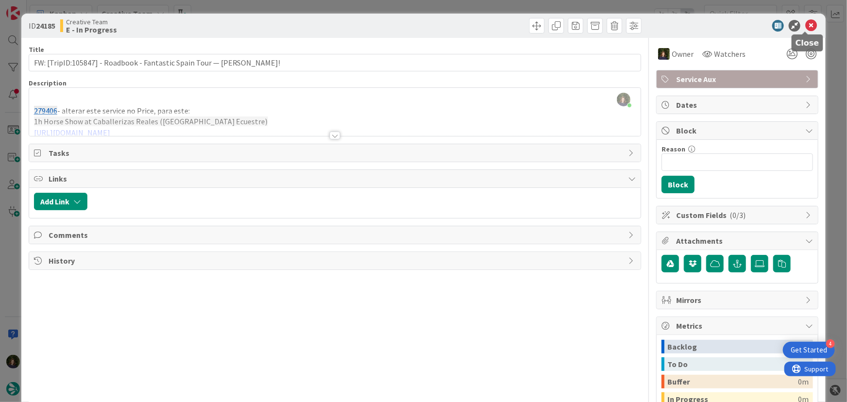
click at [806, 29] on icon at bounding box center [811, 26] width 12 height 12
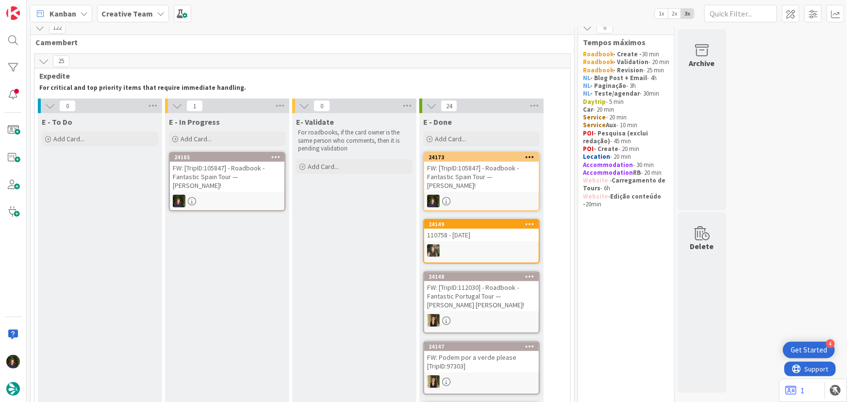
click at [121, 16] on b "Creative Team" at bounding box center [126, 14] width 51 height 10
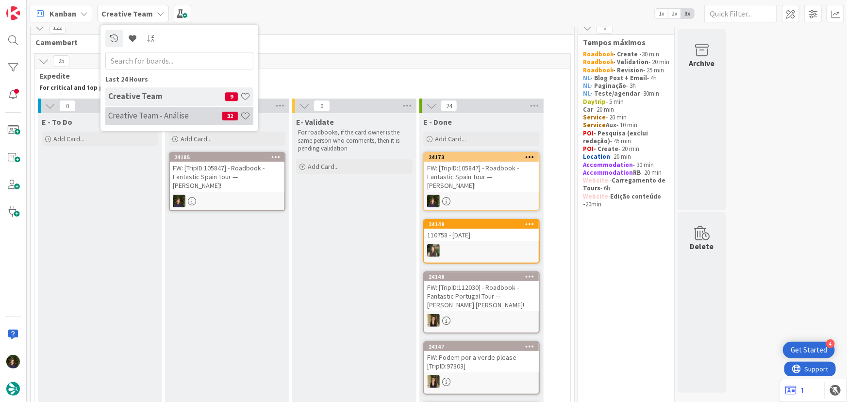
click at [127, 115] on h4 "Creative Team - Análise" at bounding box center [165, 116] width 114 height 10
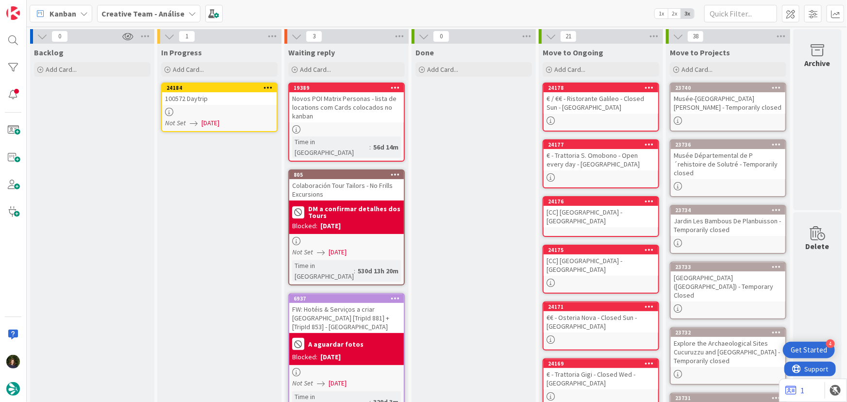
click at [214, 108] on div at bounding box center [219, 112] width 115 height 8
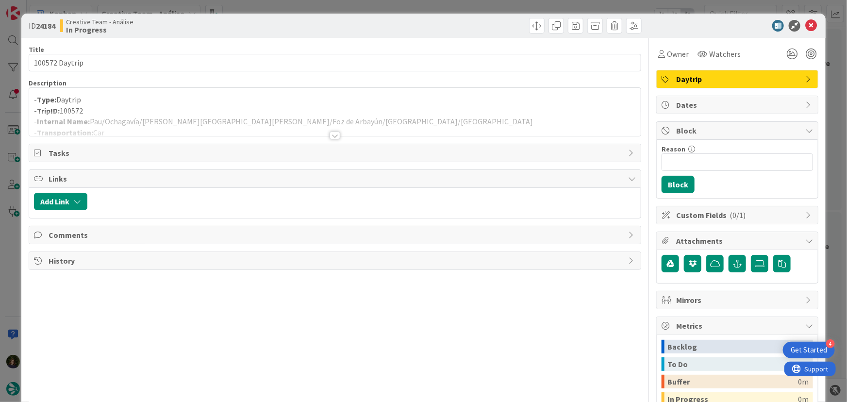
click at [329, 134] on div at bounding box center [334, 135] width 11 height 8
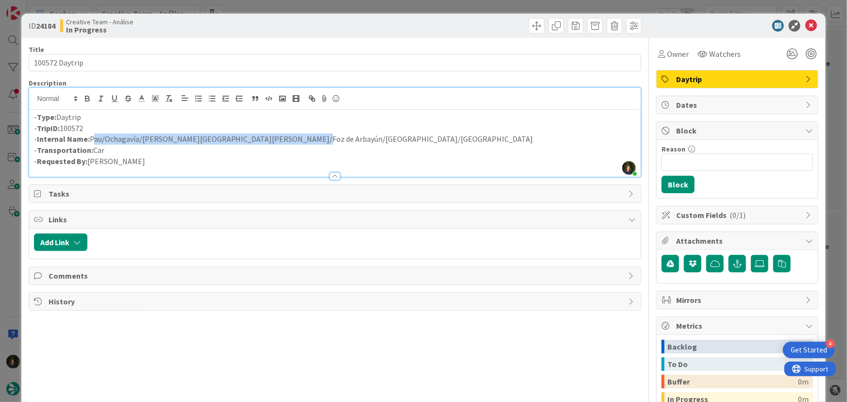
drag, startPoint x: 91, startPoint y: 140, endPoint x: 294, endPoint y: 137, distance: 202.8
click at [294, 137] on p "- Internal Name: [PERSON_NAME]/Ochagavía/[PERSON_NAME][GEOGRAPHIC_DATA][PERSON_…" at bounding box center [335, 138] width 602 height 11
click at [394, 131] on p "- TripID: 100572" at bounding box center [335, 128] width 602 height 11
drag, startPoint x: 106, startPoint y: 140, endPoint x: 138, endPoint y: 141, distance: 32.0
click at [137, 141] on p "- Internal Name: [PERSON_NAME]/Ochagavía/[PERSON_NAME][GEOGRAPHIC_DATA][PERSON_…" at bounding box center [335, 138] width 602 height 11
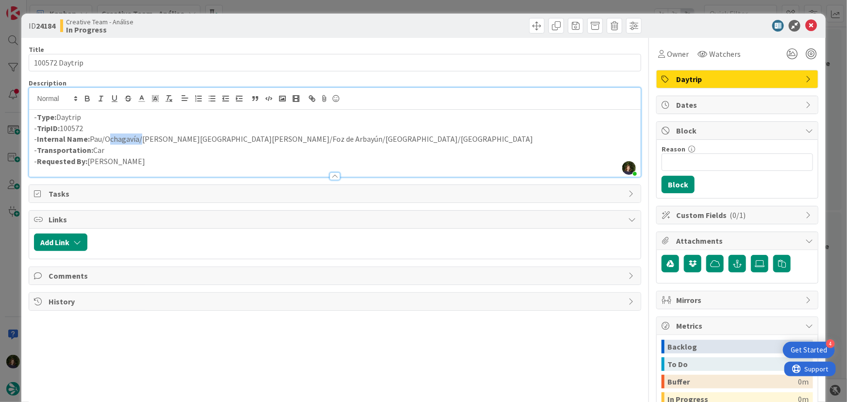
copy p "Ochagavía"
drag, startPoint x: 143, startPoint y: 139, endPoint x: 192, endPoint y: 136, distance: 49.1
click at [192, 136] on p "- Internal Name: [PERSON_NAME]/Ochagavía/[PERSON_NAME][GEOGRAPHIC_DATA][PERSON_…" at bounding box center [335, 138] width 602 height 11
click at [222, 157] on p "- Requested By: [PERSON_NAME]" at bounding box center [335, 161] width 602 height 11
drag, startPoint x: 195, startPoint y: 140, endPoint x: 245, endPoint y: 140, distance: 50.0
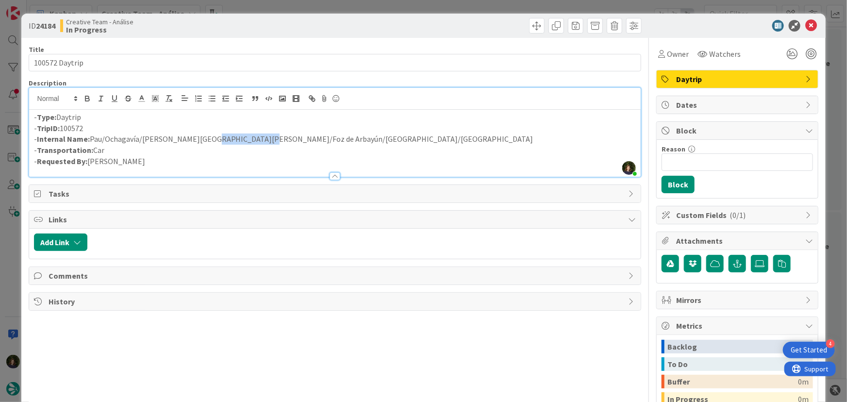
click at [245, 140] on p "- Internal Name: [PERSON_NAME]/Ochagavía/[PERSON_NAME][GEOGRAPHIC_DATA][PERSON_…" at bounding box center [335, 138] width 602 height 11
click at [265, 167] on div at bounding box center [335, 171] width 612 height 10
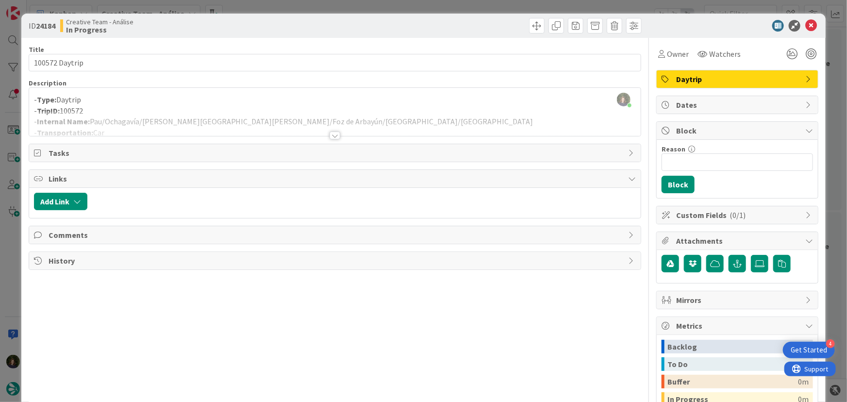
click at [246, 122] on div at bounding box center [335, 123] width 612 height 25
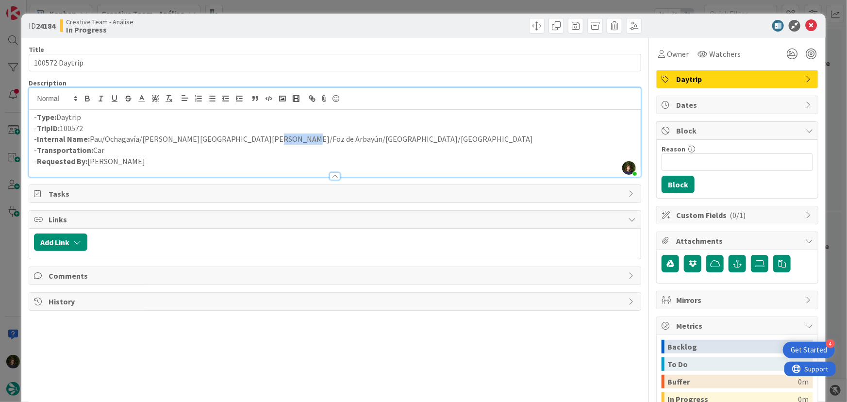
drag, startPoint x: 247, startPoint y: 140, endPoint x: 276, endPoint y: 138, distance: 29.2
click at [276, 138] on p "- Internal Name: [PERSON_NAME]/Ochagavía/[PERSON_NAME][GEOGRAPHIC_DATA][PERSON_…" at bounding box center [335, 138] width 602 height 11
drag, startPoint x: 106, startPoint y: 141, endPoint x: 275, endPoint y: 138, distance: 169.4
click at [275, 138] on p "- Internal Name: [PERSON_NAME]/Ochagavía/[PERSON_NAME][GEOGRAPHIC_DATA][PERSON_…" at bounding box center [335, 138] width 602 height 11
click at [805, 28] on icon at bounding box center [811, 26] width 12 height 12
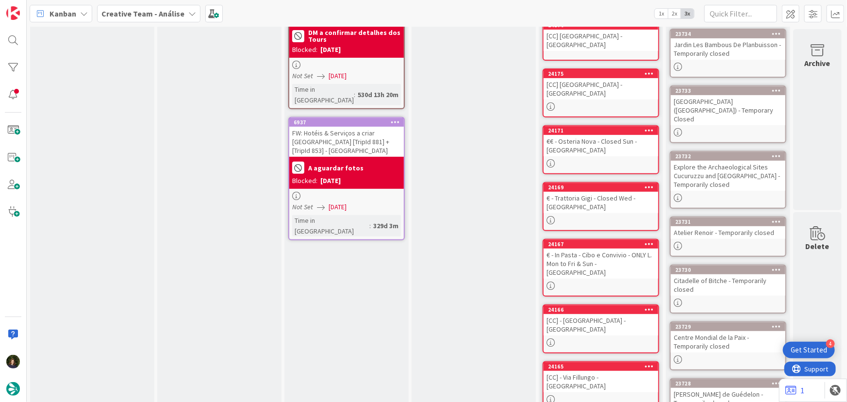
click at [124, 12] on b "Creative Team - Análise" at bounding box center [142, 14] width 83 height 10
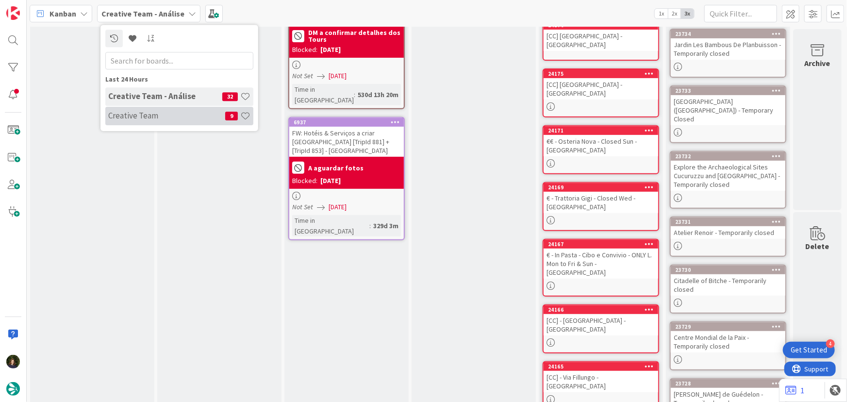
click at [130, 112] on h4 "Creative Team" at bounding box center [166, 116] width 117 height 10
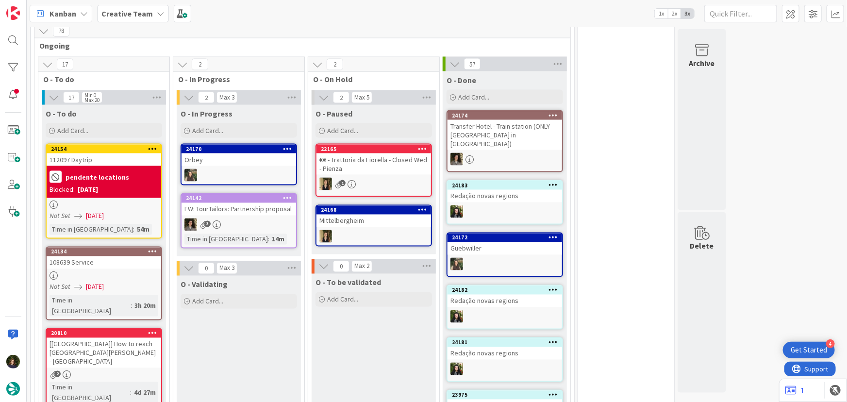
scroll to position [770, 0]
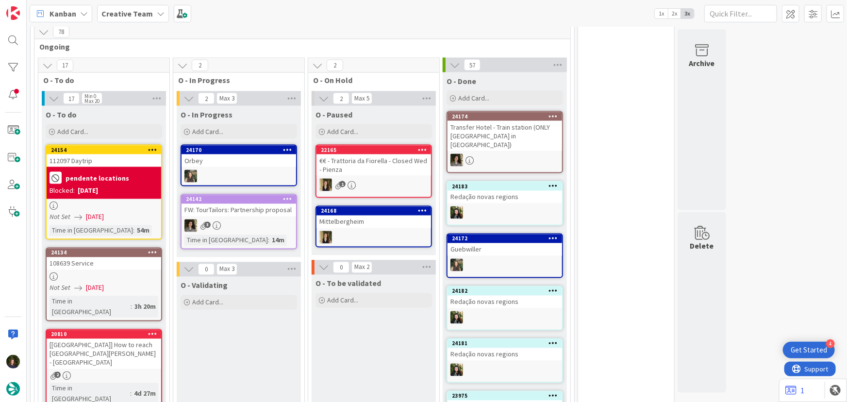
click at [146, 15] on b "Creative Team" at bounding box center [126, 14] width 51 height 10
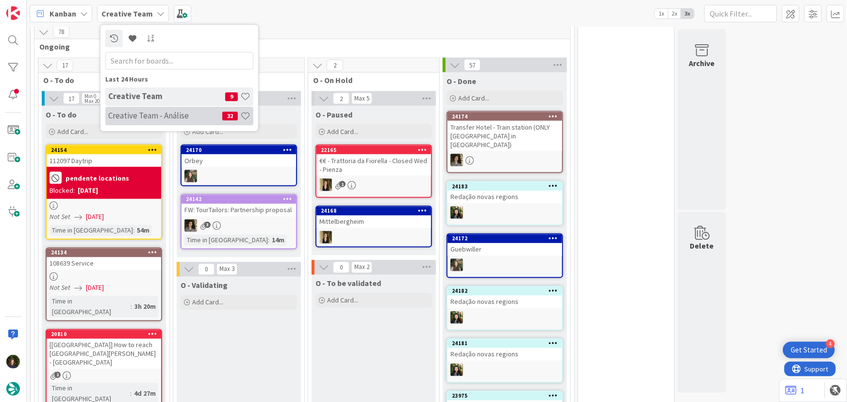
click at [149, 120] on h4 "Creative Team - Análise" at bounding box center [165, 116] width 114 height 10
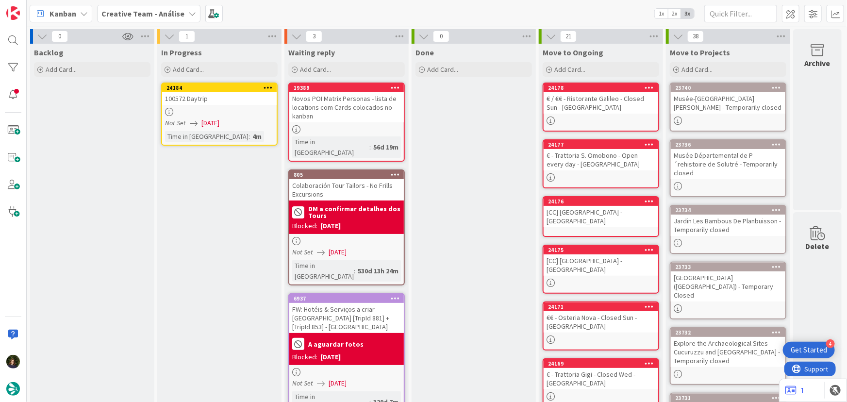
click at [207, 109] on div at bounding box center [219, 112] width 115 height 8
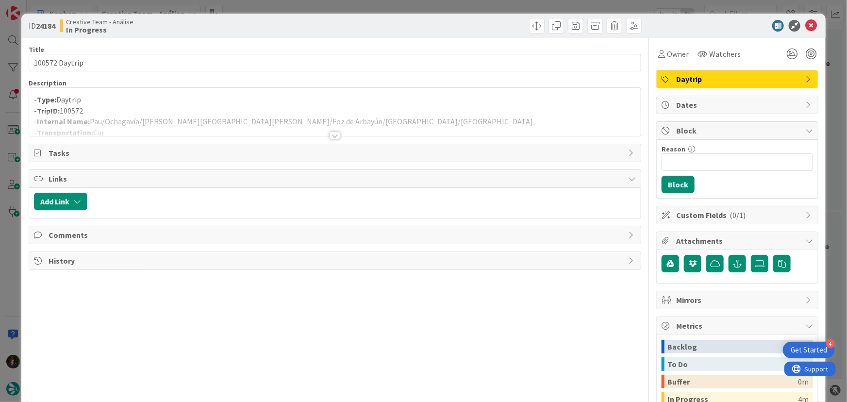
click at [338, 132] on div at bounding box center [335, 123] width 612 height 25
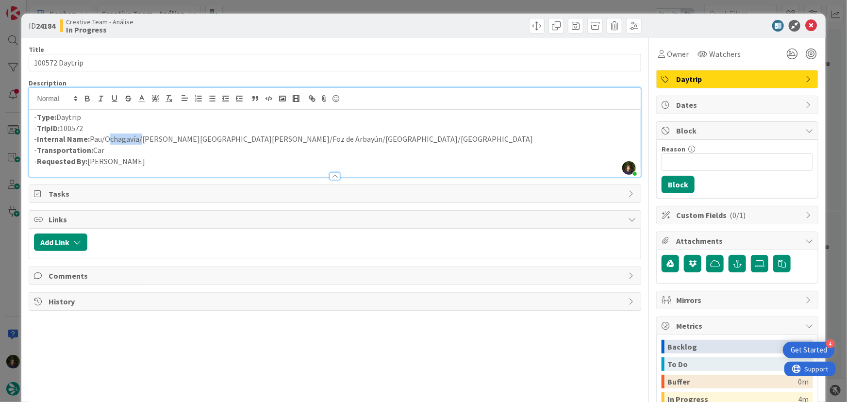
drag, startPoint x: 106, startPoint y: 141, endPoint x: 138, endPoint y: 141, distance: 32.5
click at [138, 141] on p "- Internal Name: [PERSON_NAME]/Ochagavía/[PERSON_NAME][GEOGRAPHIC_DATA][PERSON_…" at bounding box center [335, 138] width 602 height 11
drag, startPoint x: 803, startPoint y: 30, endPoint x: 606, endPoint y: 101, distance: 209.1
click at [805, 29] on icon at bounding box center [811, 26] width 12 height 12
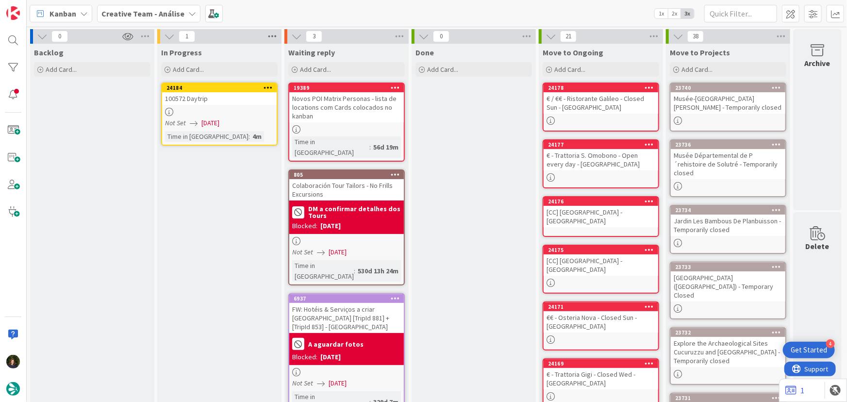
click at [272, 33] on icon at bounding box center [272, 36] width 13 height 15
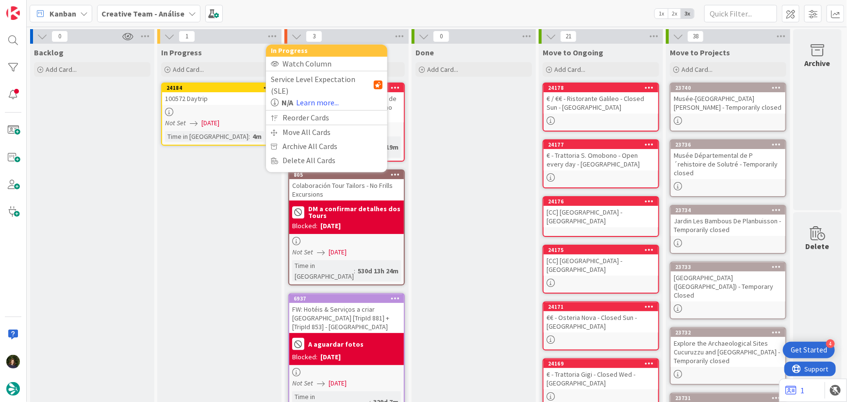
click at [214, 108] on div at bounding box center [219, 112] width 115 height 8
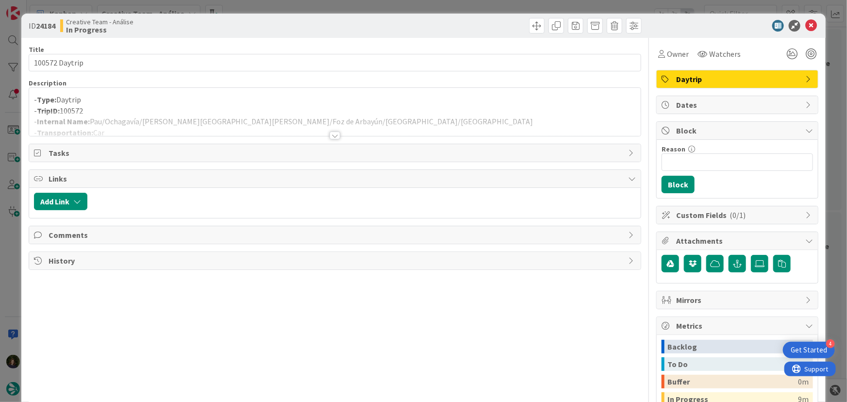
click at [278, 119] on div at bounding box center [335, 123] width 612 height 25
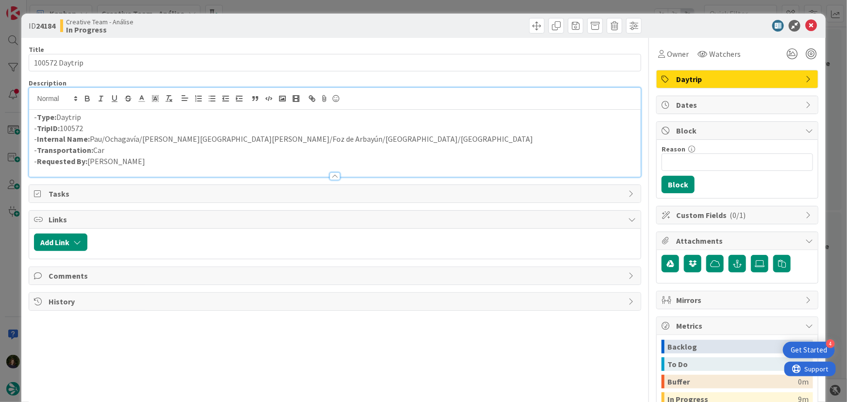
click at [32, 118] on div "- Type: Daytrip - TripID: 100572 - Internal Name: [GEOGRAPHIC_DATA]/[GEOGRAPHIC…" at bounding box center [335, 143] width 612 height 67
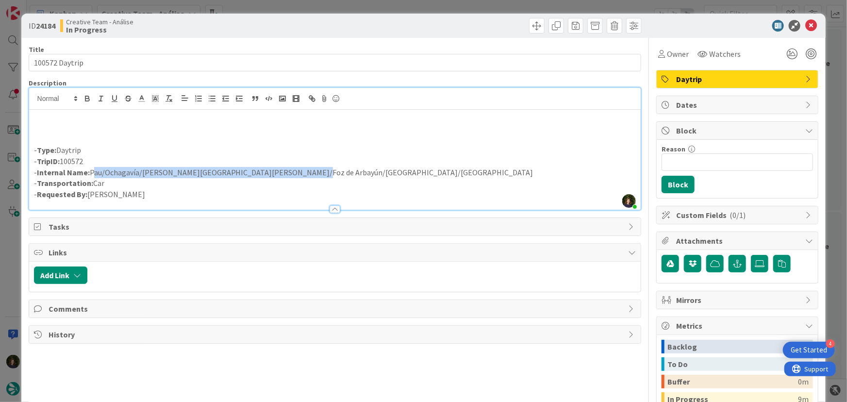
drag, startPoint x: 90, startPoint y: 173, endPoint x: 289, endPoint y: 169, distance: 199.0
click at [289, 169] on p "- Internal Name: [PERSON_NAME]/Ochagavía/[PERSON_NAME][GEOGRAPHIC_DATA][PERSON_…" at bounding box center [335, 172] width 602 height 11
click at [71, 131] on p at bounding box center [335, 128] width 602 height 11
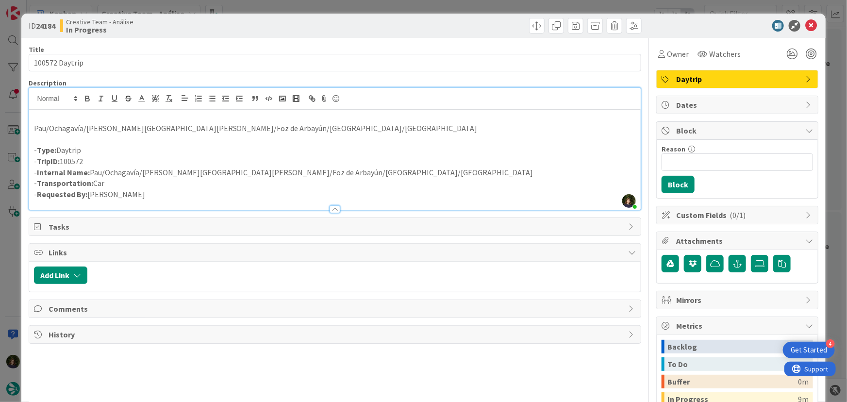
click at [81, 131] on p "Pau/Ochagavía/[PERSON_NAME][GEOGRAPHIC_DATA][PERSON_NAME]/Foz de Arbayún/[GEOGR…" at bounding box center [335, 128] width 602 height 11
click at [153, 150] on p "- Type: Daytrip" at bounding box center [335, 150] width 602 height 11
click at [111, 128] on p "Pau/Ochagavía/[GEOGRAPHIC_DATA]" at bounding box center [335, 128] width 602 height 11
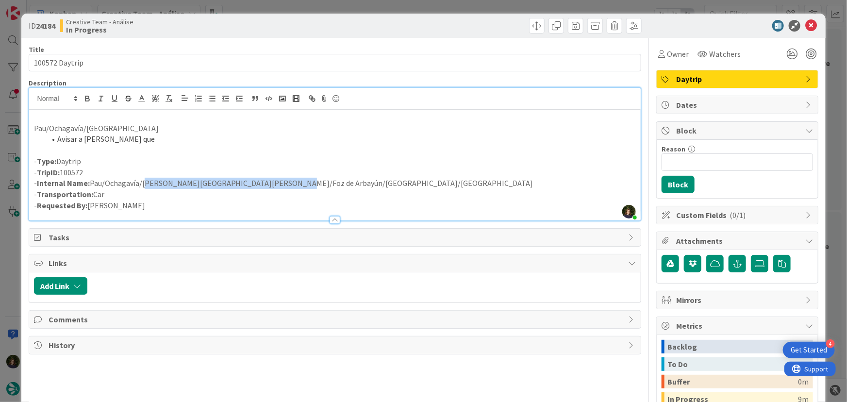
drag, startPoint x: 142, startPoint y: 183, endPoint x: 275, endPoint y: 185, distance: 133.0
click at [275, 185] on p "- Internal Name: [PERSON_NAME]/Ochagavía/[PERSON_NAME][GEOGRAPHIC_DATA][PERSON_…" at bounding box center [335, 183] width 602 height 11
click at [156, 135] on li "Avisar a [PERSON_NAME] que" at bounding box center [341, 138] width 591 height 11
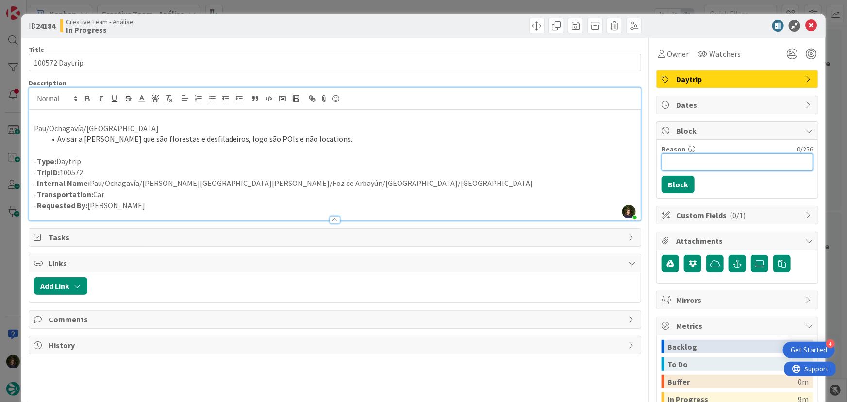
click at [684, 157] on input "Reason" at bounding box center [736, 161] width 151 height 17
drag, startPoint x: 49, startPoint y: 128, endPoint x: 75, endPoint y: 128, distance: 26.2
click at [82, 128] on p "Pau/Ochagavía/[GEOGRAPHIC_DATA]" at bounding box center [335, 128] width 602 height 11
click at [722, 164] on input "Falta Location" at bounding box center [736, 161] width 151 height 17
paste input "Ochagavía"
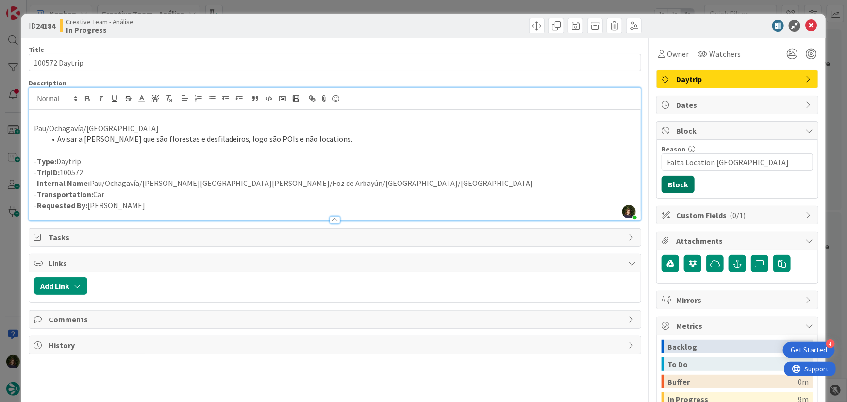
click at [663, 184] on button "Block" at bounding box center [677, 184] width 33 height 17
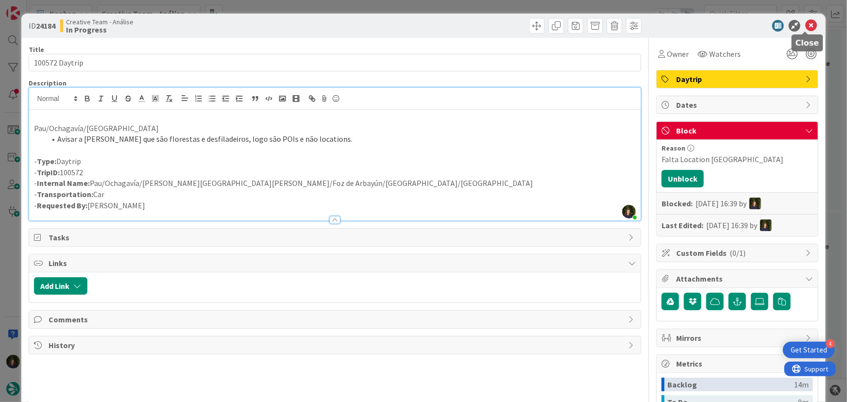
drag, startPoint x: 806, startPoint y: 29, endPoint x: 727, endPoint y: 49, distance: 82.1
click at [806, 28] on icon at bounding box center [811, 26] width 12 height 12
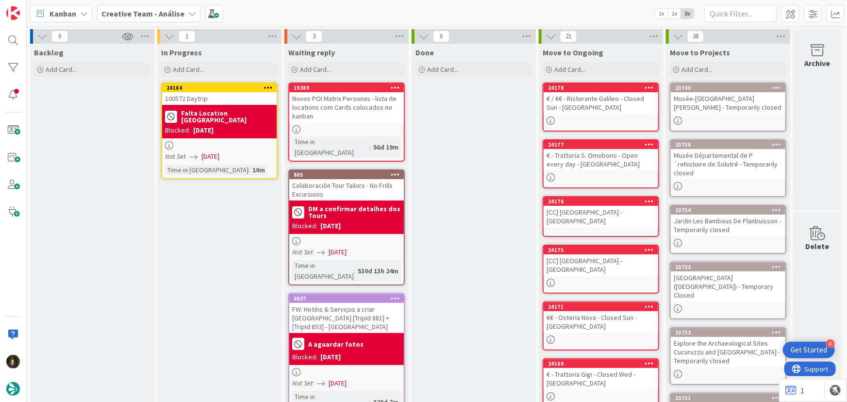
click at [262, 87] on div at bounding box center [267, 87] width 17 height 7
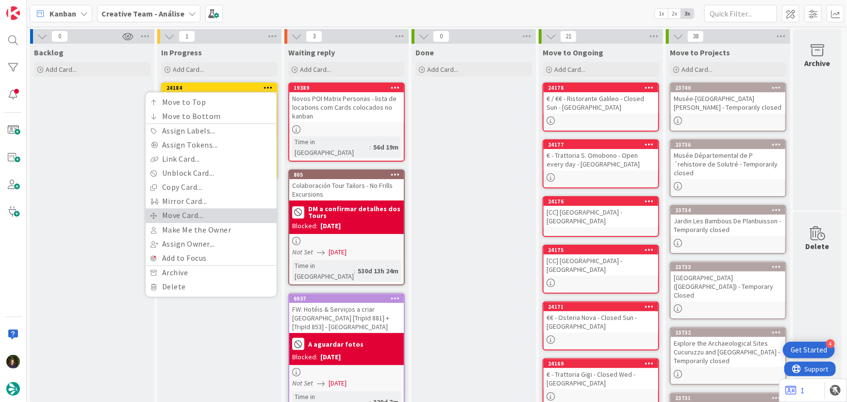
click at [213, 214] on link "Move Card..." at bounding box center [211, 215] width 131 height 14
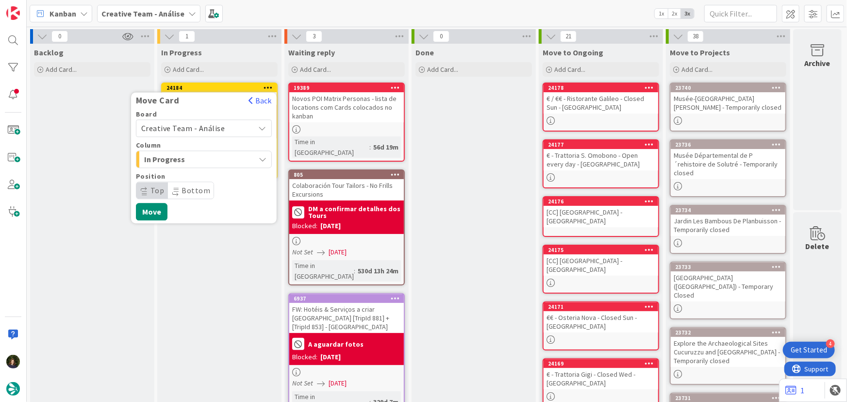
click at [227, 274] on div "In Progress Add Card... 24184 Move Card Back Board Creative Team - Análise Colu…" at bounding box center [219, 367] width 124 height 647
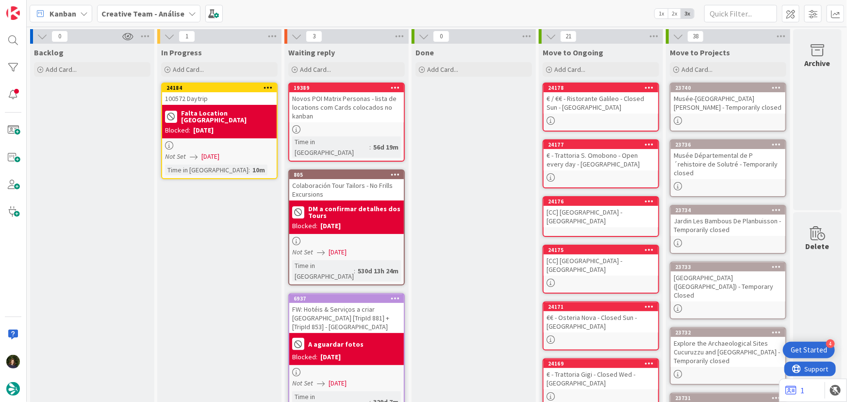
click at [268, 84] on icon at bounding box center [267, 87] width 9 height 7
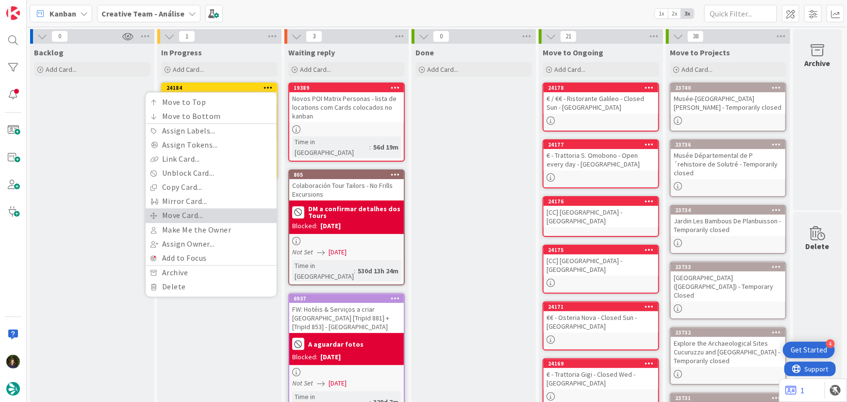
click at [220, 212] on link "Move Card..." at bounding box center [211, 215] width 131 height 14
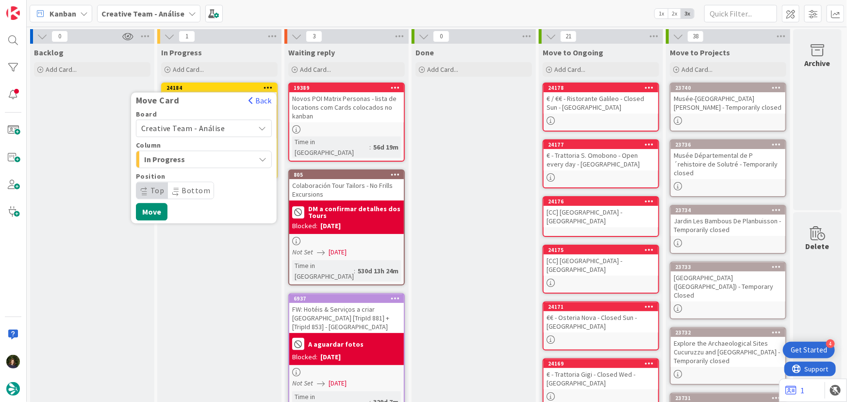
click at [190, 126] on span "Creative Team - Análise" at bounding box center [183, 128] width 84 height 10
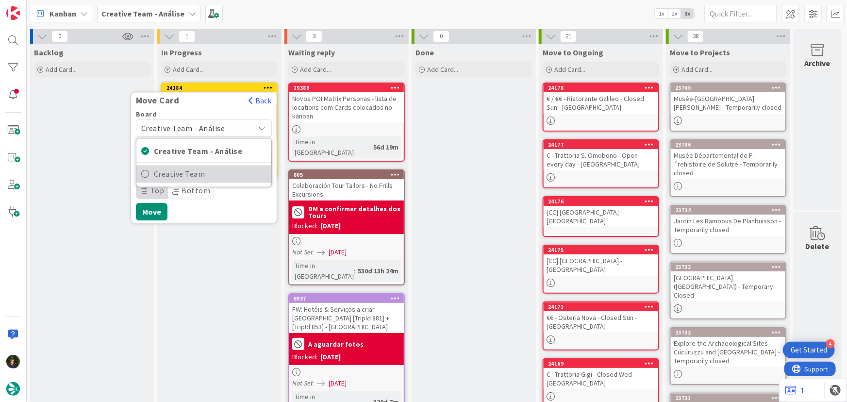
click at [204, 171] on span "Creative Team" at bounding box center [210, 174] width 113 height 15
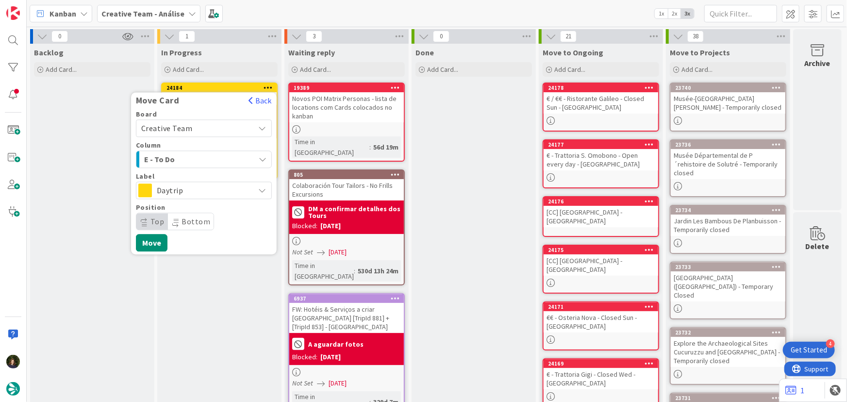
click at [197, 158] on span "E - To Do" at bounding box center [180, 159] width 73 height 13
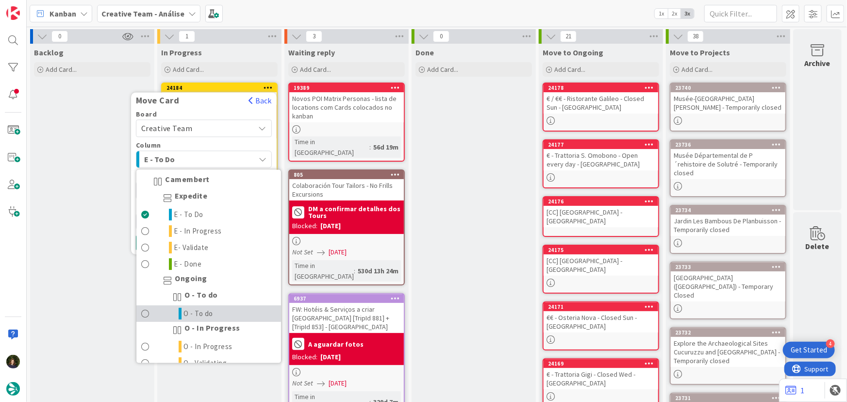
click at [209, 309] on span "O - To do" at bounding box center [199, 314] width 30 height 12
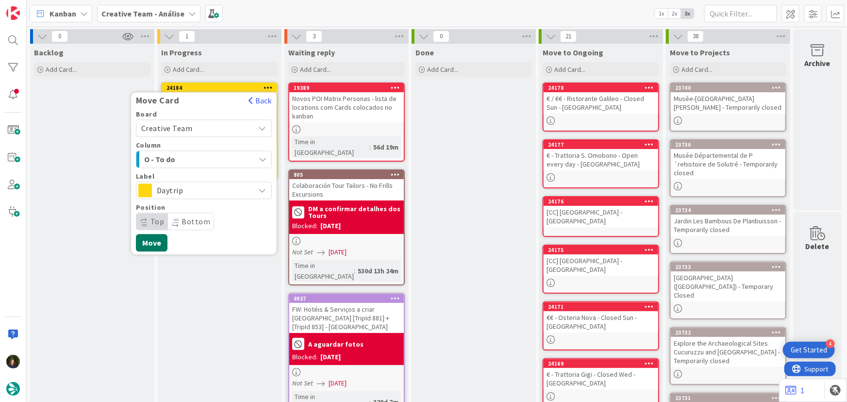
click at [151, 234] on button "Move" at bounding box center [152, 242] width 32 height 17
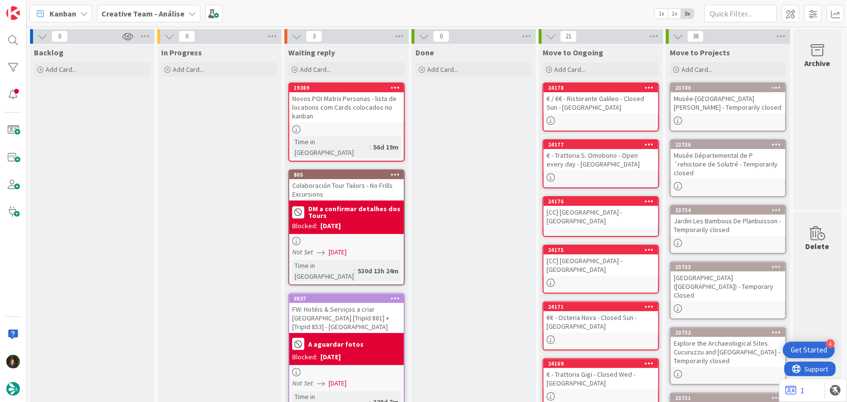
click at [121, 12] on b "Creative Team - Análise" at bounding box center [142, 14] width 83 height 10
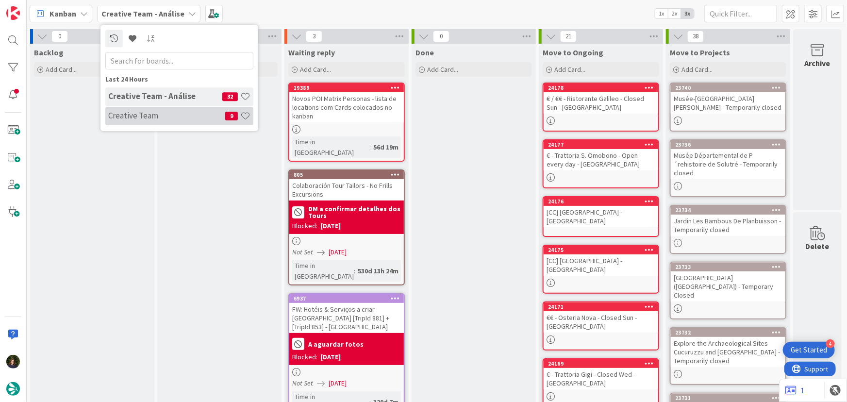
click at [134, 114] on h4 "Creative Team" at bounding box center [166, 116] width 117 height 10
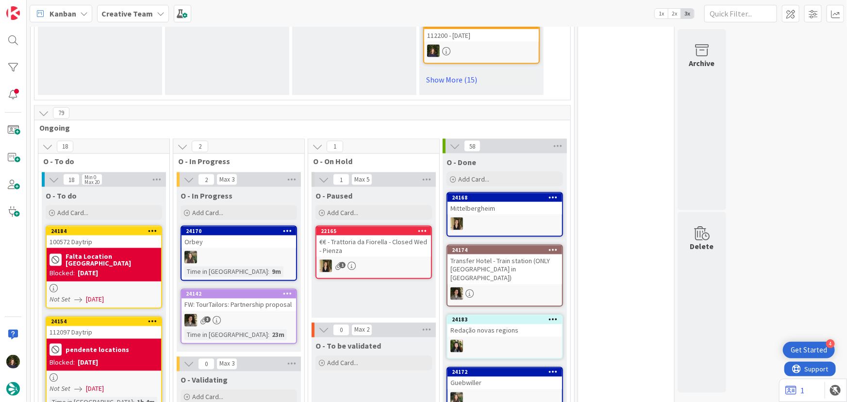
scroll to position [706, 0]
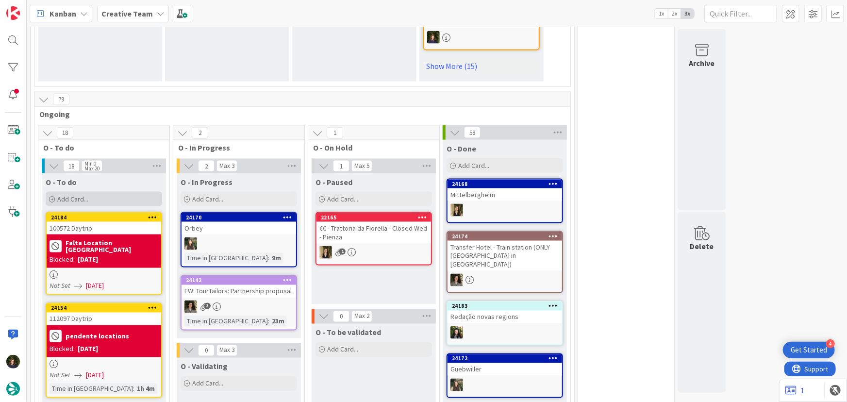
click at [100, 192] on div "Add Card..." at bounding box center [104, 199] width 116 height 15
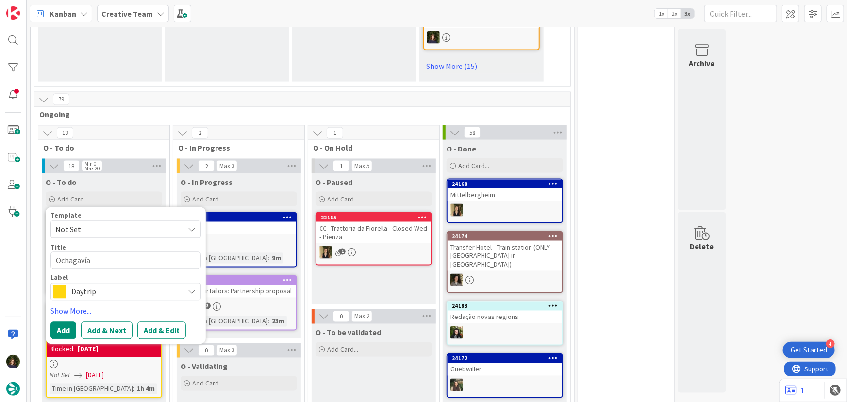
click at [110, 285] on span "Daytrip" at bounding box center [125, 292] width 108 height 14
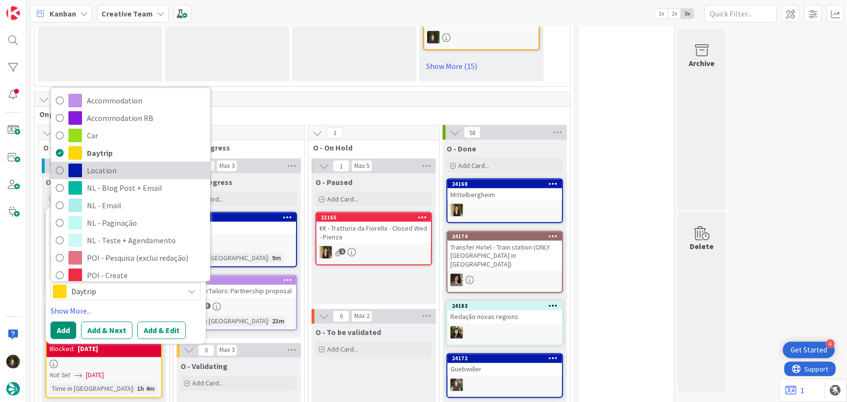
drag, startPoint x: 104, startPoint y: 142, endPoint x: 104, endPoint y: 148, distance: 5.3
click at [104, 162] on link "Location" at bounding box center [130, 170] width 159 height 17
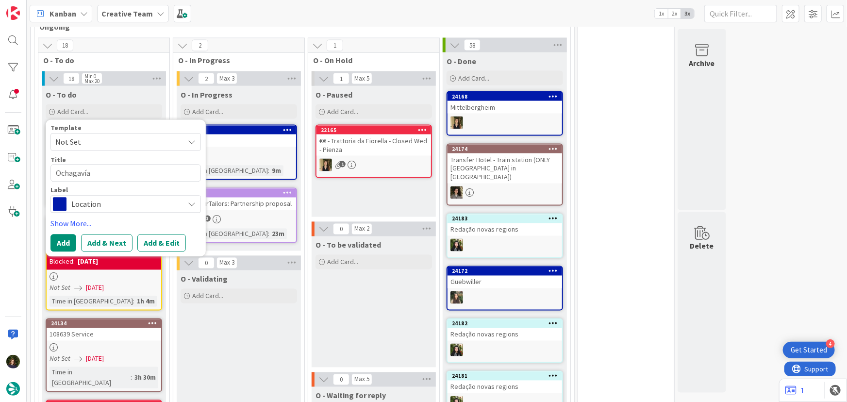
scroll to position [794, 0]
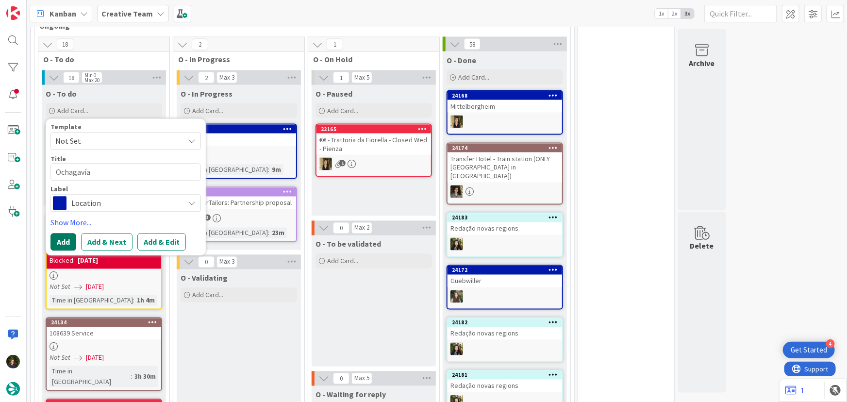
click at [63, 233] on button "Add" at bounding box center [63, 241] width 26 height 17
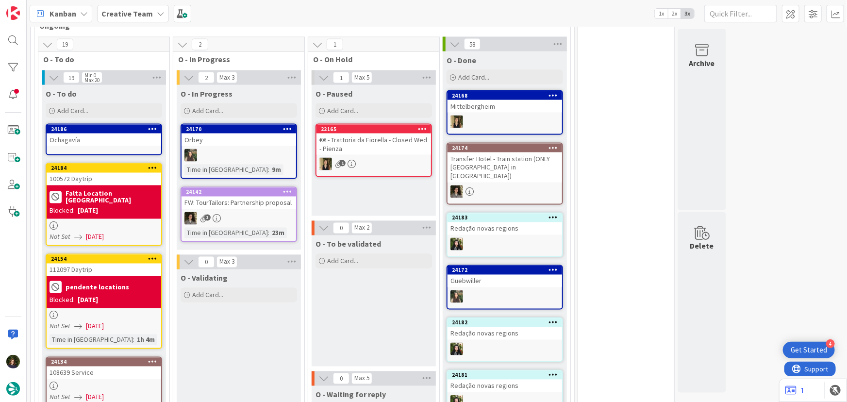
click at [50, 133] on div "Ochagavía" at bounding box center [104, 139] width 115 height 13
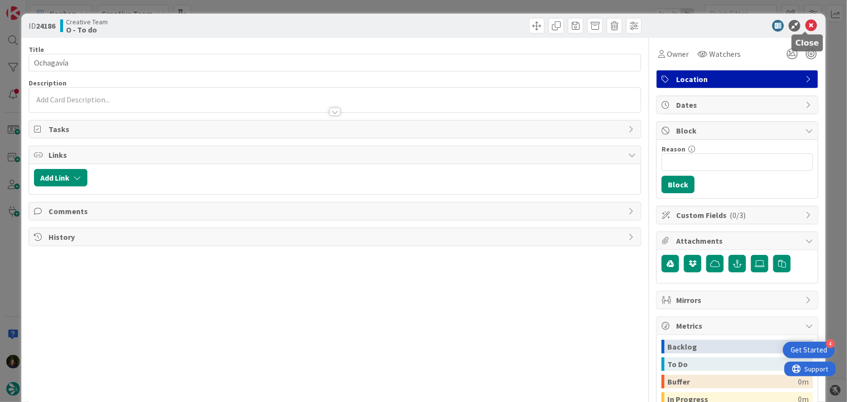
click at [808, 27] on icon at bounding box center [811, 26] width 12 height 12
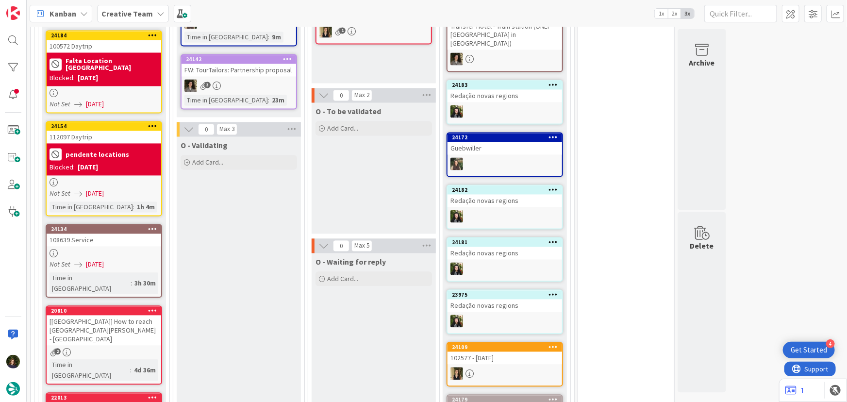
click at [145, 234] on div "108639 Service" at bounding box center [104, 240] width 115 height 13
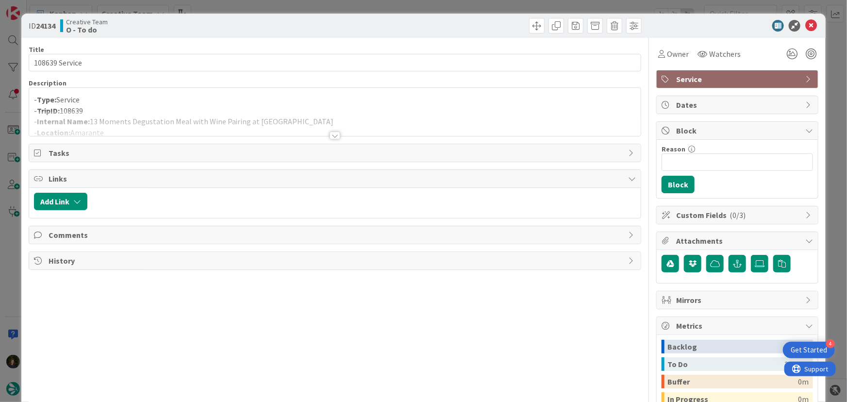
click at [336, 134] on div at bounding box center [334, 135] width 11 height 8
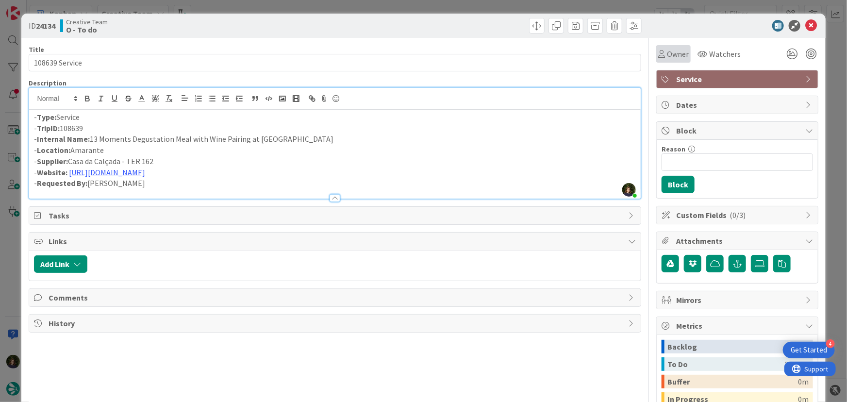
click at [677, 53] on span "Owner" at bounding box center [678, 54] width 22 height 12
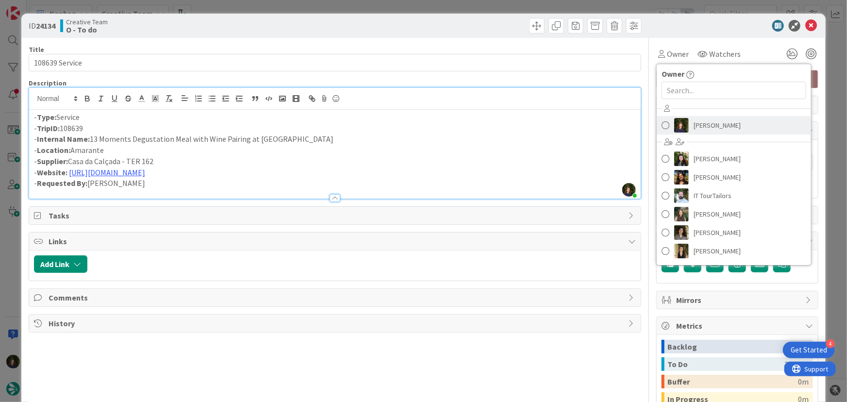
click at [712, 125] on span "[PERSON_NAME]" at bounding box center [716, 125] width 47 height 15
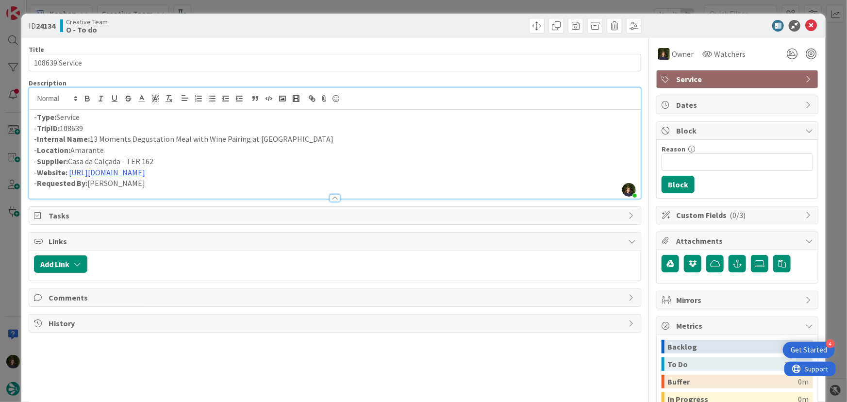
click at [415, 139] on p "- Internal Name: 13 Moments Degustation Meal with Wine Pairing at [GEOGRAPHIC_D…" at bounding box center [335, 138] width 602 height 11
click at [805, 27] on icon at bounding box center [811, 26] width 12 height 12
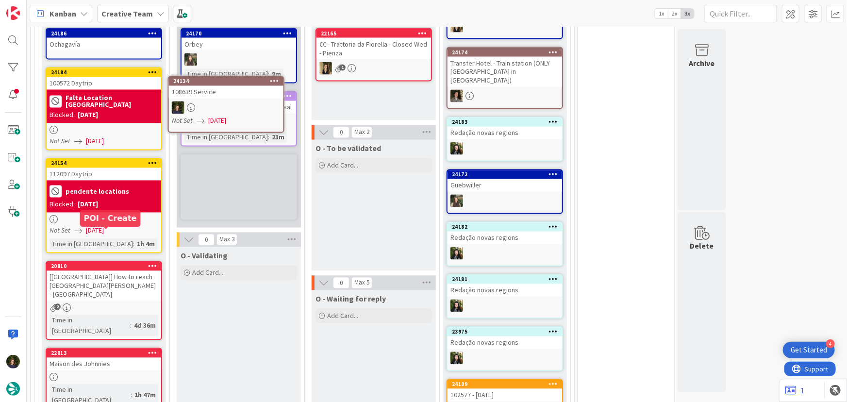
scroll to position [878, 0]
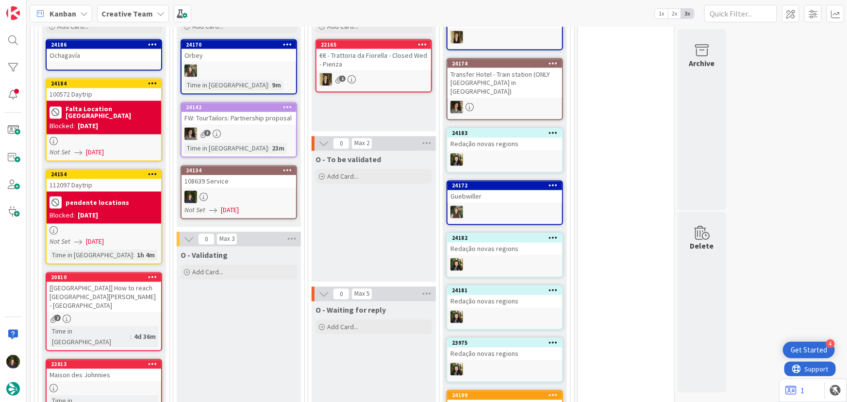
click at [229, 175] on div "108639 Service" at bounding box center [238, 181] width 115 height 13
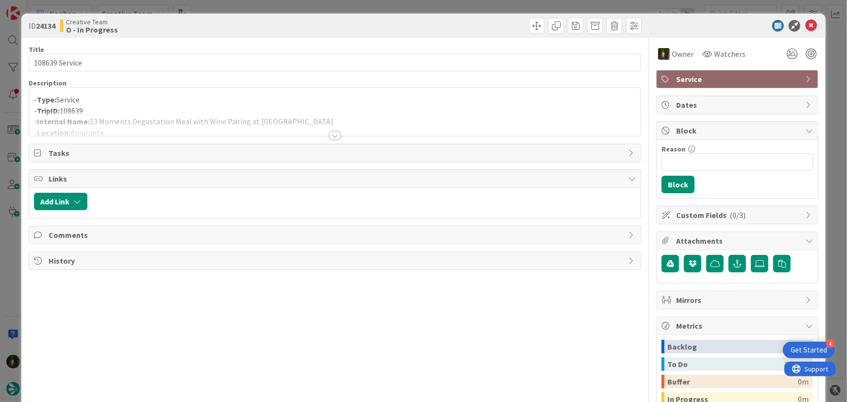
click at [329, 134] on div at bounding box center [334, 135] width 11 height 8
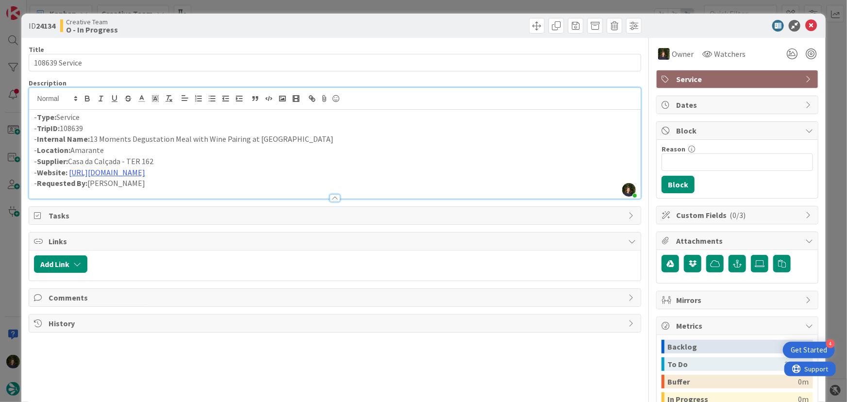
drag, startPoint x: 92, startPoint y: 136, endPoint x: 264, endPoint y: 138, distance: 172.7
click at [369, 141] on p "- Internal Name: 13 Moments Degustation Meal with Wine Pairing at [GEOGRAPHIC_D…" at bounding box center [335, 138] width 602 height 11
click at [145, 170] on link "[URL][DOMAIN_NAME]" at bounding box center [107, 172] width 76 height 10
click at [198, 190] on link "[URL][DOMAIN_NAME]" at bounding box center [191, 190] width 66 height 13
click at [443, 108] on div at bounding box center [335, 99] width 612 height 22
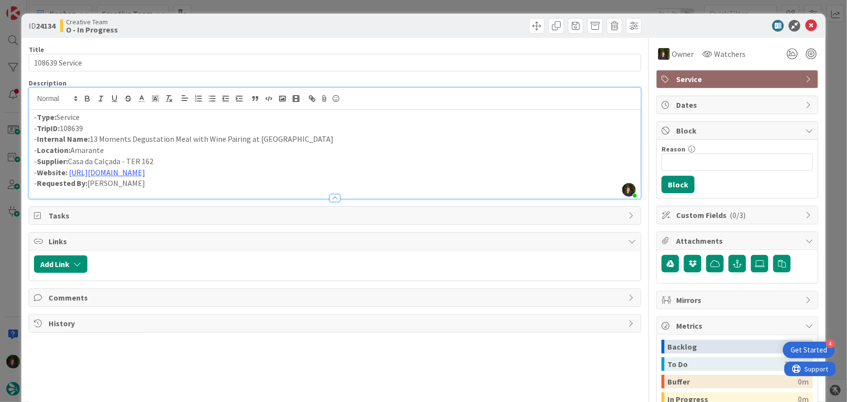
drag, startPoint x: 90, startPoint y: 141, endPoint x: 346, endPoint y: 138, distance: 256.2
click at [346, 138] on p "- Internal Name: 13 Moments Degustation Meal with Wine Pairing at [GEOGRAPHIC_D…" at bounding box center [335, 138] width 602 height 11
click at [807, 29] on icon at bounding box center [811, 26] width 12 height 12
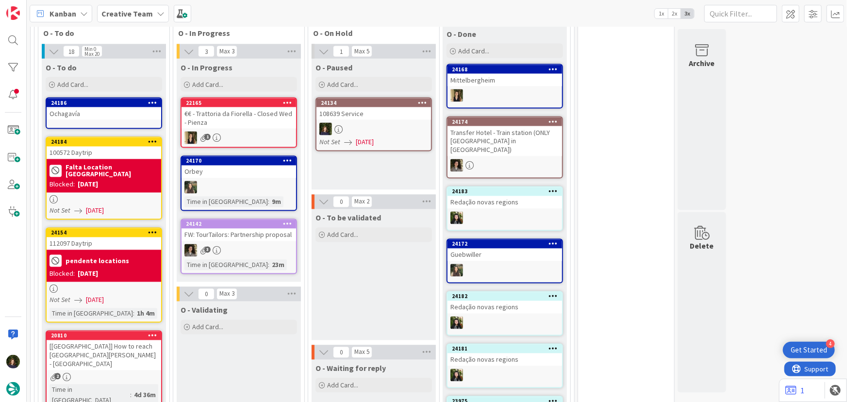
scroll to position [819, 0]
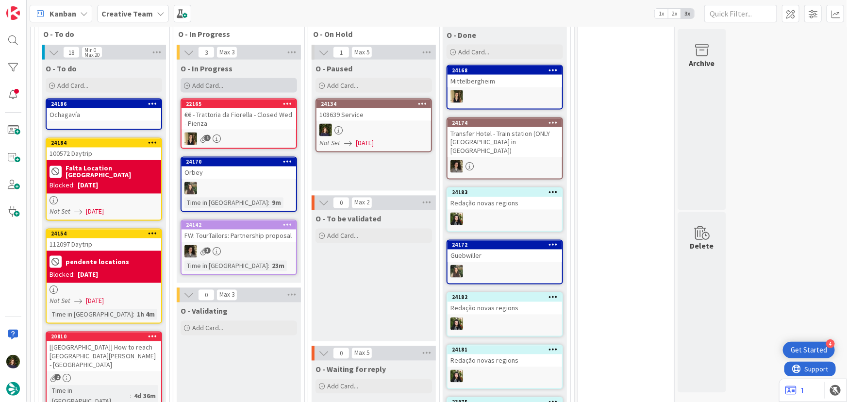
click at [229, 78] on div "Add Card..." at bounding box center [239, 85] width 116 height 15
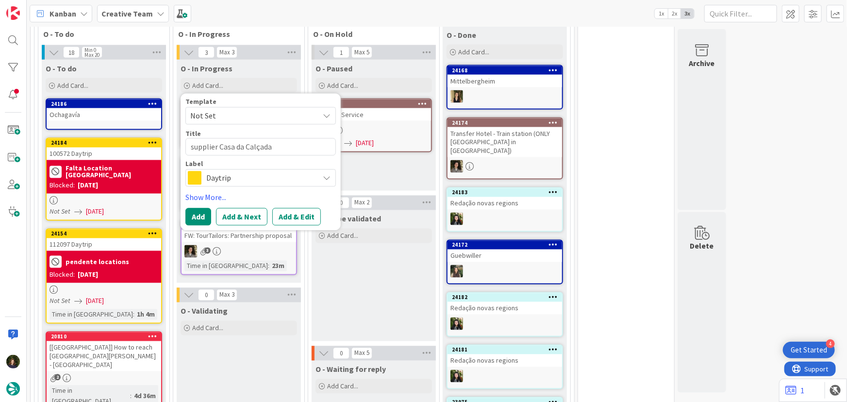
click at [207, 171] on span "Daytrip" at bounding box center [260, 178] width 108 height 14
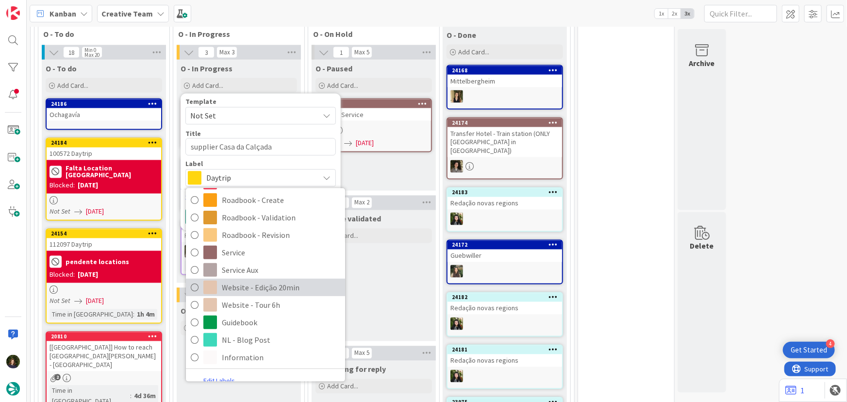
scroll to position [202, 0]
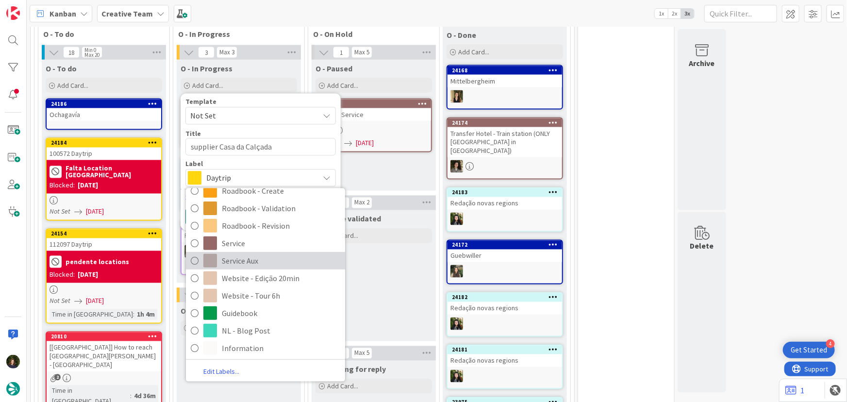
click at [245, 253] on span "Service Aux" at bounding box center [281, 260] width 118 height 15
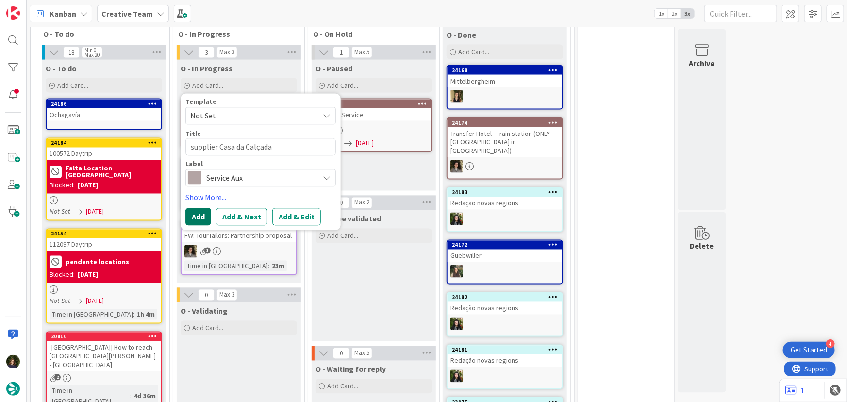
click at [198, 208] on button "Add" at bounding box center [198, 216] width 26 height 17
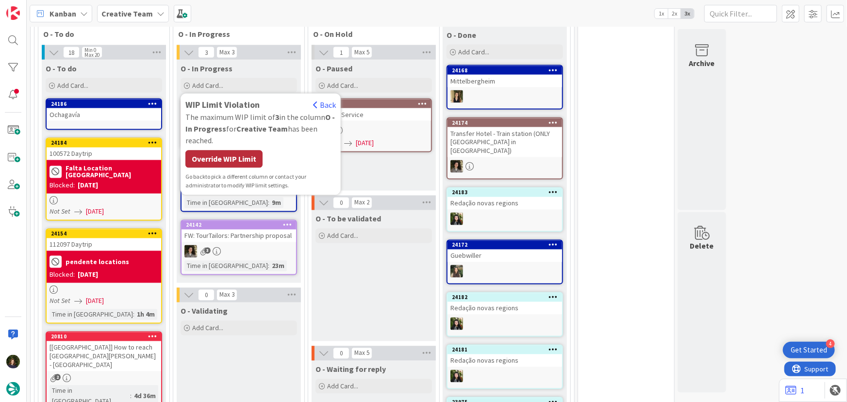
click at [230, 150] on div "Override WIP Limit" at bounding box center [223, 158] width 77 height 17
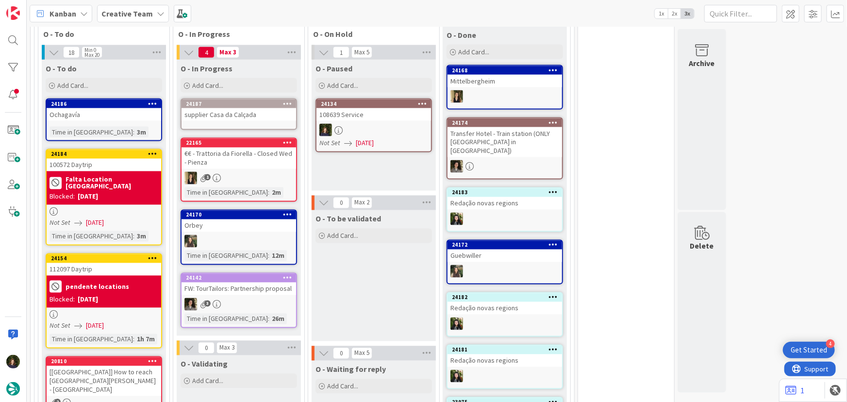
click at [232, 108] on div "supplier Casa da Calçada" at bounding box center [238, 114] width 115 height 13
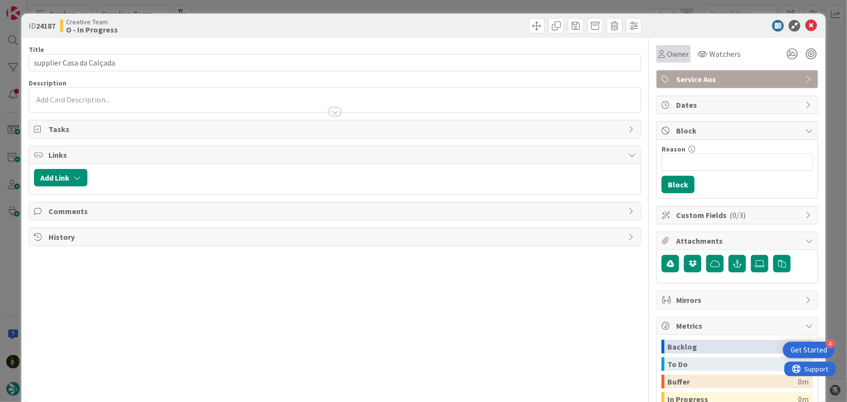
click at [670, 57] on span "Owner" at bounding box center [678, 54] width 22 height 12
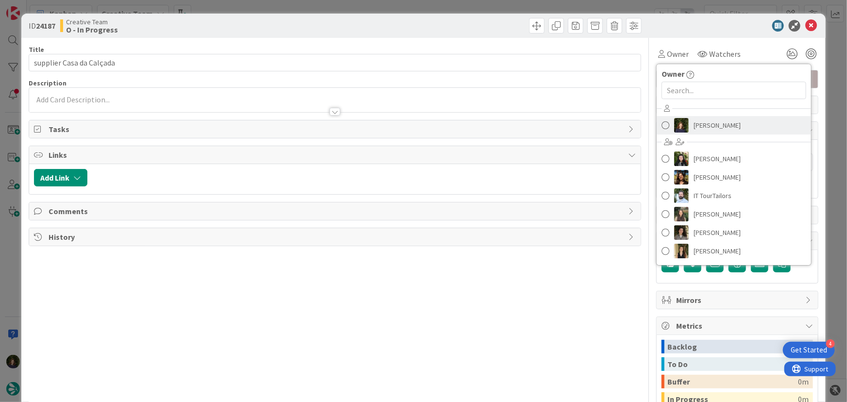
click at [719, 126] on span "[PERSON_NAME]" at bounding box center [716, 125] width 47 height 15
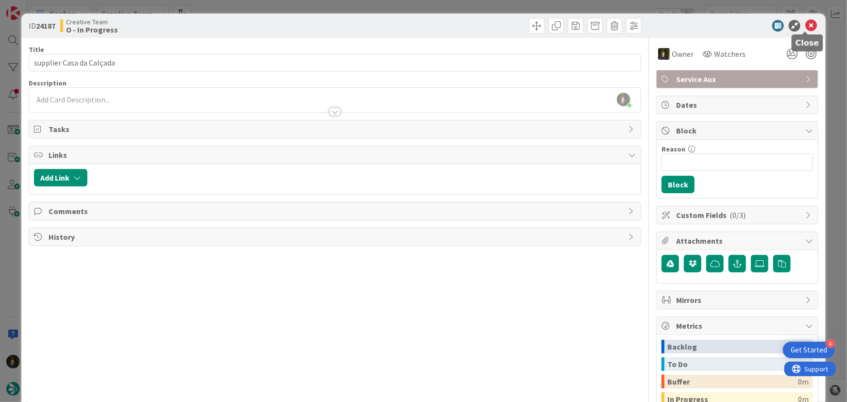
click at [807, 26] on icon at bounding box center [811, 26] width 12 height 12
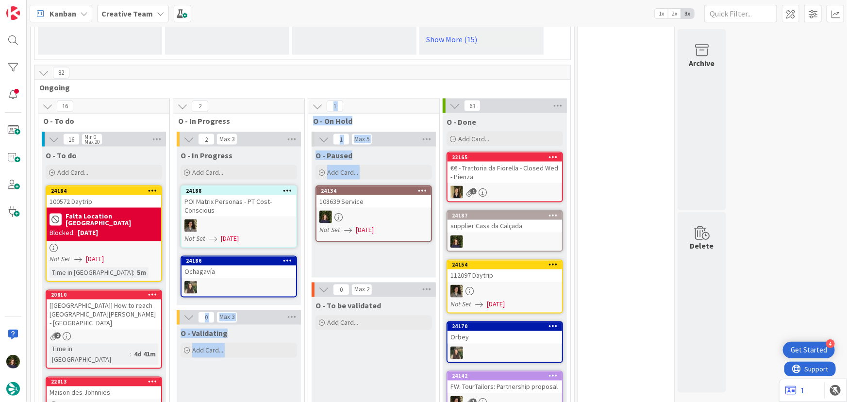
drag, startPoint x: 383, startPoint y: 234, endPoint x: 302, endPoint y: 266, distance: 87.3
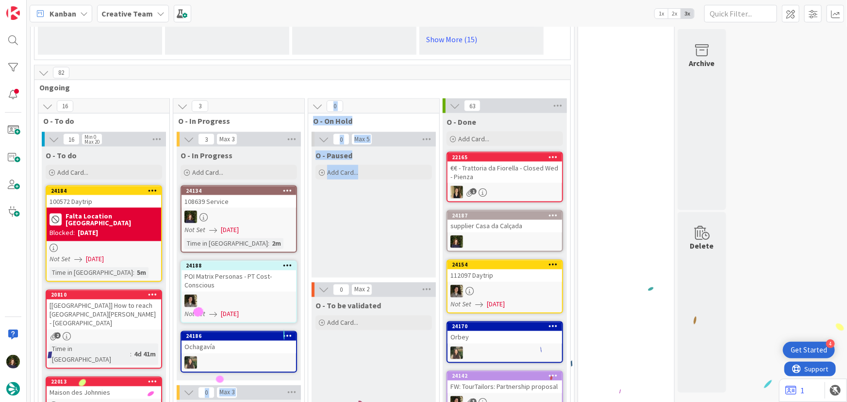
click at [232, 211] on div at bounding box center [238, 217] width 115 height 13
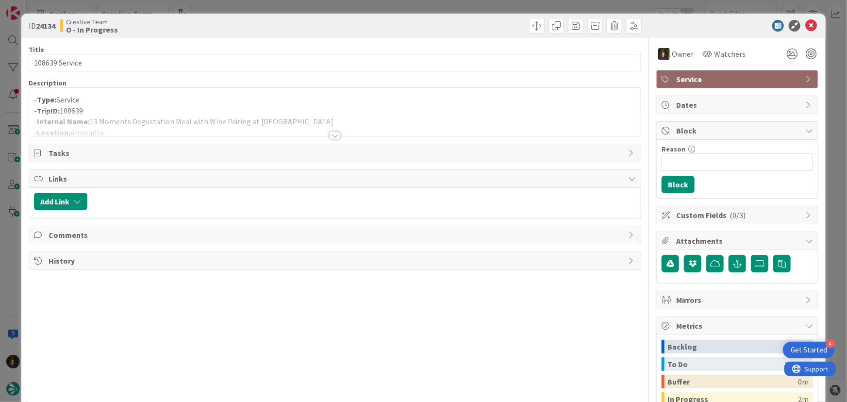
click at [334, 136] on div at bounding box center [334, 135] width 11 height 8
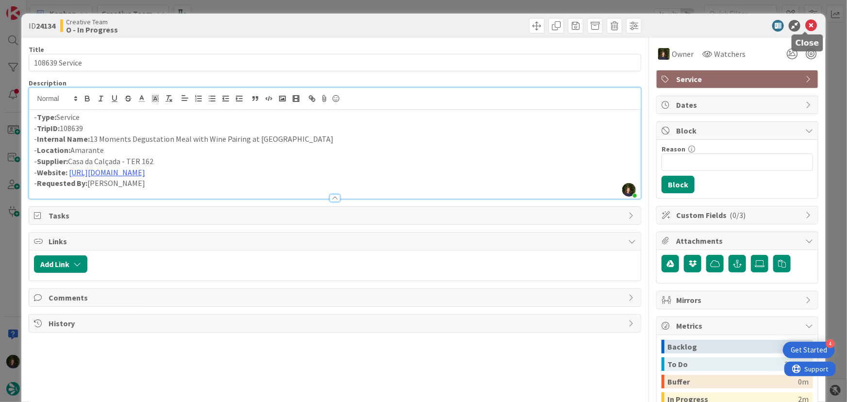
click at [805, 24] on icon at bounding box center [811, 26] width 12 height 12
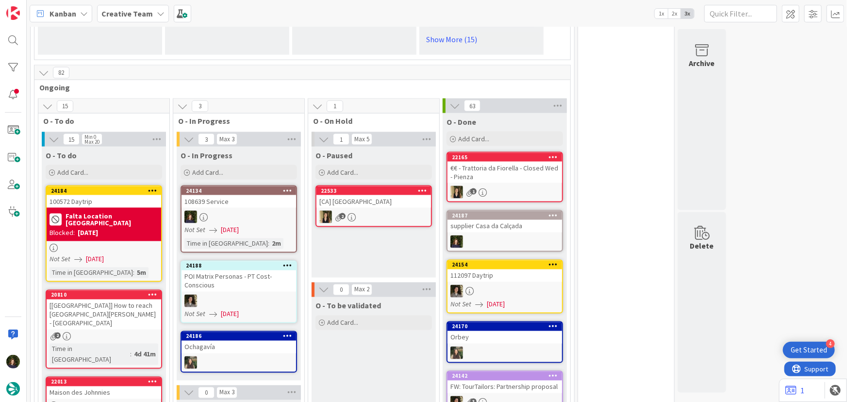
click at [120, 22] on div "Creative Team" at bounding box center [133, 13] width 72 height 17
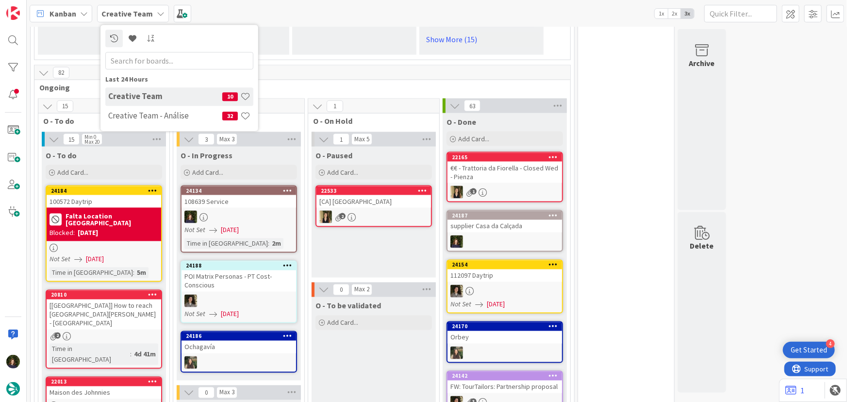
click at [120, 105] on div "Creative Team 10" at bounding box center [179, 96] width 148 height 18
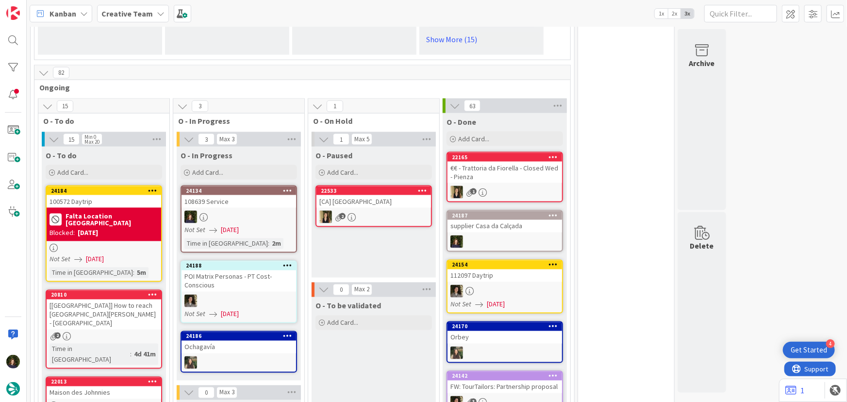
click at [130, 16] on b "Creative Team" at bounding box center [126, 14] width 51 height 10
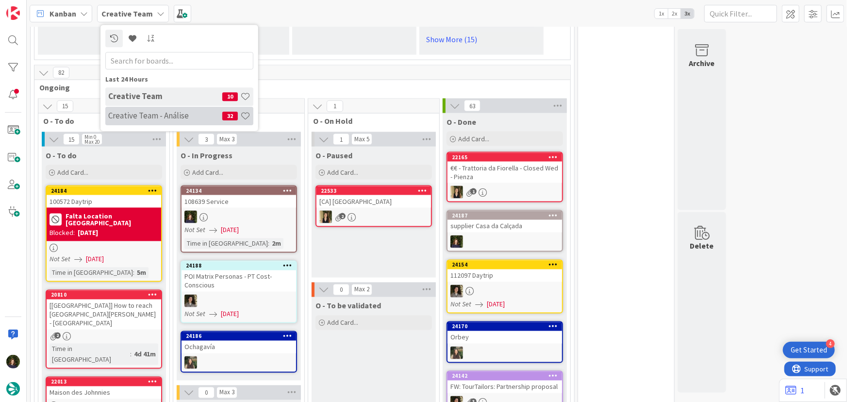
click at [136, 113] on h4 "Creative Team - Análise" at bounding box center [165, 116] width 114 height 10
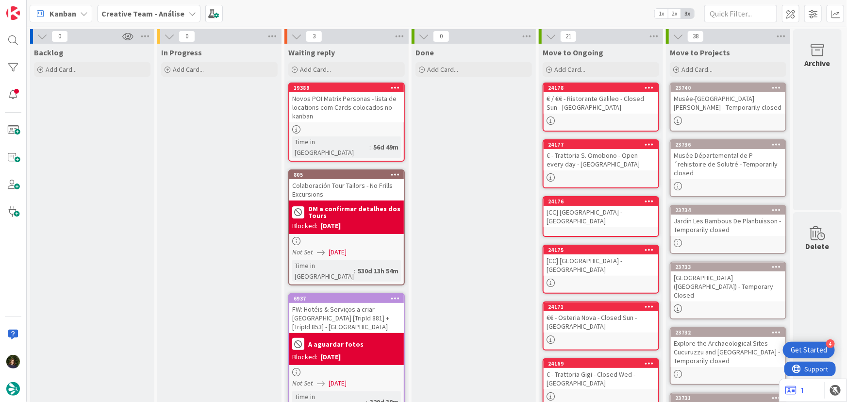
click at [189, 10] on icon at bounding box center [192, 14] width 8 height 8
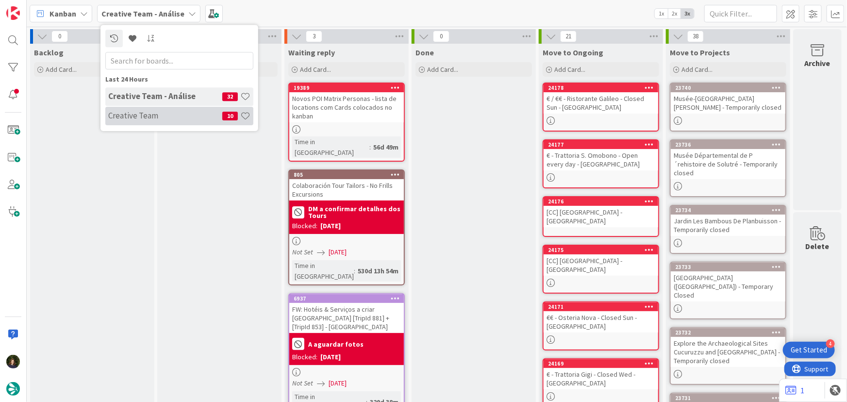
click at [153, 116] on h4 "Creative Team" at bounding box center [165, 116] width 114 height 10
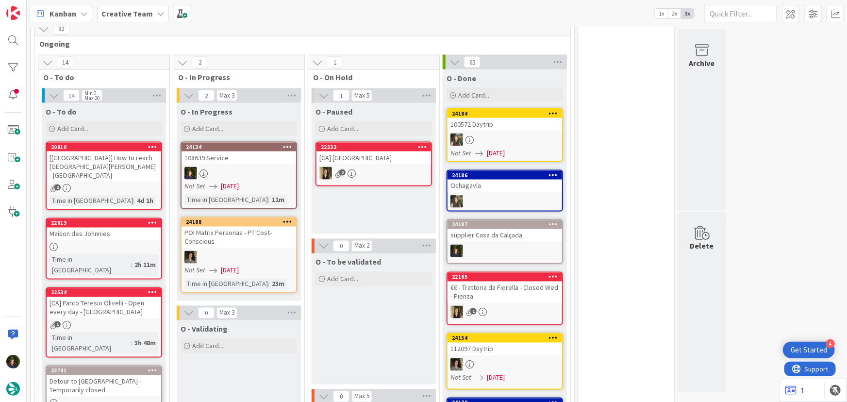
scroll to position [838, 0]
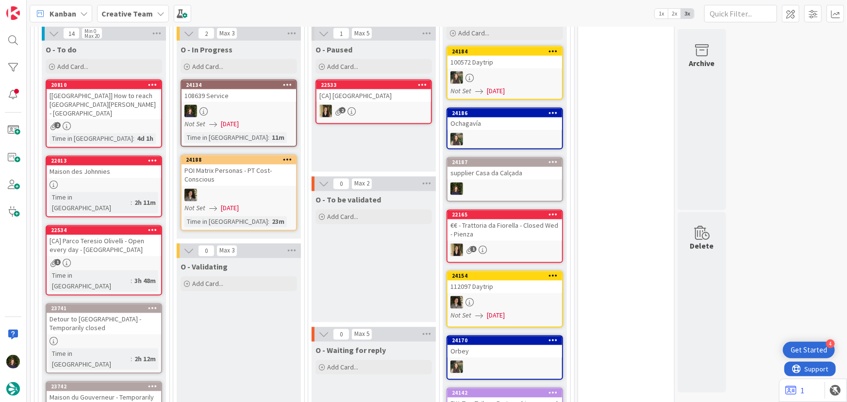
click at [229, 105] on div at bounding box center [238, 111] width 115 height 13
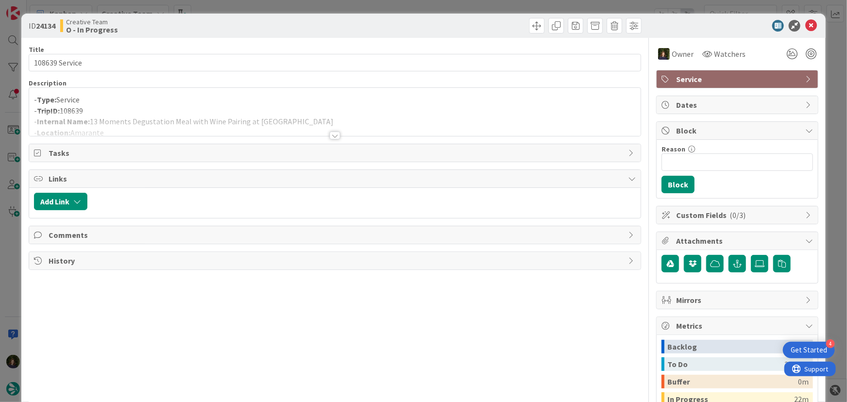
click at [331, 135] on div at bounding box center [334, 135] width 11 height 8
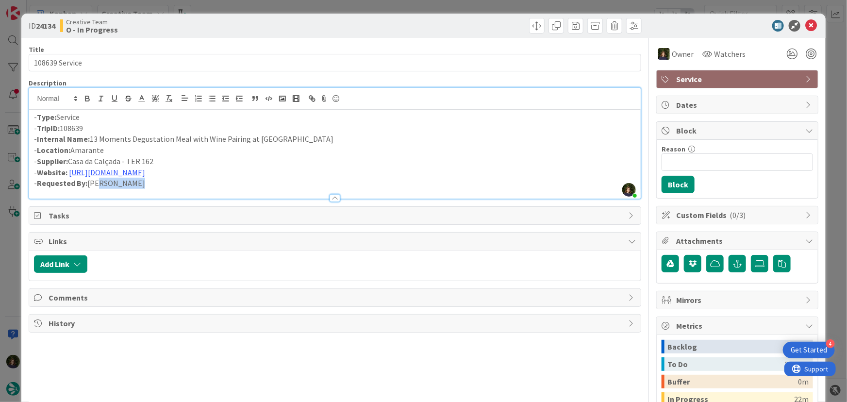
drag, startPoint x: 149, startPoint y: 184, endPoint x: 95, endPoint y: 183, distance: 54.8
click at [95, 183] on p "- Requested By: [PERSON_NAME]" at bounding box center [335, 183] width 602 height 11
drag, startPoint x: 92, startPoint y: 130, endPoint x: 34, endPoint y: 131, distance: 57.8
click at [34, 131] on p "- TripID: 108639" at bounding box center [335, 128] width 602 height 11
drag, startPoint x: 92, startPoint y: 136, endPoint x: 142, endPoint y: 137, distance: 50.0
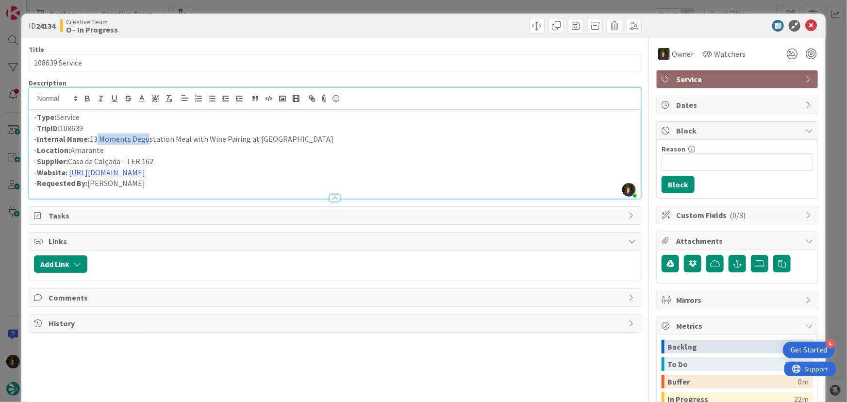
click at [142, 137] on p "- Internal Name: 13 Moments Degustation Meal with Wine Pairing at [GEOGRAPHIC_D…" at bounding box center [335, 138] width 602 height 11
drag, startPoint x: 89, startPoint y: 140, endPoint x: 345, endPoint y: 137, distance: 255.2
click at [345, 137] on p "- Internal Name: 13 Moments Degustation Meal with Wine Pairing at [GEOGRAPHIC_D…" at bounding box center [335, 138] width 602 height 11
click at [345, 138] on p "- Internal Name: 13 Moments Degustation Meal with Wine Pairing at [GEOGRAPHIC_D…" at bounding box center [335, 138] width 602 height 11
drag, startPoint x: 339, startPoint y: 138, endPoint x: 33, endPoint y: 141, distance: 306.2
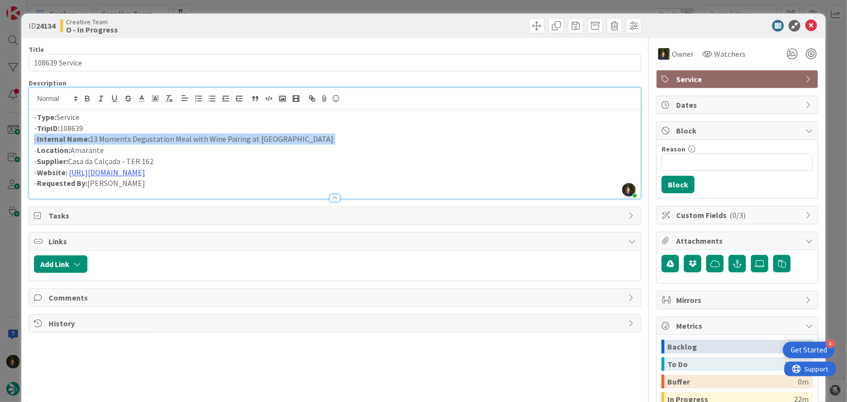
click at [33, 141] on div "- Type: Service - TripID: 108639 - Internal Name: 13 Moments Degustation Meal w…" at bounding box center [335, 154] width 612 height 89
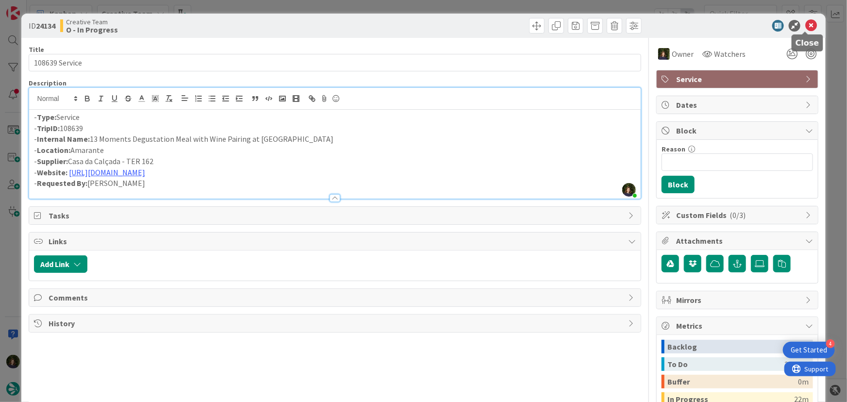
click at [805, 24] on icon at bounding box center [811, 26] width 12 height 12
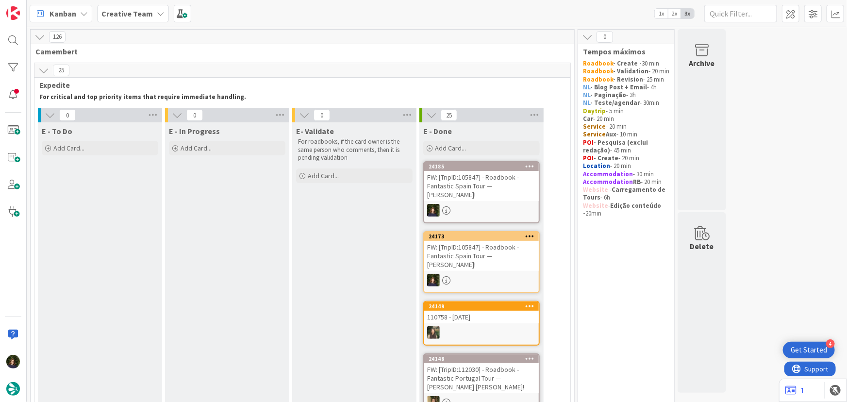
scroll to position [728, 0]
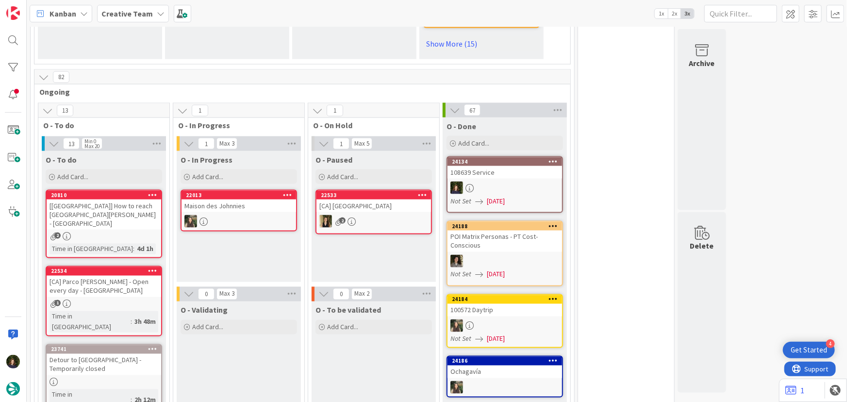
click at [118, 13] on b "Creative Team" at bounding box center [126, 14] width 51 height 10
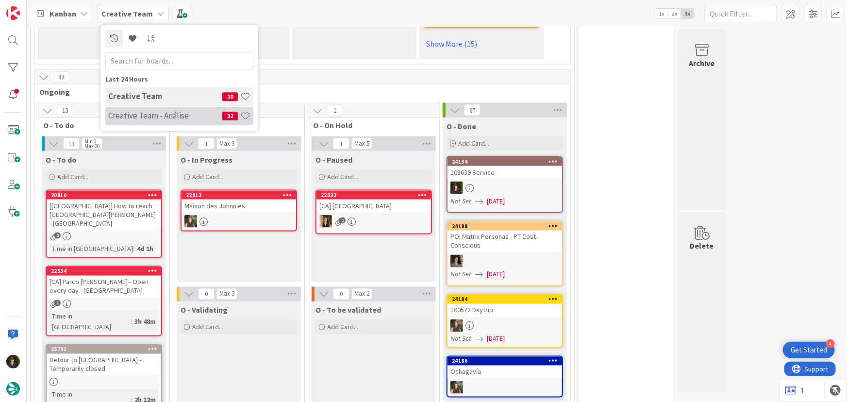
click at [143, 114] on h4 "Creative Team - Análise" at bounding box center [165, 116] width 114 height 10
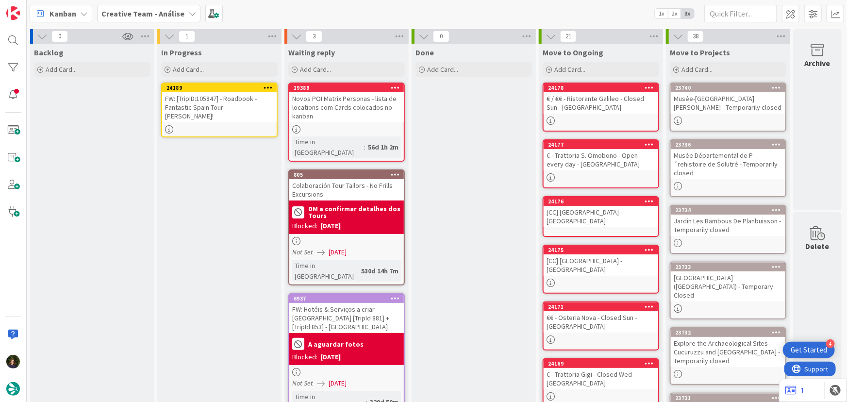
click at [225, 100] on div "FW: [TripID:105847] - Roadbook - Fantastic Spain Tour — [PERSON_NAME]!" at bounding box center [219, 107] width 115 height 30
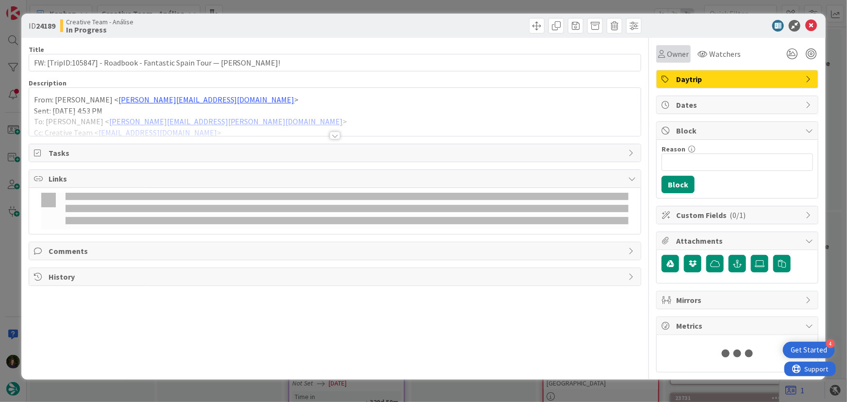
click at [670, 55] on span "Owner" at bounding box center [678, 54] width 22 height 12
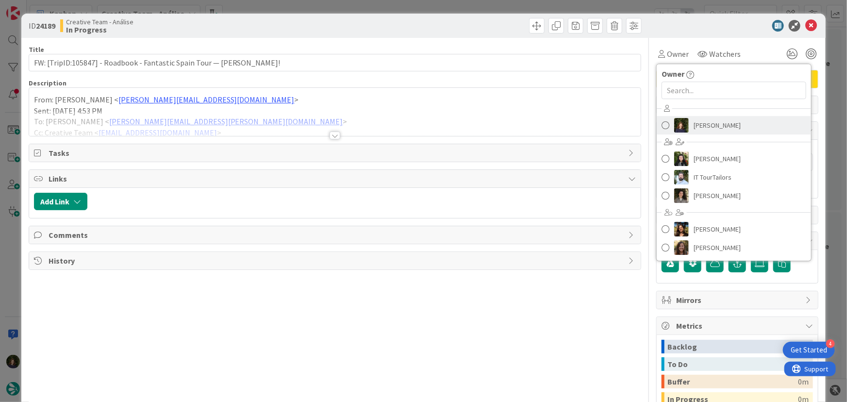
click at [728, 121] on span "[PERSON_NAME]" at bounding box center [716, 125] width 47 height 15
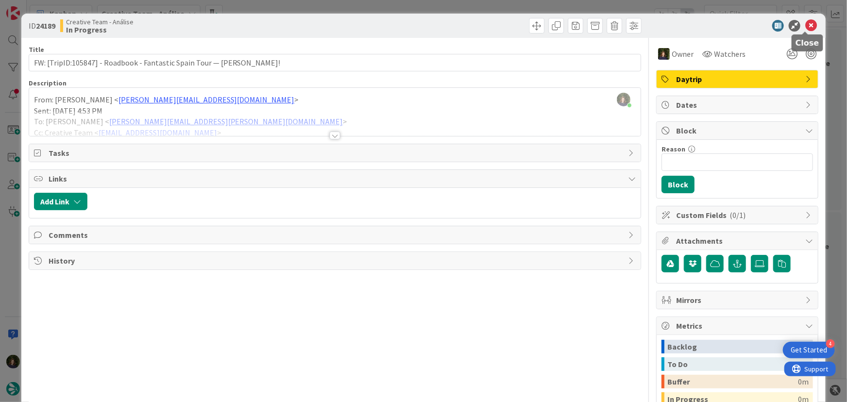
click at [810, 24] on icon at bounding box center [811, 26] width 12 height 12
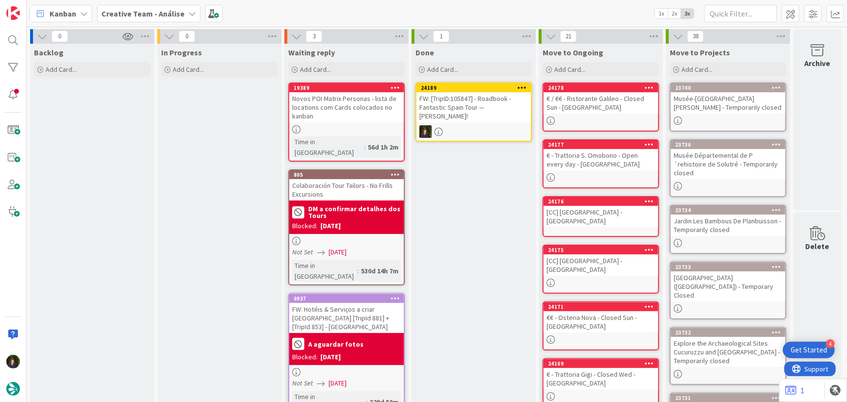
click at [525, 87] on icon at bounding box center [522, 87] width 9 height 7
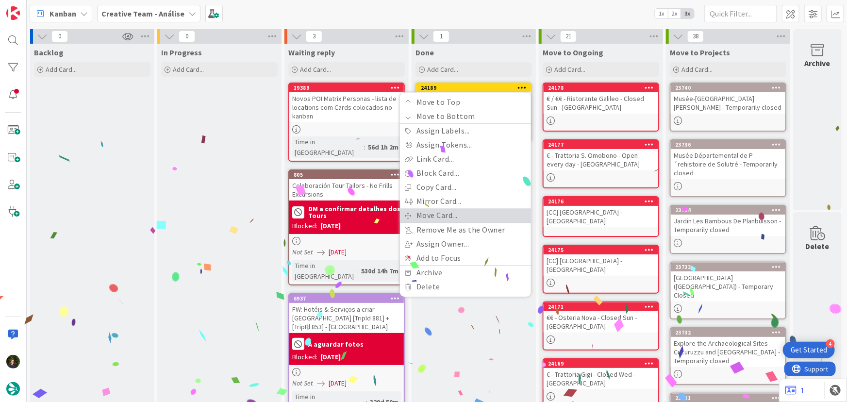
click at [471, 213] on link "Move Card..." at bounding box center [465, 215] width 131 height 14
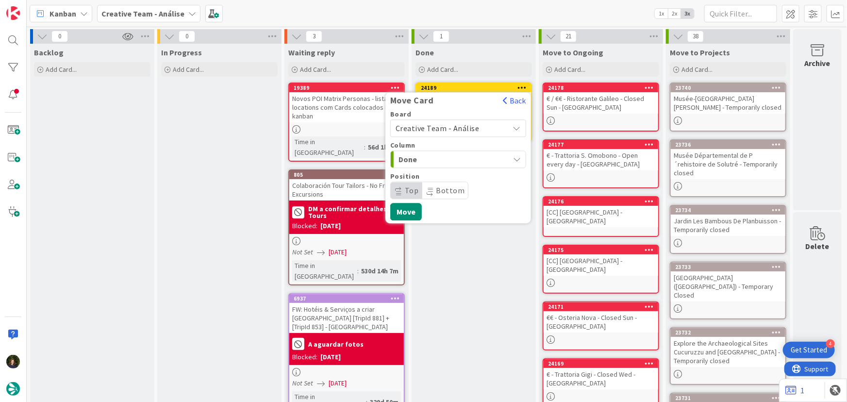
click at [468, 127] on span "Creative Team - Análise" at bounding box center [437, 128] width 84 height 10
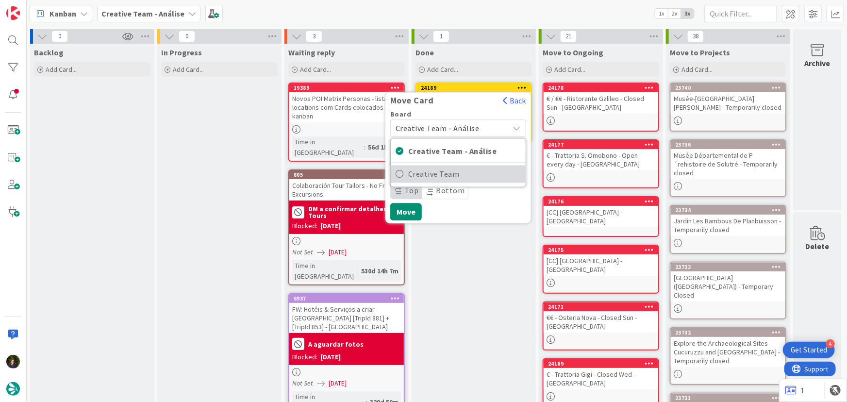
click at [483, 175] on span "Creative Team" at bounding box center [464, 174] width 113 height 15
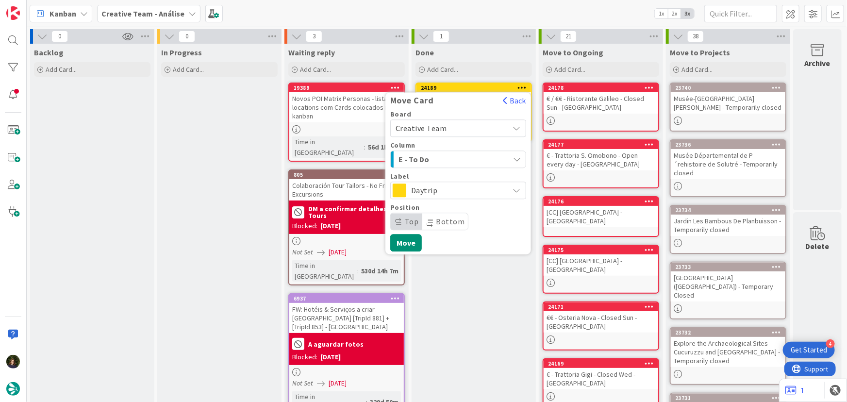
click at [465, 158] on span "E - To Do" at bounding box center [434, 159] width 73 height 13
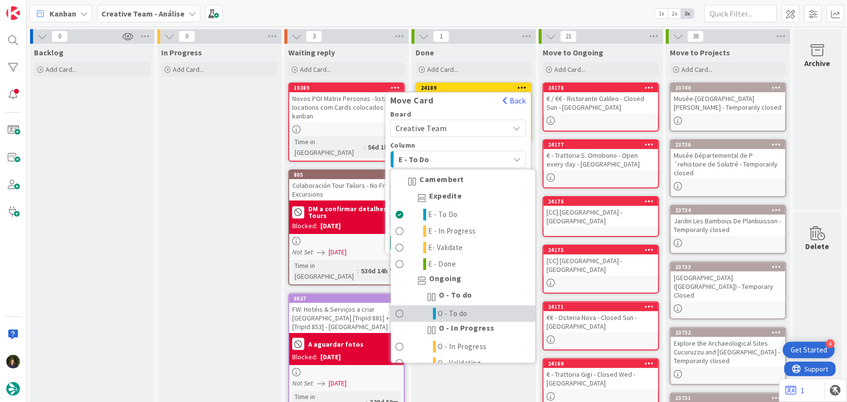
click at [476, 311] on link "O - To do" at bounding box center [463, 314] width 145 height 16
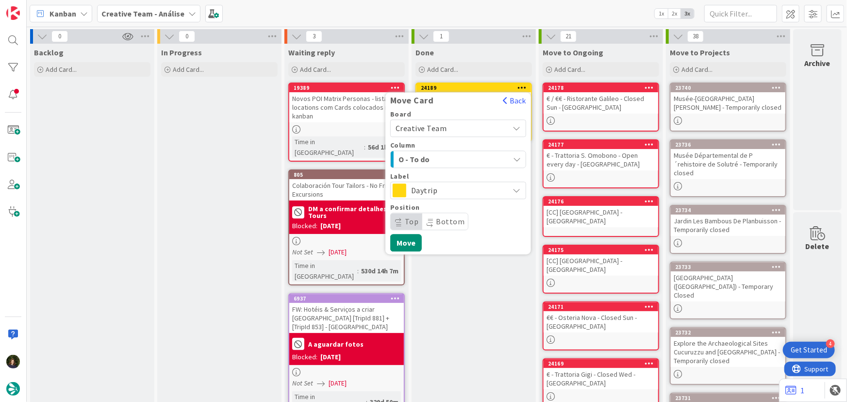
drag, startPoint x: 470, startPoint y: 185, endPoint x: 470, endPoint y: 196, distance: 11.2
click at [470, 184] on span "Daytrip" at bounding box center [457, 190] width 93 height 14
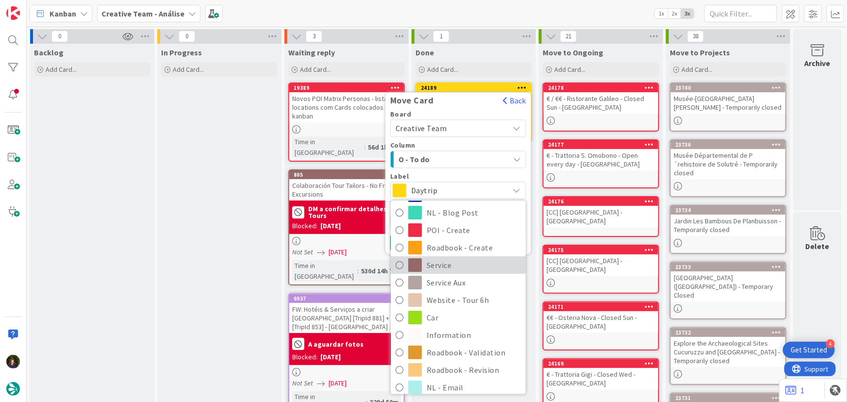
scroll to position [132, 0]
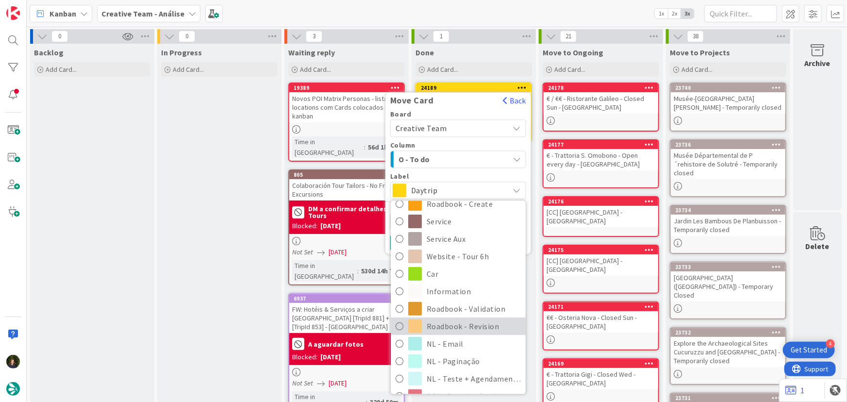
click at [476, 327] on span "Roadbook - Revision" at bounding box center [474, 326] width 94 height 15
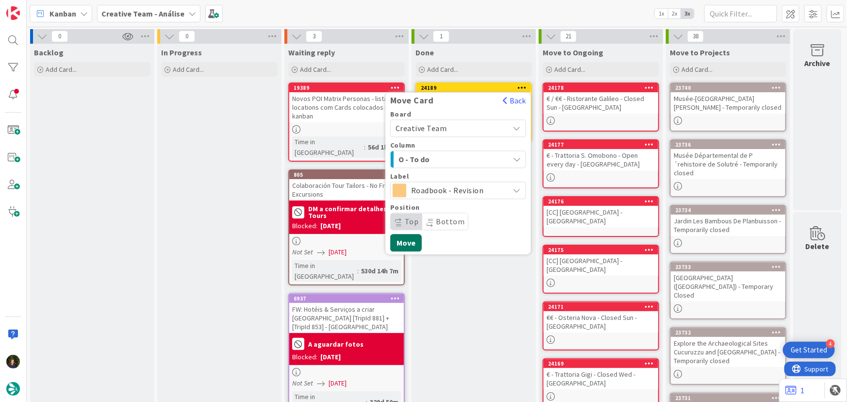
click at [407, 241] on button "Move" at bounding box center [406, 242] width 32 height 17
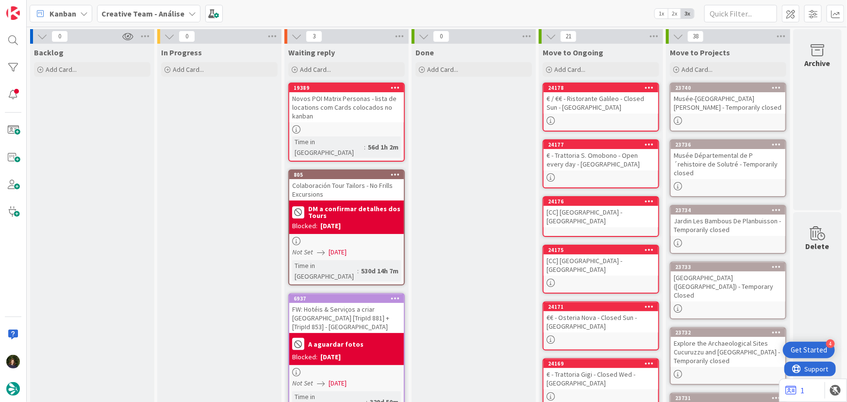
click at [150, 16] on b "Creative Team - Análise" at bounding box center [142, 14] width 83 height 10
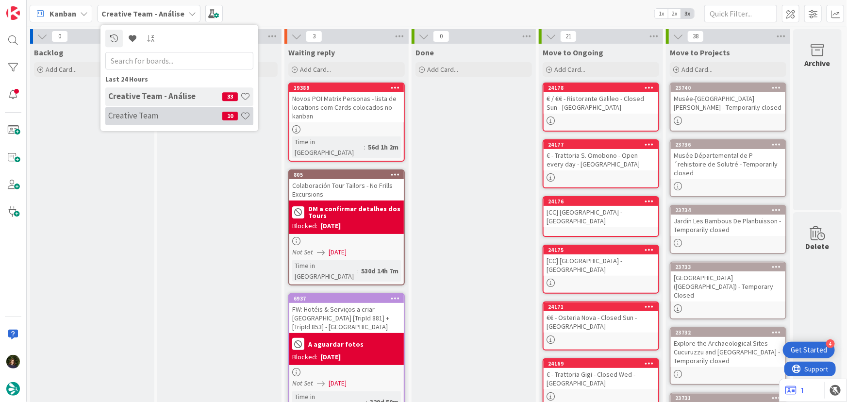
click at [154, 122] on div "Creative Team 10" at bounding box center [179, 116] width 148 height 18
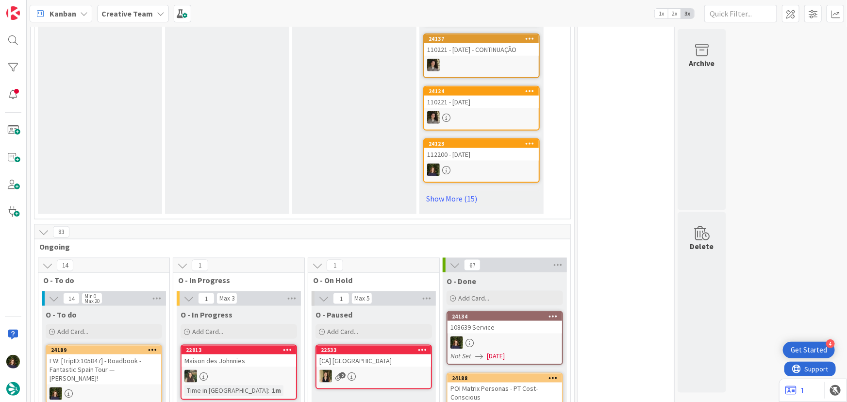
scroll to position [750, 0]
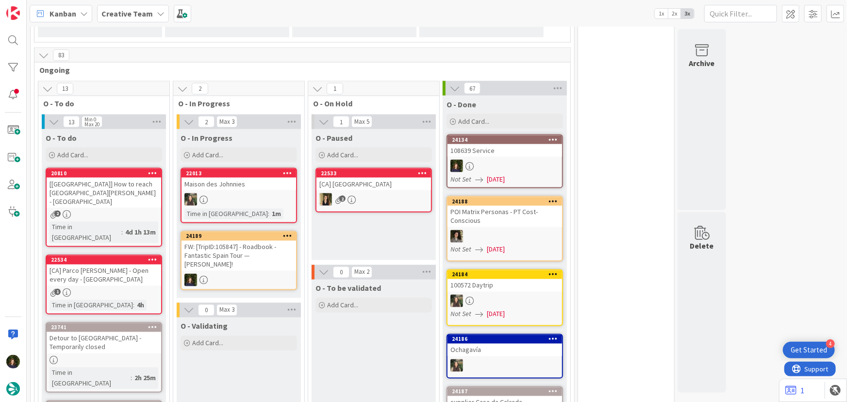
click at [239, 241] on div "FW: [TripID:105847] - Roadbook - Fantastic Spain Tour — [PERSON_NAME]!" at bounding box center [238, 256] width 115 height 30
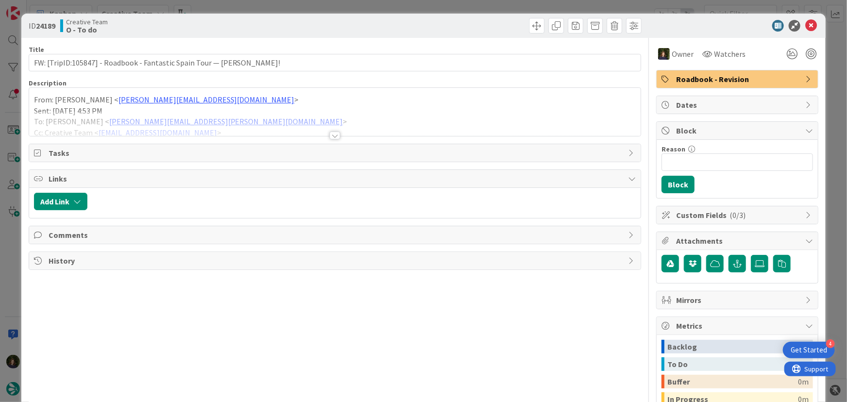
click at [331, 136] on div at bounding box center [334, 135] width 11 height 8
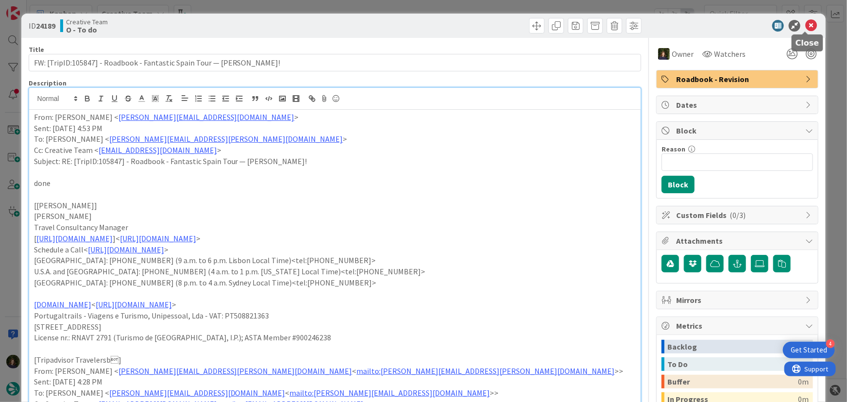
click at [807, 23] on icon at bounding box center [811, 26] width 12 height 12
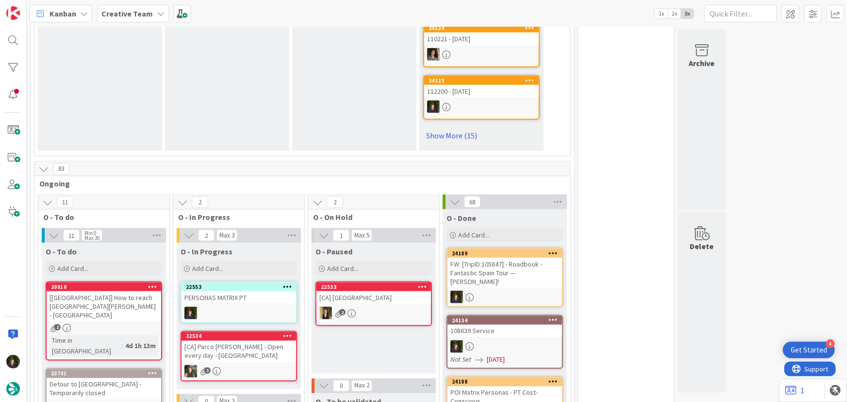
scroll to position [573, 0]
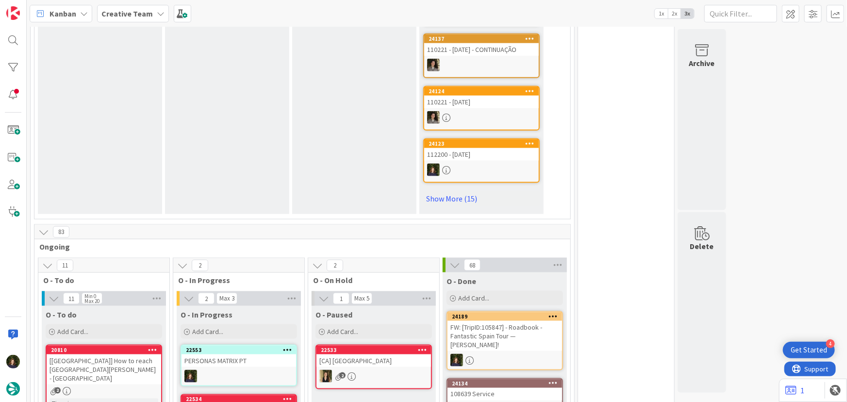
click at [133, 16] on b "Creative Team" at bounding box center [126, 14] width 51 height 10
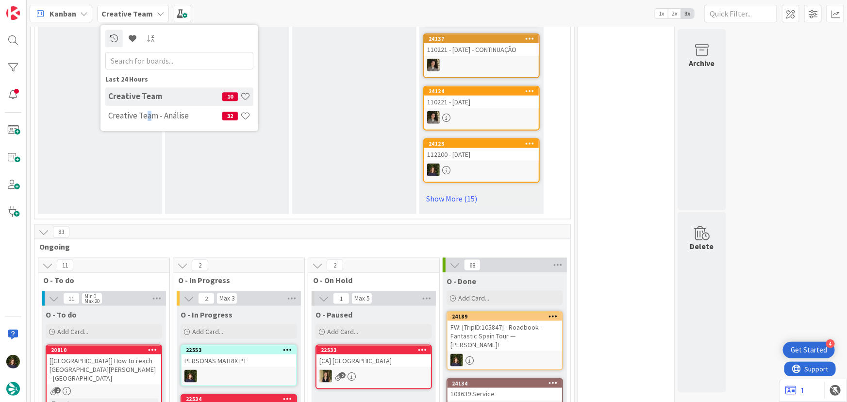
click at [149, 118] on h4 "Creative Team - Análise" at bounding box center [165, 116] width 114 height 10
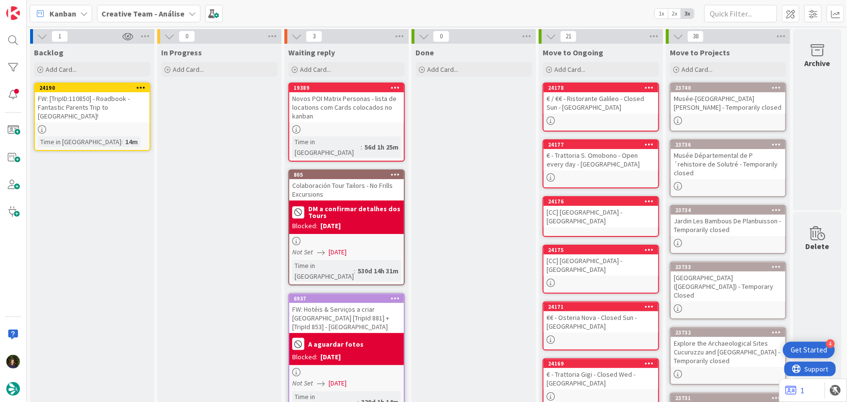
click at [87, 120] on div "FW: [TripID:110850] - Roadbook - Fantastic Parents Trip to Southern Spain!" at bounding box center [92, 107] width 115 height 30
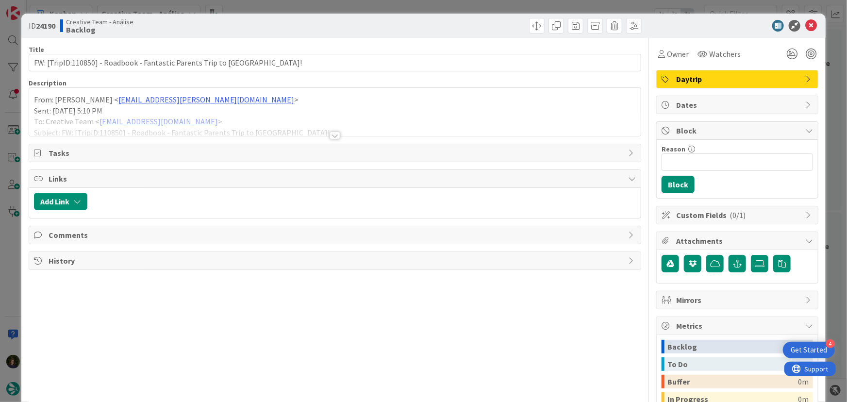
click at [329, 133] on div at bounding box center [334, 135] width 11 height 8
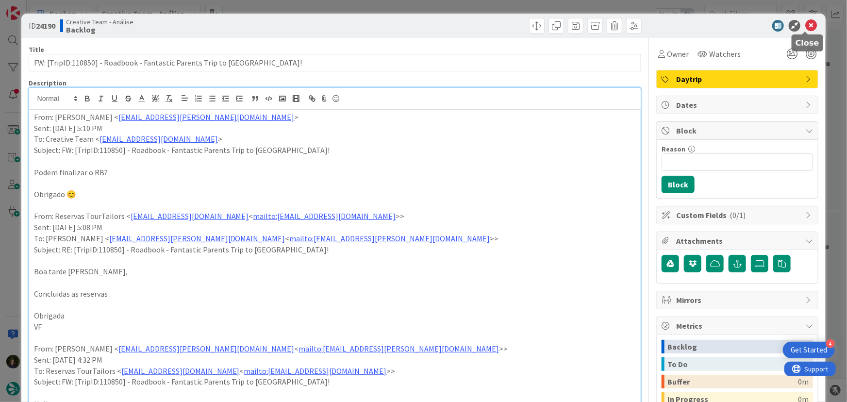
click at [805, 27] on icon at bounding box center [811, 26] width 12 height 12
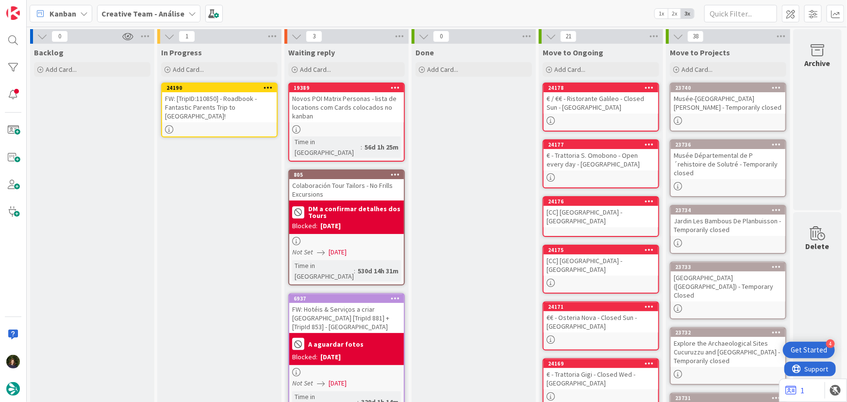
click at [262, 85] on div at bounding box center [267, 87] width 17 height 7
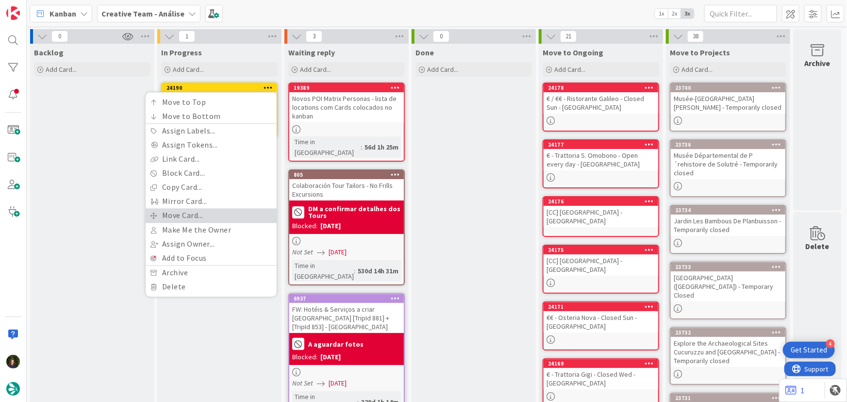
click at [216, 216] on link "Move Card..." at bounding box center [211, 215] width 131 height 14
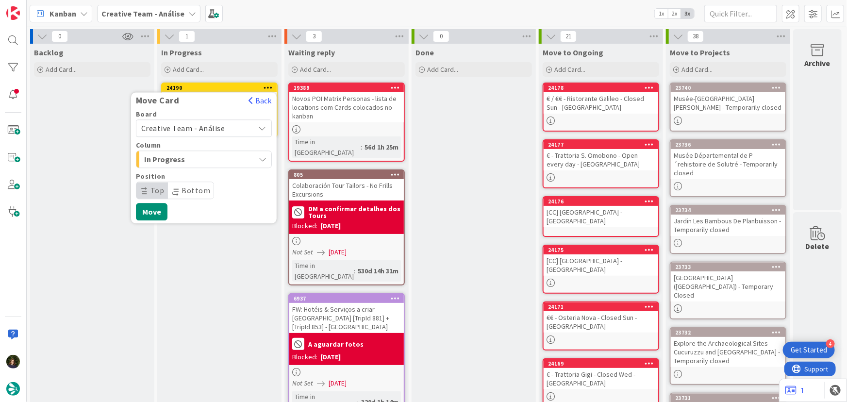
click at [221, 118] on div "Board Creative Team - Análise" at bounding box center [204, 124] width 136 height 26
click at [223, 122] on span "Creative Team - Análise" at bounding box center [195, 128] width 109 height 14
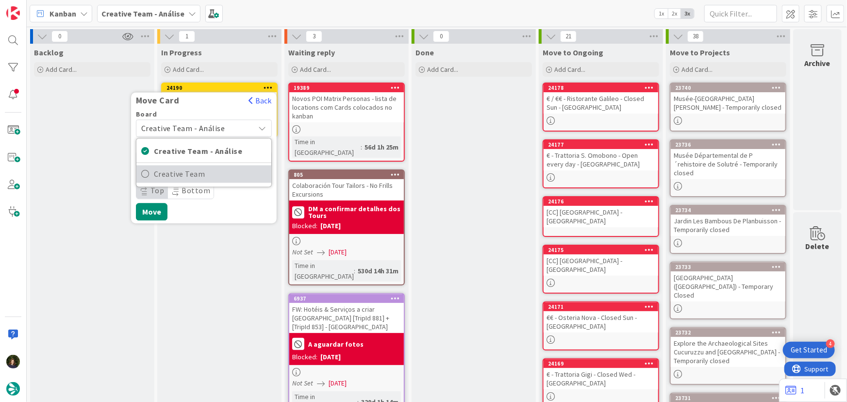
click at [220, 178] on span "Creative Team" at bounding box center [210, 174] width 113 height 15
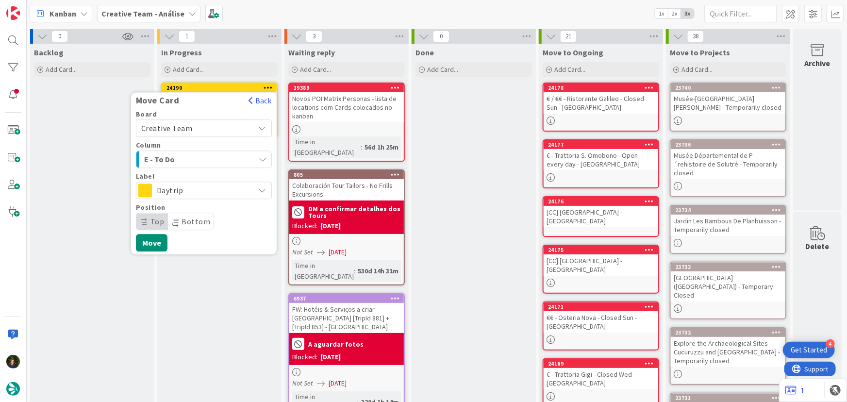
click at [211, 158] on span "E - To Do" at bounding box center [180, 159] width 73 height 13
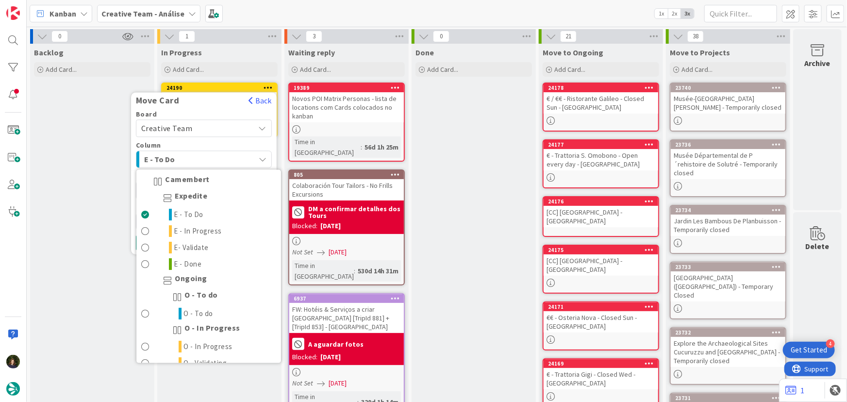
click at [211, 158] on span "E - To Do" at bounding box center [180, 159] width 73 height 13
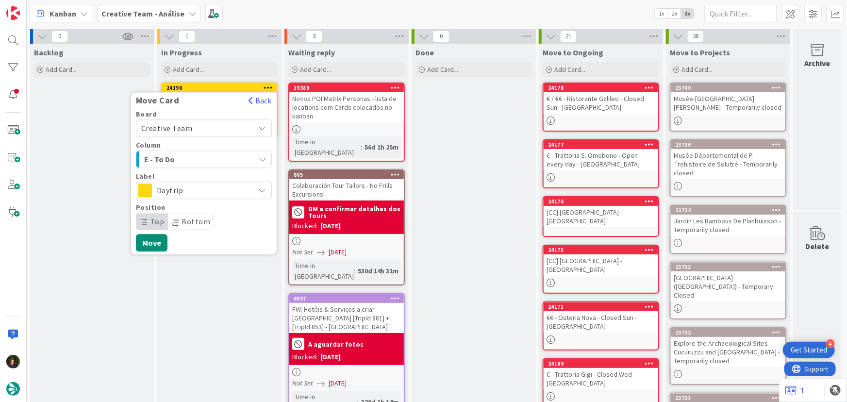
click at [204, 187] on span "Daytrip" at bounding box center [203, 190] width 93 height 14
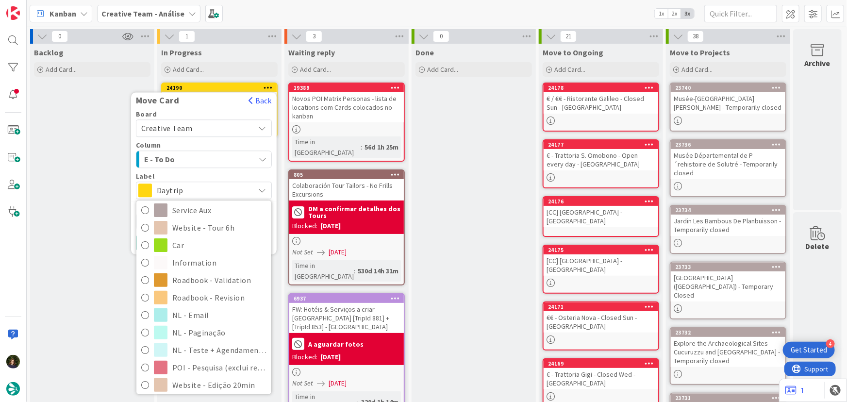
scroll to position [176, 0]
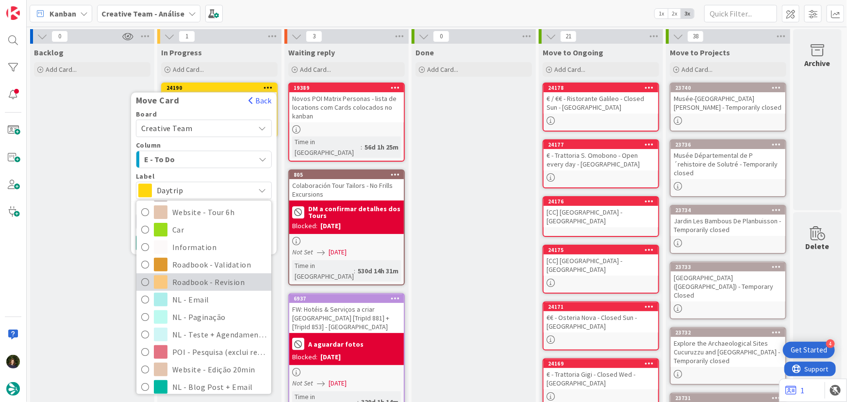
click at [219, 282] on span "Roadbook - Revision" at bounding box center [219, 282] width 94 height 15
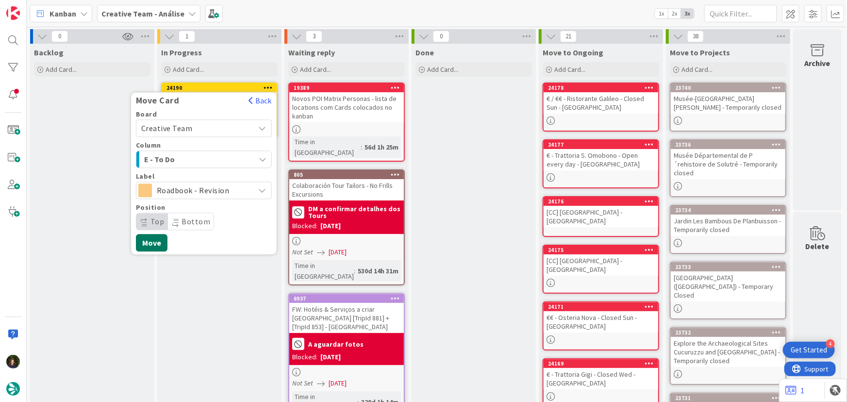
click at [149, 246] on button "Move" at bounding box center [152, 242] width 32 height 17
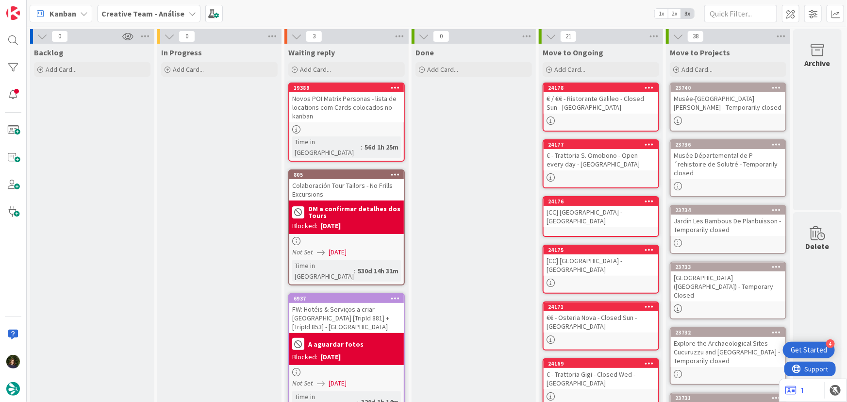
click at [133, 7] on div "Creative Team - Análise" at bounding box center [148, 13] width 103 height 17
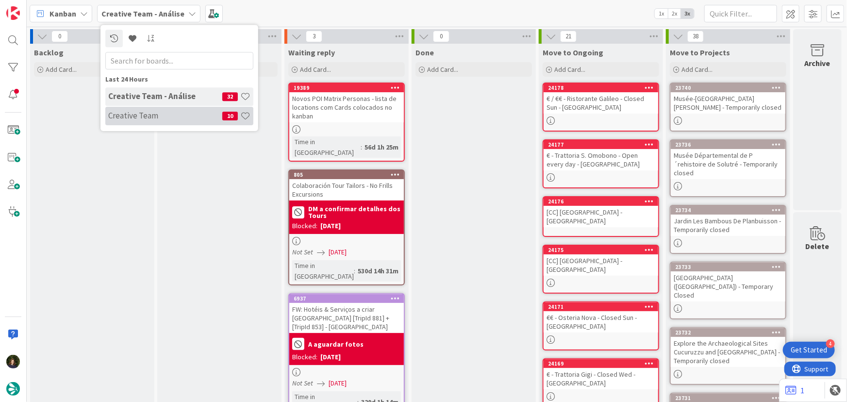
click at [144, 115] on h4 "Creative Team" at bounding box center [165, 116] width 114 height 10
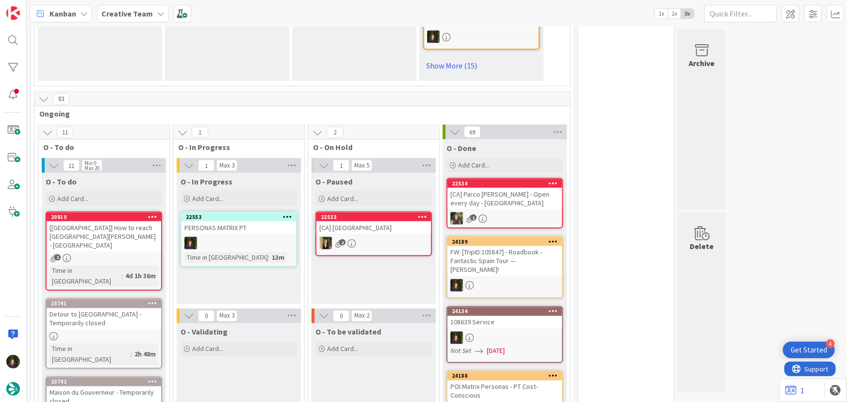
scroll to position [706, 0]
click at [94, 192] on div "Add Card..." at bounding box center [104, 199] width 116 height 15
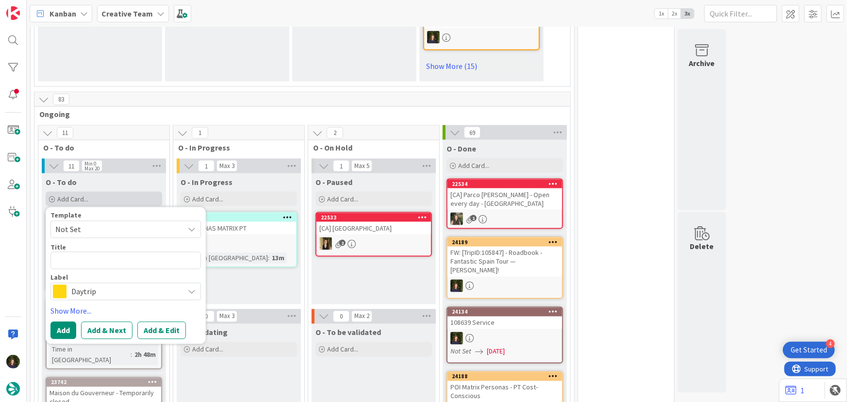
type textarea "x"
type textarea "NL"
type textarea "x"
type textarea "NL"
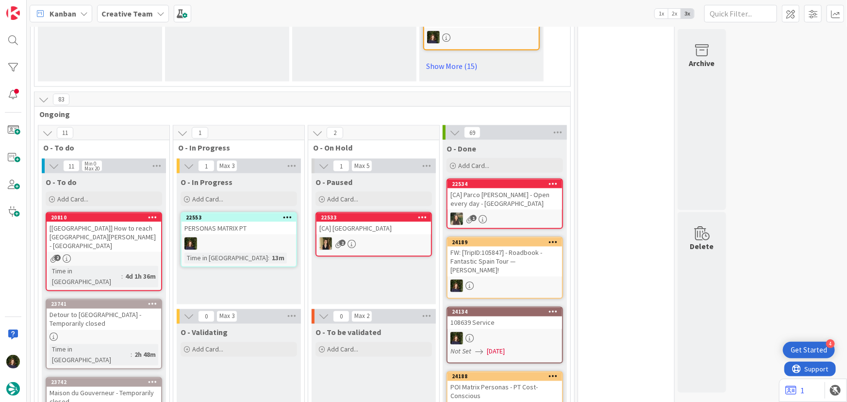
click at [123, 14] on b "Creative Team" at bounding box center [126, 14] width 51 height 10
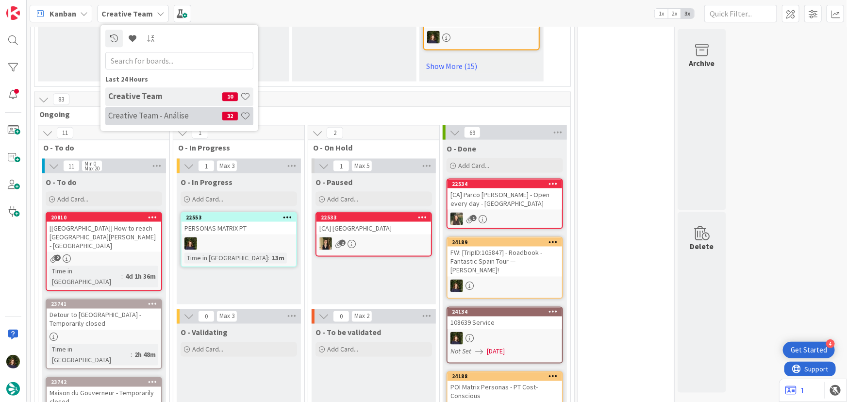
click at [131, 114] on h4 "Creative Team - Análise" at bounding box center [165, 116] width 114 height 10
type textarea "x"
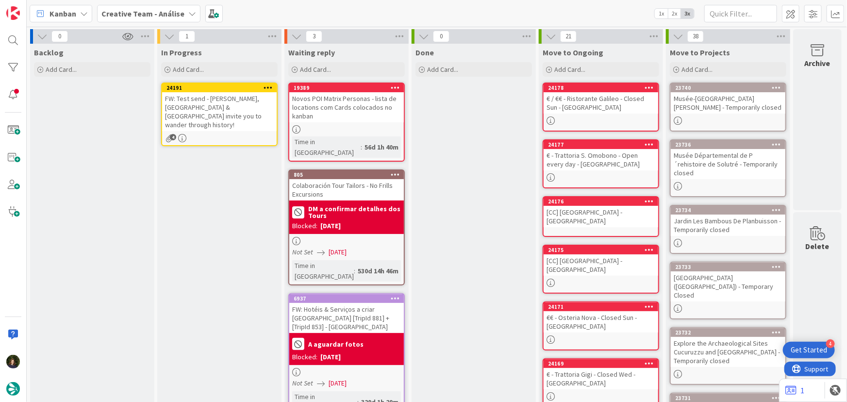
click at [273, 86] on div at bounding box center [267, 87] width 17 height 7
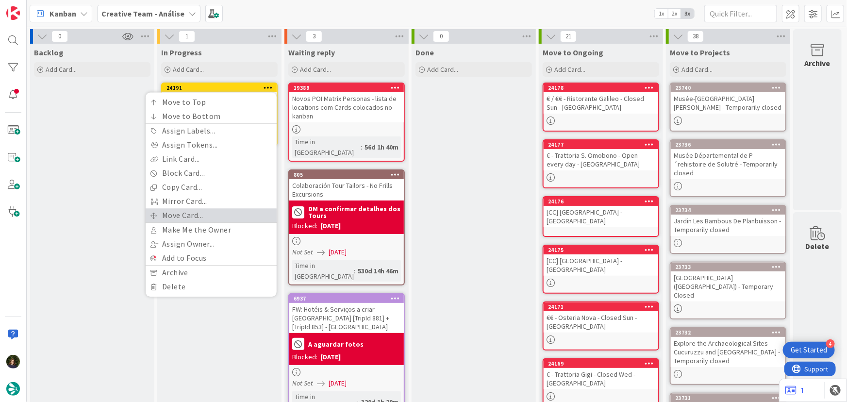
click at [210, 212] on link "Move Card..." at bounding box center [211, 215] width 131 height 14
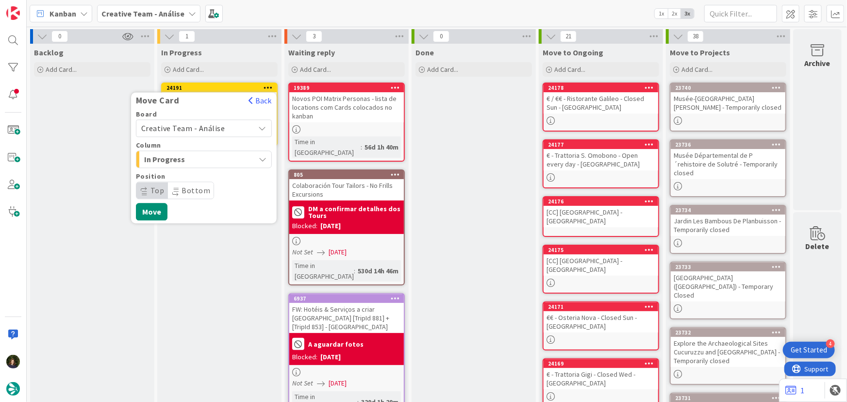
click at [205, 129] on span "Creative Team - Análise" at bounding box center [183, 128] width 84 height 10
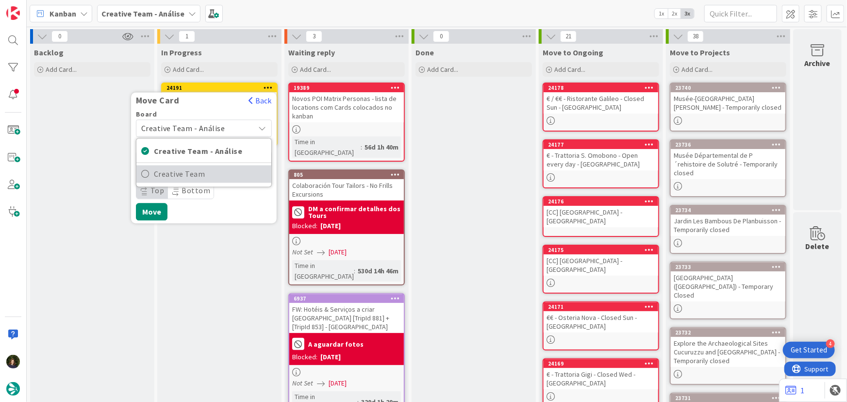
click at [222, 174] on span "Creative Team" at bounding box center [210, 174] width 113 height 15
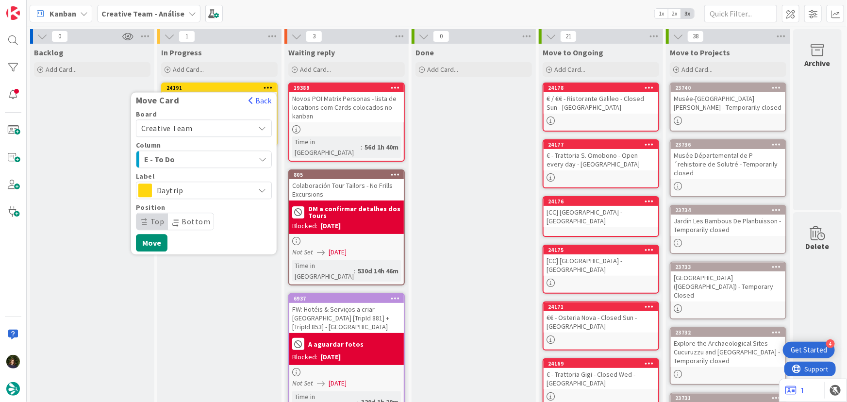
click at [194, 159] on span "E - To Do" at bounding box center [180, 159] width 73 height 13
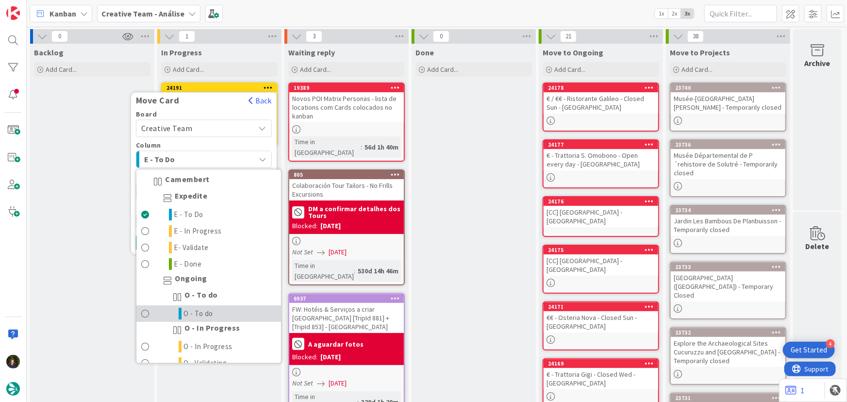
click at [204, 311] on span "O - To do" at bounding box center [199, 314] width 30 height 12
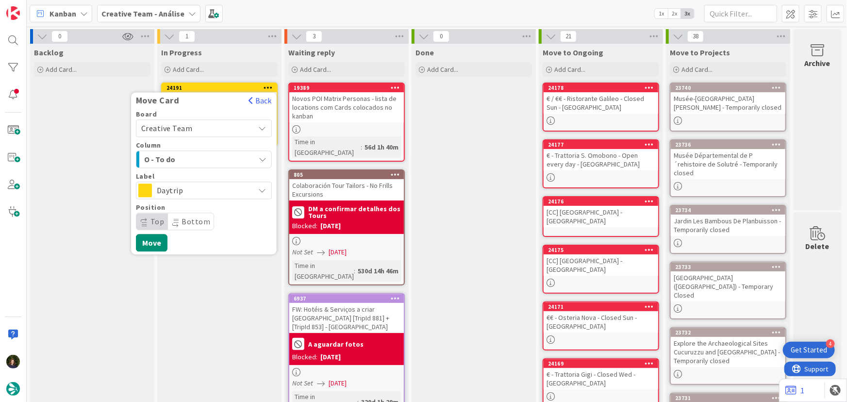
click at [226, 191] on span "Daytrip" at bounding box center [203, 190] width 93 height 14
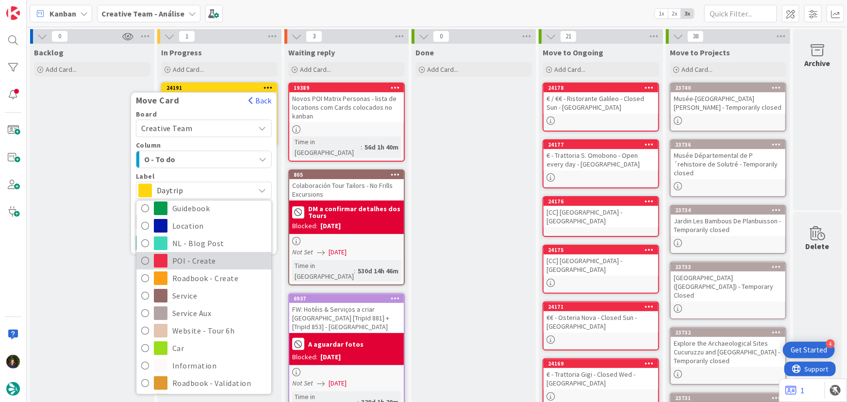
scroll to position [44, 0]
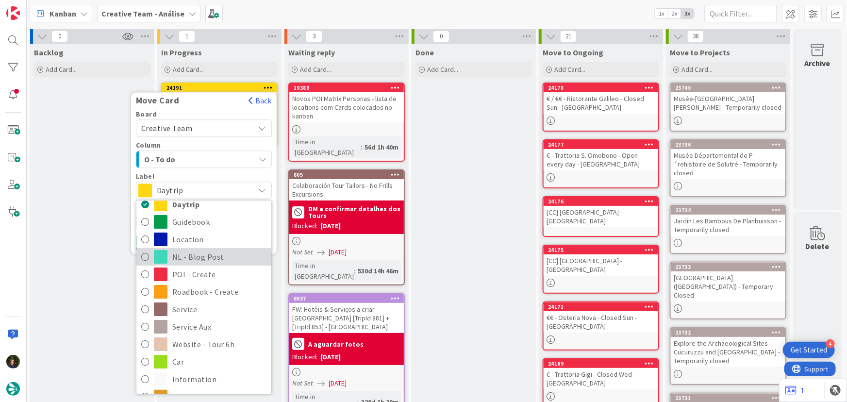
click at [196, 260] on span "NL - Blog Post" at bounding box center [219, 257] width 94 height 15
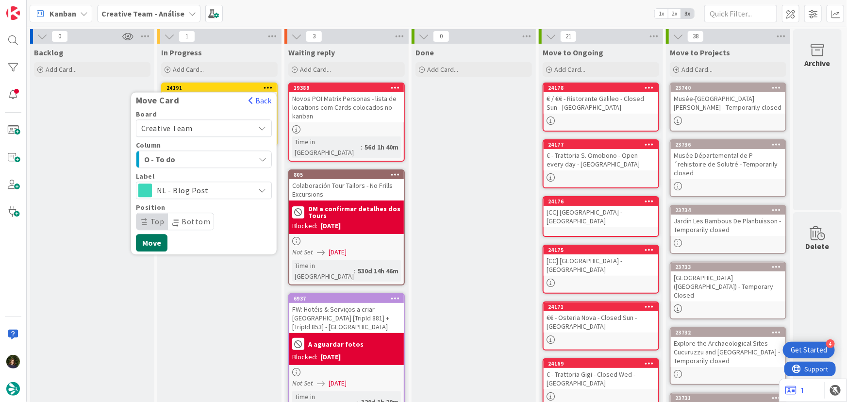
click at [151, 242] on button "Move" at bounding box center [152, 242] width 32 height 17
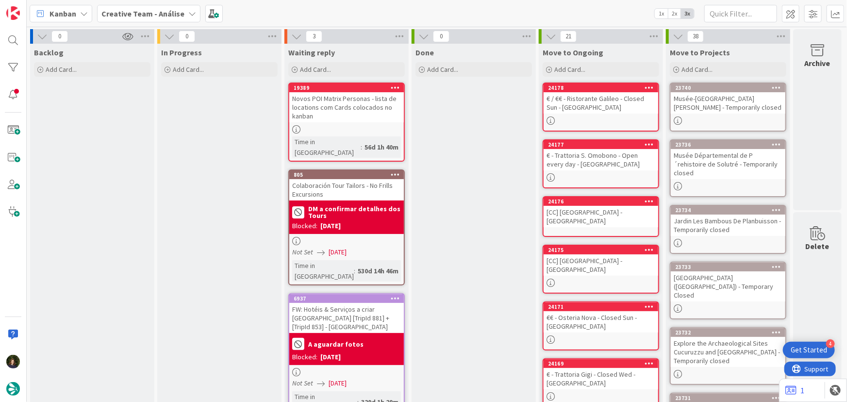
click at [175, 9] on b "Creative Team - Análise" at bounding box center [142, 14] width 83 height 10
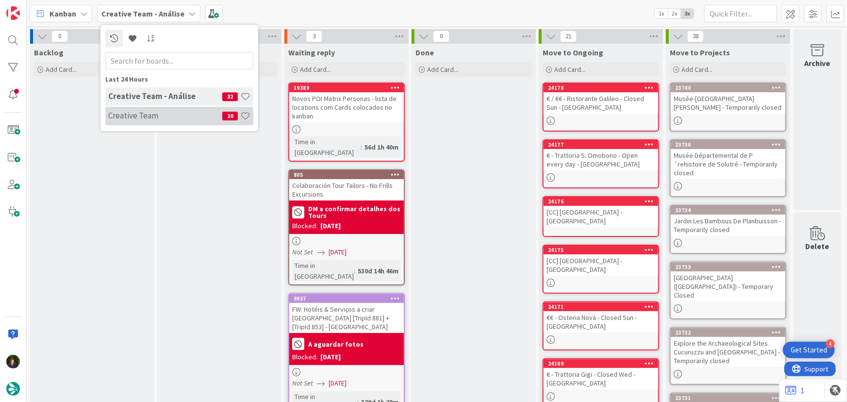
click at [184, 115] on h4 "Creative Team" at bounding box center [165, 116] width 114 height 10
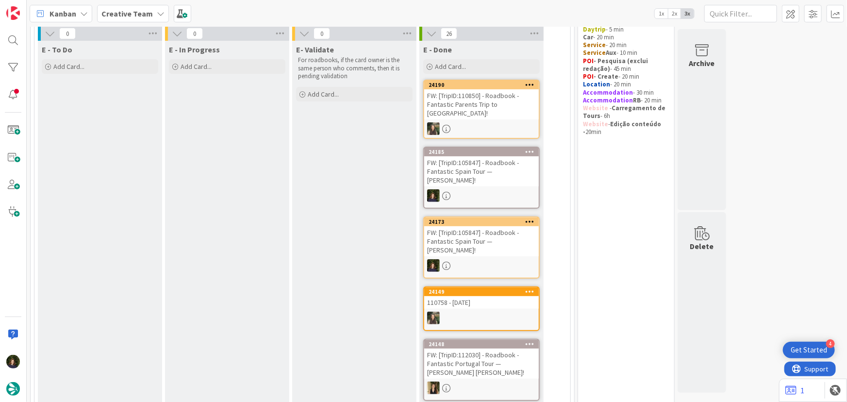
scroll to position [44, 0]
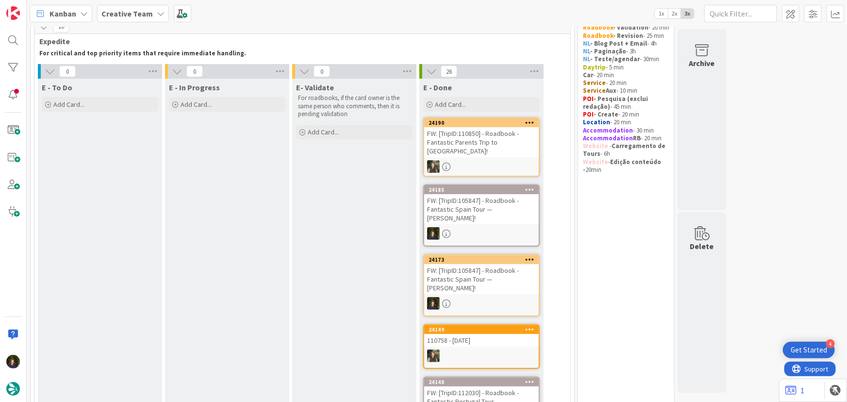
click at [151, 14] on div "Creative Team" at bounding box center [133, 13] width 72 height 17
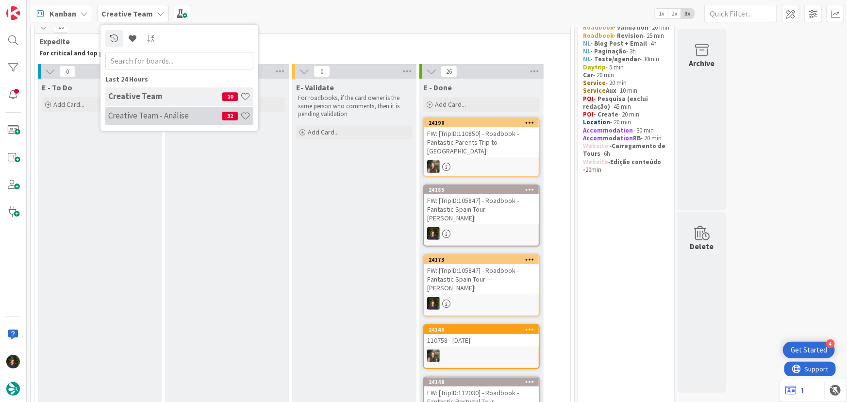
click at [155, 117] on h4 "Creative Team - Análise" at bounding box center [165, 116] width 114 height 10
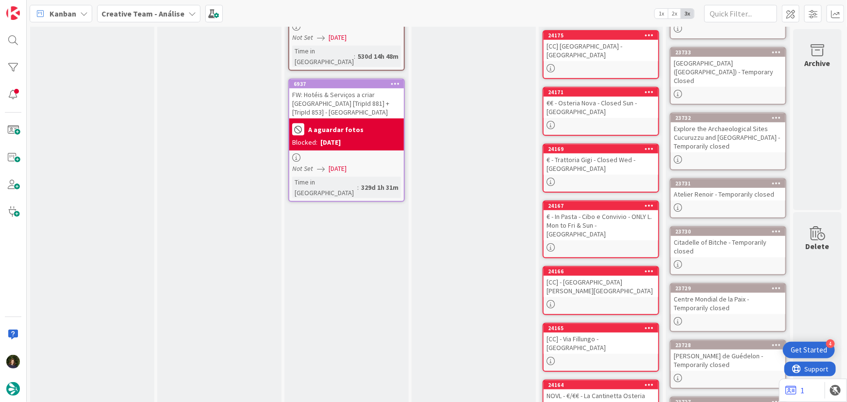
scroll to position [281, 0]
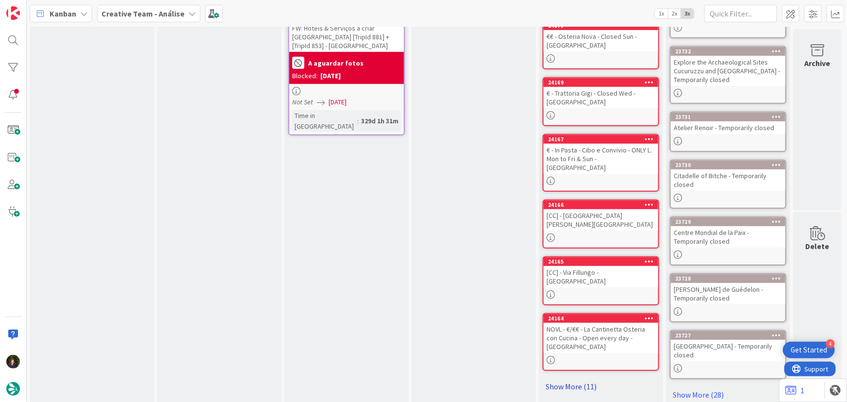
click at [558, 378] on link "Show More (11)" at bounding box center [600, 386] width 116 height 16
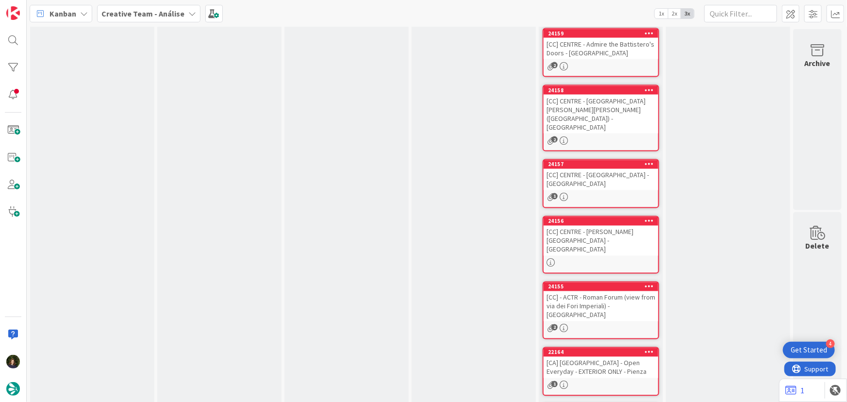
scroll to position [834, 0]
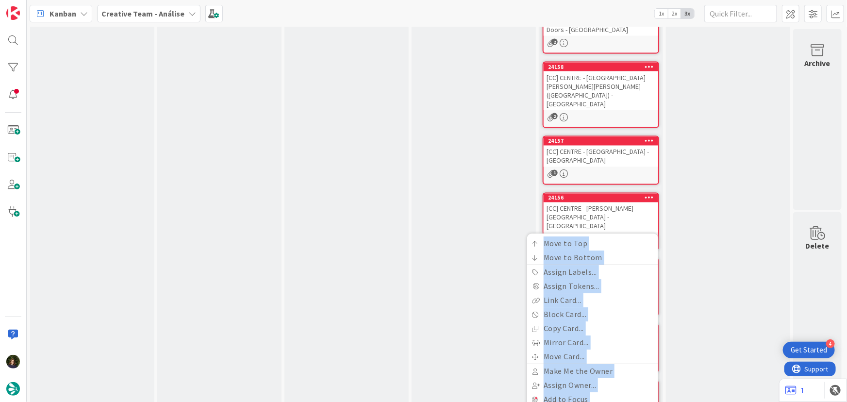
drag, startPoint x: 621, startPoint y: 330, endPoint x: 279, endPoint y: 303, distance: 342.6
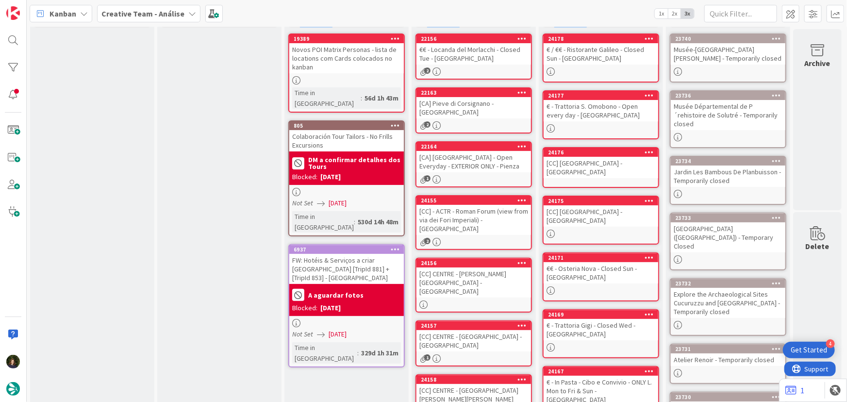
scroll to position [0, 0]
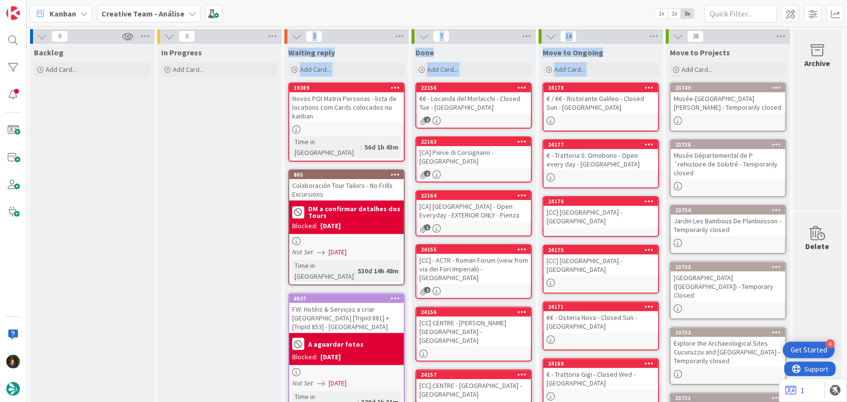
click at [524, 38] on icon at bounding box center [526, 36] width 13 height 15
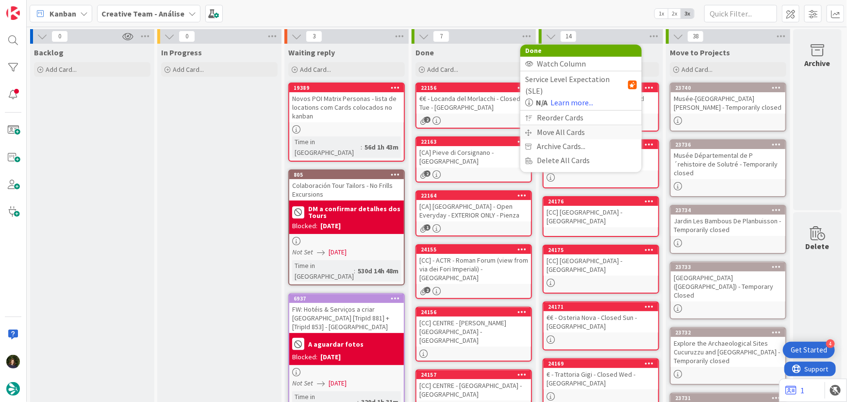
click at [548, 125] on div "Move All Cards" at bounding box center [580, 132] width 121 height 14
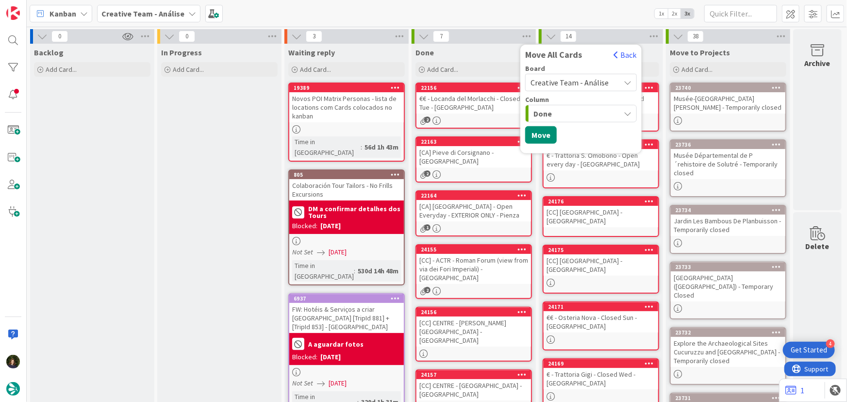
click at [570, 81] on span "Creative Team - Análise" at bounding box center [569, 83] width 78 height 10
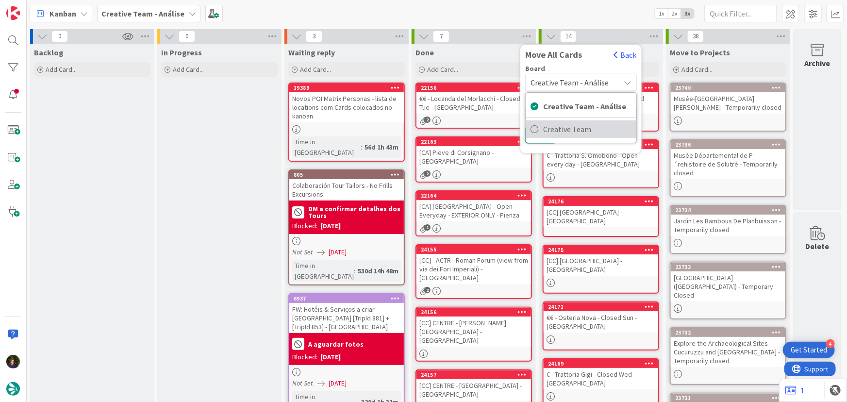
click at [583, 131] on span "Creative Team" at bounding box center [587, 129] width 88 height 15
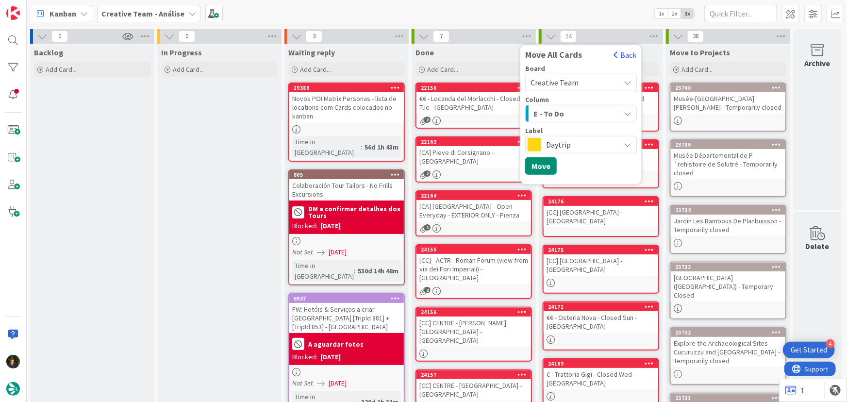
click at [590, 111] on div "E - To Do" at bounding box center [575, 114] width 89 height 16
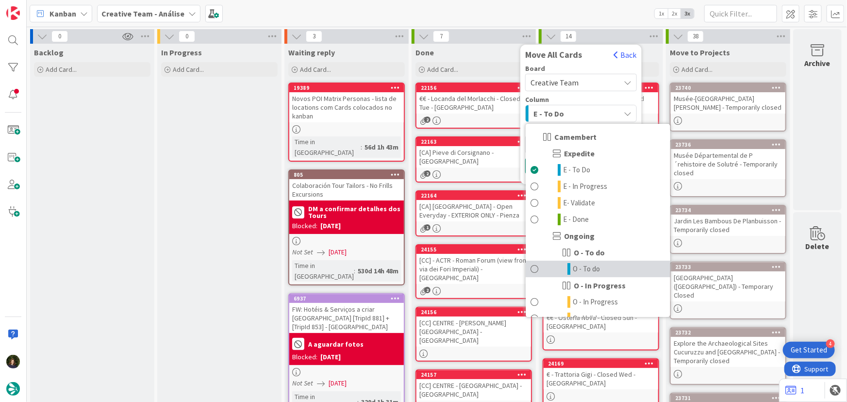
click at [604, 271] on link "O - To do" at bounding box center [597, 269] width 145 height 16
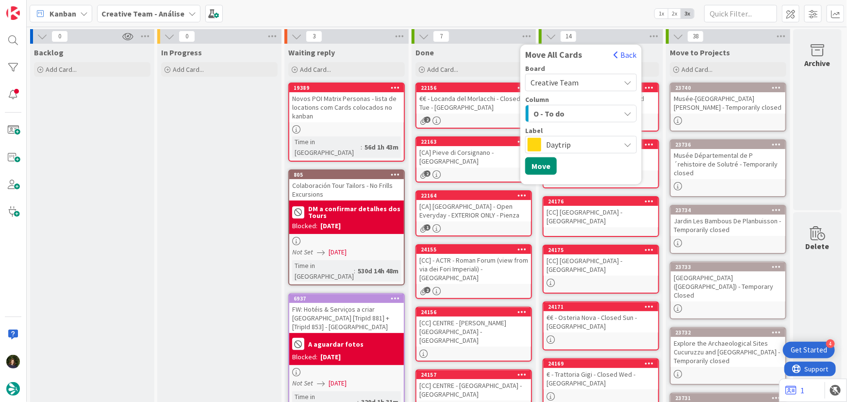
click at [598, 141] on span "Daytrip" at bounding box center [580, 145] width 69 height 14
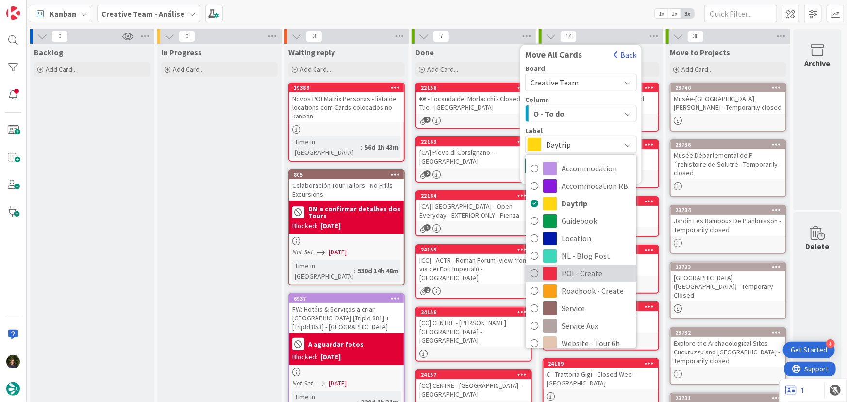
click at [591, 271] on span "POI - Create" at bounding box center [596, 273] width 70 height 15
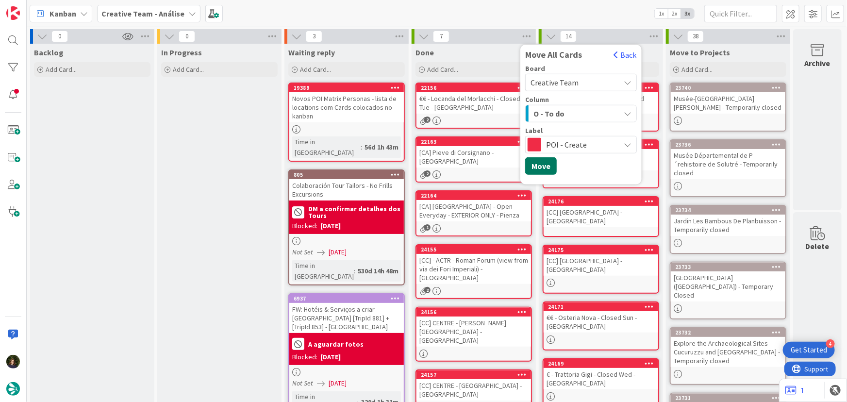
click at [542, 166] on button "Move" at bounding box center [541, 165] width 32 height 17
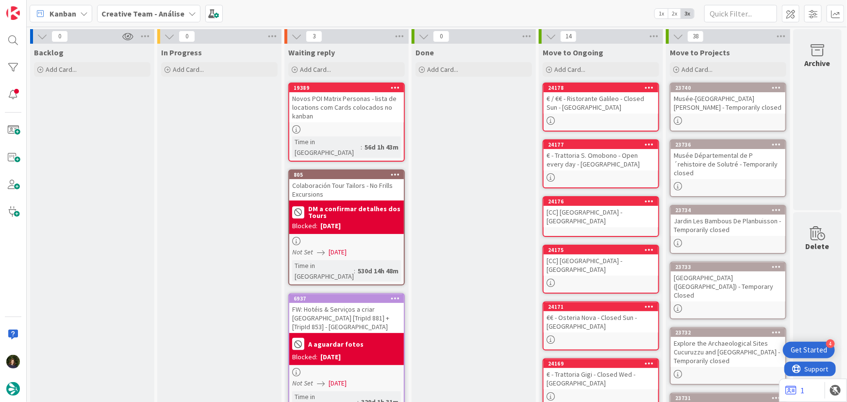
click at [130, 15] on b "Creative Team - Análise" at bounding box center [142, 14] width 83 height 10
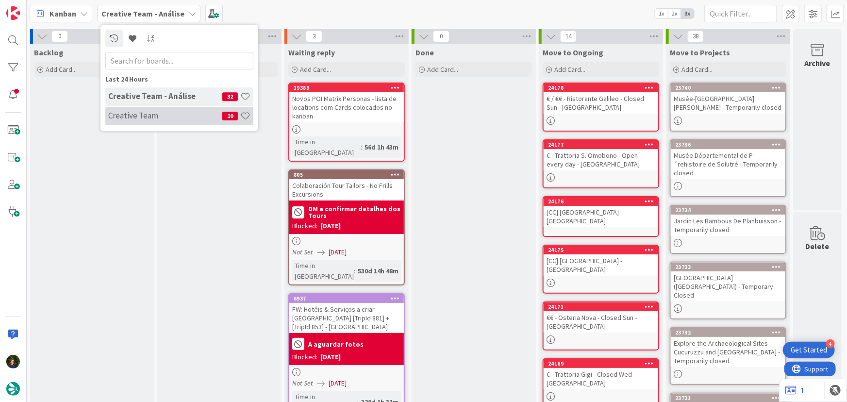
click at [143, 116] on h4 "Creative Team" at bounding box center [165, 116] width 114 height 10
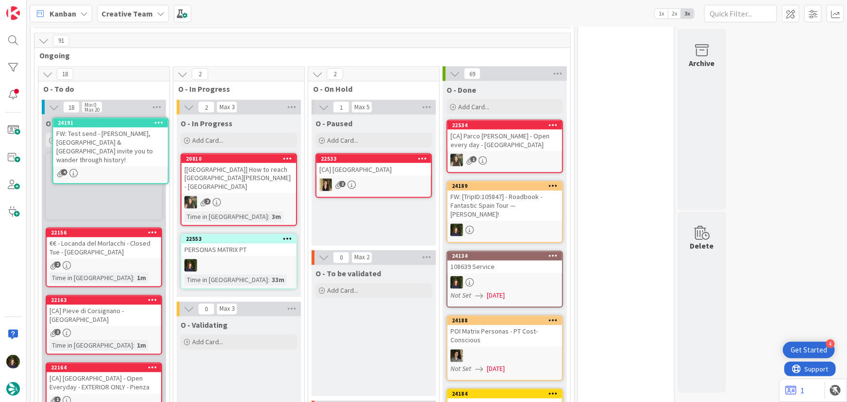
scroll to position [779, 0]
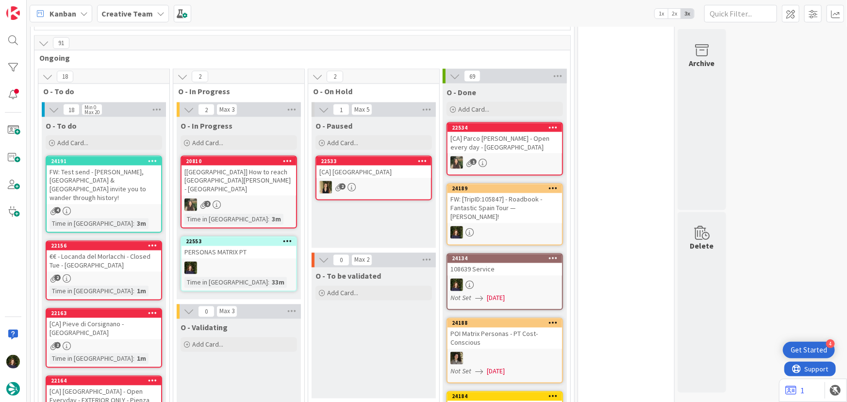
click at [110, 166] on div "FW: Test send - Yvonne, Northern Spain & Portugal invite you to wander through …" at bounding box center [104, 184] width 115 height 39
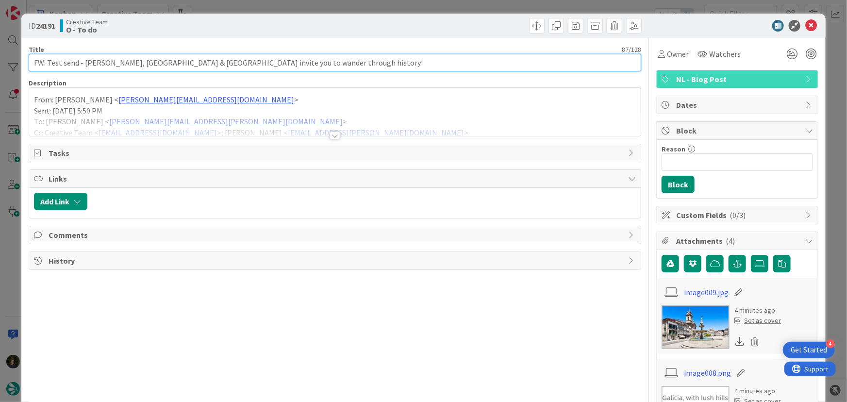
click at [333, 66] on input "FW: Test send - Yvonne, Northern Spain & Portugal invite you to wander through …" at bounding box center [335, 62] width 613 height 17
drag, startPoint x: 335, startPoint y: 57, endPoint x: 404, endPoint y: 68, distance: 70.2
click at [334, 57] on input "FW: Test send - Yvonne, Northern Spain & Portugal invite you to wander through …" at bounding box center [335, 62] width 613 height 17
click at [362, 63] on input "FW: Test send - Yvonne, Northern Spain & Portugal invite you to wander through …" at bounding box center [335, 62] width 613 height 17
type input "FW: Test send - Yvonne, Northern Spain & Portugal invite you to wander through …"
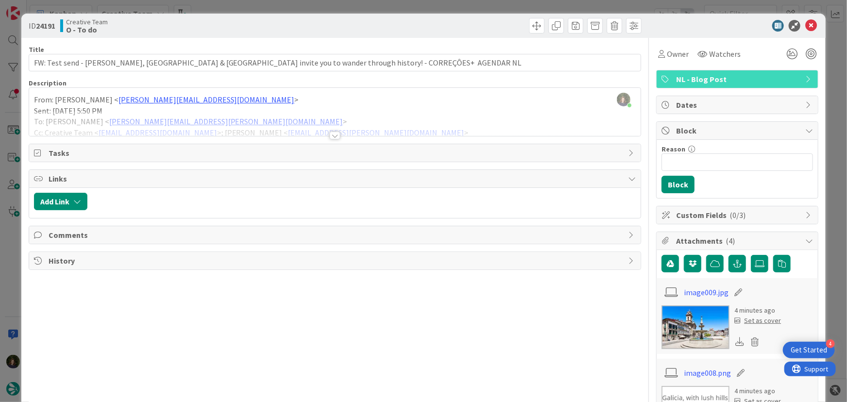
click at [706, 73] on span "NL - Blog Post" at bounding box center [738, 79] width 124 height 12
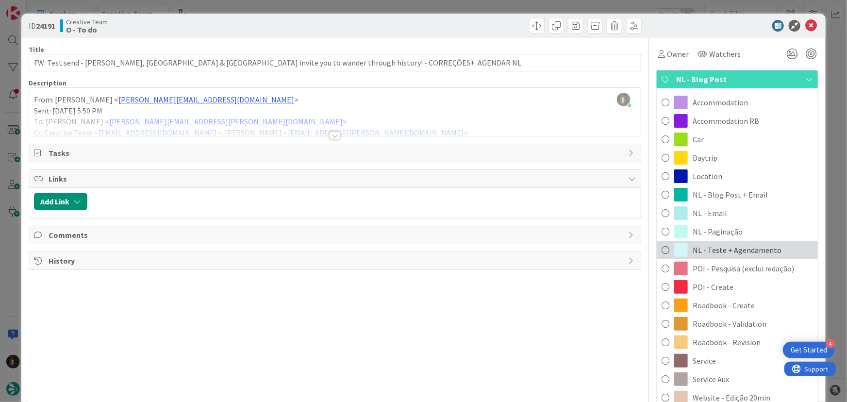
click at [747, 249] on span "NL - Teste + Agendamento" at bounding box center [736, 250] width 89 height 12
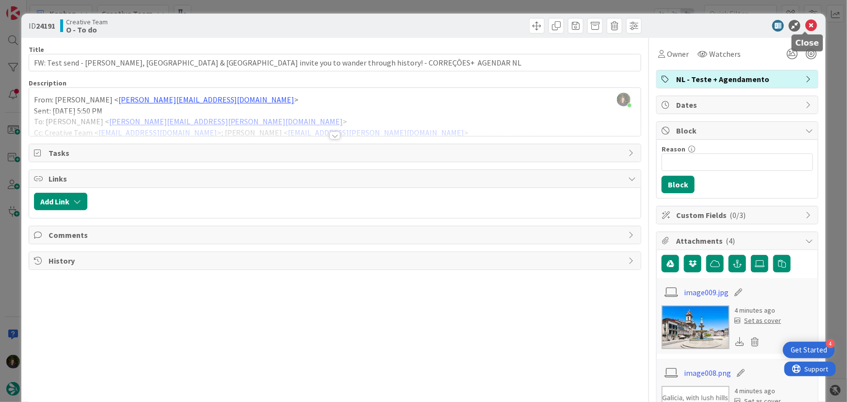
click at [805, 25] on icon at bounding box center [811, 26] width 12 height 12
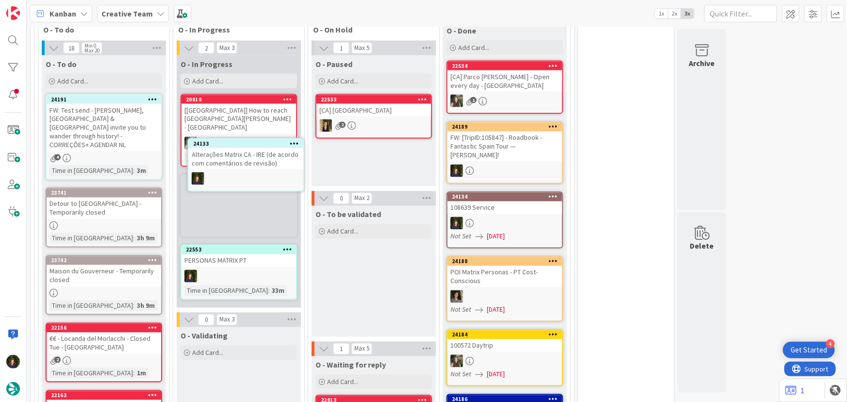
scroll to position [839, 0]
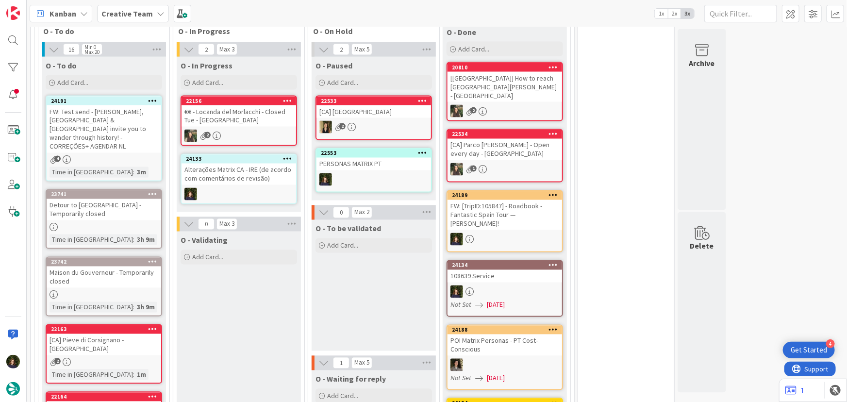
click at [123, 15] on b "Creative Team" at bounding box center [126, 14] width 51 height 10
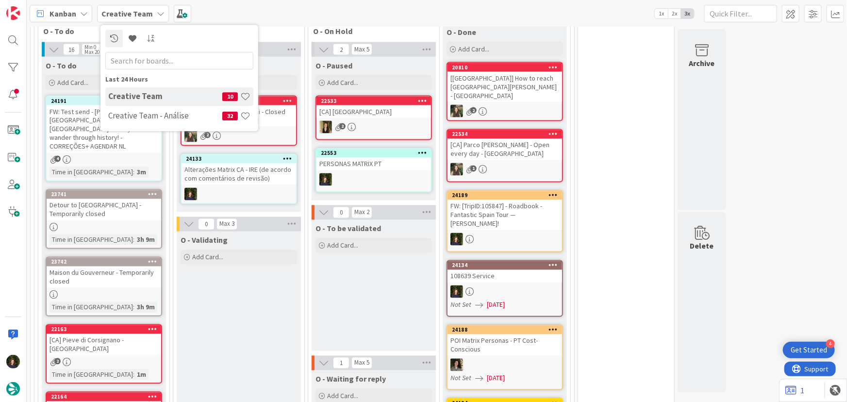
click at [123, 115] on h4 "Creative Team - Análise" at bounding box center [165, 116] width 114 height 10
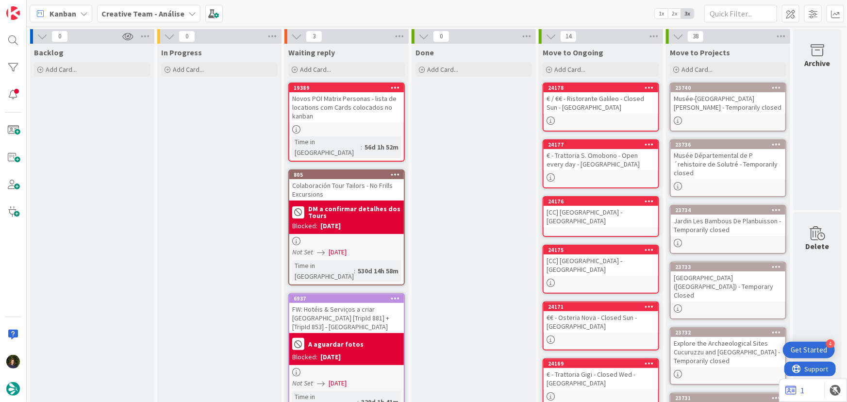
click at [158, 14] on b "Creative Team - Análise" at bounding box center [142, 14] width 83 height 10
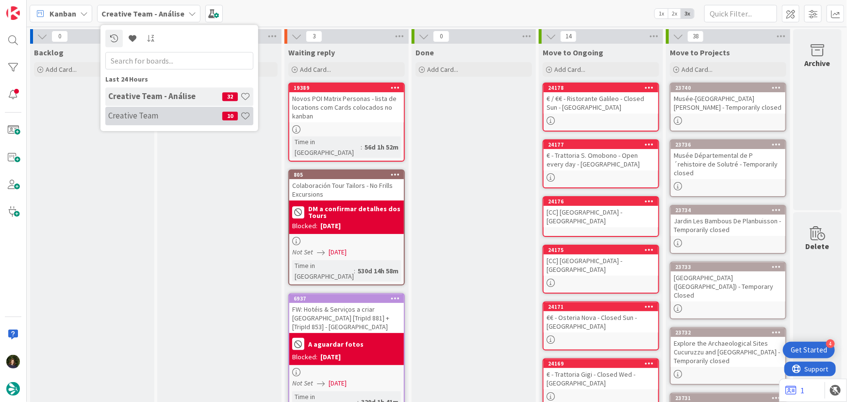
click at [133, 115] on h4 "Creative Team" at bounding box center [165, 116] width 114 height 10
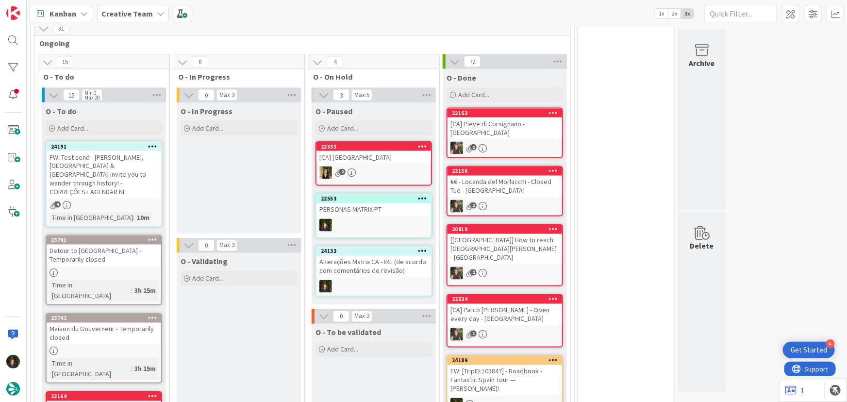
scroll to position [262, 0]
